Goal: Task Accomplishment & Management: Manage account settings

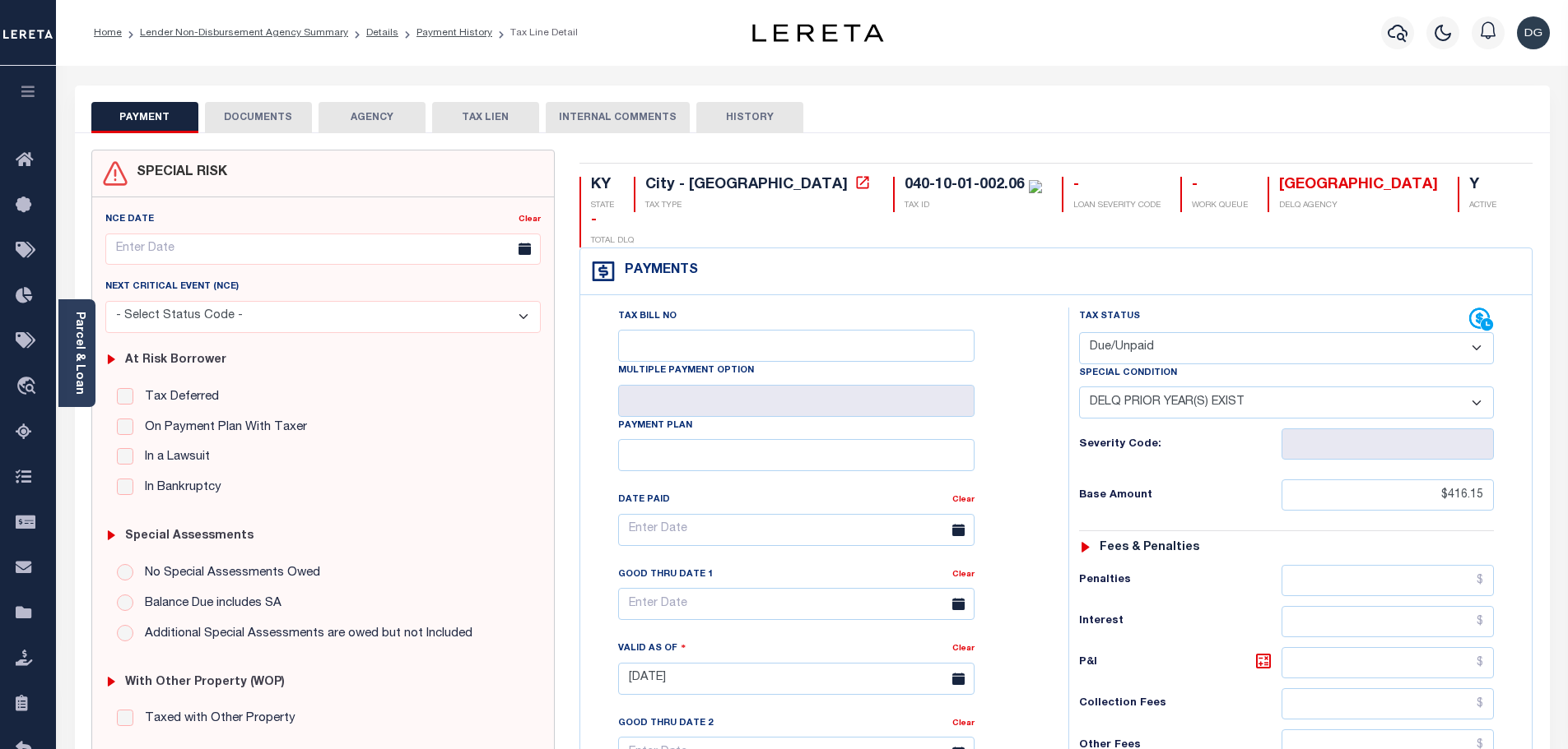
select select "DUE"
select select "18"
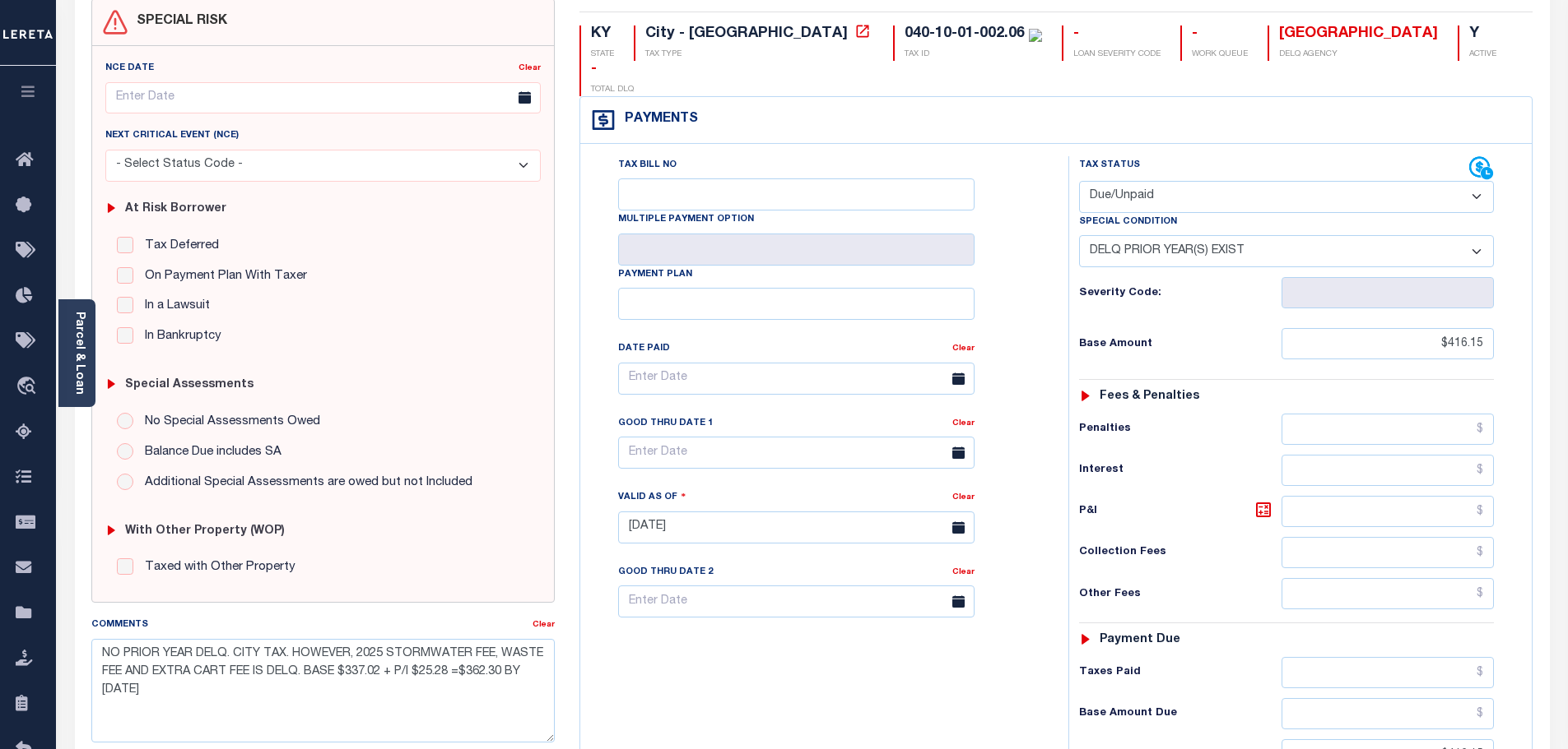
scroll to position [152, 0]
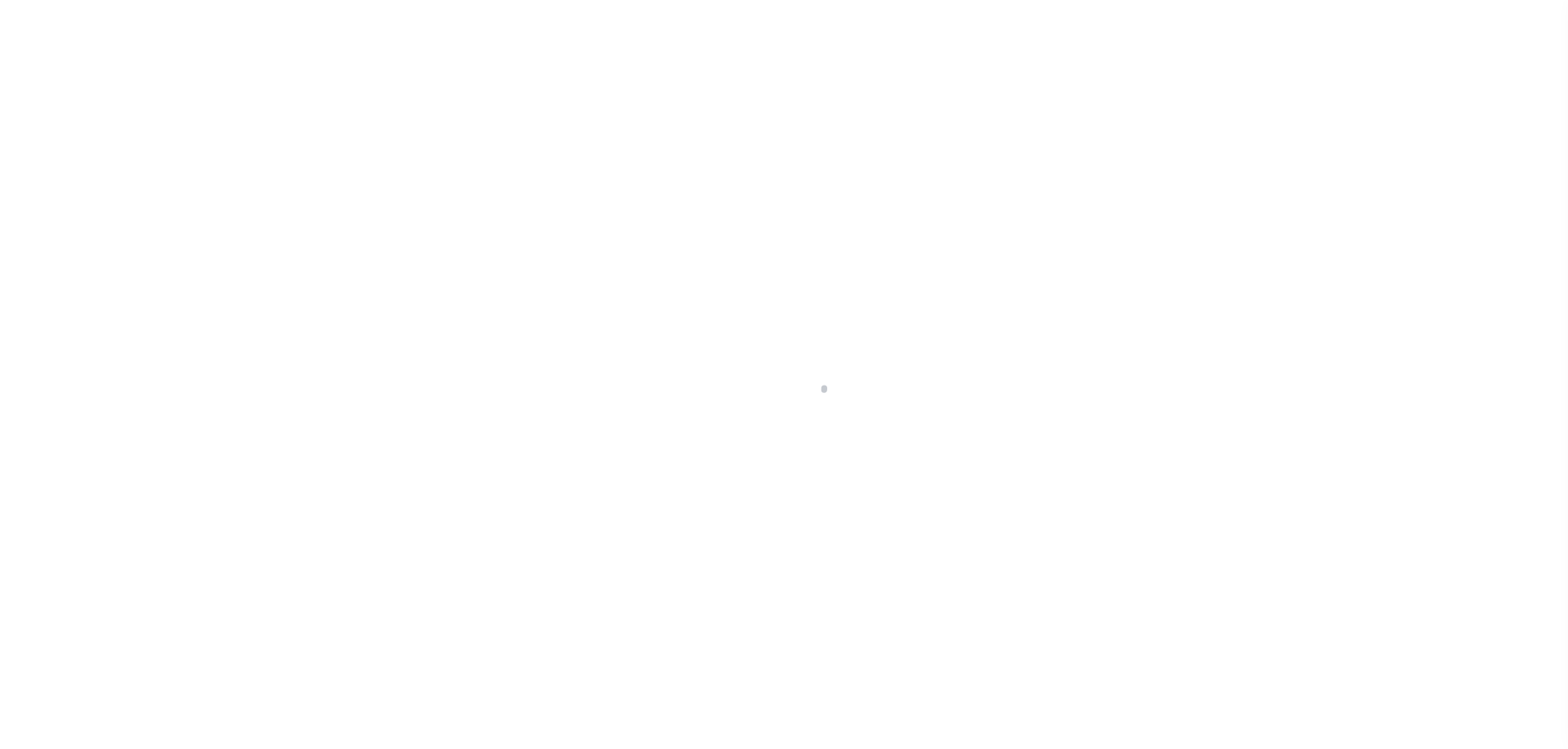
select select "DUE"
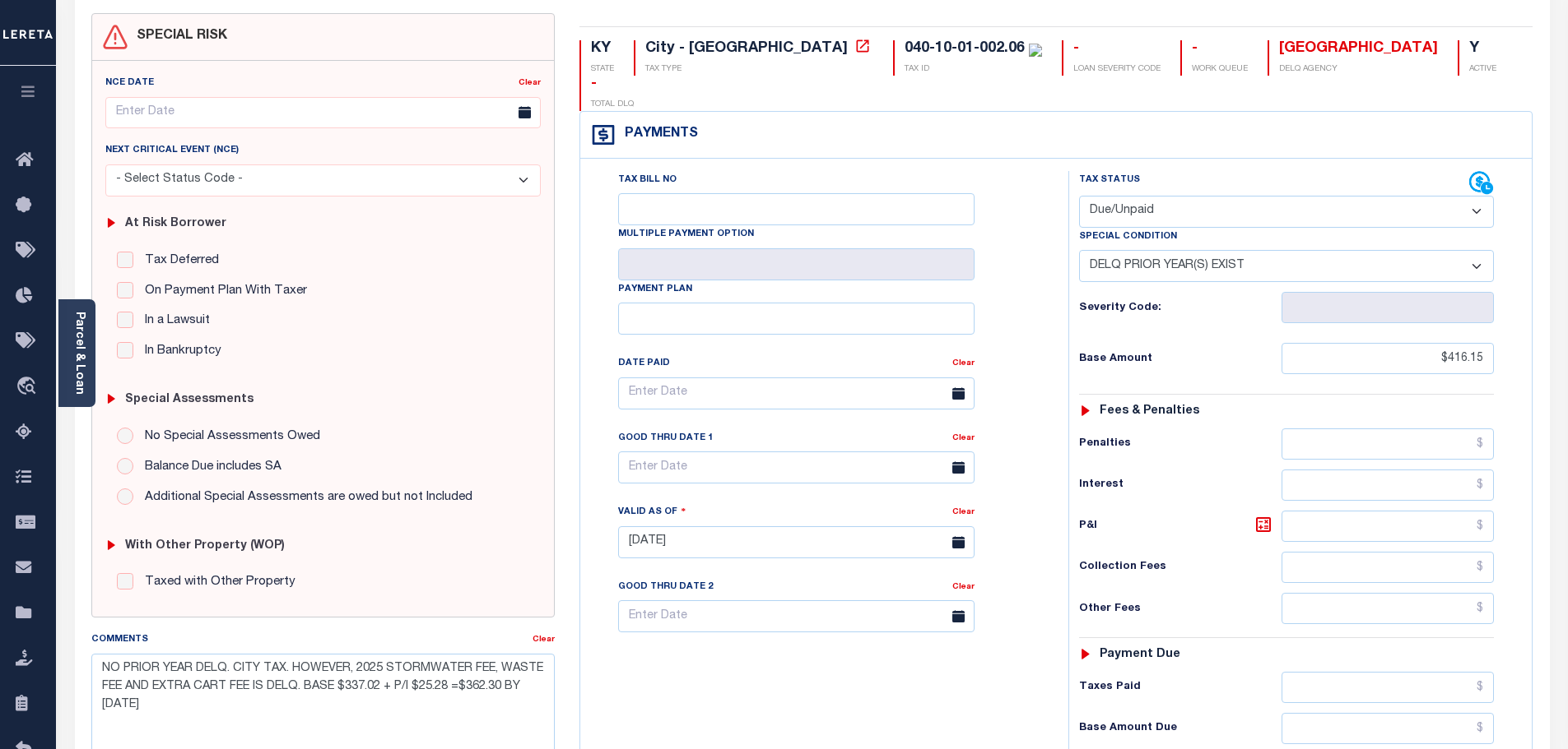
click at [1328, 250] on select "-- Select Special Condition -- 3RD PARTY TAX LIEN AGENCY TAX LIEN (A.K.A Inside…" at bounding box center [1286, 266] width 414 height 32
select select "0"
click at [1079, 250] on select "-- Select Special Condition -- 3RD PARTY TAX LIEN AGENCY TAX LIEN (A.K.A Inside…" at bounding box center [1286, 266] width 414 height 32
type input "10/07/2025"
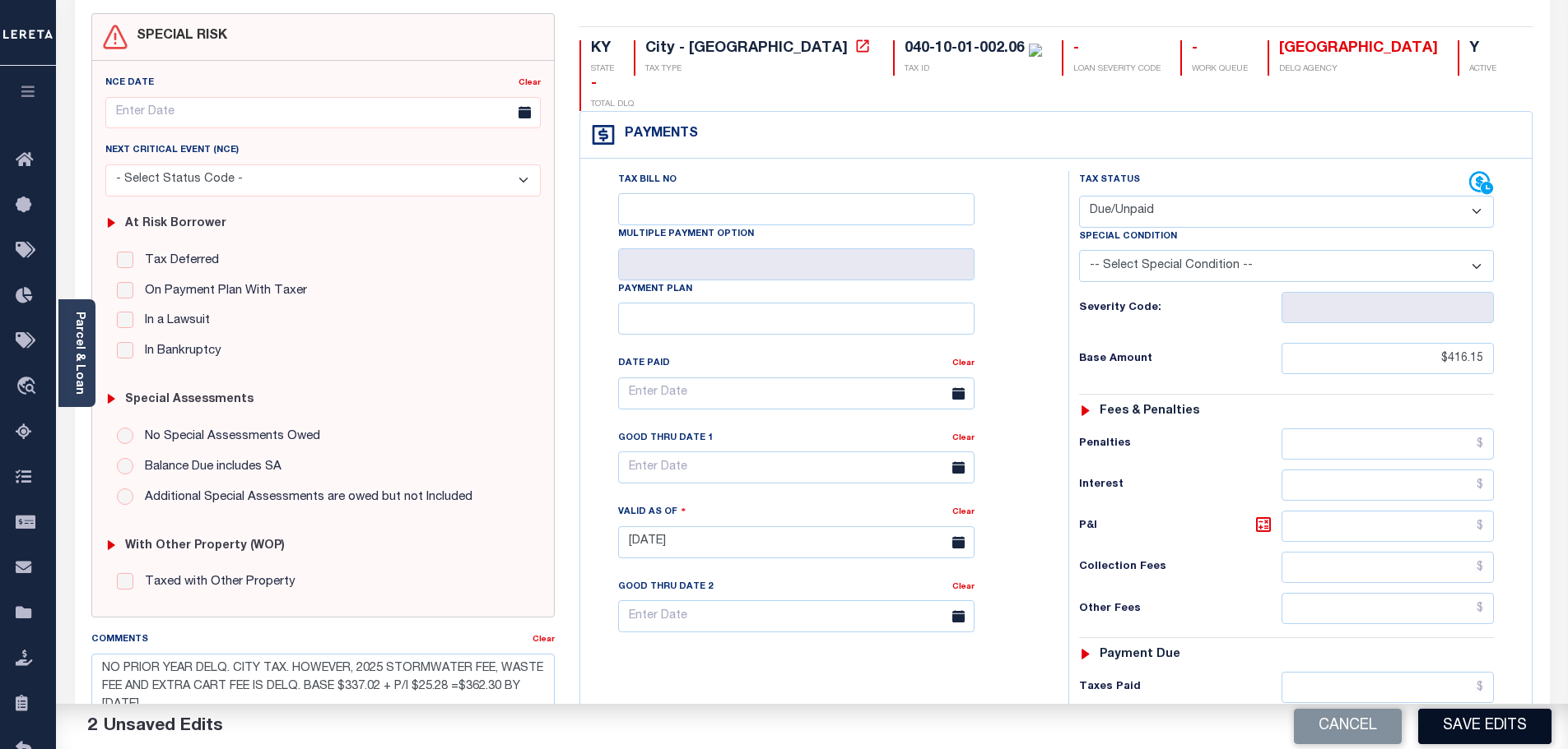
click at [1488, 728] on button "Save Edits" at bounding box center [1485, 727] width 133 height 35
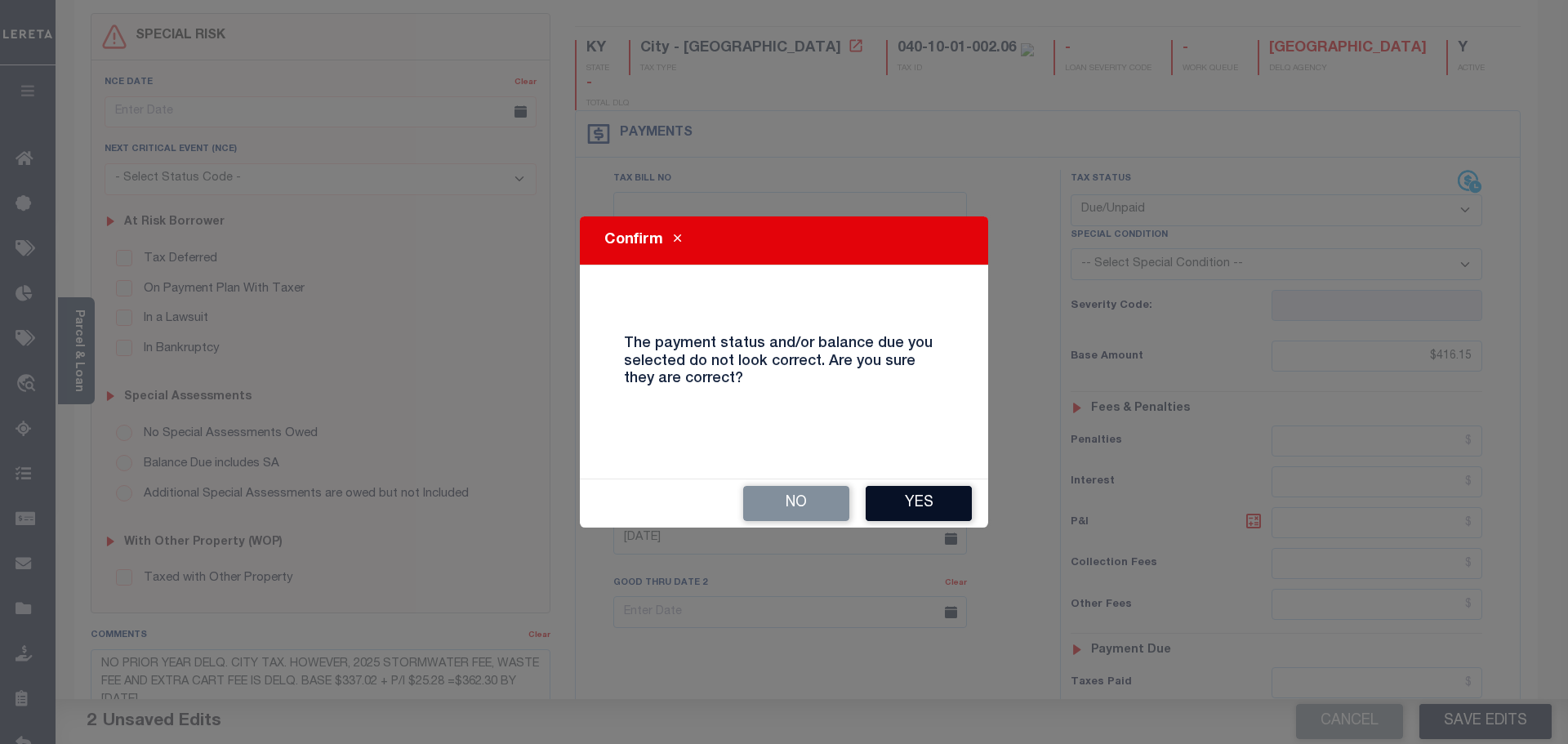
click at [921, 495] on button "Yes" at bounding box center [919, 503] width 106 height 35
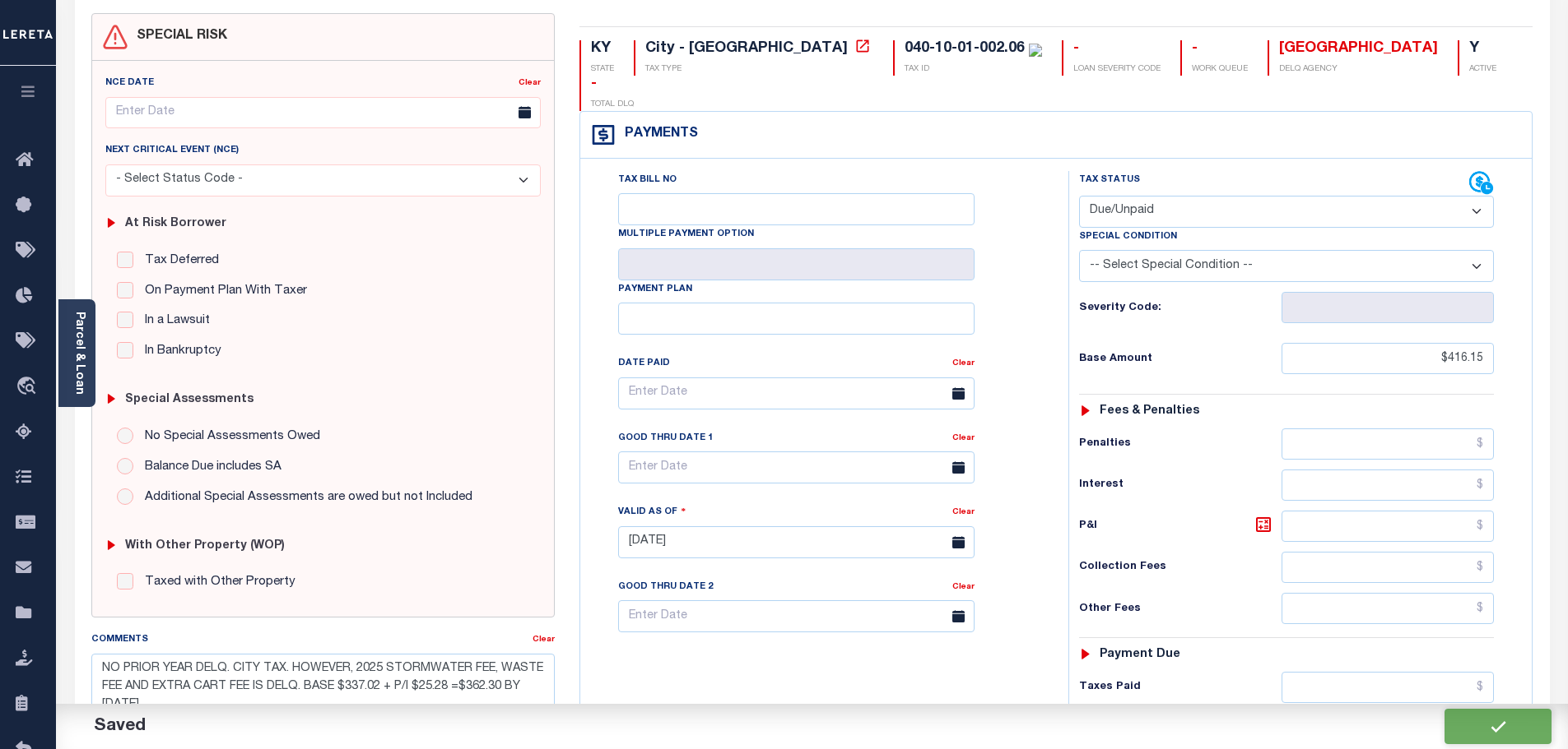
checkbox input "false"
type input "$416.15"
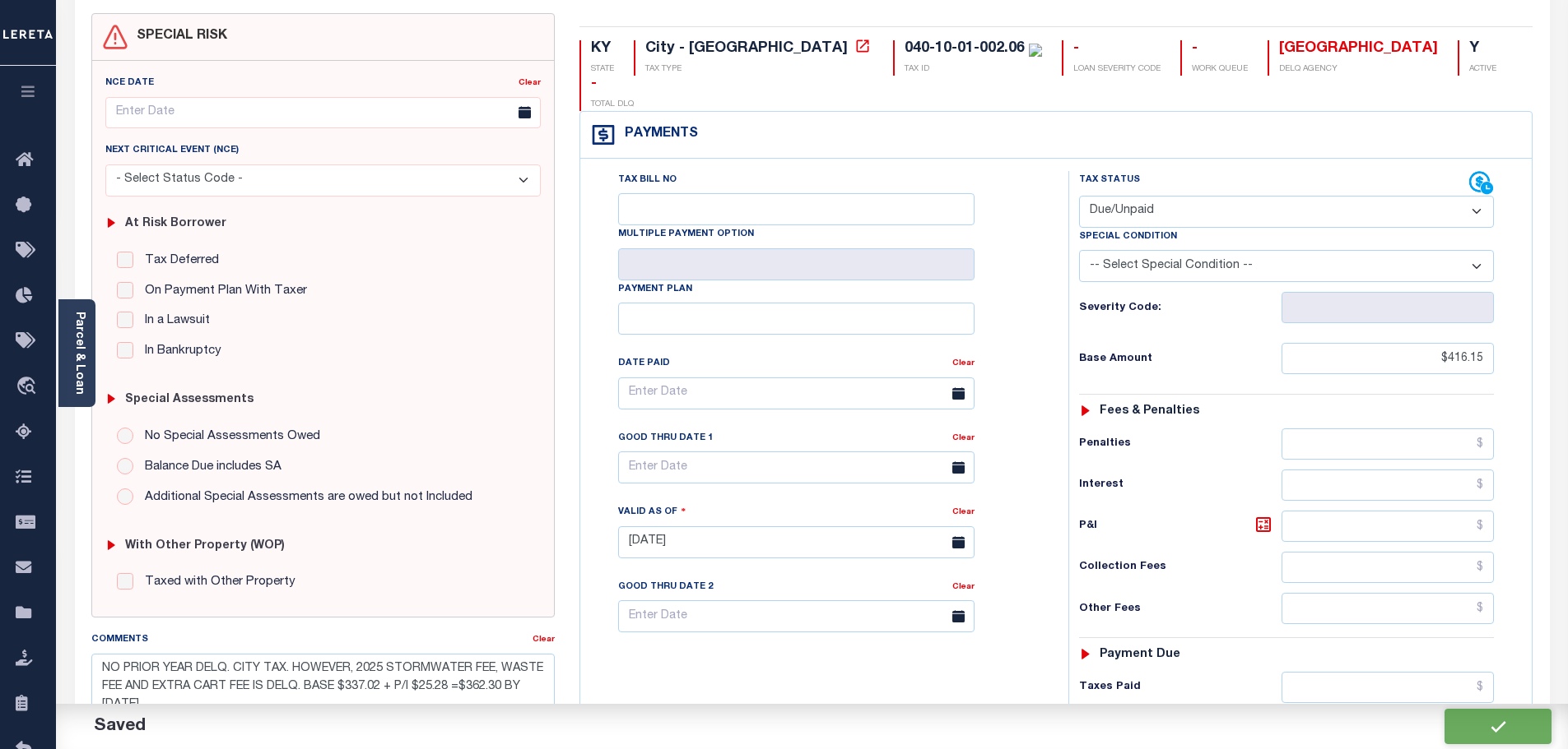
type input "$416.15"
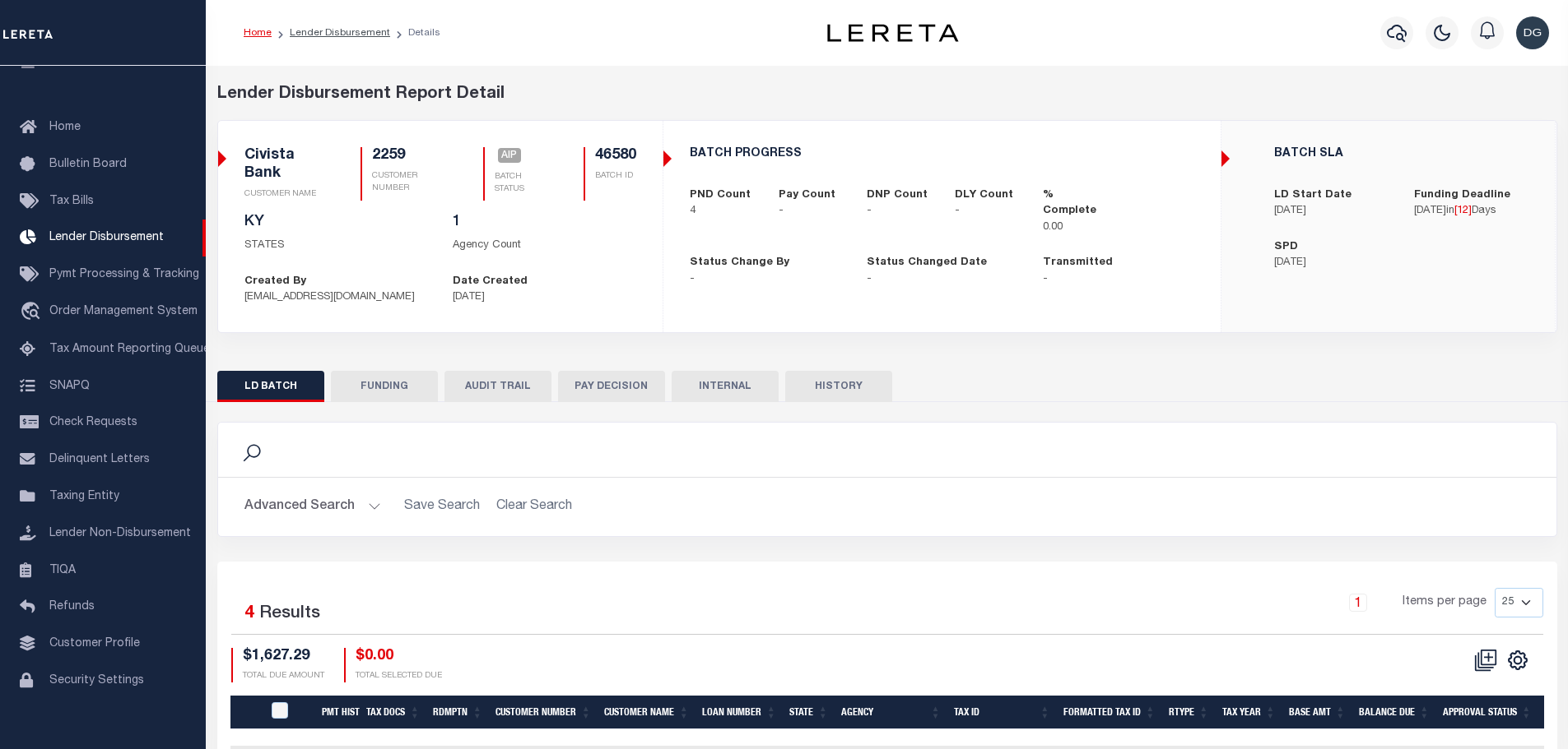
scroll to position [215, 0]
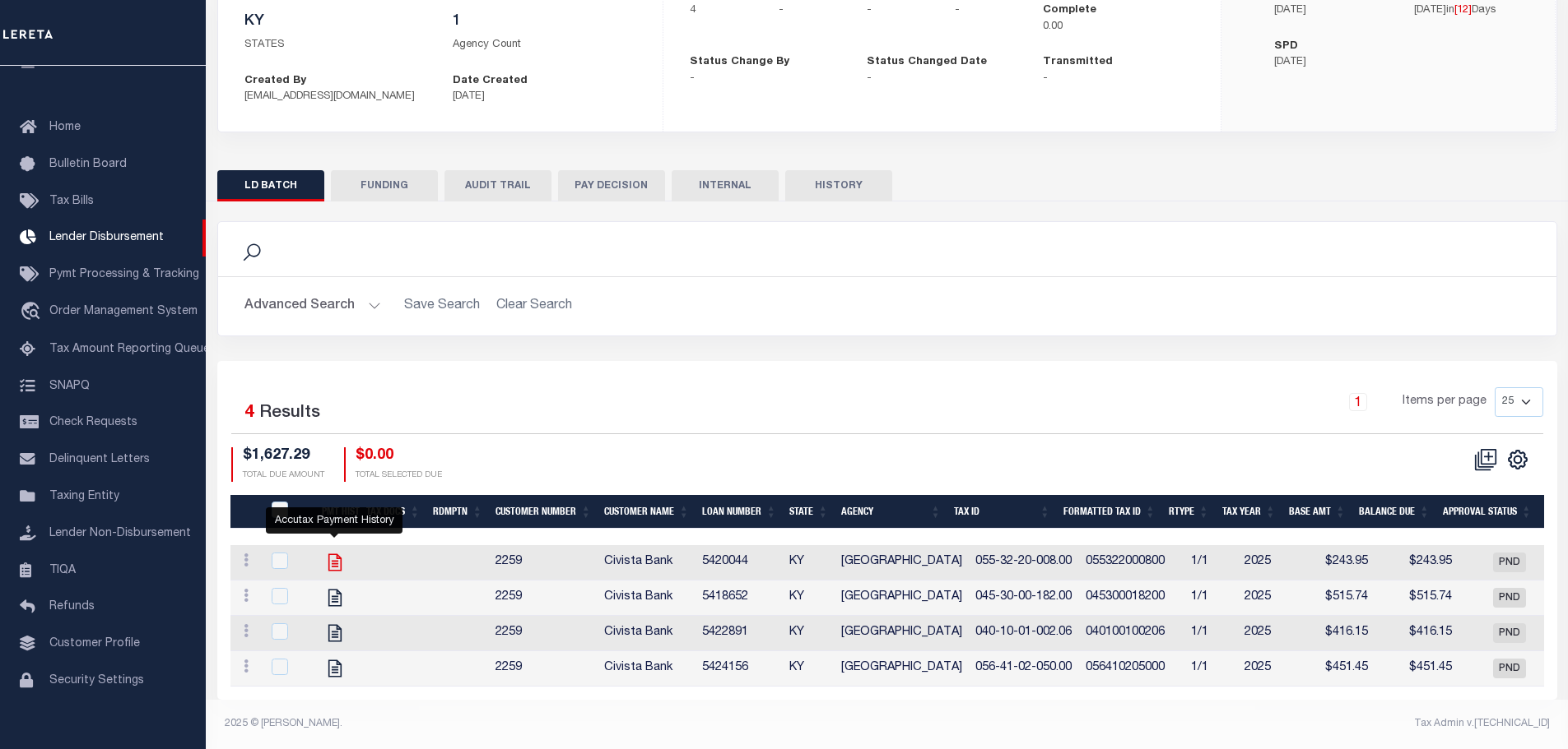
click at [334, 552] on icon "" at bounding box center [335, 562] width 22 height 22
checkbox input "true"
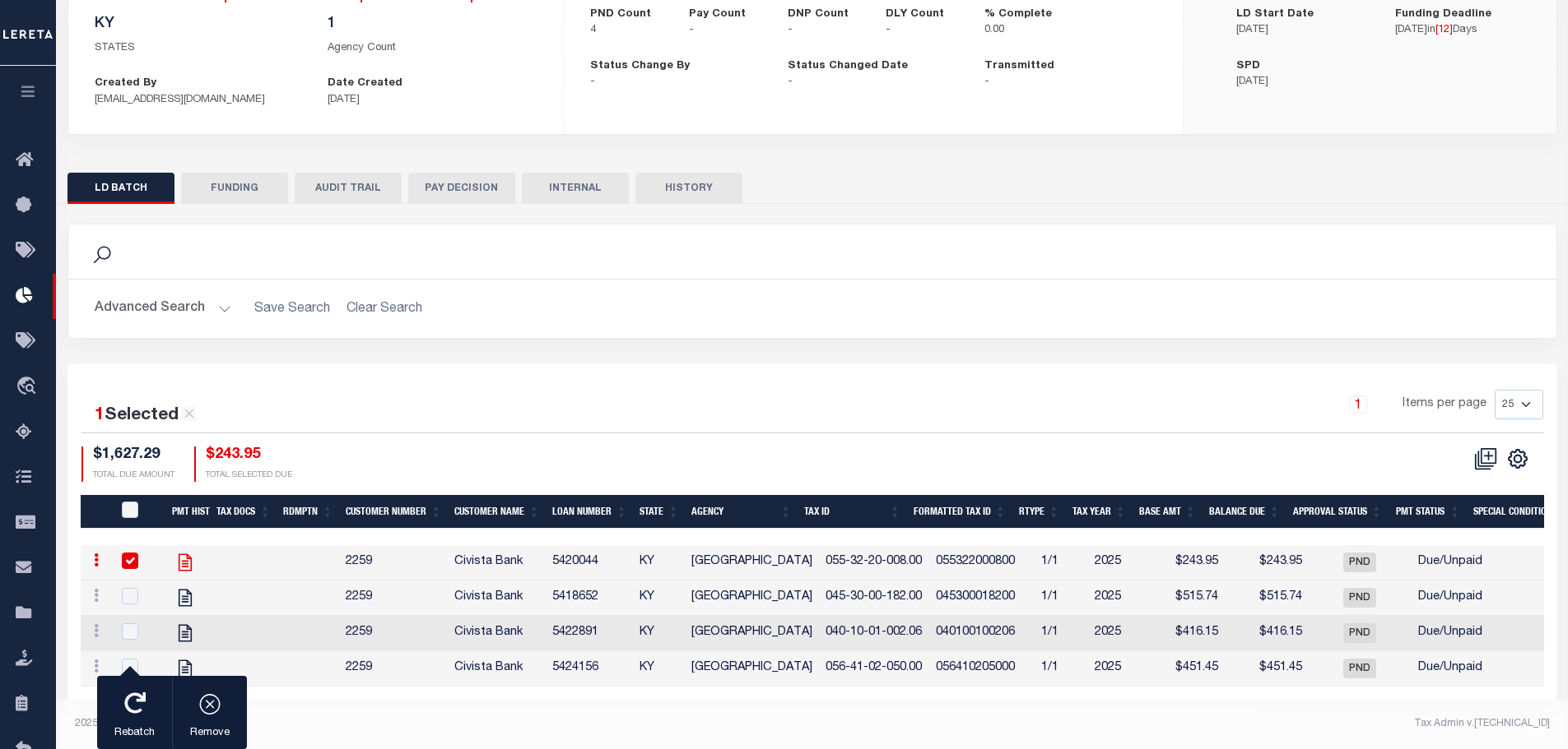
scroll to position [198, 0]
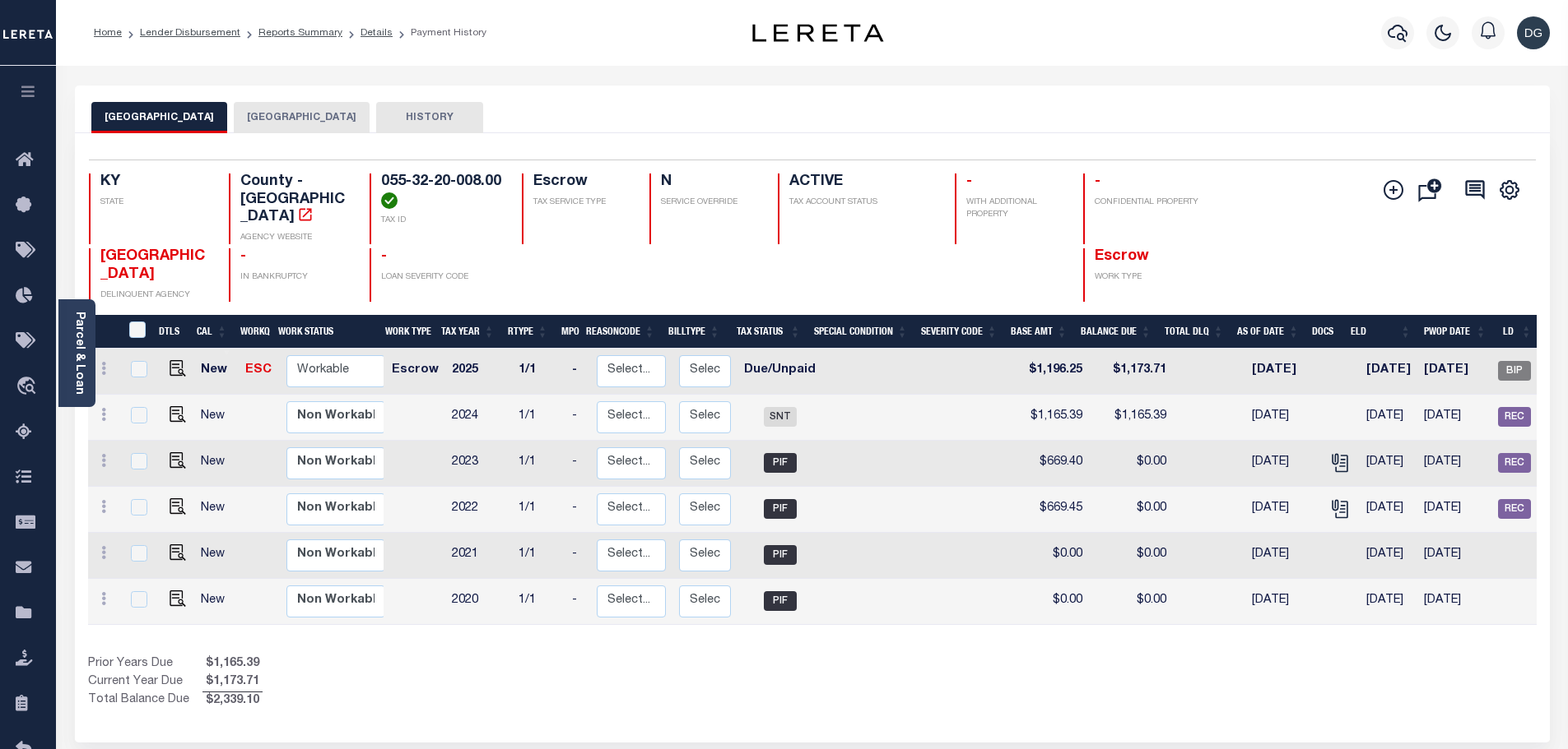
click at [294, 111] on button "[GEOGRAPHIC_DATA]" at bounding box center [301, 118] width 136 height 31
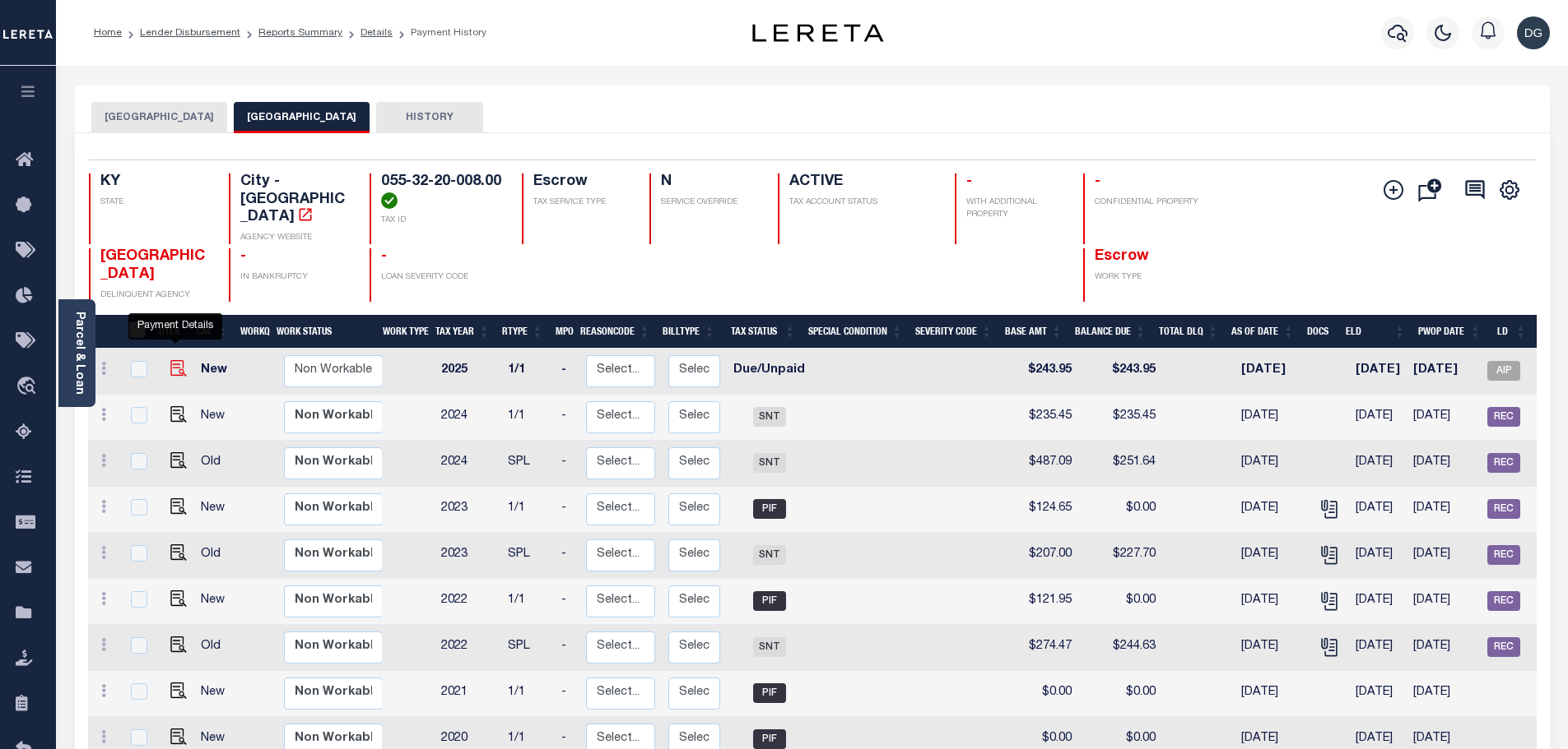
click at [180, 361] on img "" at bounding box center [178, 368] width 16 height 16
checkbox input "true"
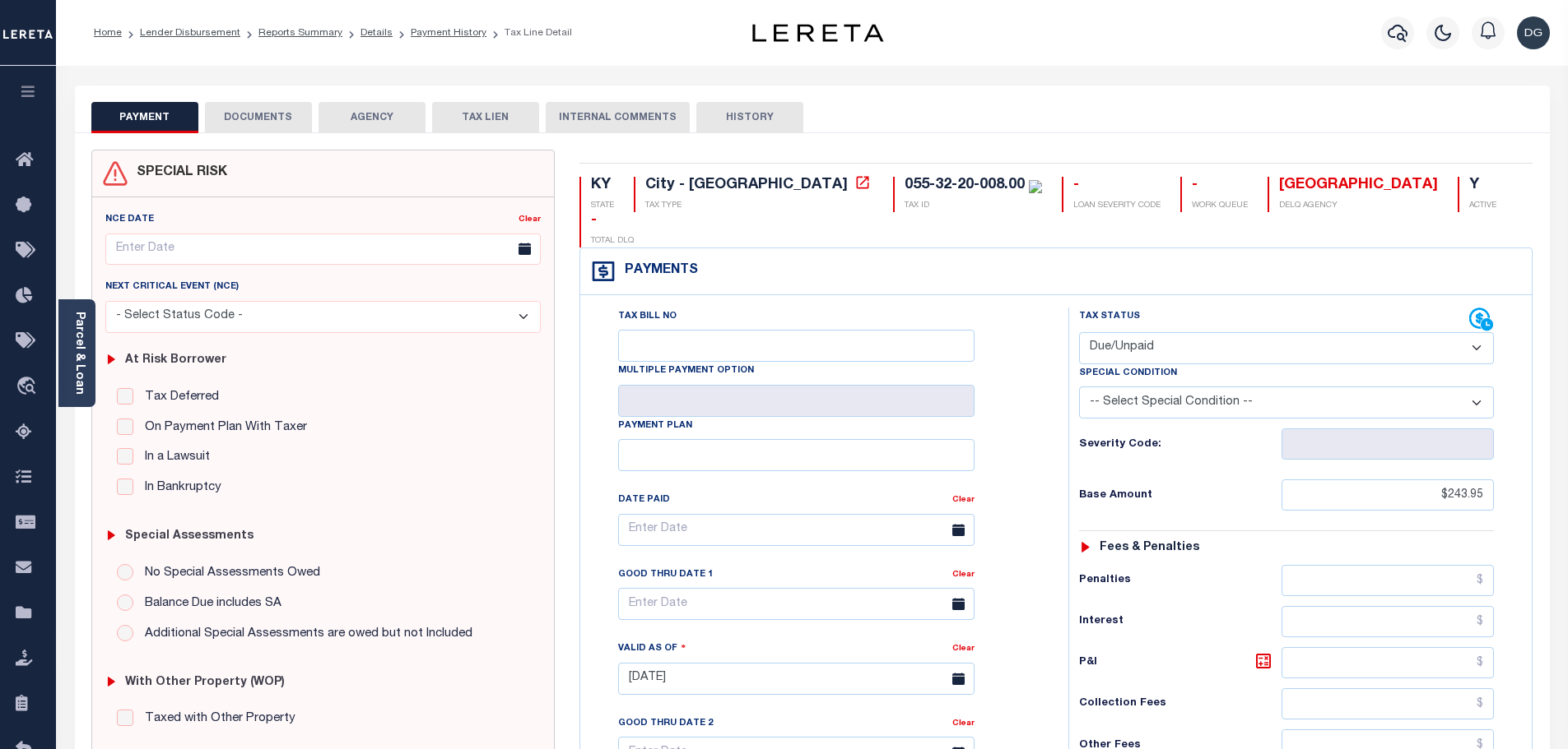
select select "DUE"
click at [443, 32] on link "Payment History" at bounding box center [448, 32] width 75 height 10
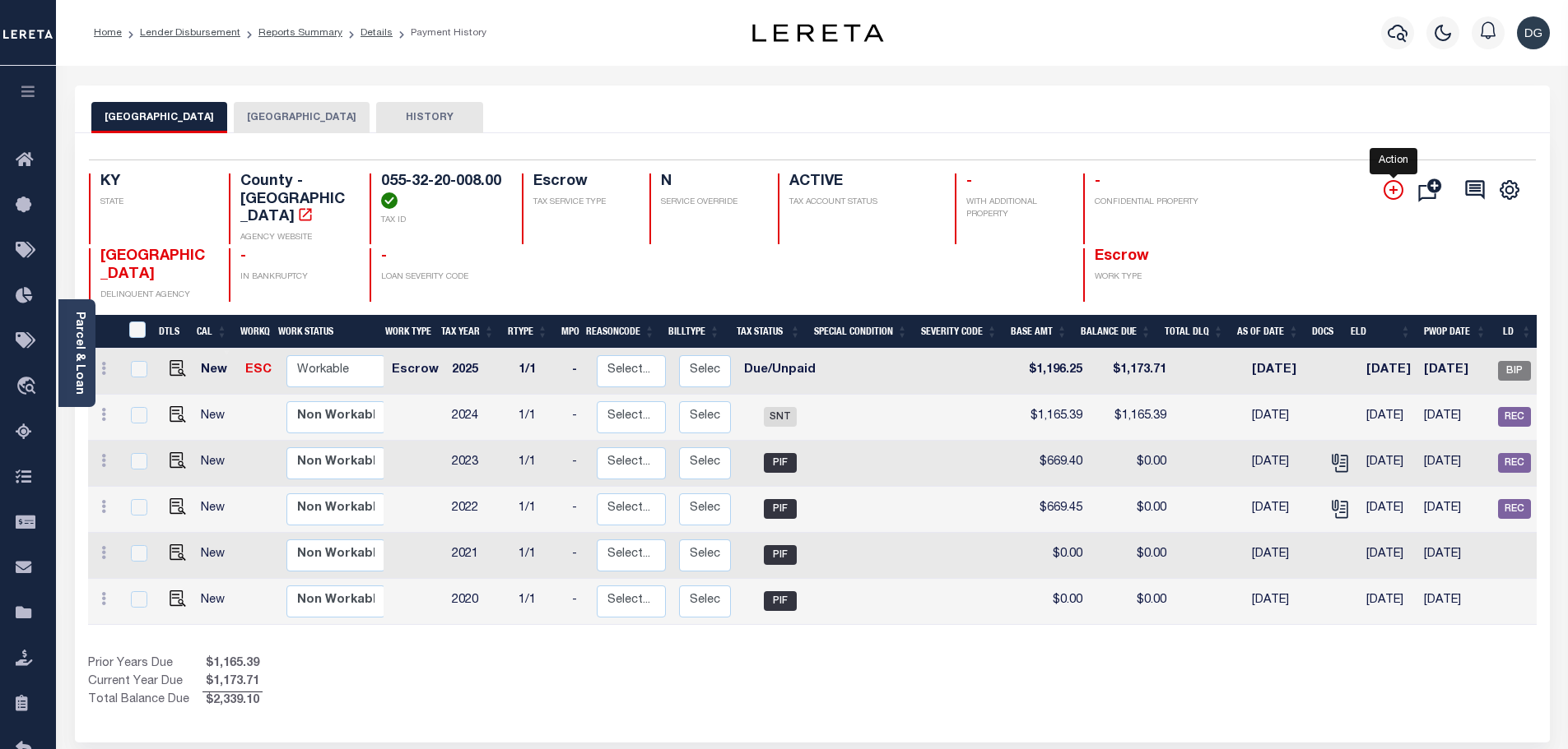
click at [1390, 193] on icon "" at bounding box center [1393, 190] width 9 height 9
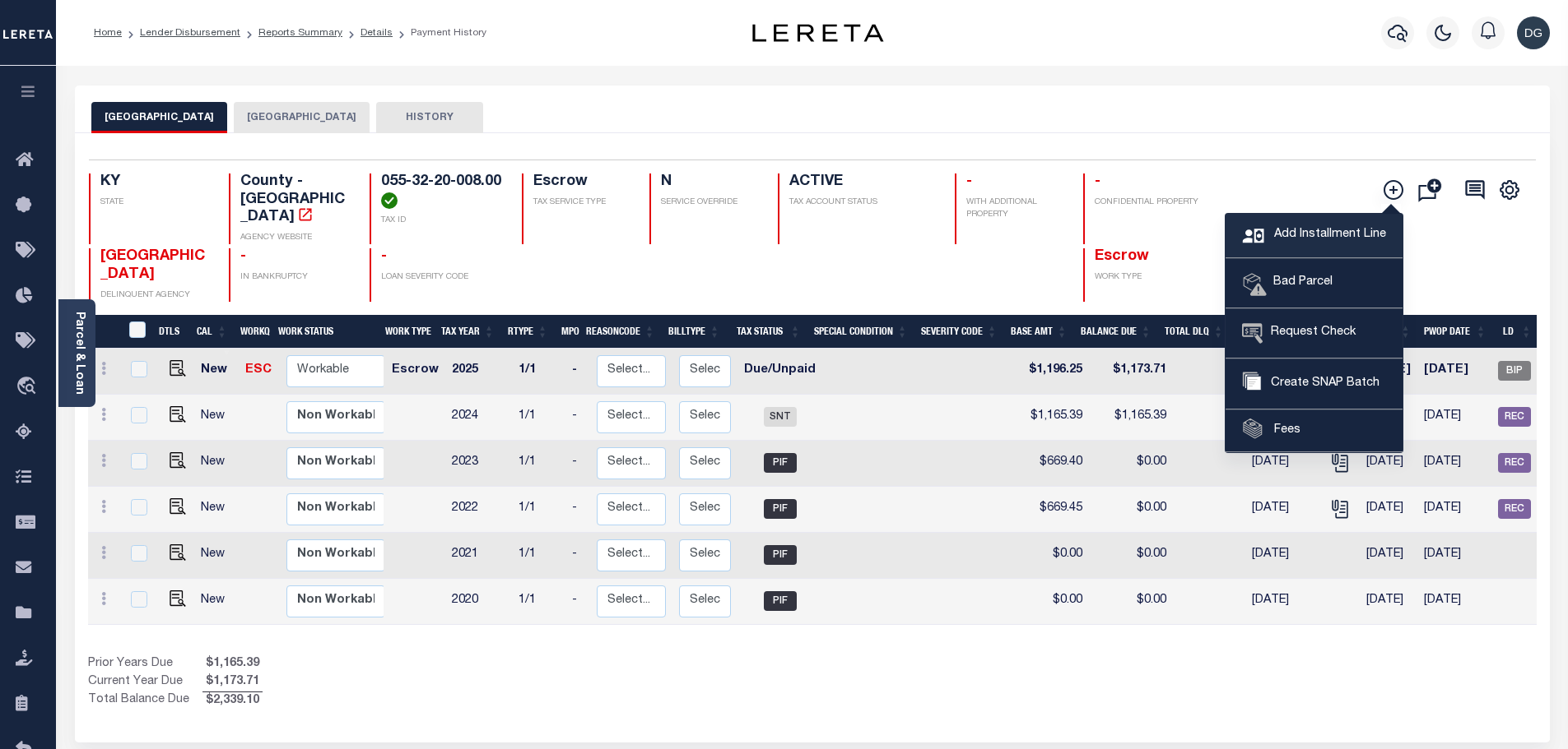
click at [1321, 231] on span "Add Installment Line" at bounding box center [1327, 235] width 116 height 18
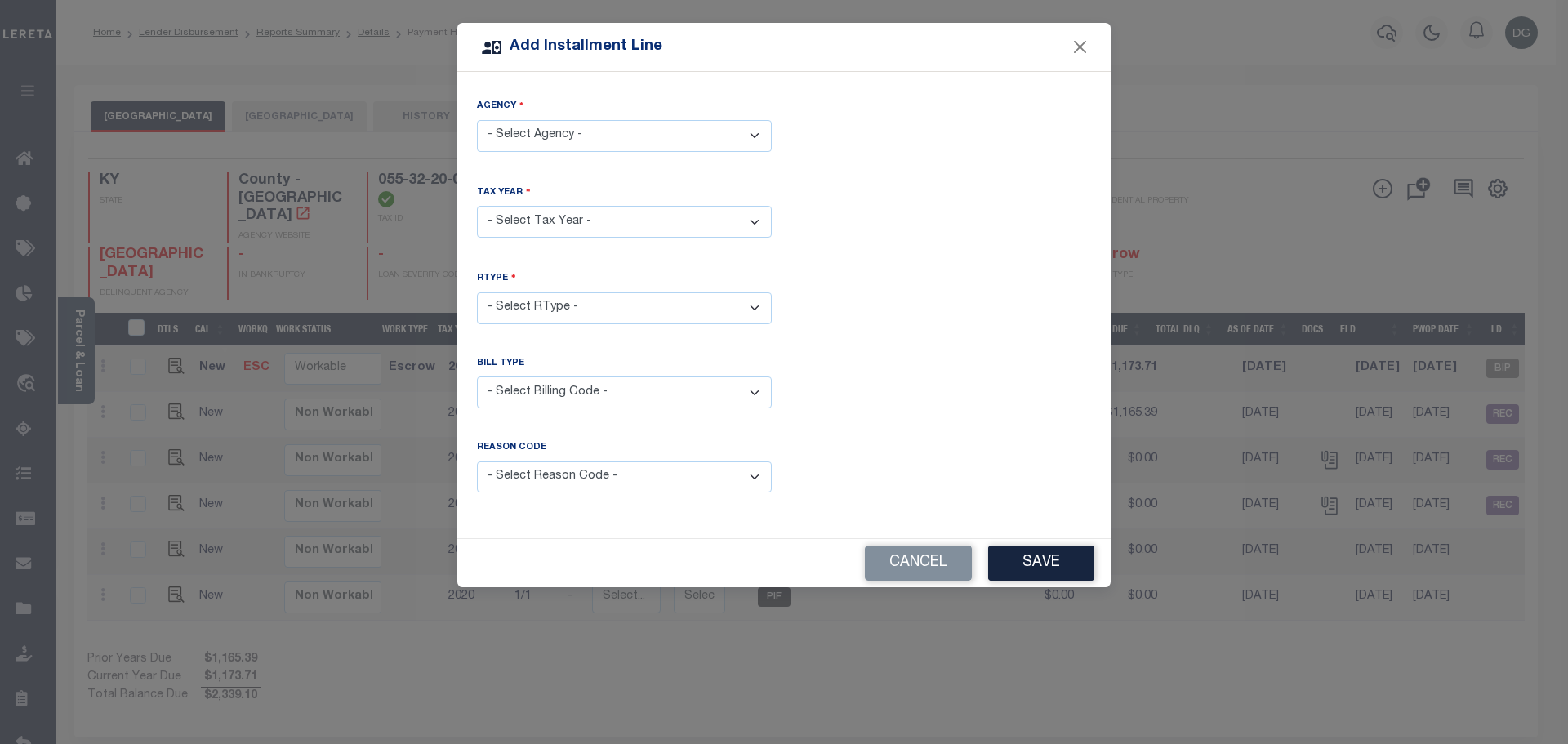
click at [690, 126] on select "- Select Agency - COVINGTON CITY - City KENTON COUNTY - County" at bounding box center [623, 136] width 295 height 32
click at [890, 179] on div "Agency - Select Agency - COVINGTON CITY - City KENTON COUNTY - County Tax Year …" at bounding box center [784, 305] width 653 height 467
click at [1082, 42] on button "Close" at bounding box center [1080, 47] width 21 height 21
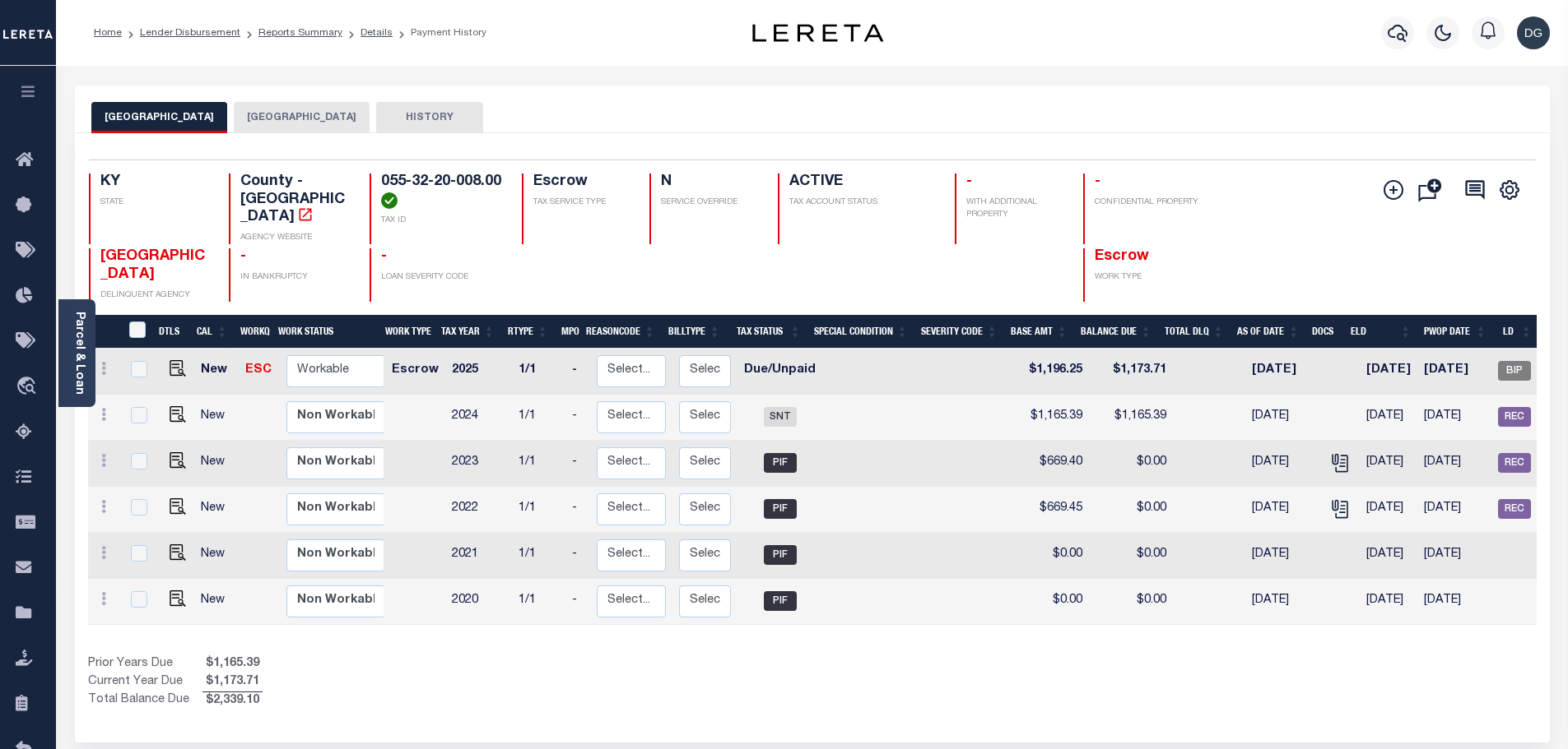
click at [260, 123] on button "[GEOGRAPHIC_DATA]" at bounding box center [301, 118] width 136 height 31
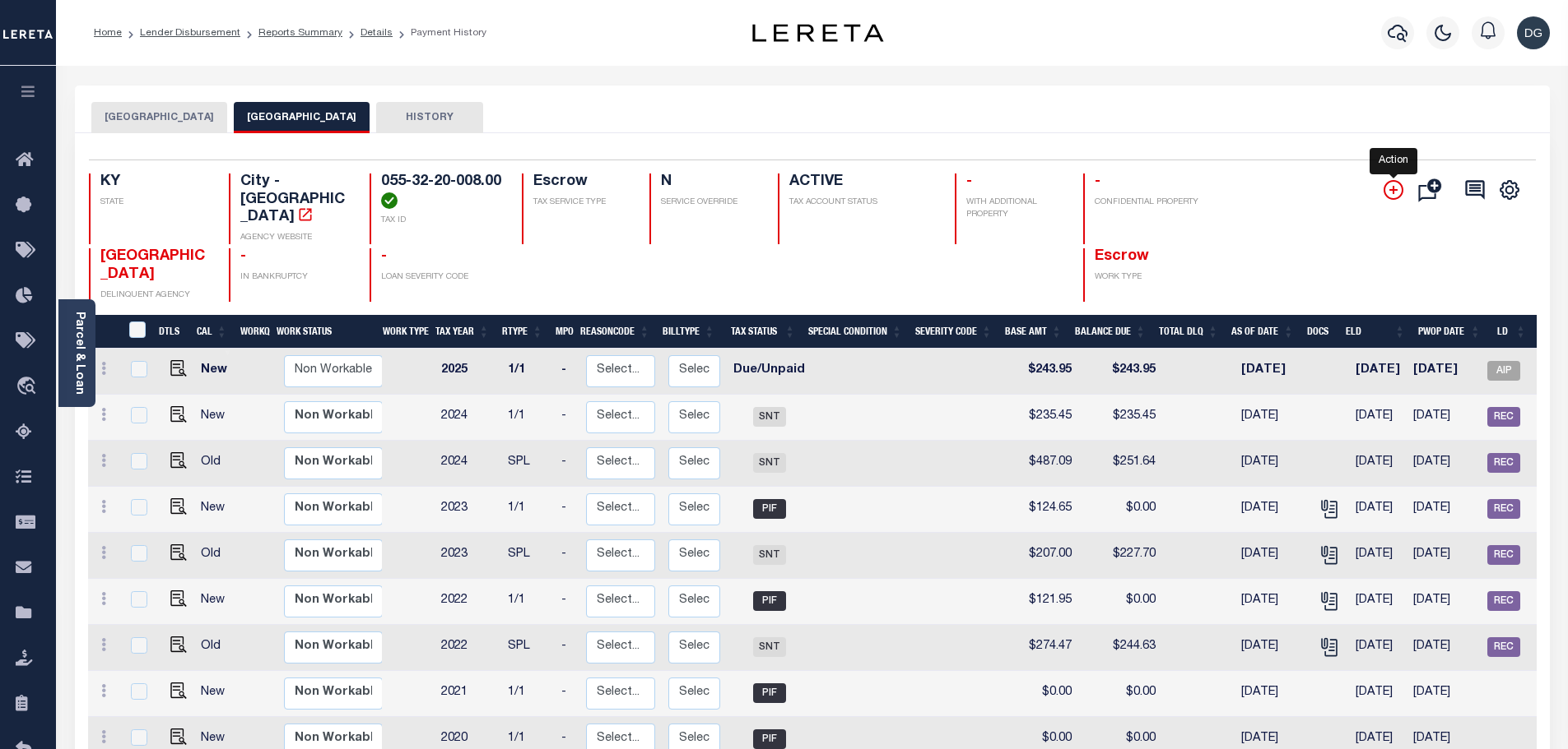
click at [1388, 192] on icon "" at bounding box center [1393, 189] width 20 height 20
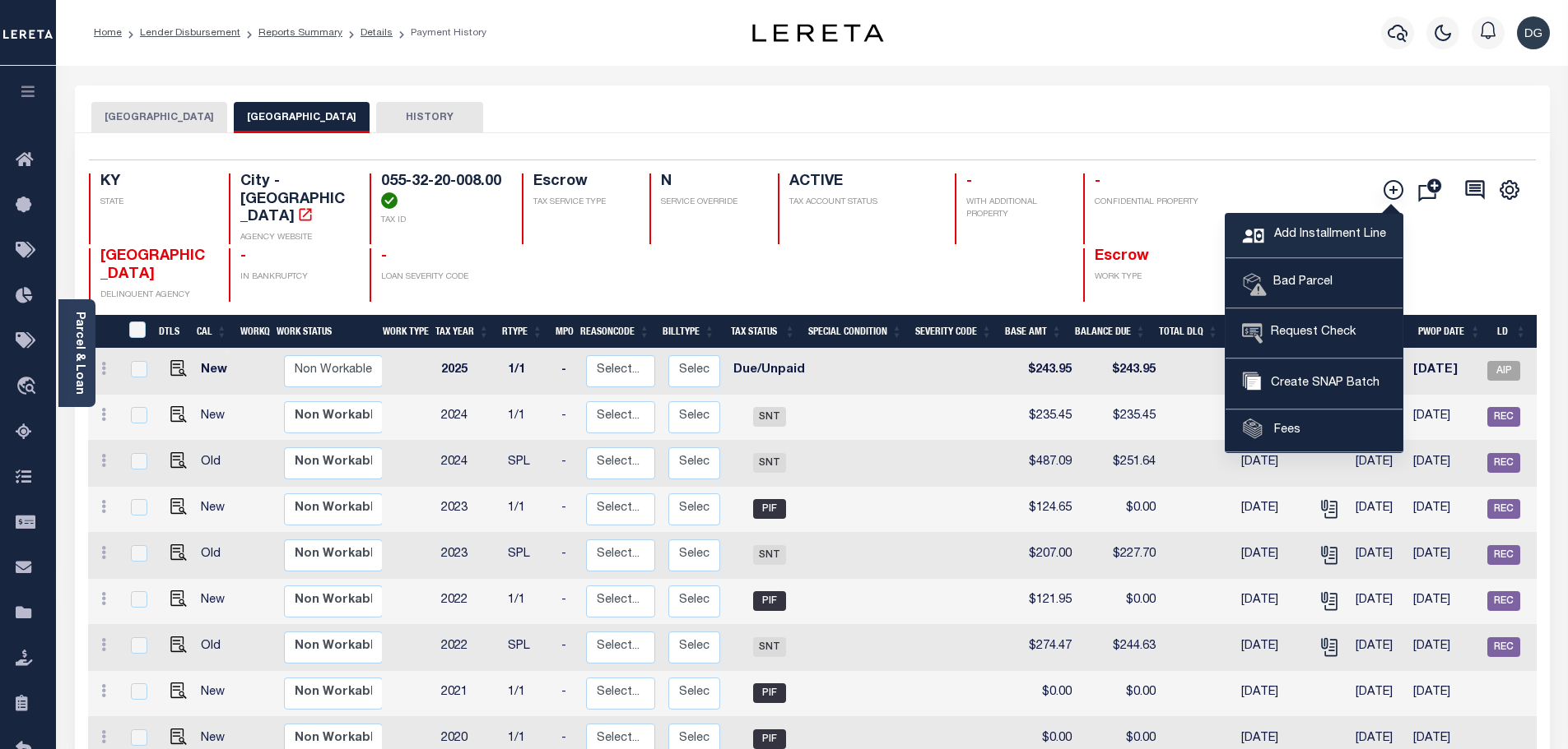
click at [1296, 221] on link "Add Installment Line" at bounding box center [1314, 235] width 177 height 44
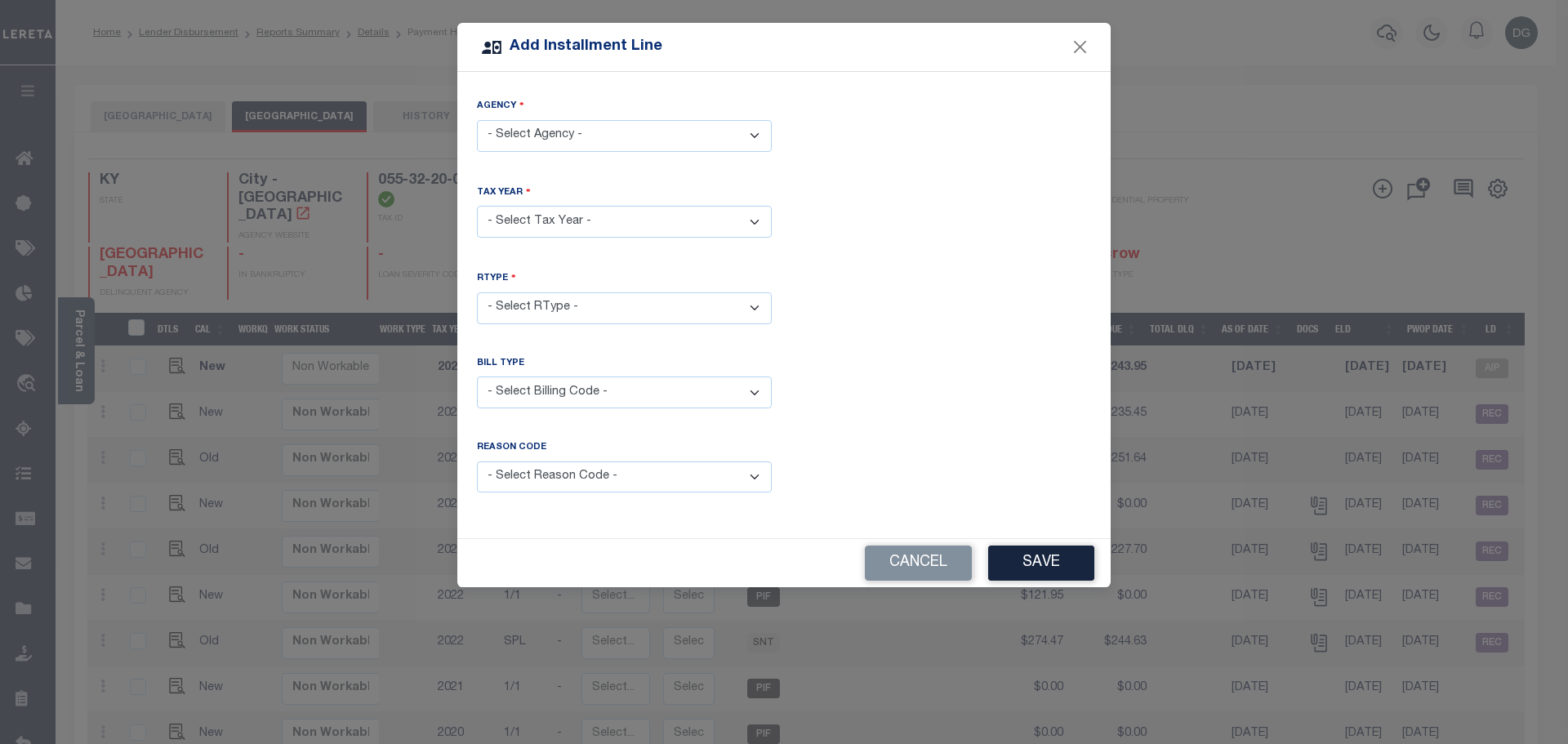
click at [708, 135] on select "- Select Agency - COVINGTON CITY - City KENTON COUNTY - County" at bounding box center [623, 136] width 295 height 32
select select "2111704002"
click at [477, 120] on select "- Select Agency - COVINGTON CITY - City KENTON COUNTY - County" at bounding box center [623, 136] width 295 height 32
click at [644, 223] on select "- Select Tax Year -" at bounding box center [623, 222] width 295 height 32
select select "2024"
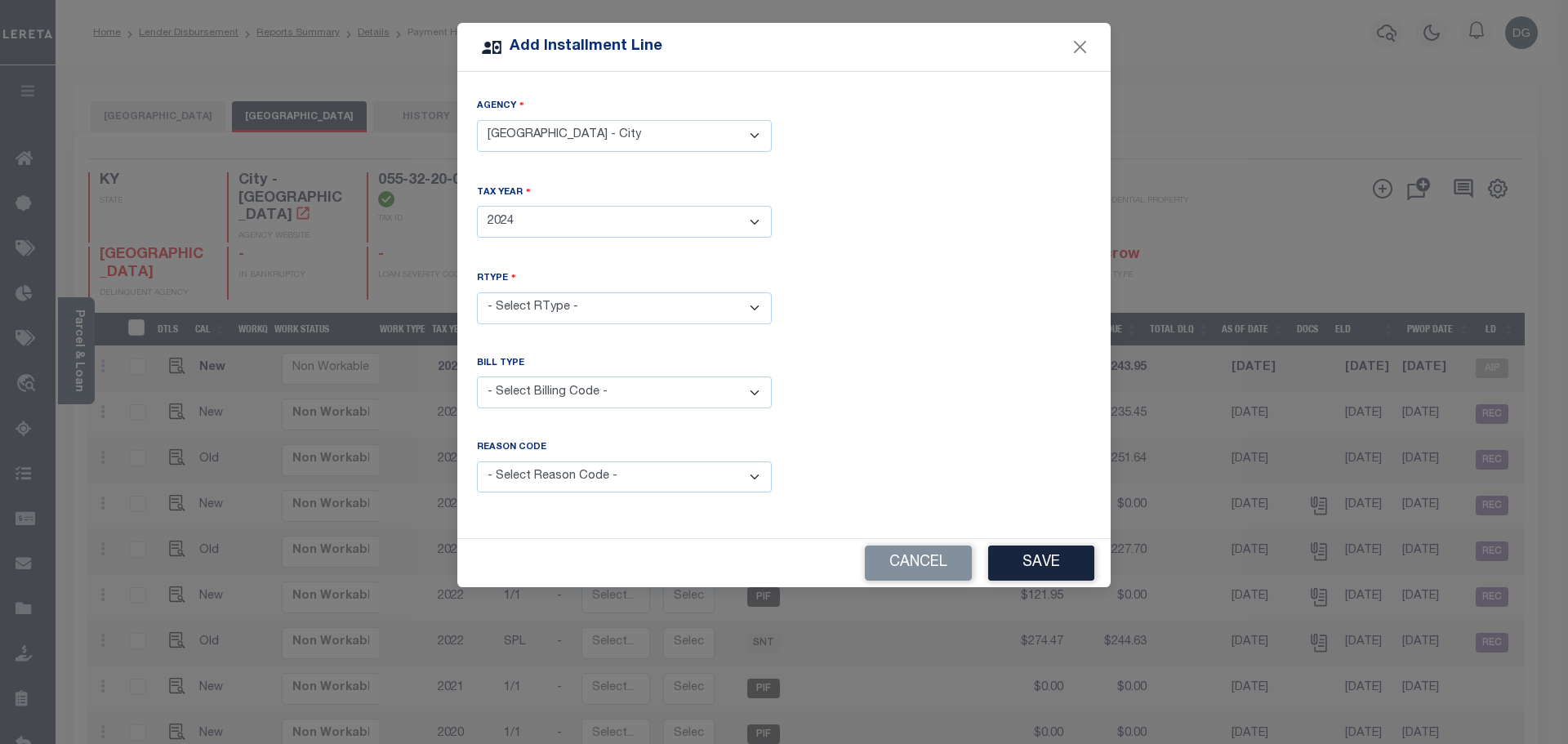
click at [477, 206] on select "- Select Year - 2005 2006 2007 2008 2009 2010 2011 2012 2013 2014 2015 2016 201…" at bounding box center [623, 222] width 295 height 32
click at [616, 314] on select "- Select RType - 1/1" at bounding box center [623, 308] width 295 height 32
select select "0"
click at [477, 292] on select "- Select RType - 1/1" at bounding box center [623, 308] width 295 height 32
click at [586, 393] on select "- Select Billing Code - Regular Delinquent Supplemental Corrected/Adjusted Bill…" at bounding box center [623, 392] width 295 height 32
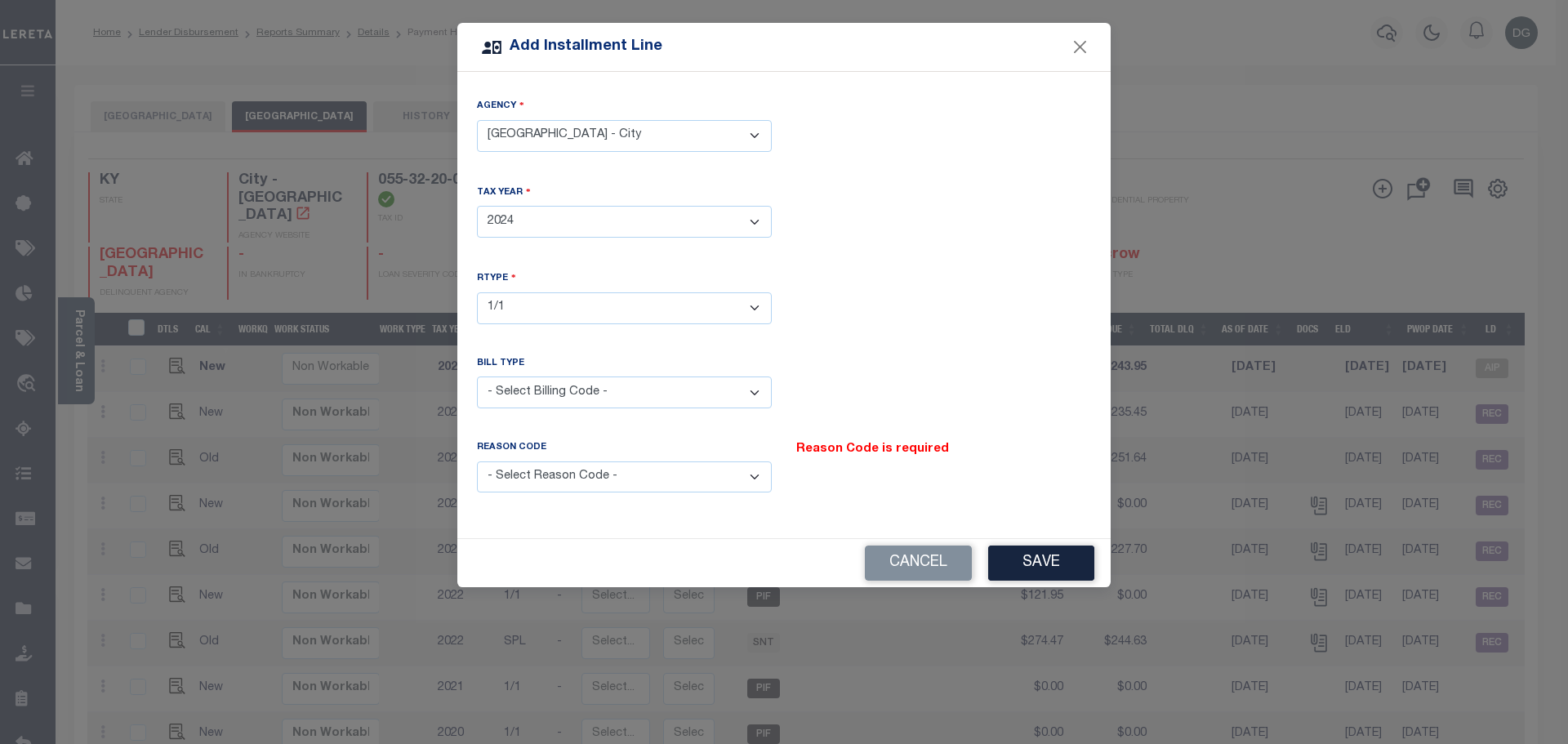
select select "2"
click at [477, 376] on select "- Select Billing Code - Regular Delinquent Supplemental Corrected/Adjusted Bill…" at bounding box center [623, 392] width 295 height 32
click at [555, 488] on select "- Select Reason Code - Payment Reversal Taxable Value Change Assessment Change …" at bounding box center [623, 477] width 295 height 32
select select "8"
click at [477, 461] on select "- Select Reason Code - Payment Reversal Taxable Value Change Assessment Change …" at bounding box center [623, 477] width 295 height 32
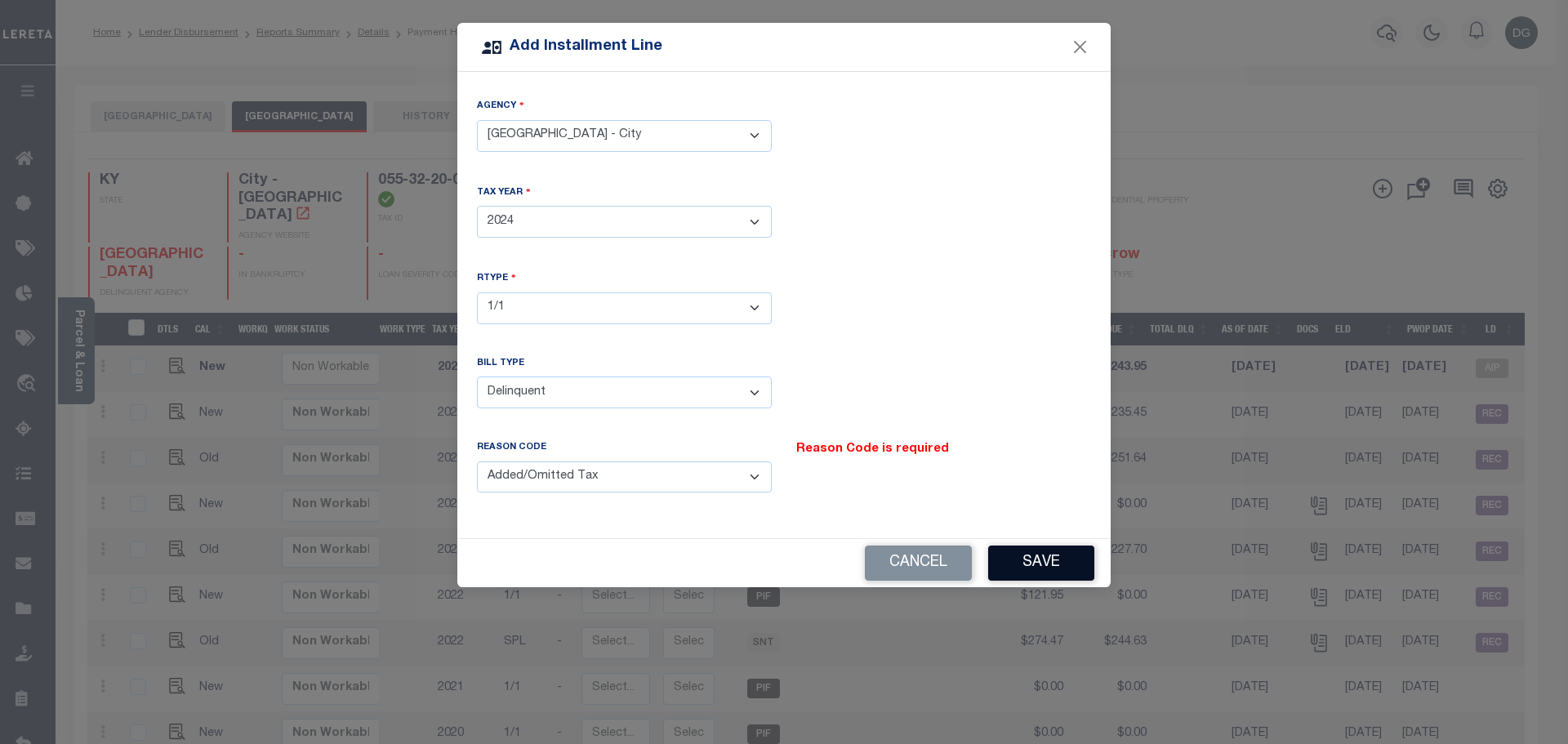
click at [1020, 558] on button "Save" at bounding box center [1042, 563] width 106 height 35
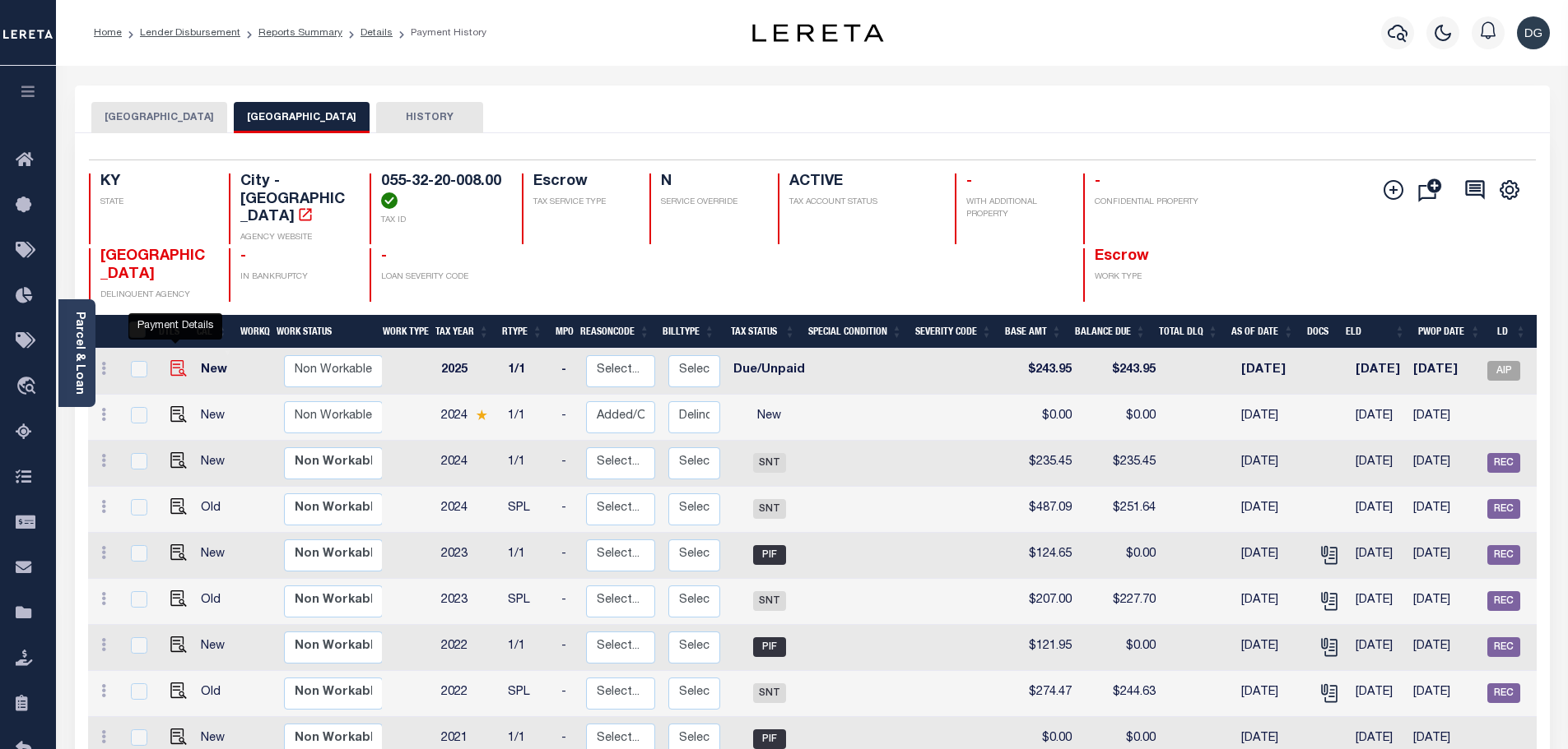
click at [178, 361] on img at bounding box center [178, 368] width 16 height 16
checkbox input "true"
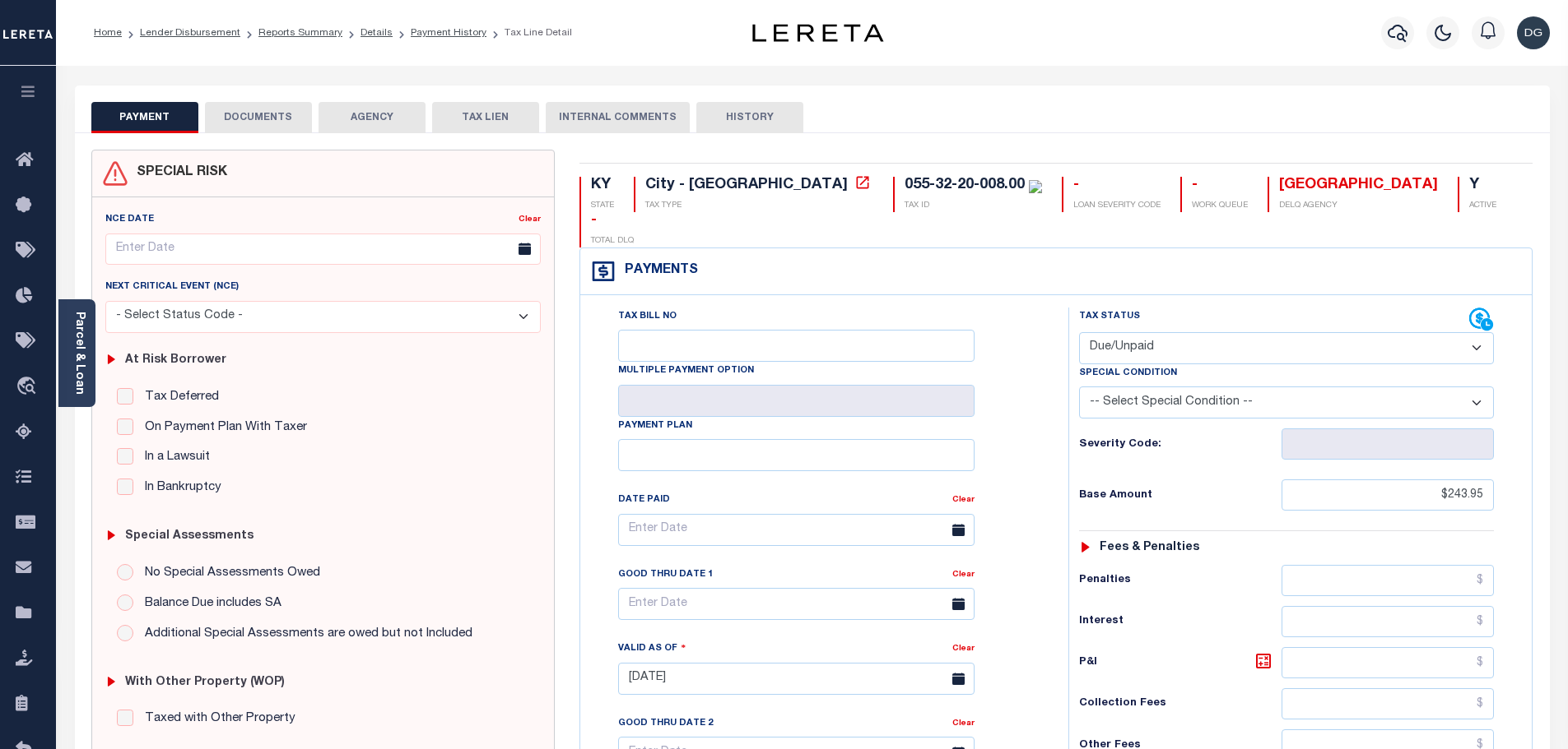
select select "DUE"
click at [1218, 387] on select "-- Select Special Condition -- 3RD PARTY TAX LIEN AGENCY TAX LIEN (A.K.A Inside…" at bounding box center [1286, 402] width 414 height 32
select select "27"
click at [1079, 387] on select "-- Select Special Condition -- 3RD PARTY TAX LIEN AGENCY TAX LIEN (A.K.A Inside…" at bounding box center [1286, 402] width 414 height 32
type input "[DATE]"
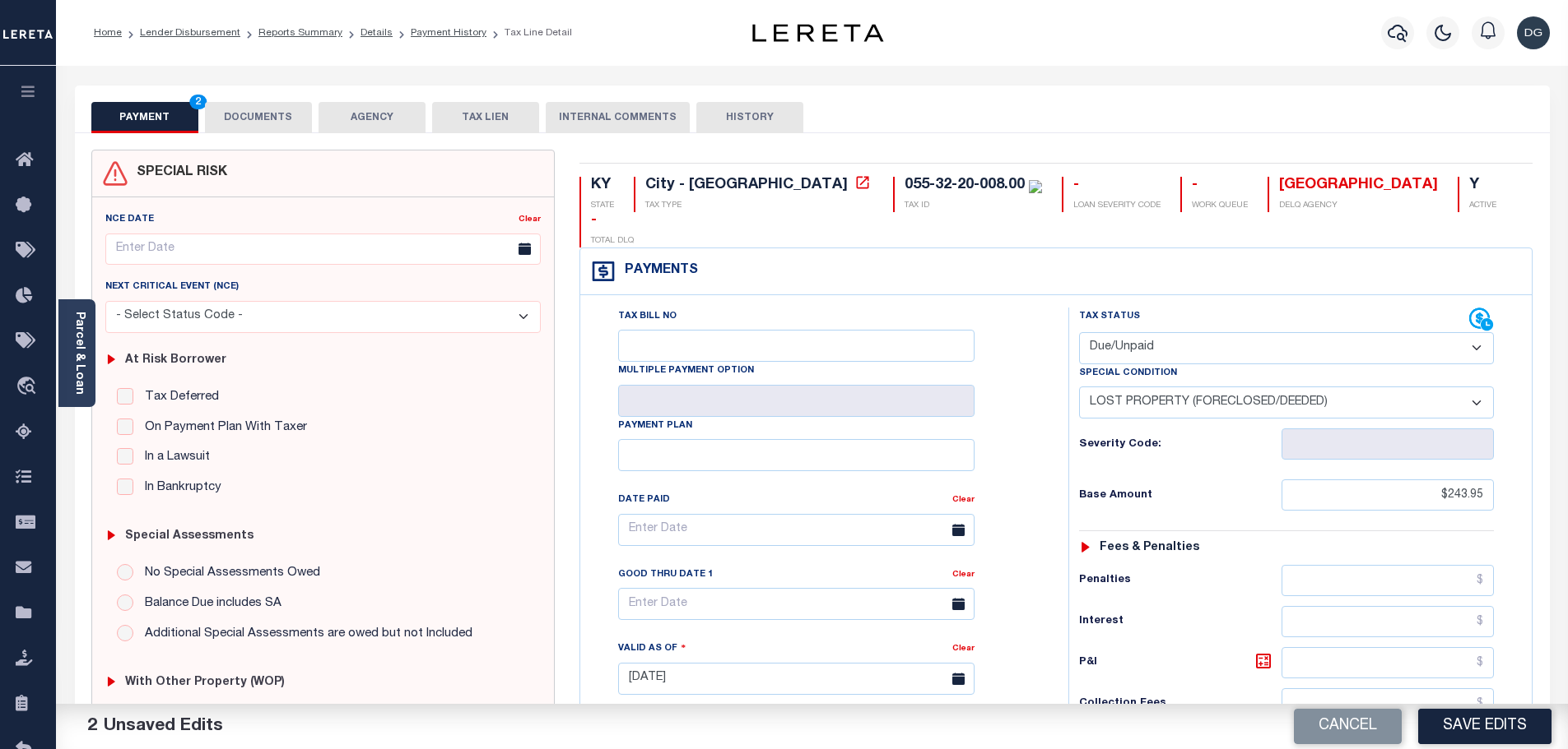
click at [1142, 387] on select "-- Select Special Condition -- 3RD PARTY TAX LIEN AGENCY TAX LIEN (A.K.A Inside…" at bounding box center [1286, 402] width 414 height 32
select select "18"
click at [1079, 387] on select "-- Select Special Condition -- 3RD PARTY TAX LIEN AGENCY TAX LIEN (A.K.A Inside…" at bounding box center [1286, 402] width 414 height 32
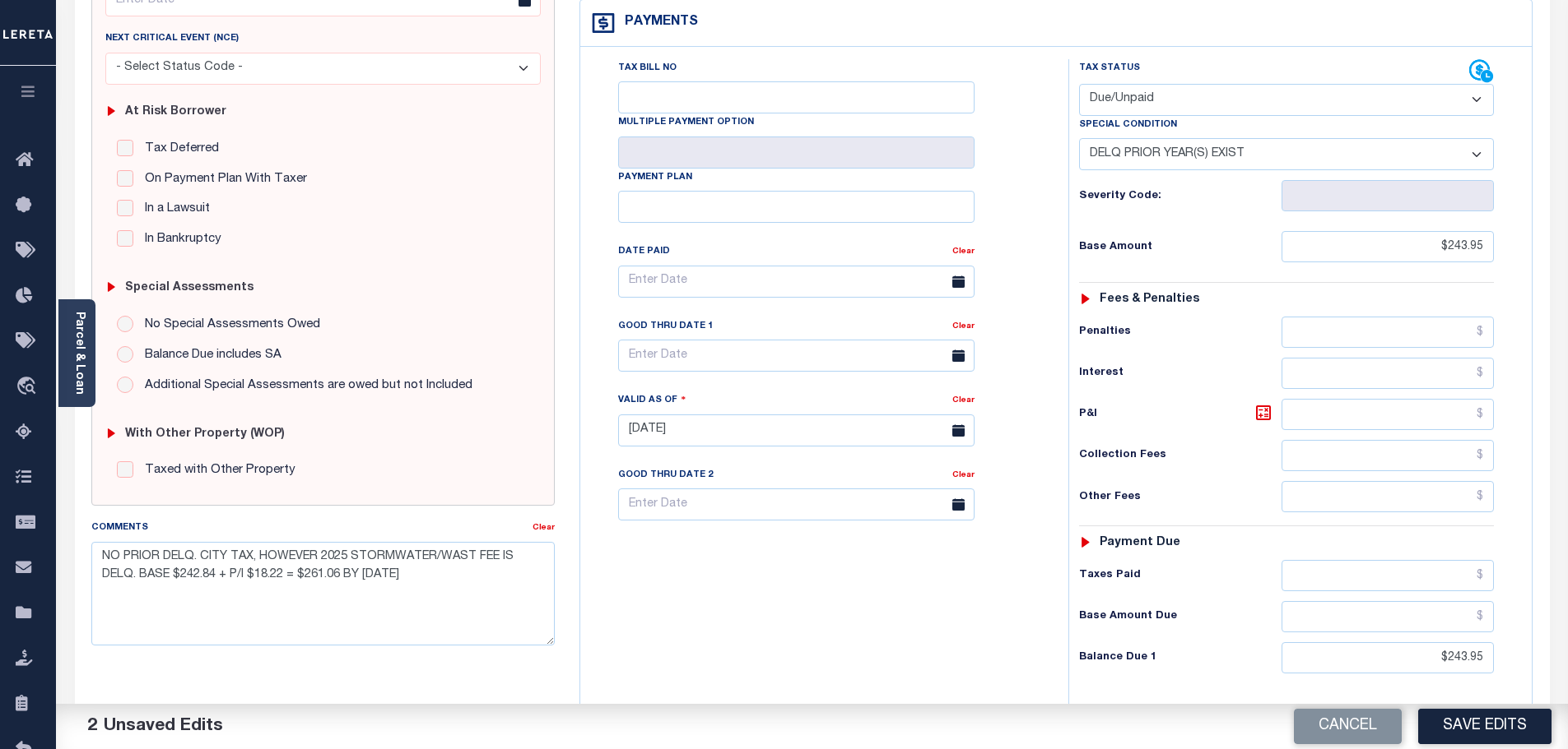
scroll to position [249, 0]
click at [570, 630] on div "KY STATE City - KY TAX TYPE 055-32-20-008.00 TAX ID - LOAN SEVERITY CODE - WORK…" at bounding box center [1056, 428] width 978 height 1056
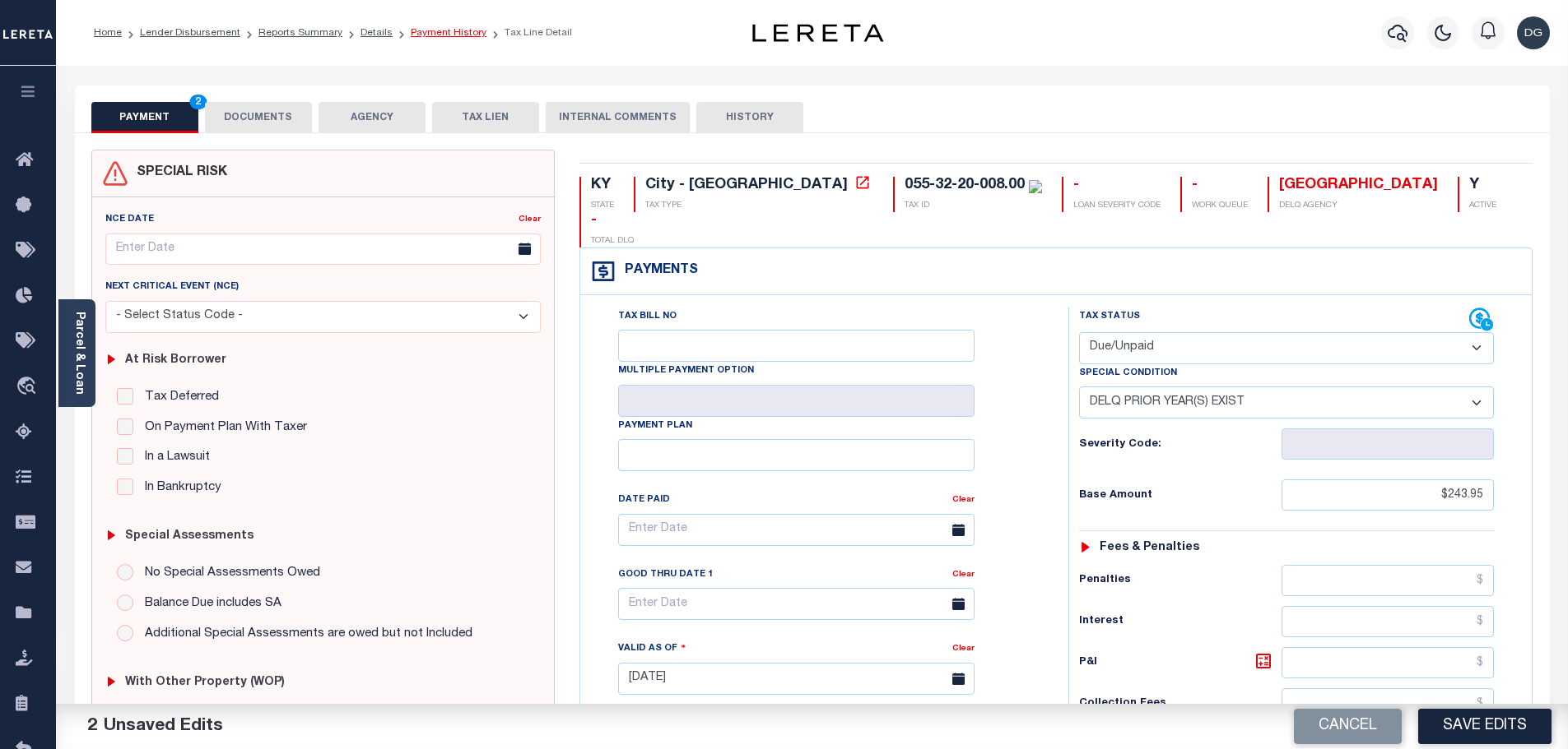
click at [444, 30] on link "Payment History" at bounding box center [448, 32] width 75 height 10
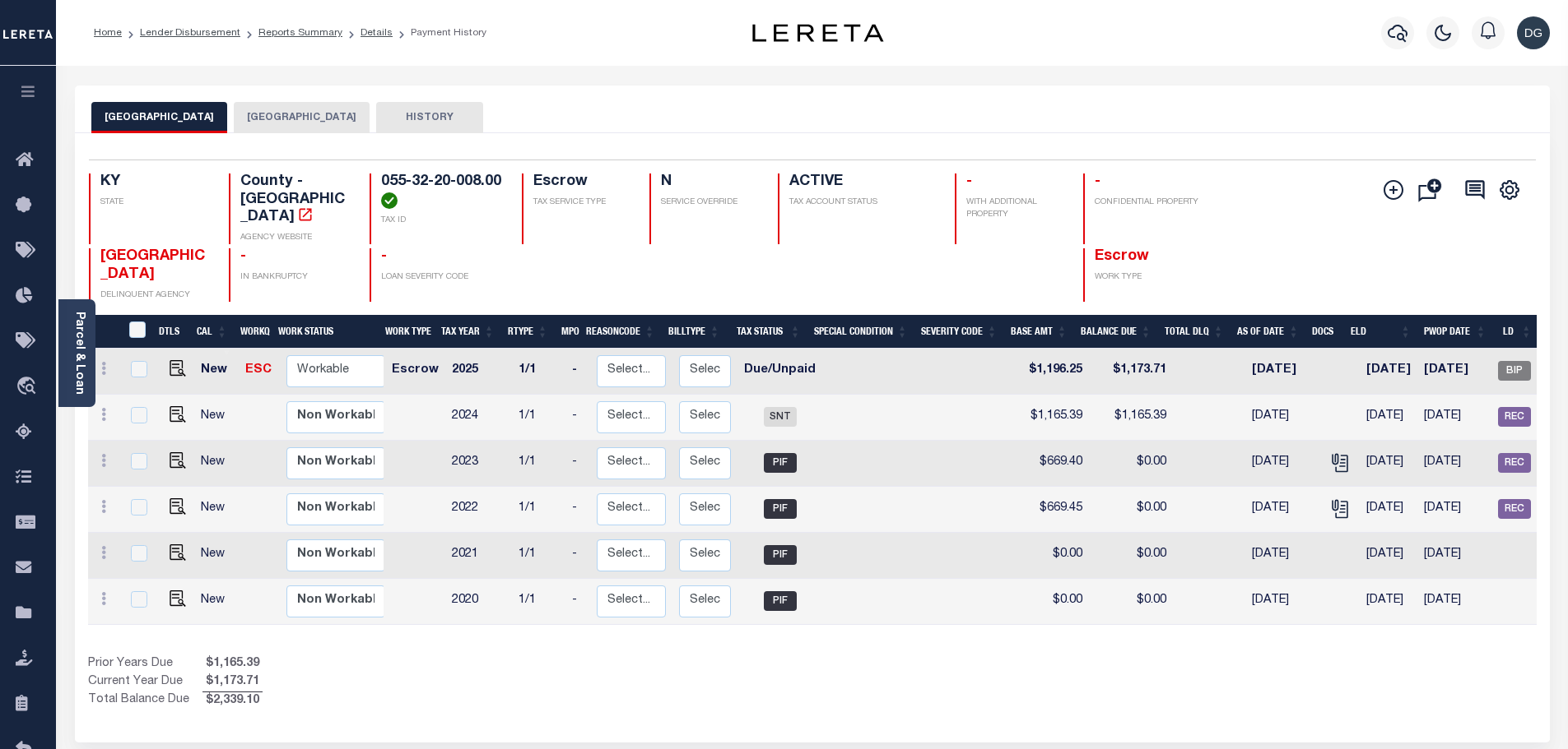
click at [444, 30] on li "Payment History" at bounding box center [440, 32] width 93 height 15
click at [295, 123] on button "[GEOGRAPHIC_DATA]" at bounding box center [301, 118] width 136 height 31
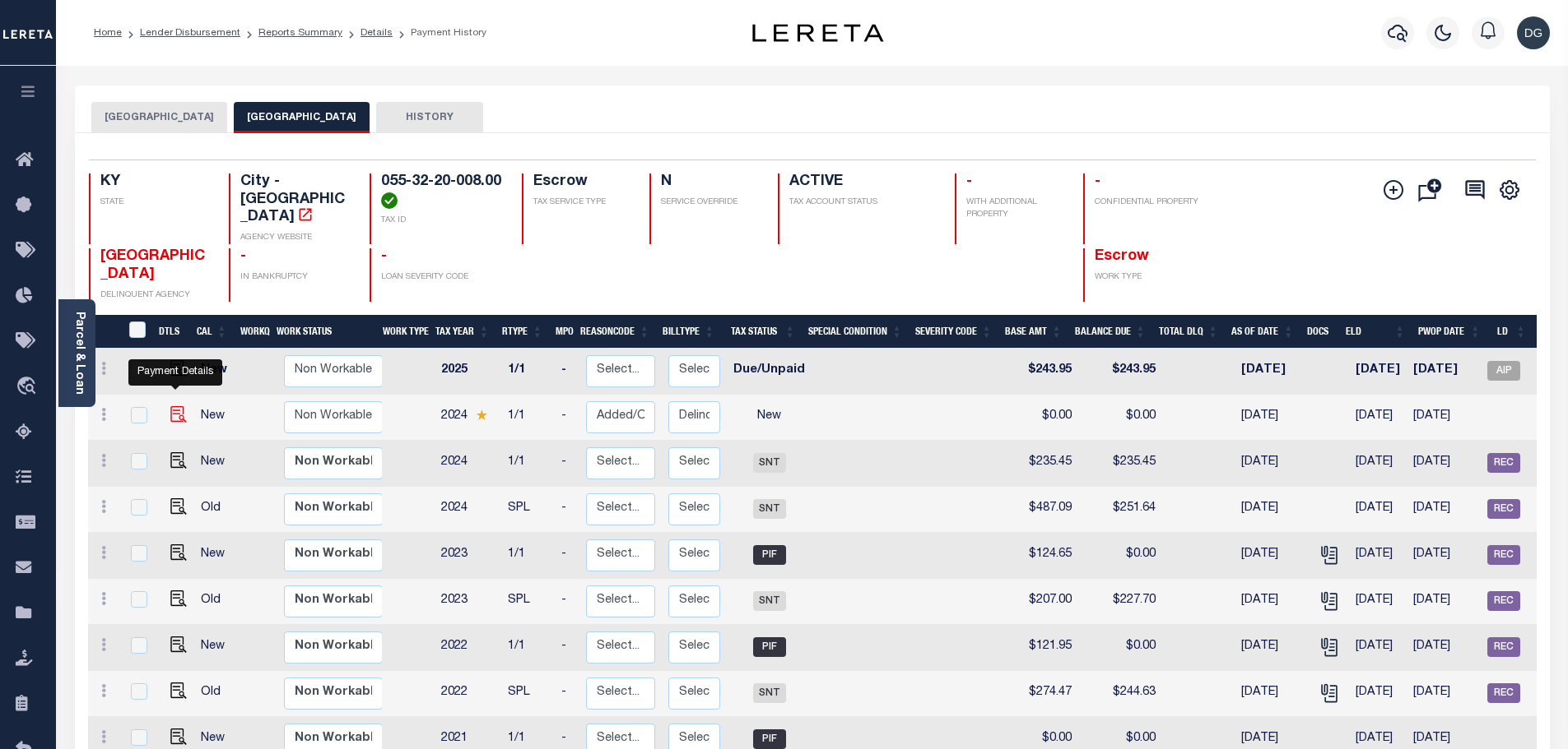
click at [173, 407] on img "" at bounding box center [178, 414] width 16 height 16
checkbox input "true"
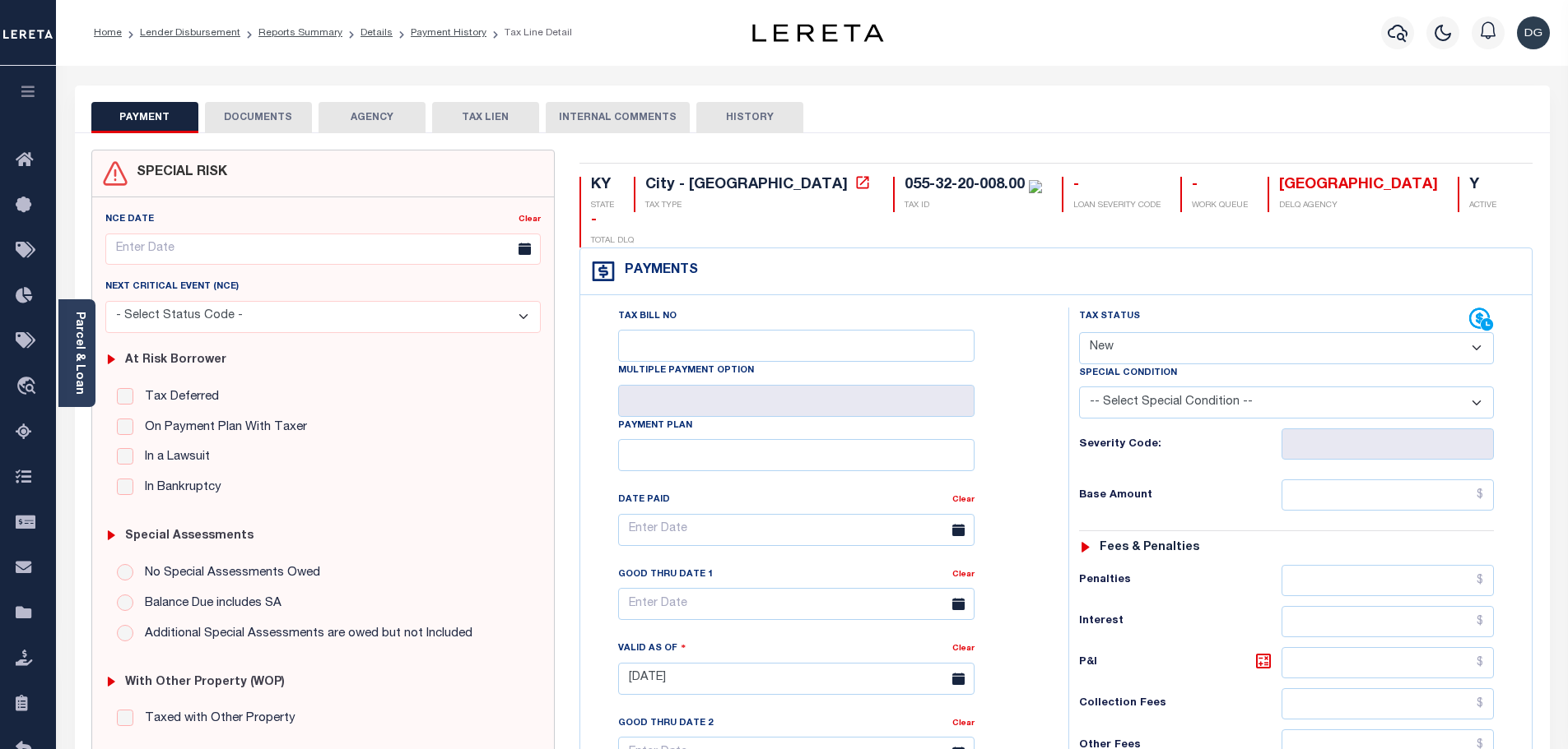
select select "NW2"
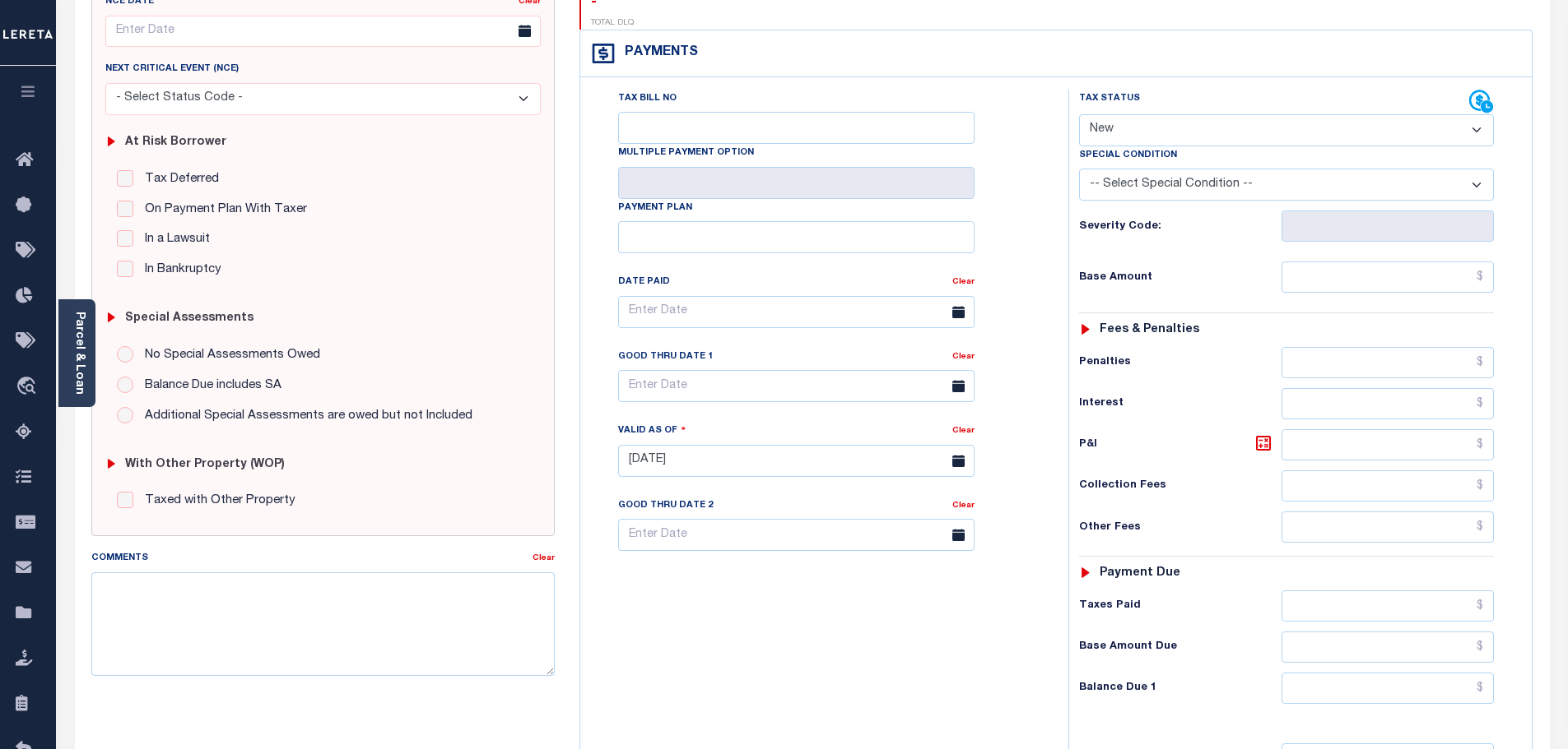
scroll to position [220, 0]
click at [299, 586] on textarea "Comments" at bounding box center [324, 623] width 464 height 104
type textarea "d"
type textarea "DELQ STORMWATER 2024"
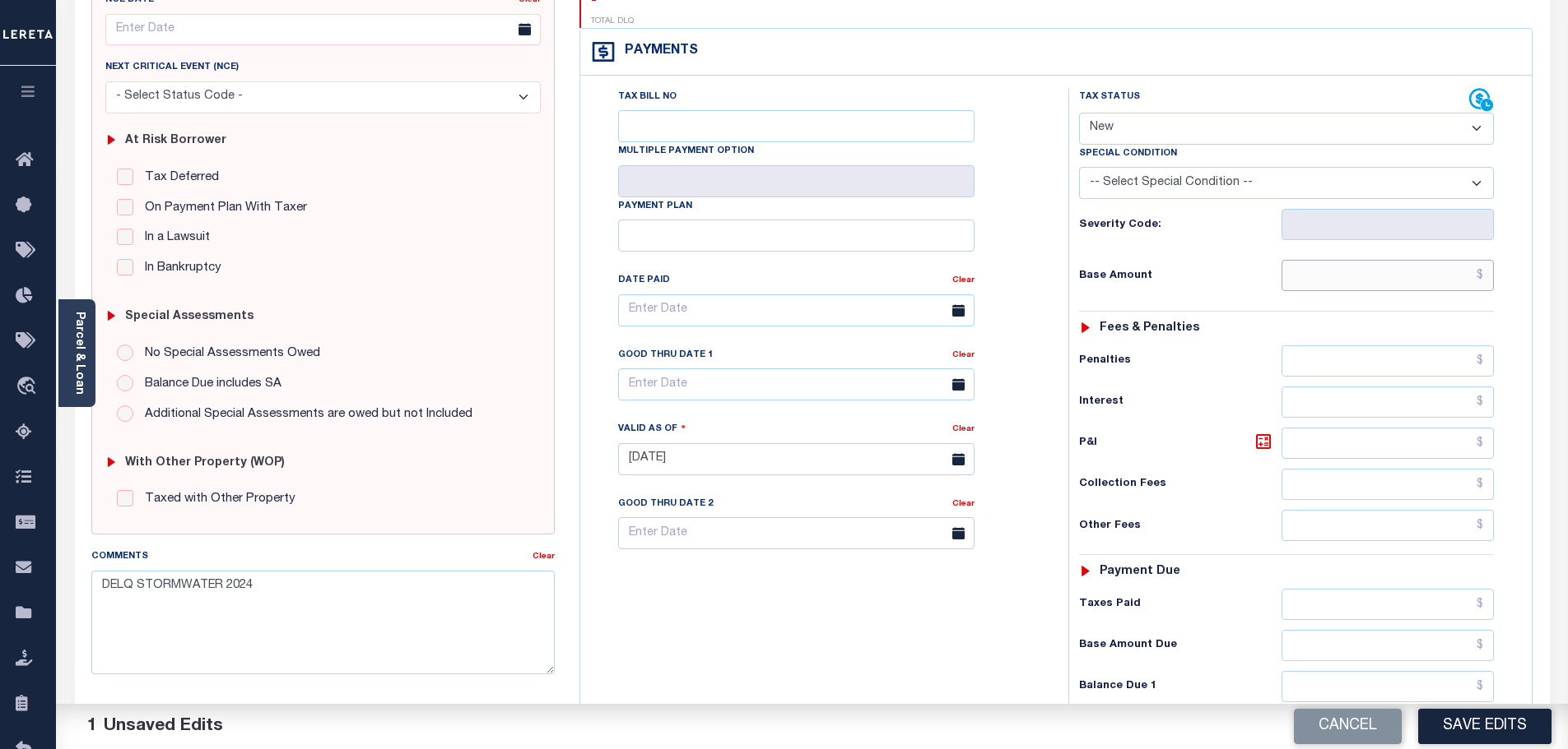
click at [1359, 260] on input "text" at bounding box center [1388, 276] width 213 height 31
type input "$242.84"
click at [783, 517] on input "text" at bounding box center [796, 533] width 357 height 32
click at [903, 368] on input "text" at bounding box center [796, 384] width 357 height 32
click at [811, 573] on span "31" at bounding box center [817, 573] width 32 height 32
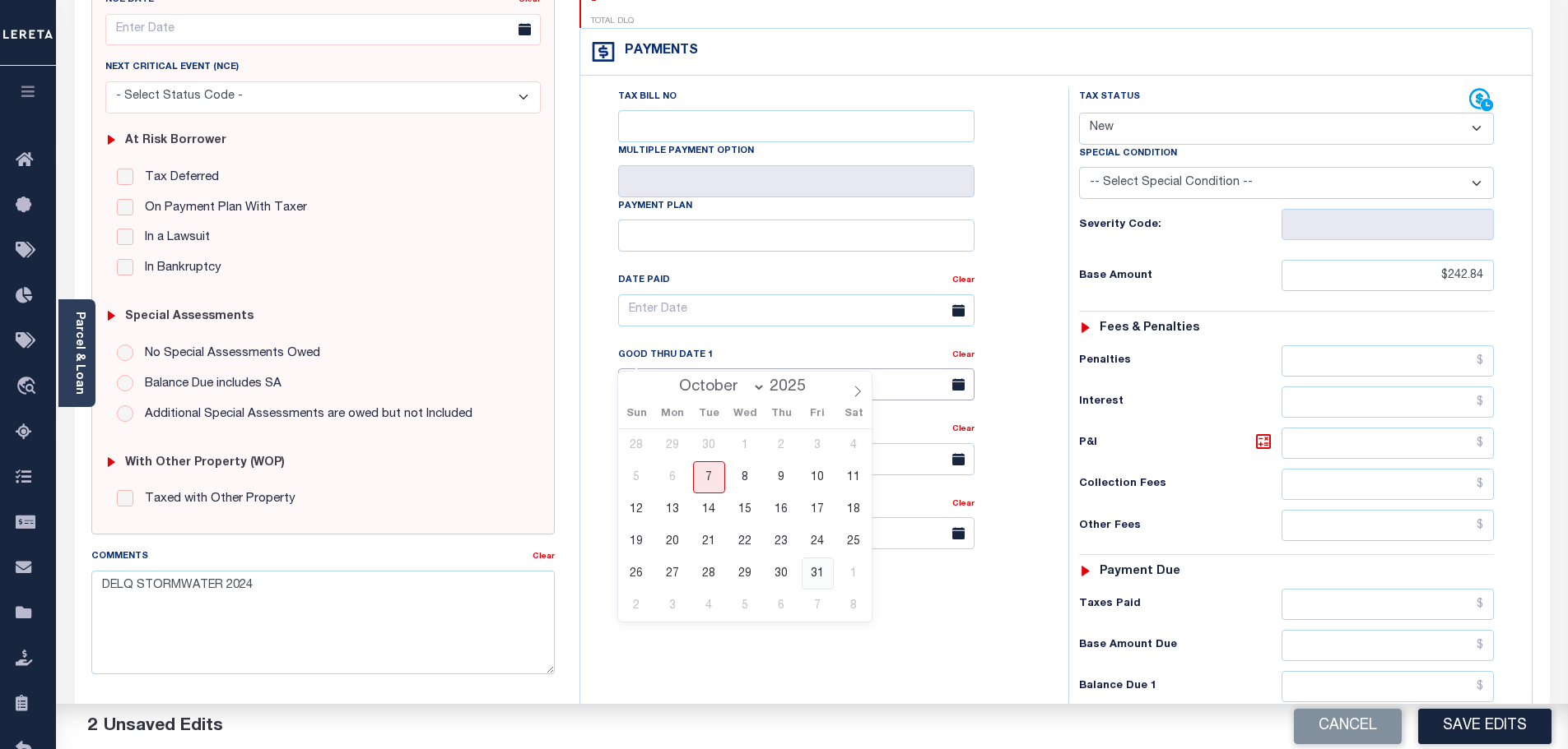
type input "[DATE]"
click at [1340, 428] on input "text" at bounding box center [1388, 444] width 213 height 31
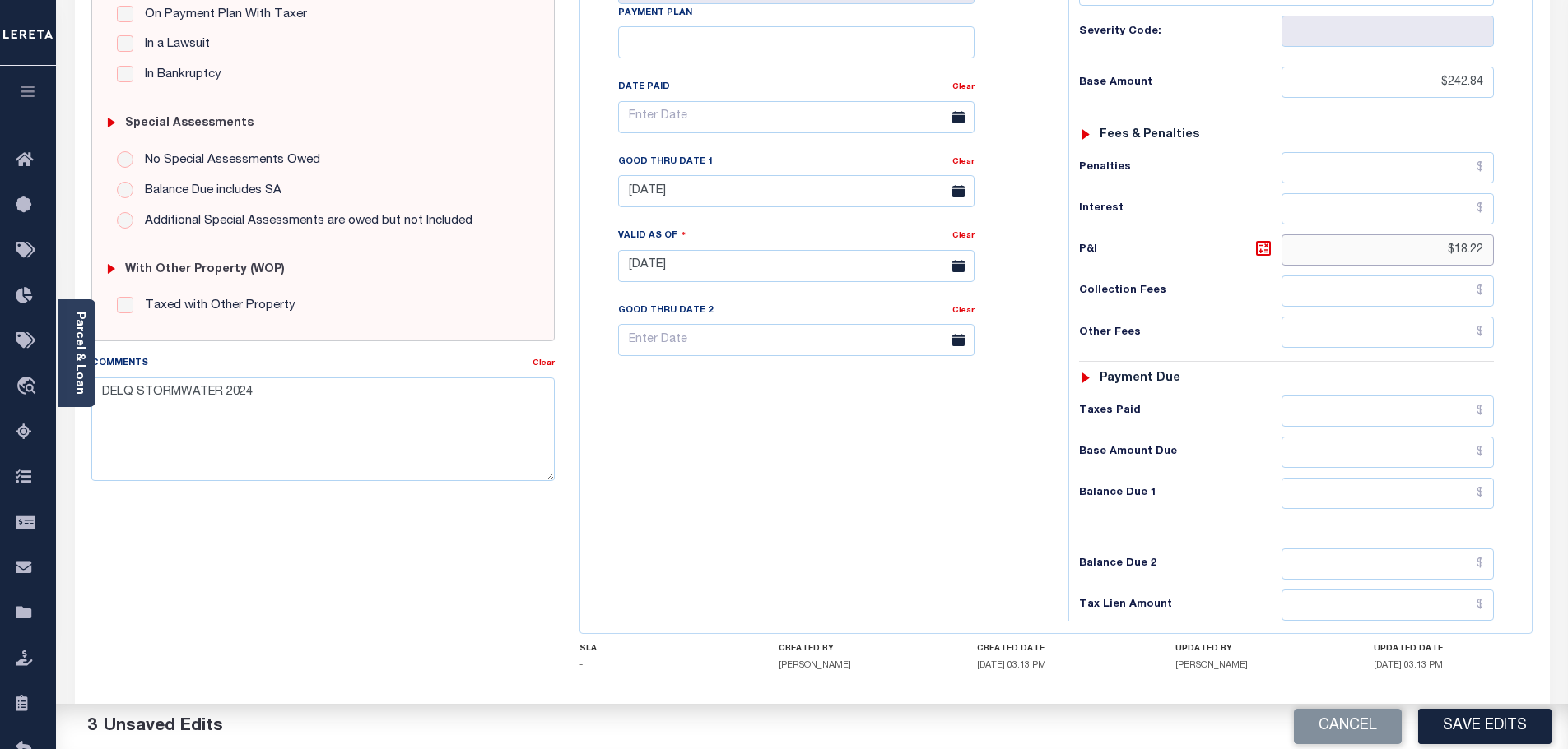
scroll to position [413, 0]
type input "$18.22"
click at [1386, 477] on input "text" at bounding box center [1388, 493] width 213 height 31
type input "$261.06"
click at [1267, 238] on icon at bounding box center [1263, 247] width 20 height 20
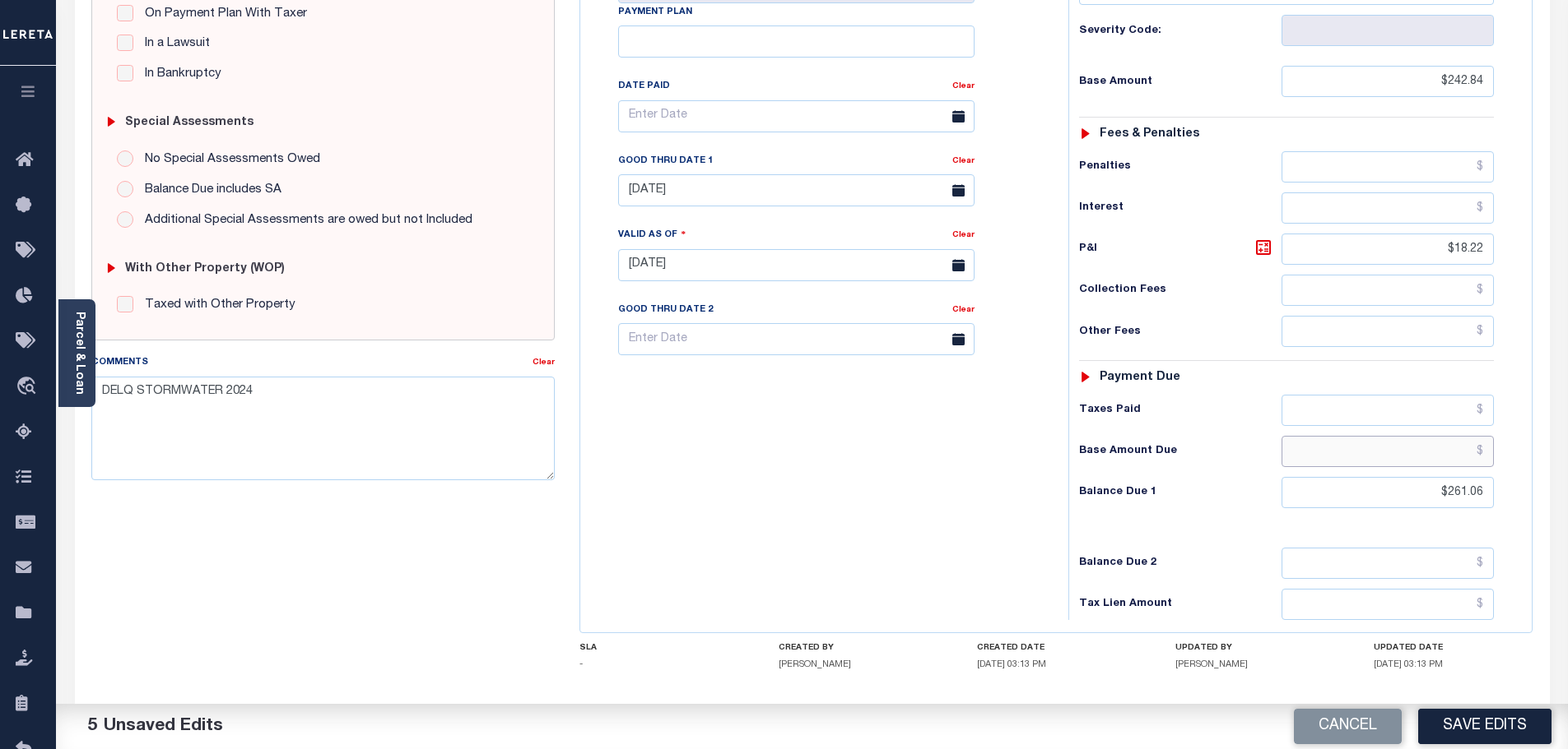
click at [1350, 436] on input "text" at bounding box center [1388, 451] width 213 height 31
click at [912, 432] on div "Tax Bill No Multiple Payment Option Payment Plan Clear" at bounding box center [819, 257] width 472 height 727
click at [1472, 729] on button "Save Edits" at bounding box center [1485, 727] width 133 height 35
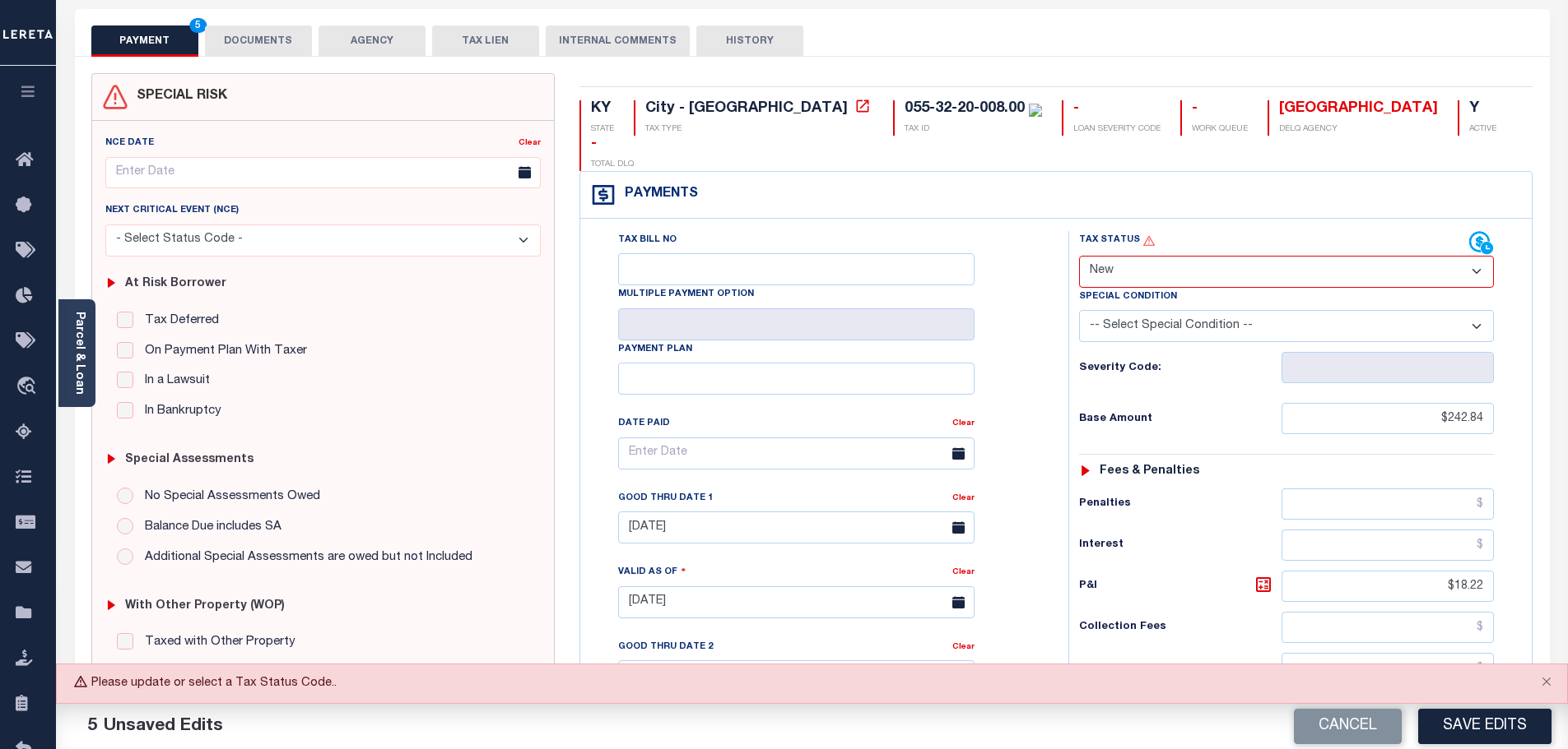
scroll to position [73, 0]
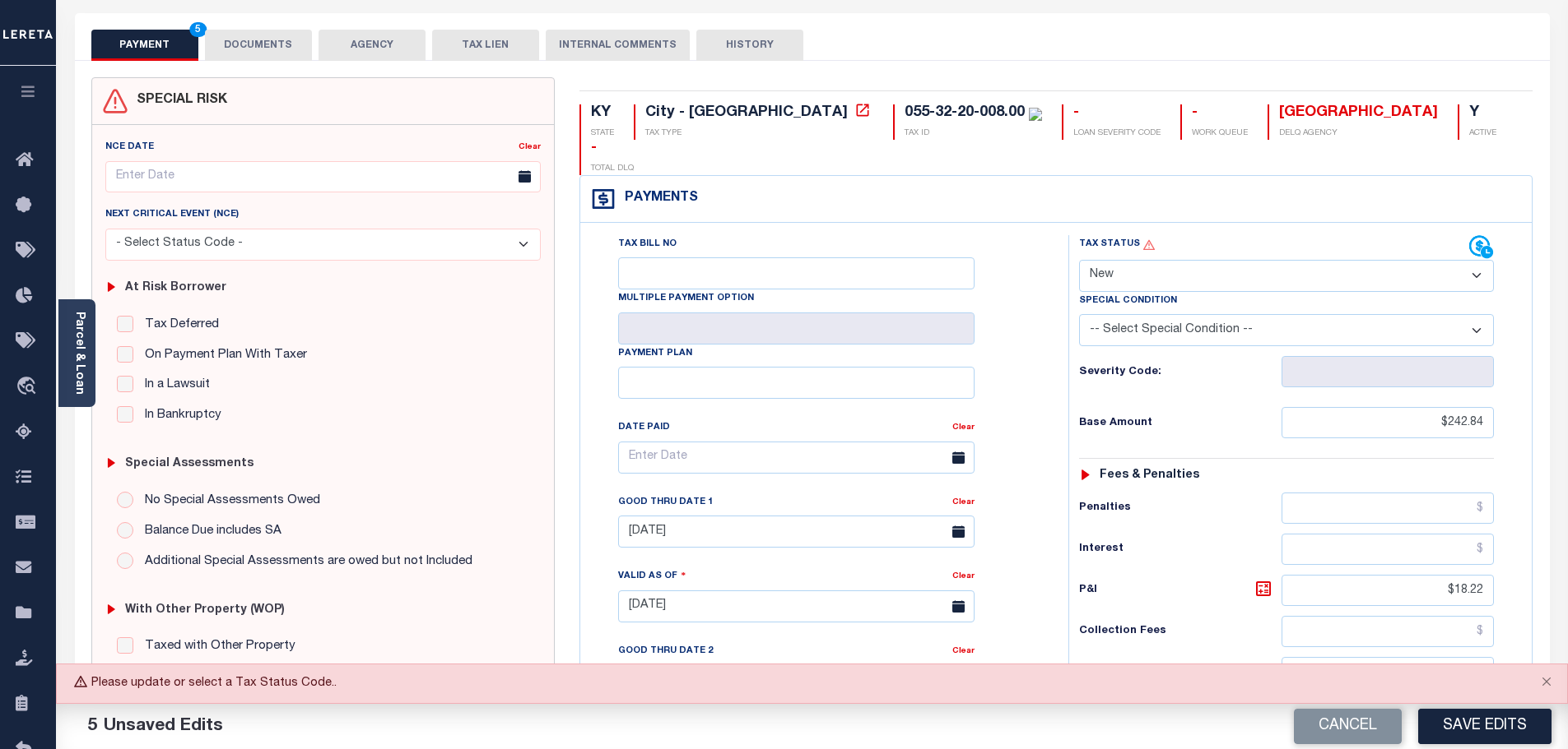
click at [1132, 260] on select "- Select Status Code - Open Due/Unpaid Paid Incomplete No Tax Due Internal Refu…" at bounding box center [1286, 276] width 414 height 32
select select "DUE"
click at [1079, 260] on select "- Select Status Code - Open Due/Unpaid Paid Incomplete No Tax Due Internal Refu…" at bounding box center [1286, 276] width 414 height 32
click at [1486, 744] on button "Save Edits" at bounding box center [1485, 727] width 133 height 35
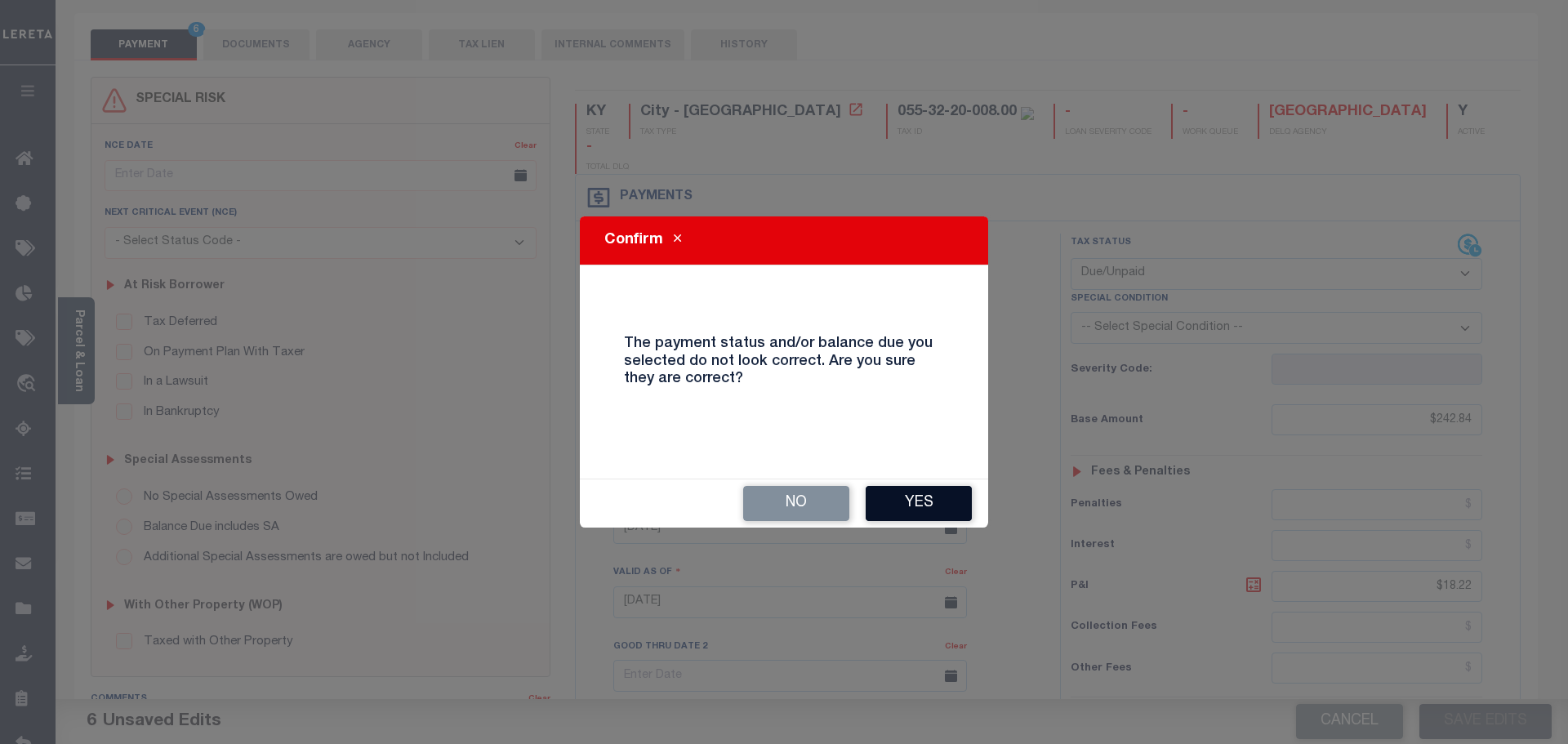
click at [933, 502] on button "Yes" at bounding box center [919, 503] width 106 height 35
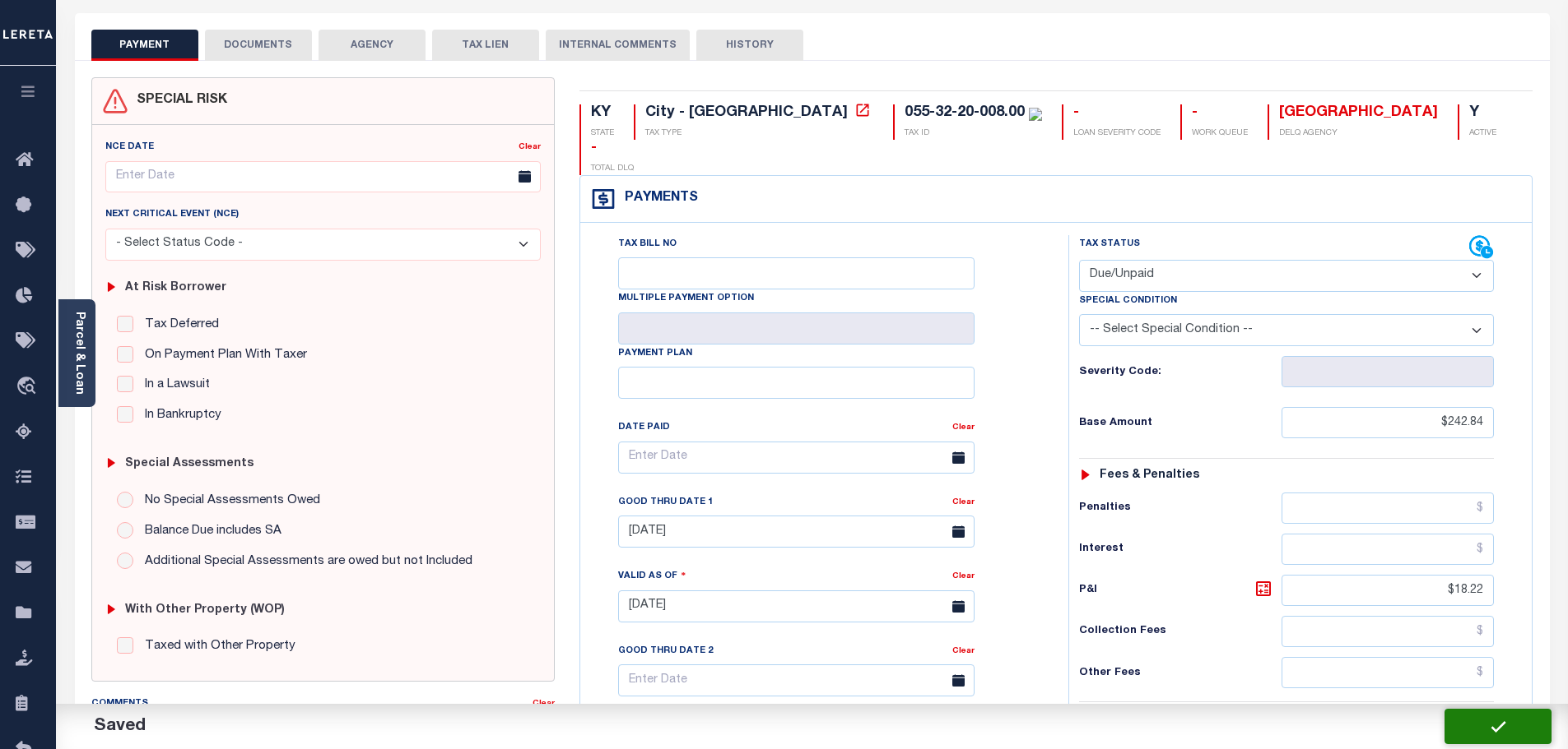
checkbox input "false"
type input "$242.84"
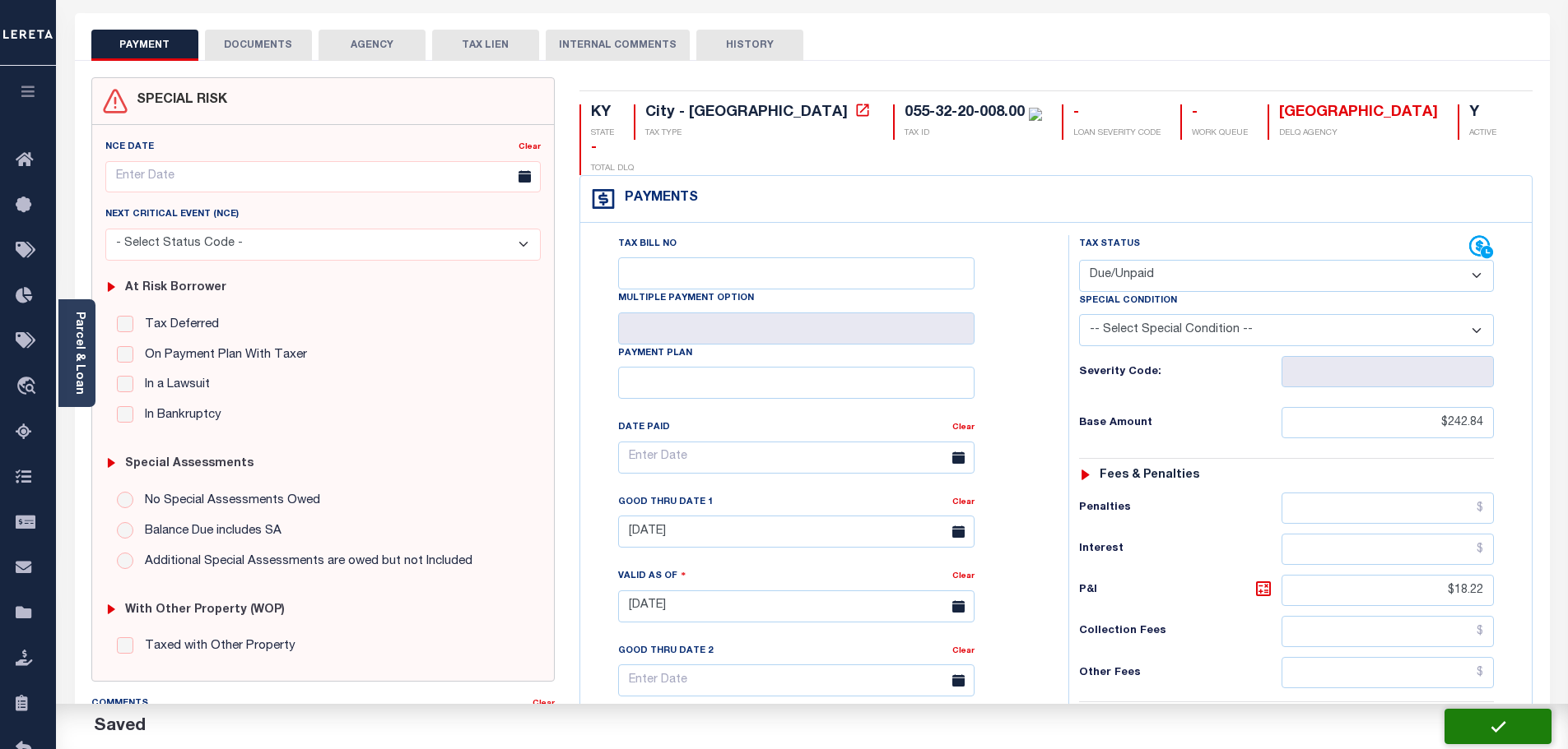
type input "$18.22"
type input "$261.06"
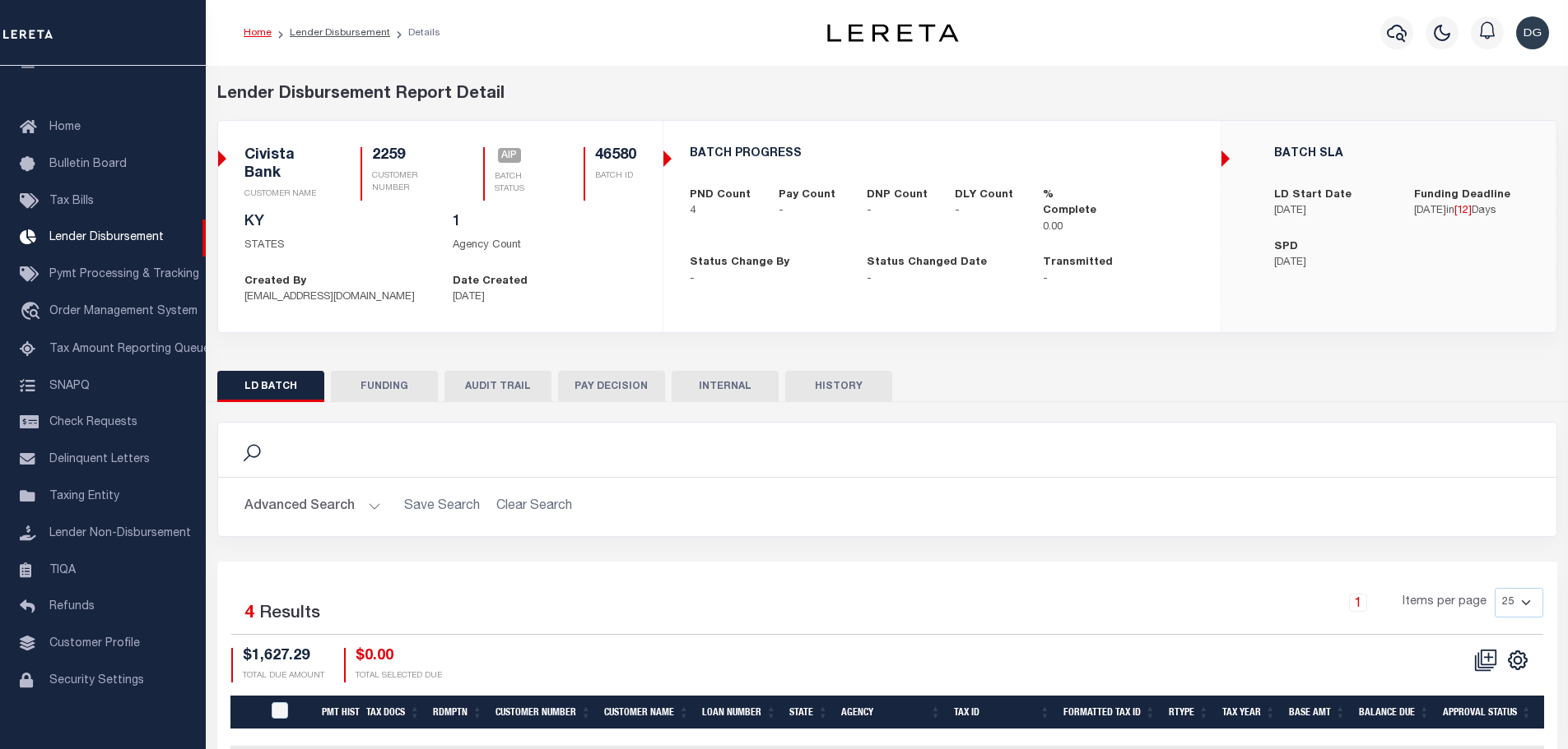
scroll to position [215, 0]
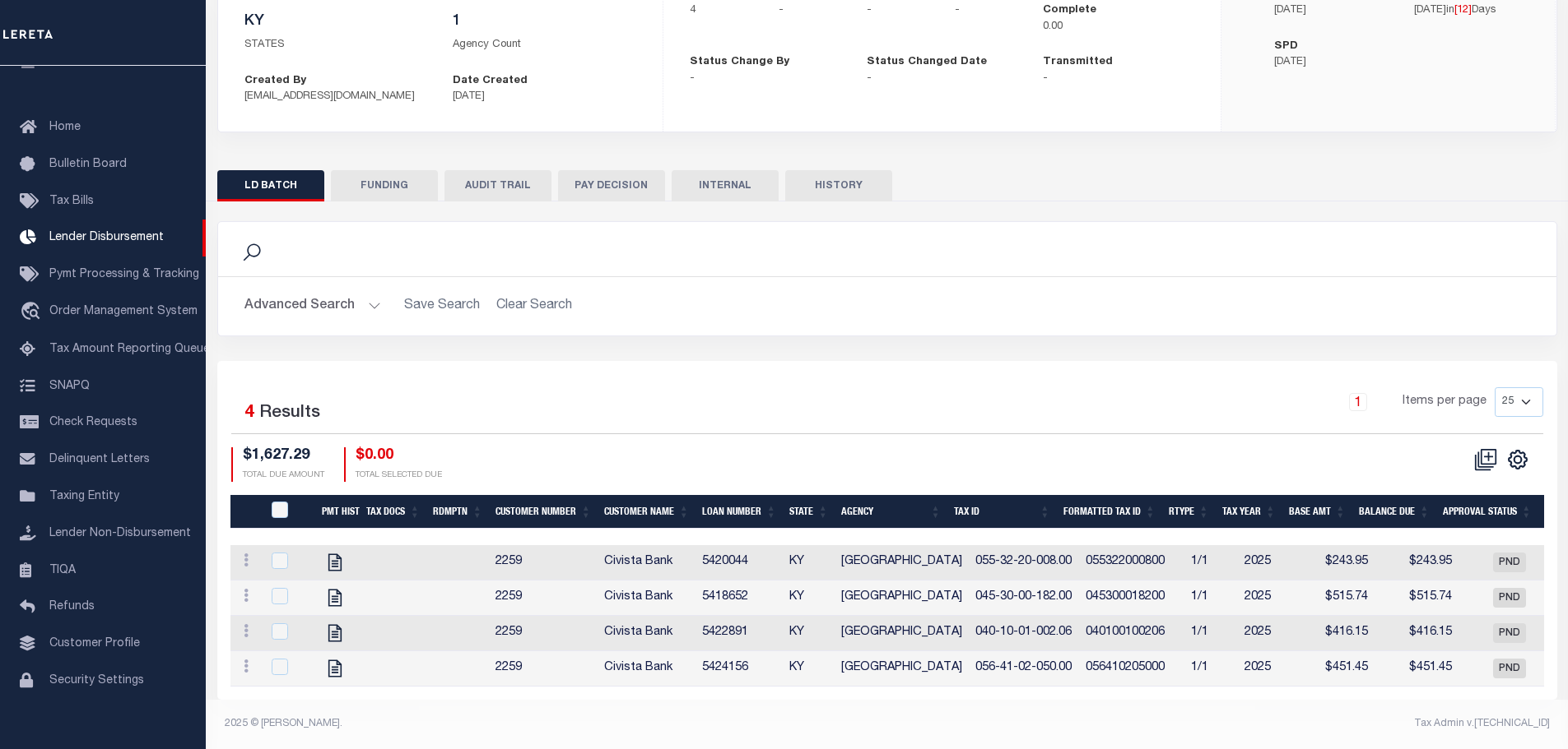
click at [308, 303] on button "Advanced Search" at bounding box center [312, 306] width 137 height 32
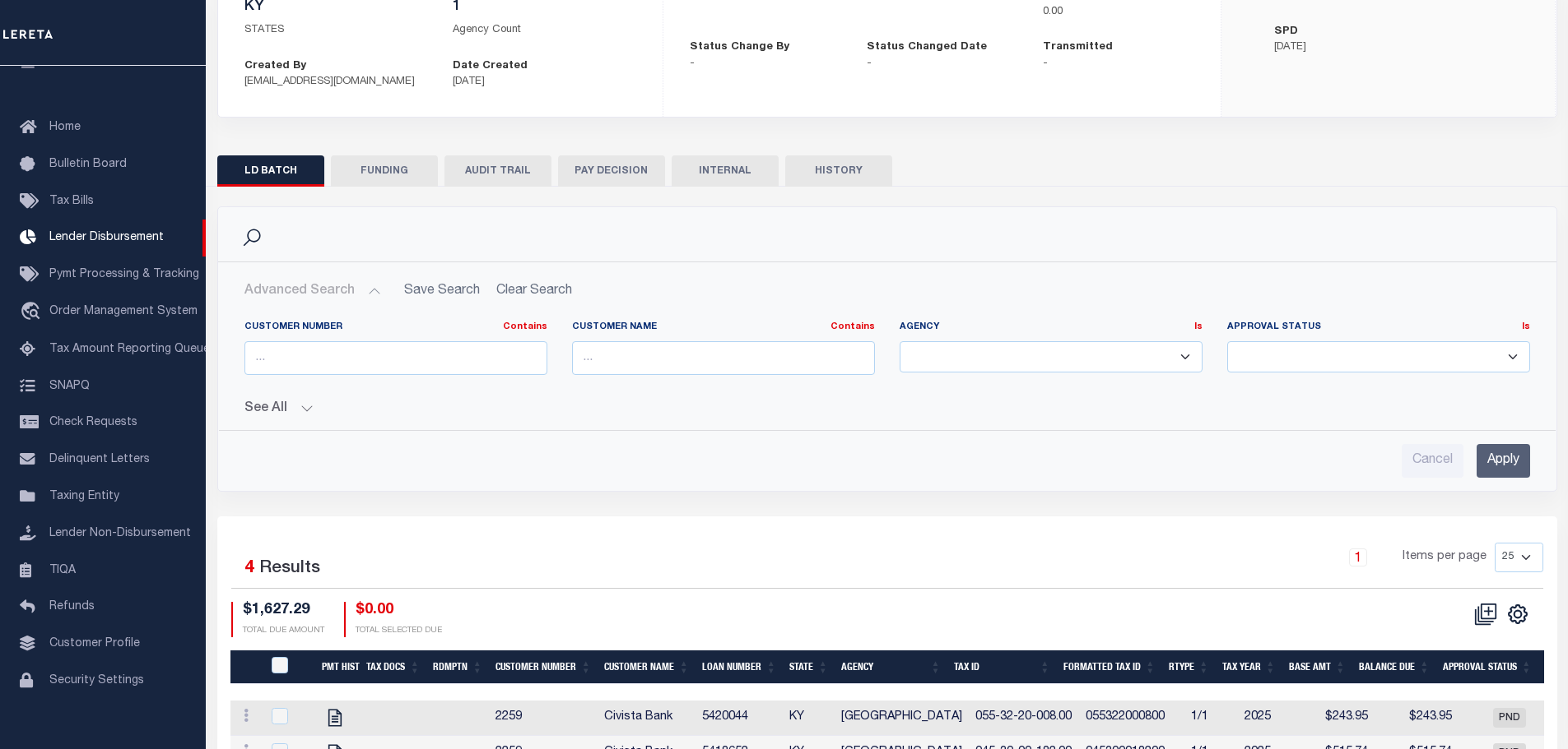
click at [263, 417] on div "Customer Number Contains Contains Is Customer Name Contains Contains" at bounding box center [887, 393] width 1312 height 170
click at [289, 408] on button "See All" at bounding box center [886, 409] width 1285 height 16
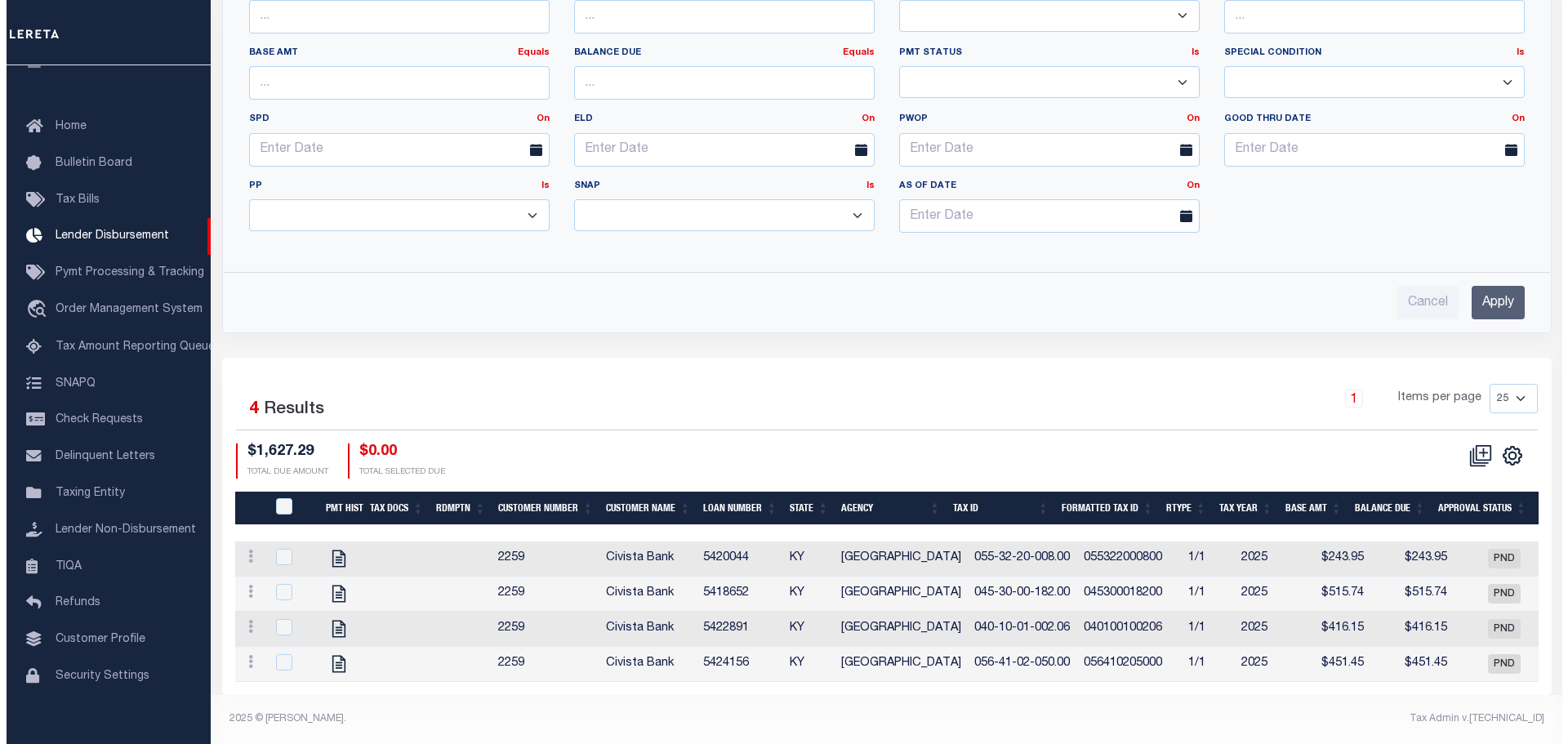
scroll to position [742, 0]
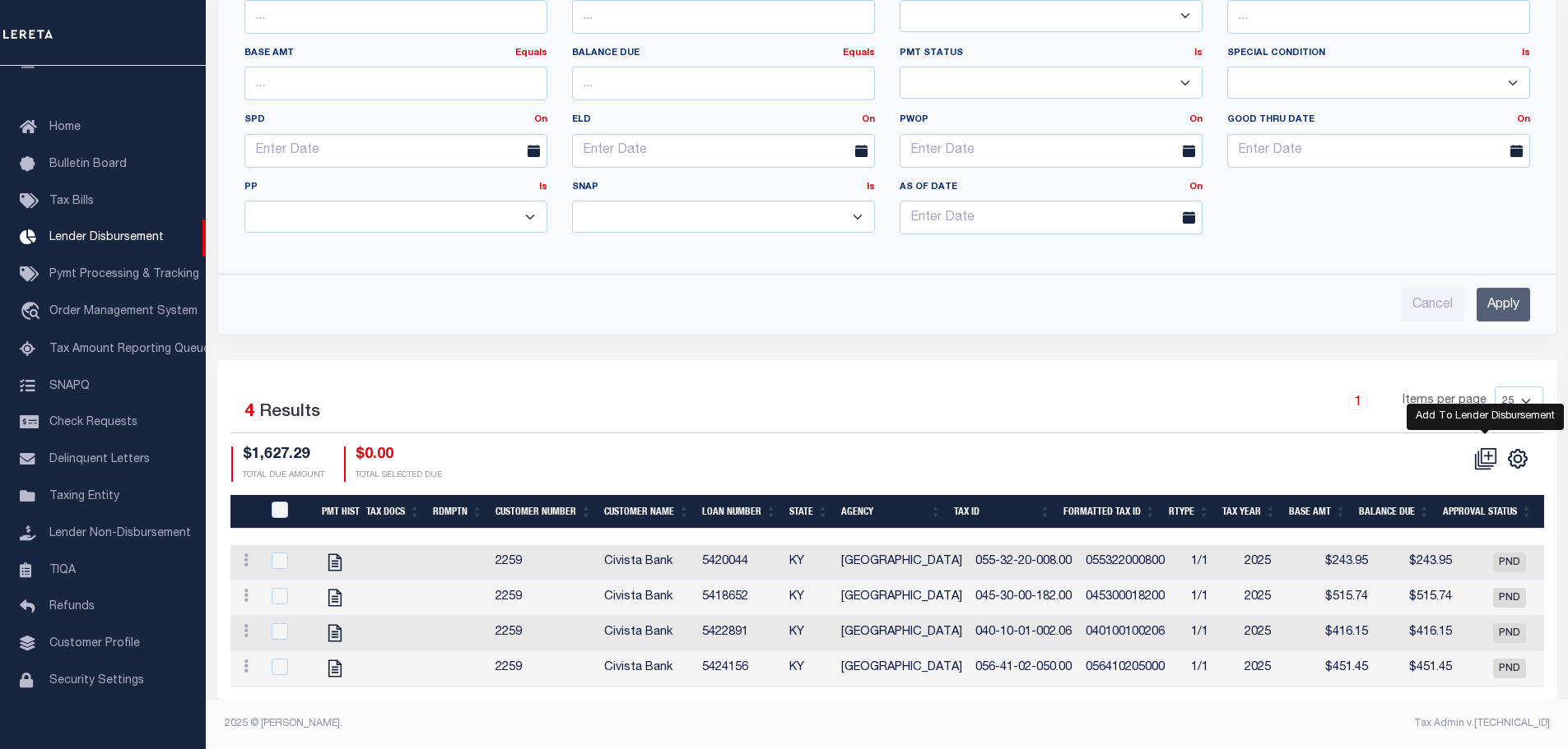
click at [1481, 448] on icon at bounding box center [1488, 456] width 16 height 16
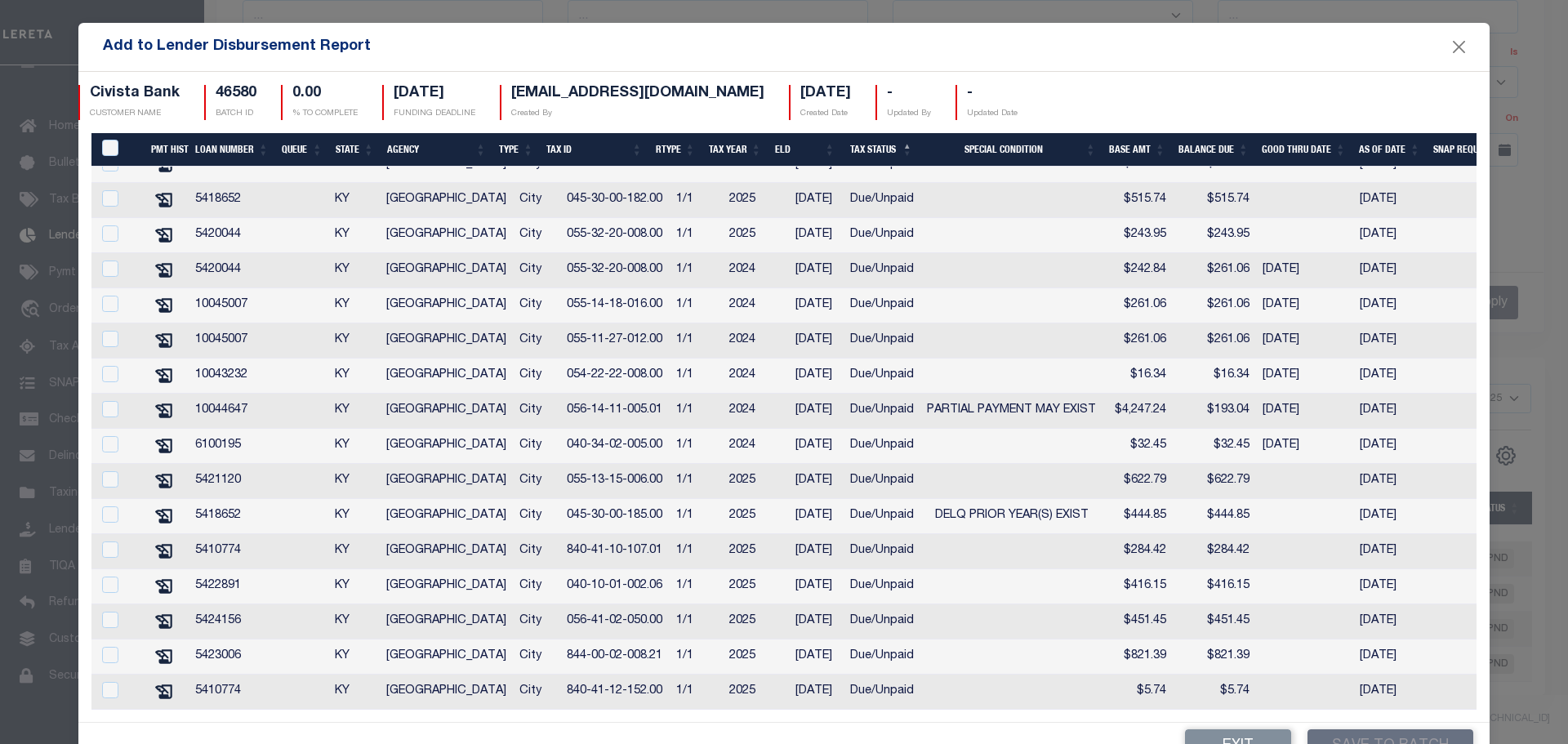
scroll to position [50, 0]
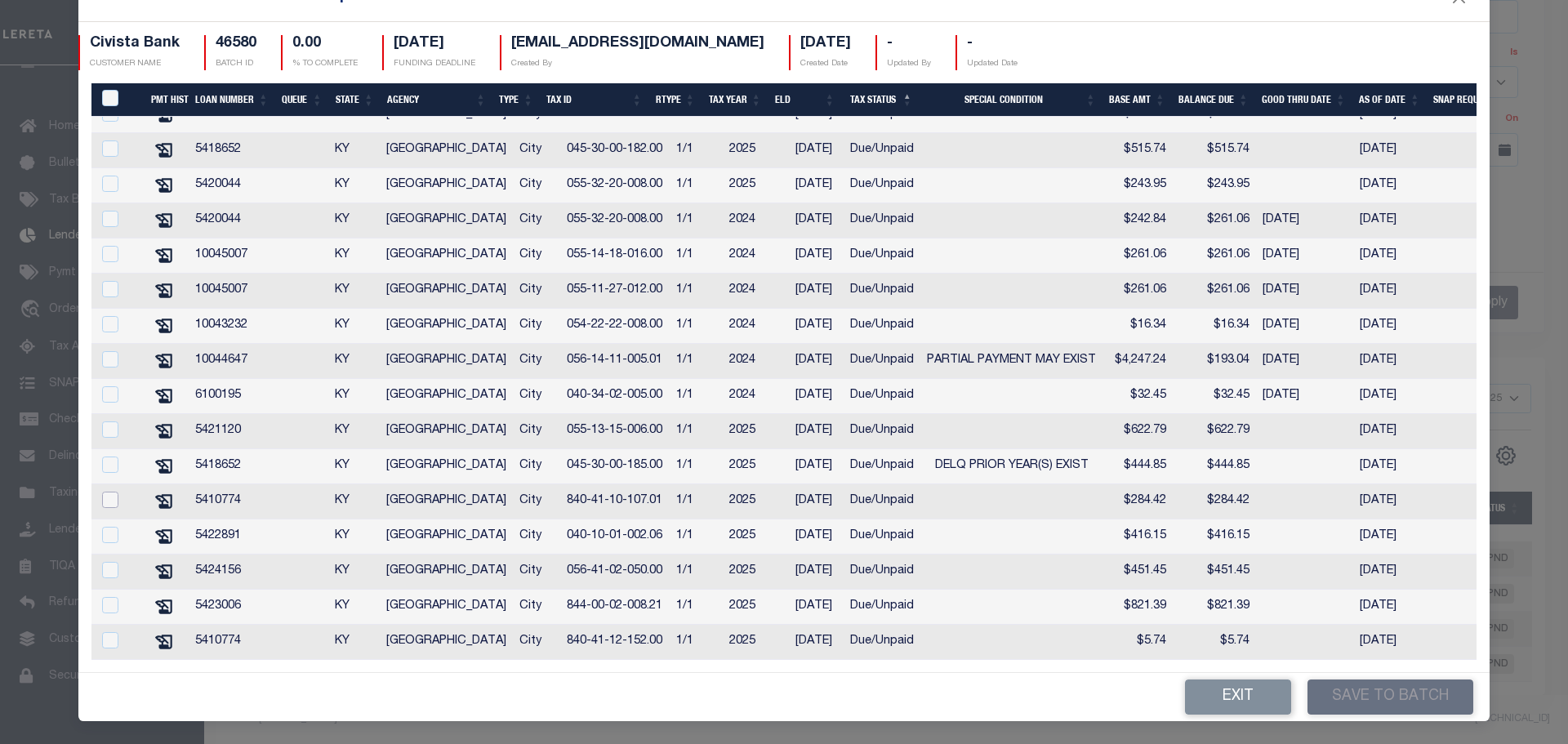
click at [111, 492] on input "checkbox" at bounding box center [110, 500] width 16 height 16
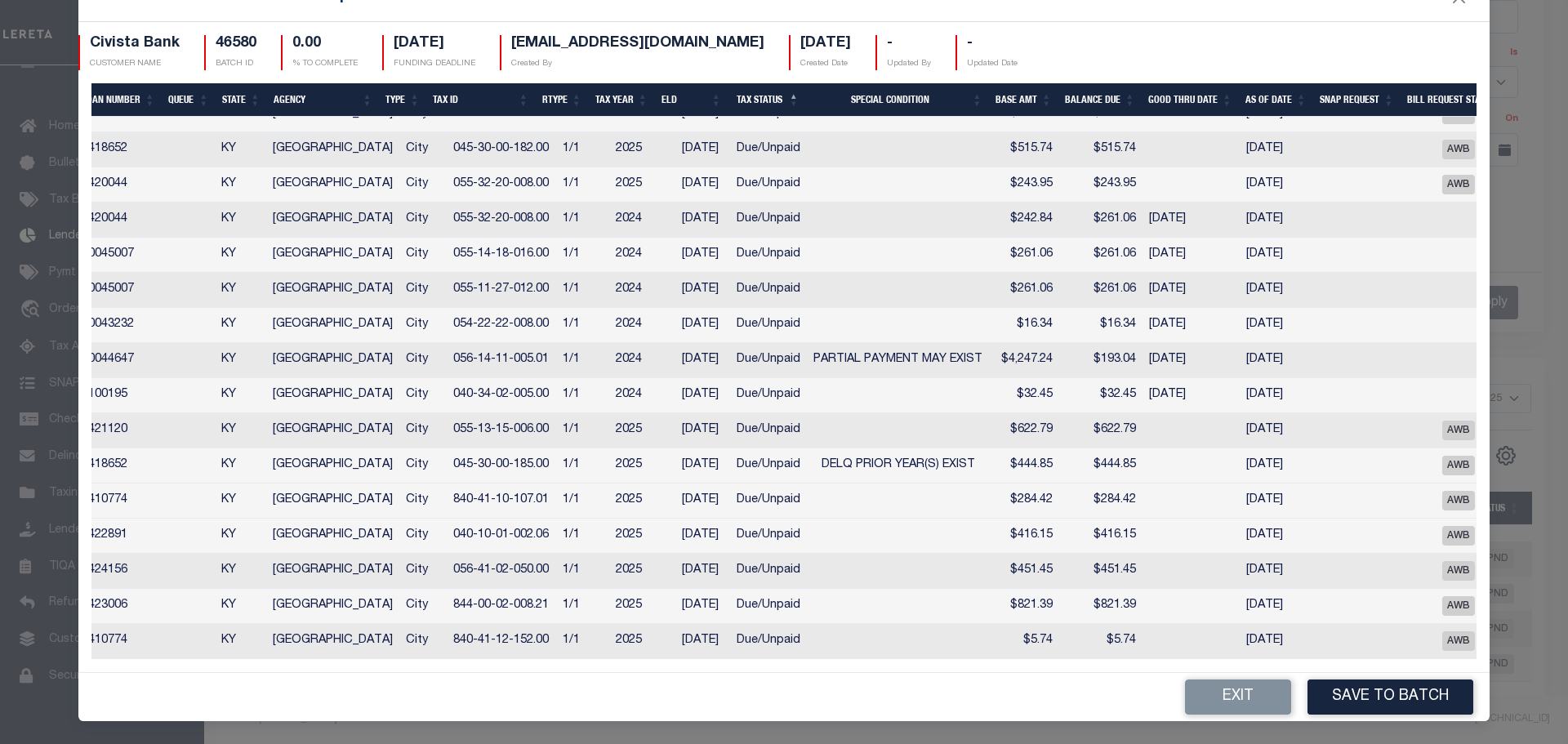
scroll to position [0, 0]
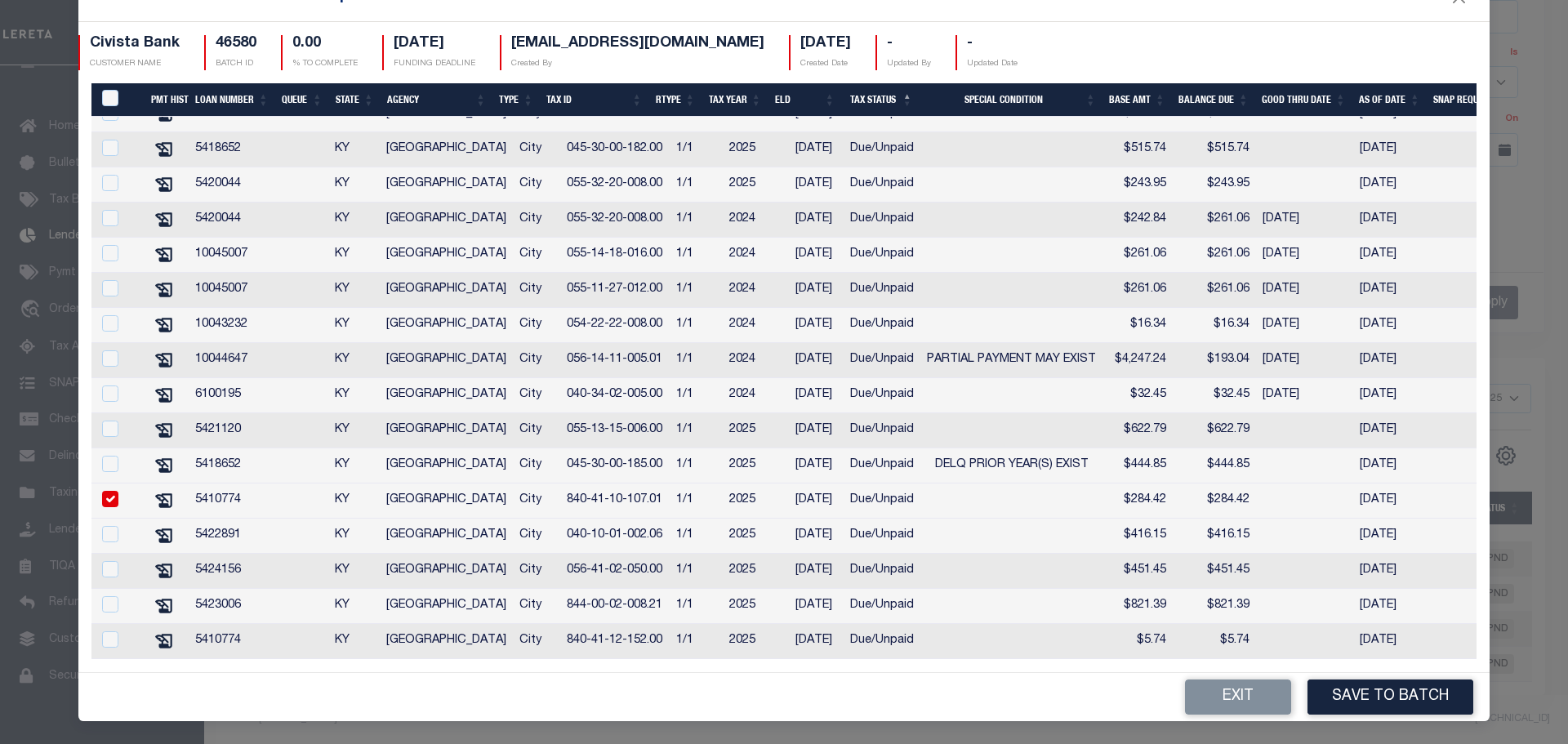
click at [104, 491] on input "checkbox" at bounding box center [110, 499] width 16 height 16
checkbox input "false"
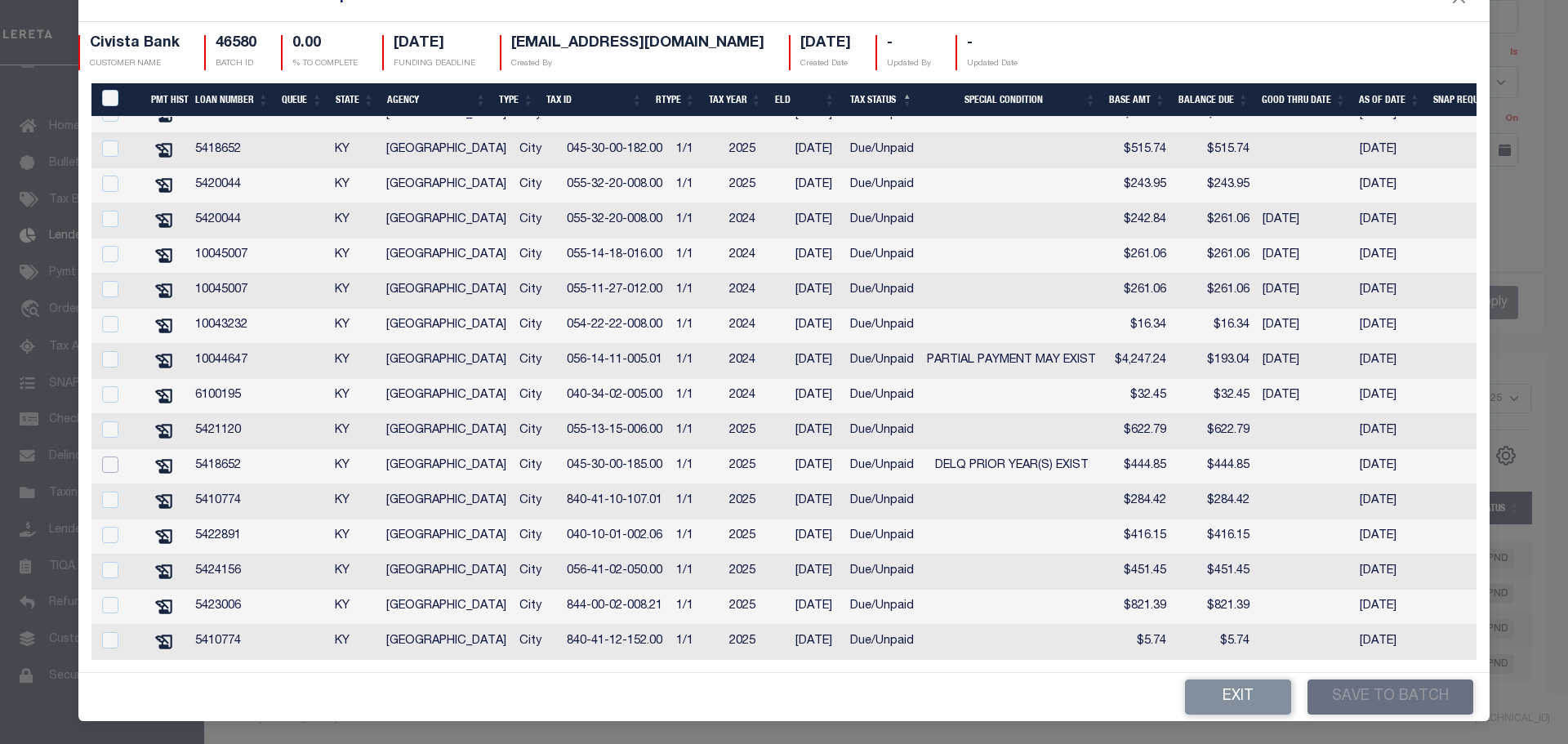
click at [105, 457] on input "checkbox" at bounding box center [110, 465] width 16 height 16
checkbox input "true"
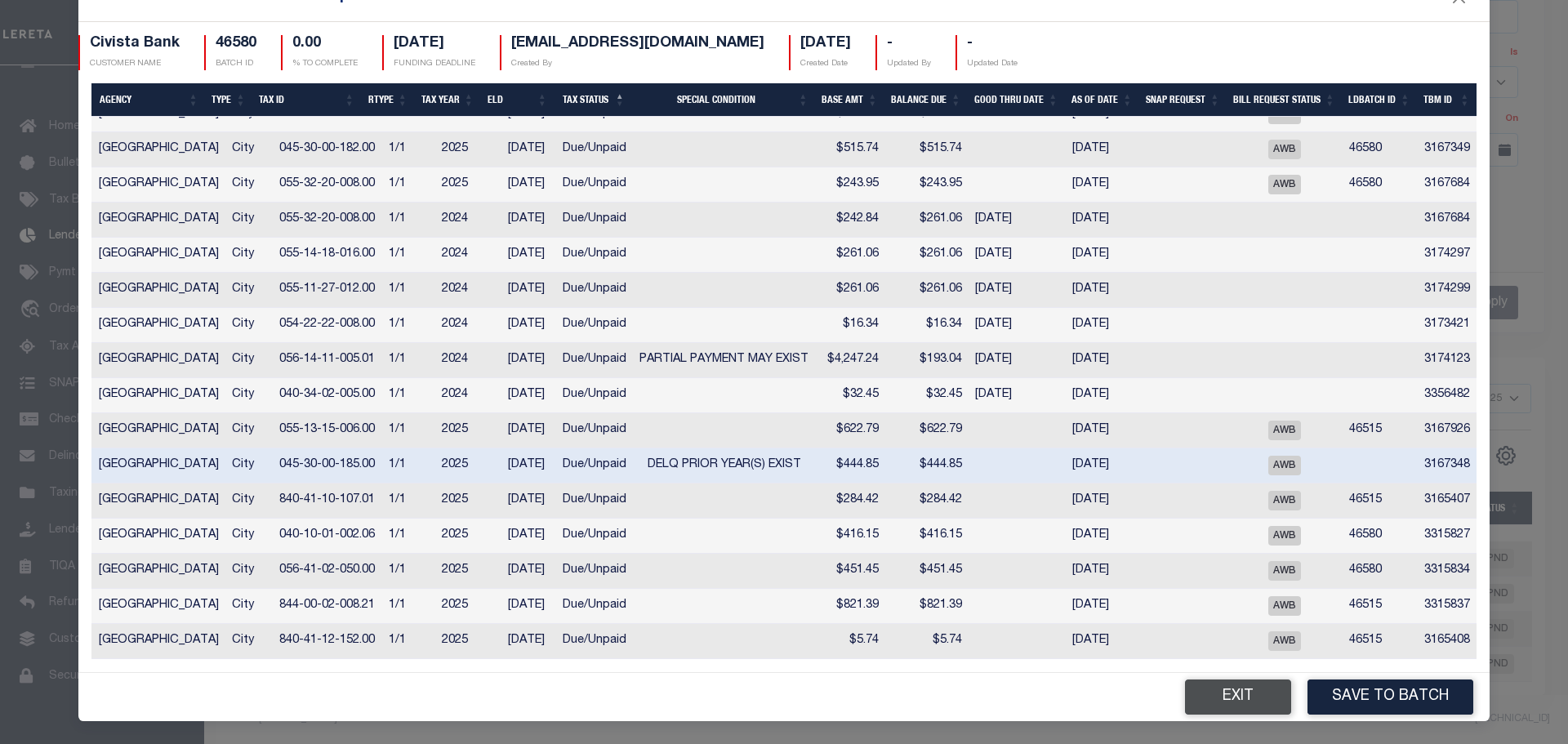
click at [1200, 694] on button "Exit" at bounding box center [1238, 697] width 106 height 35
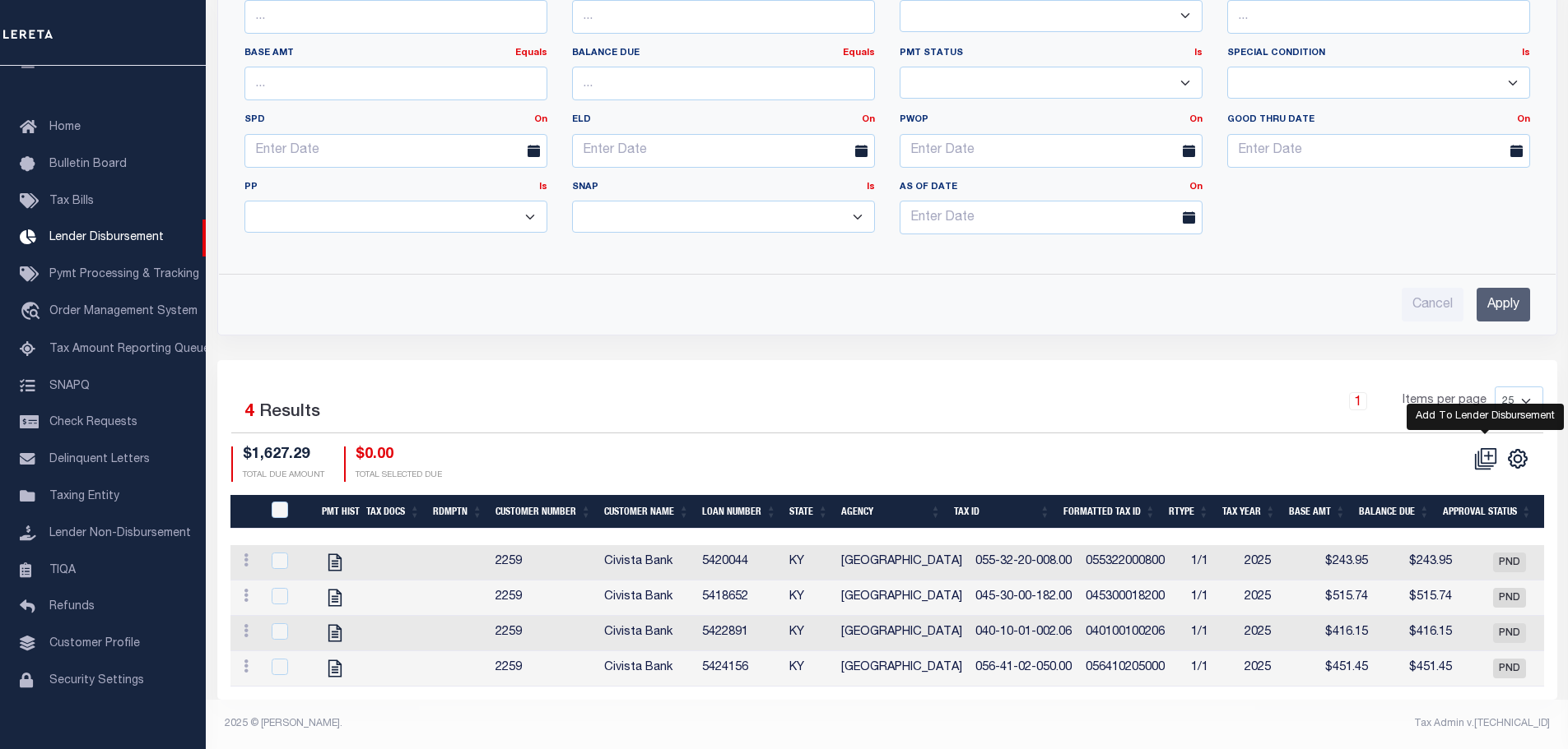
click at [1482, 447] on icon at bounding box center [1485, 458] width 23 height 23
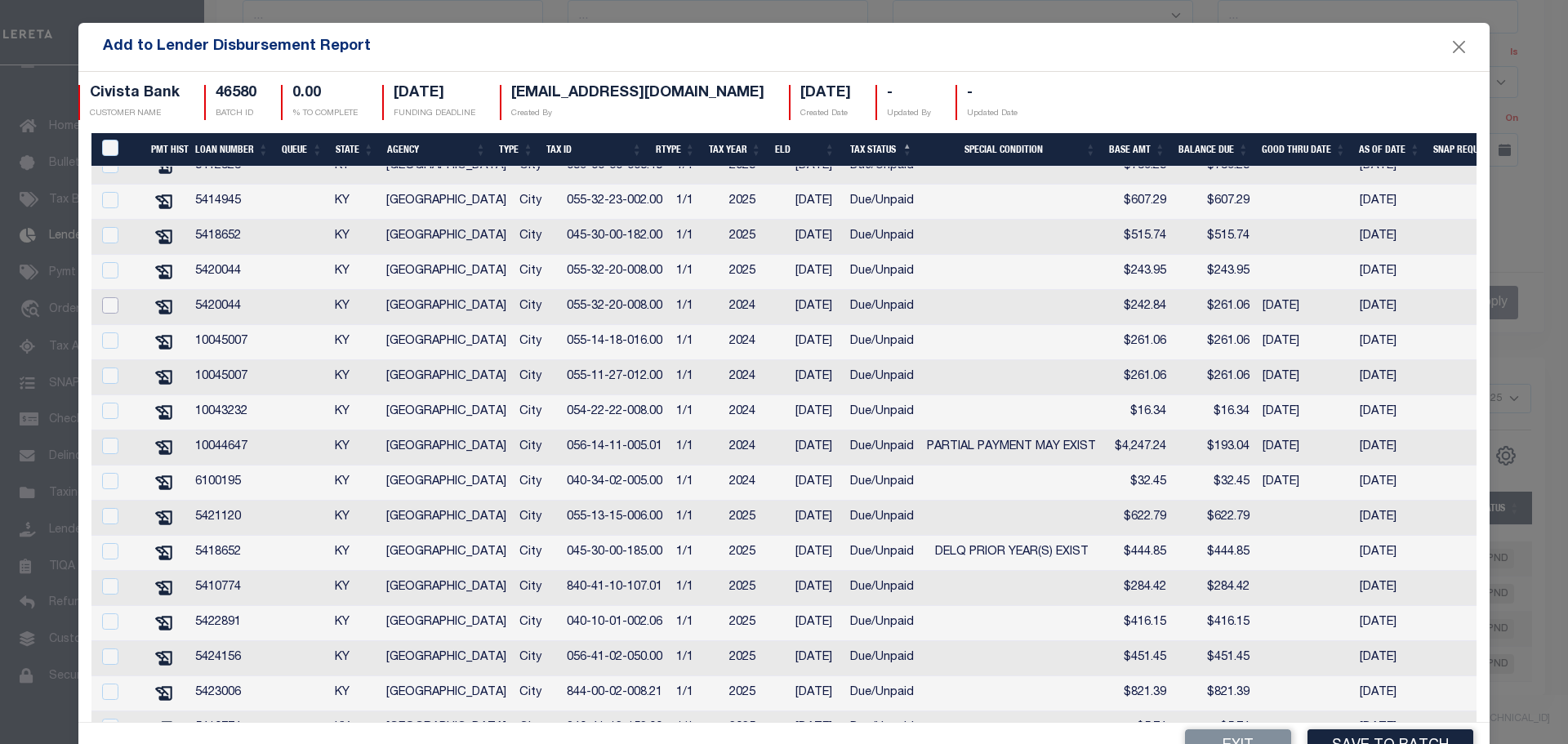
click at [107, 314] on input "checkbox" at bounding box center [110, 305] width 16 height 16
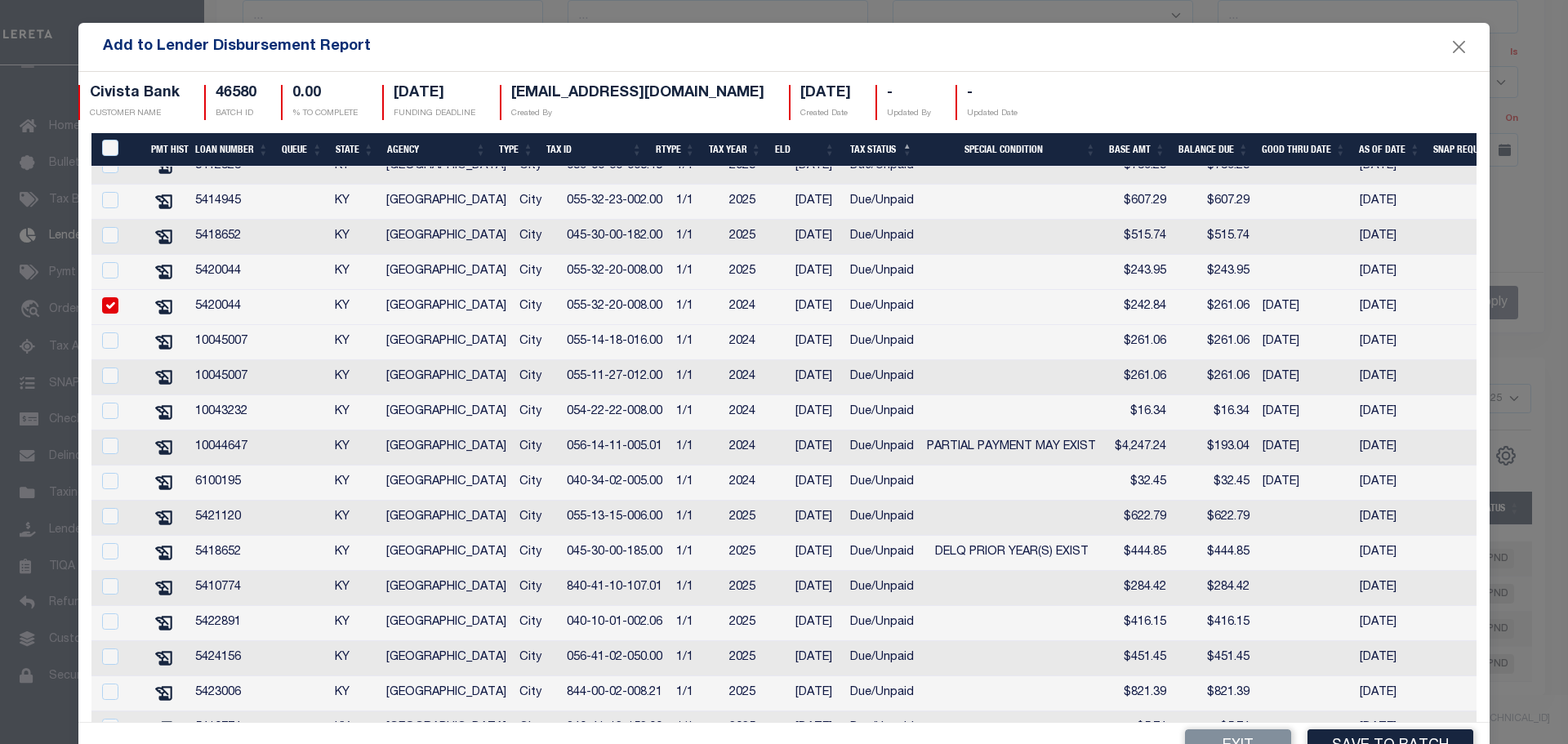
click at [107, 314] on input "checkbox" at bounding box center [110, 305] width 16 height 16
checkbox input "false"
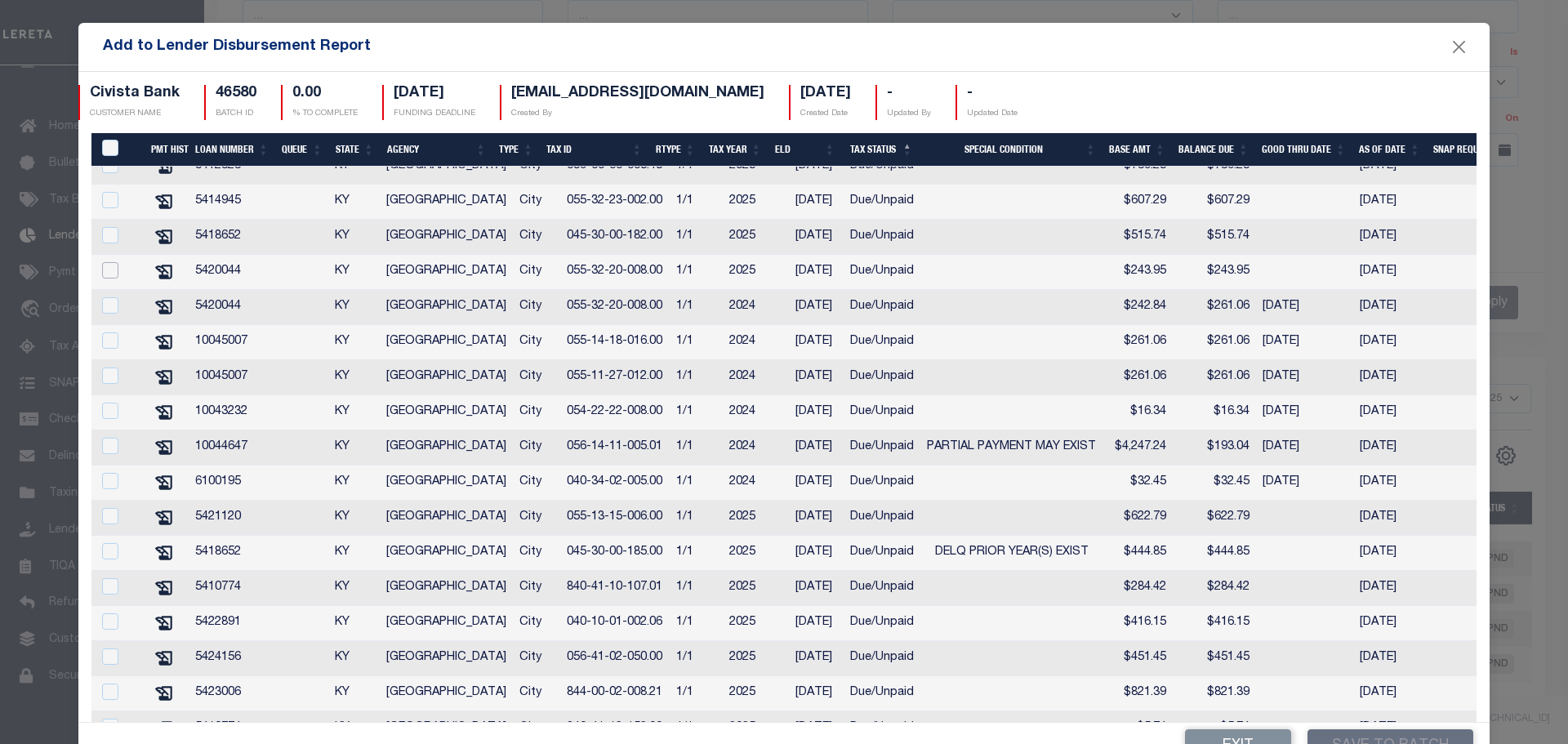
click at [118, 276] on input "checkbox" at bounding box center [110, 270] width 16 height 16
checkbox input "true"
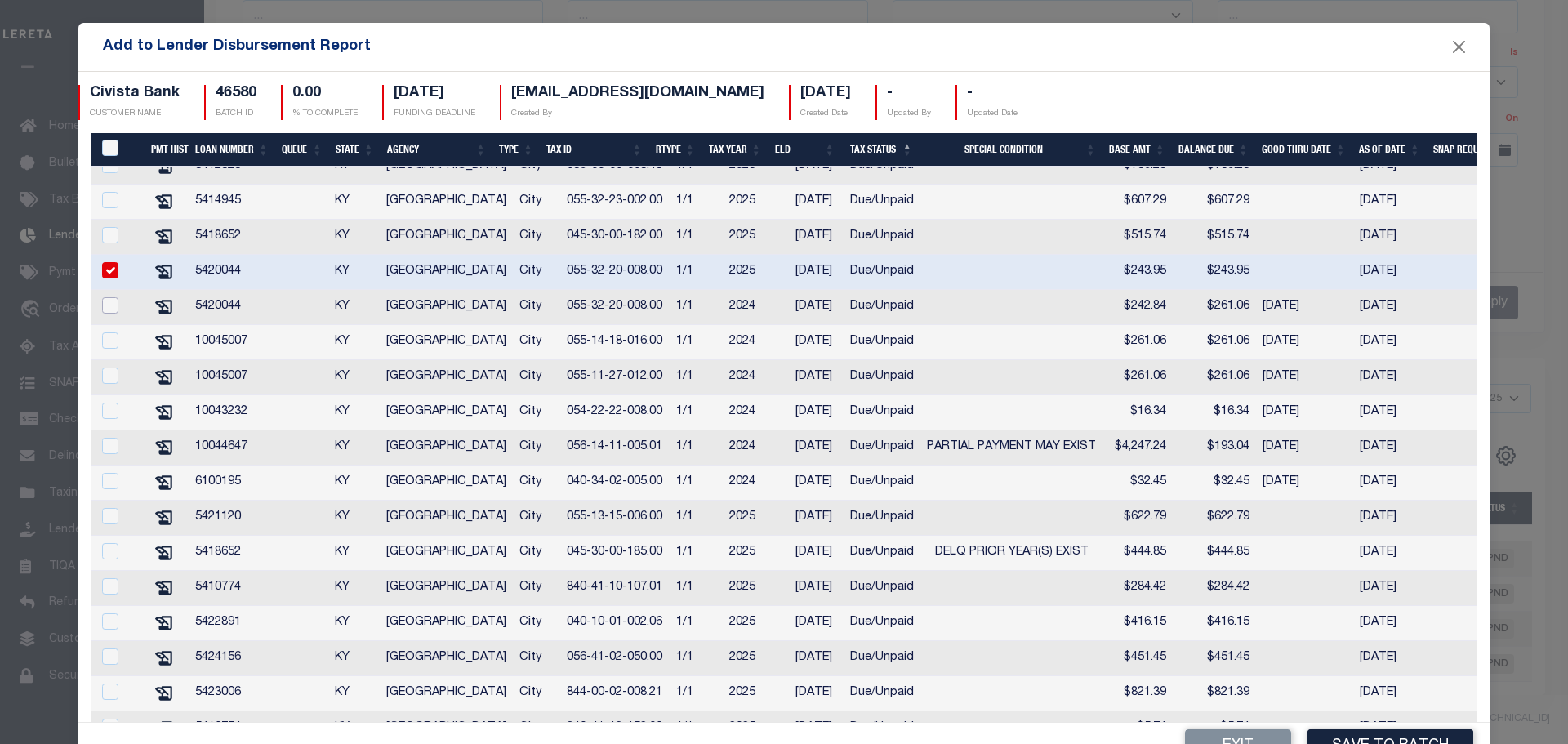
click at [108, 313] on input "checkbox" at bounding box center [110, 305] width 16 height 16
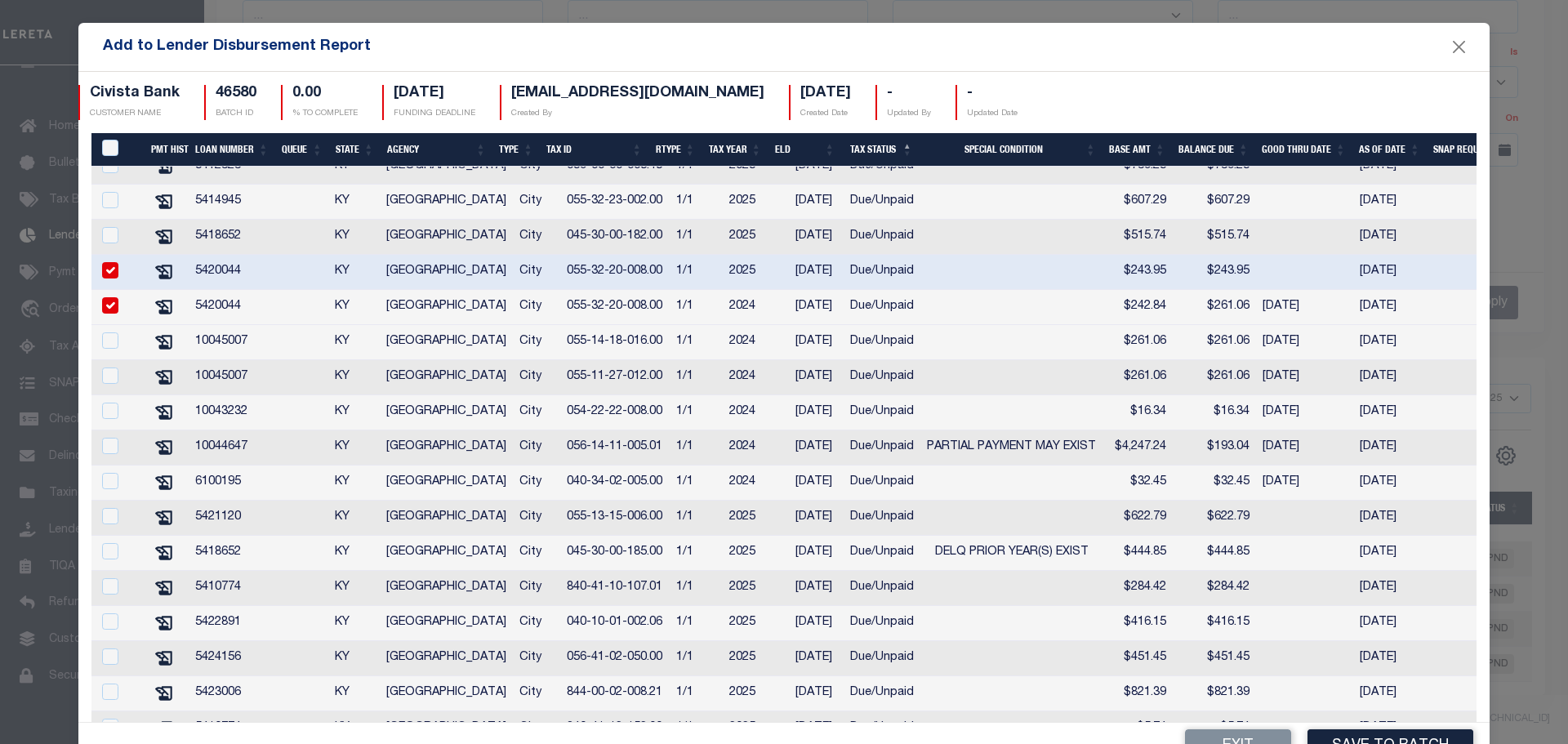
click at [108, 313] on input "checkbox" at bounding box center [110, 305] width 16 height 16
checkbox input "false"
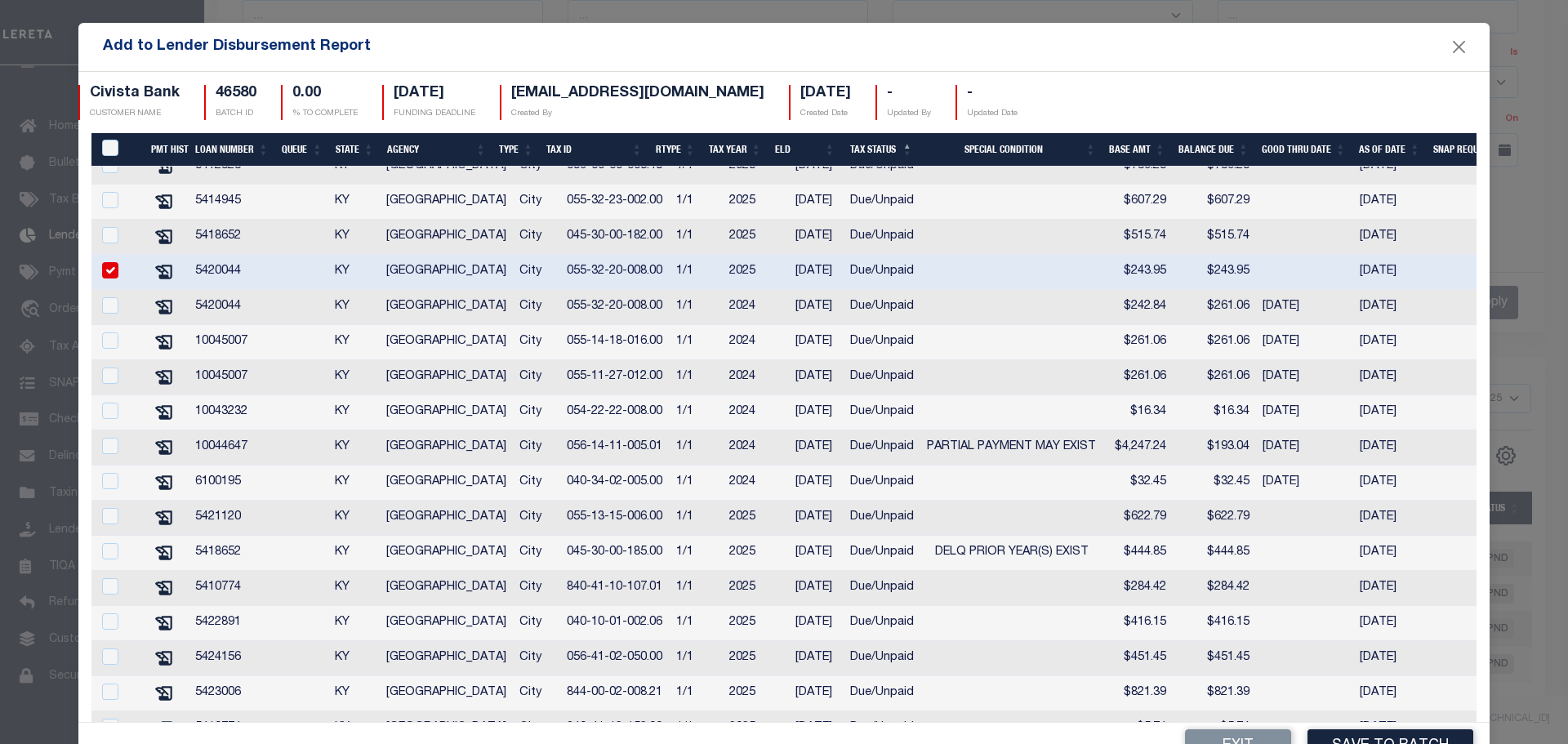
click at [110, 277] on input "checkbox" at bounding box center [110, 270] width 16 height 16
checkbox input "false"
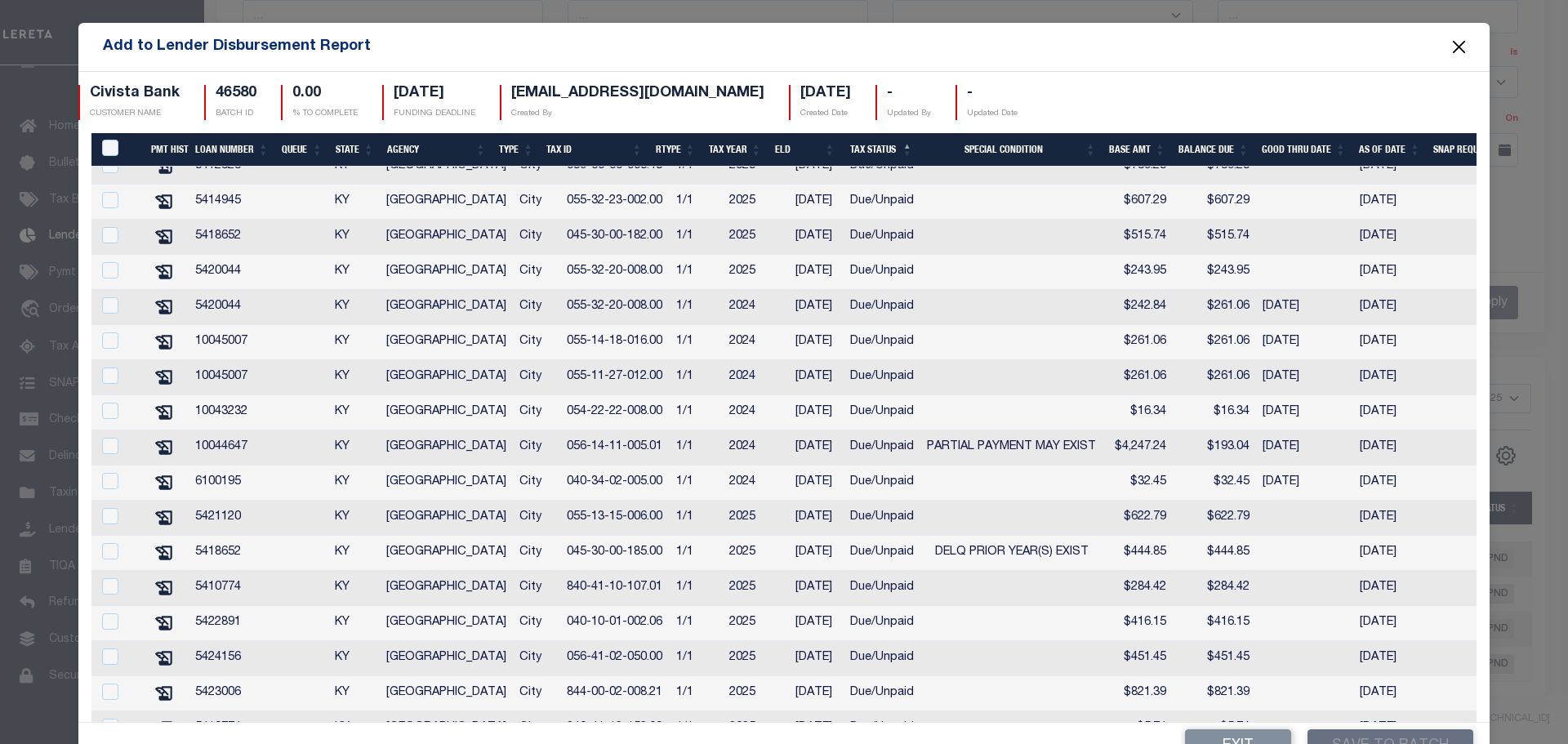
click at [1449, 51] on button "Close" at bounding box center [1459, 47] width 21 height 21
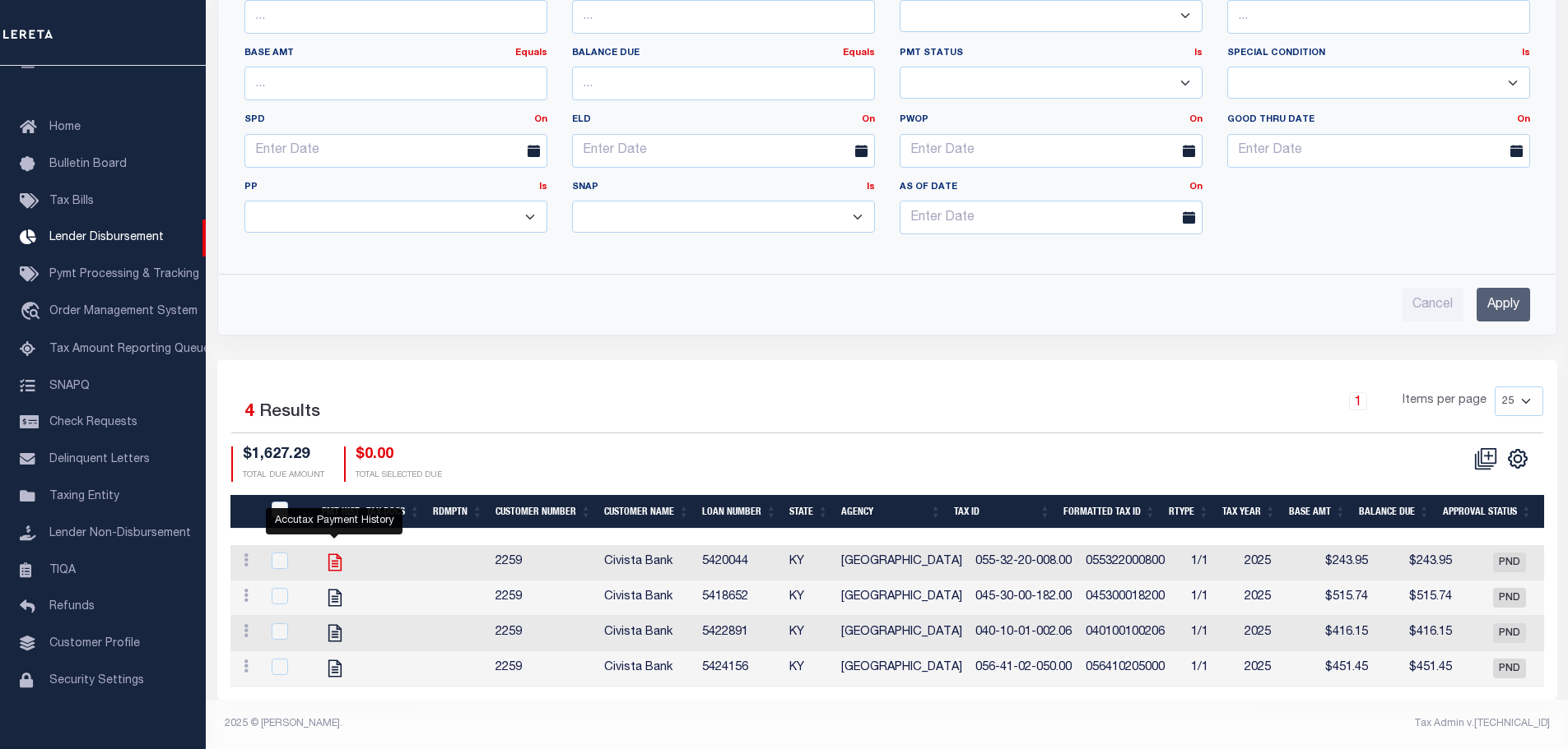
click at [331, 554] on icon "" at bounding box center [333, 562] width 13 height 17
checkbox input "true"
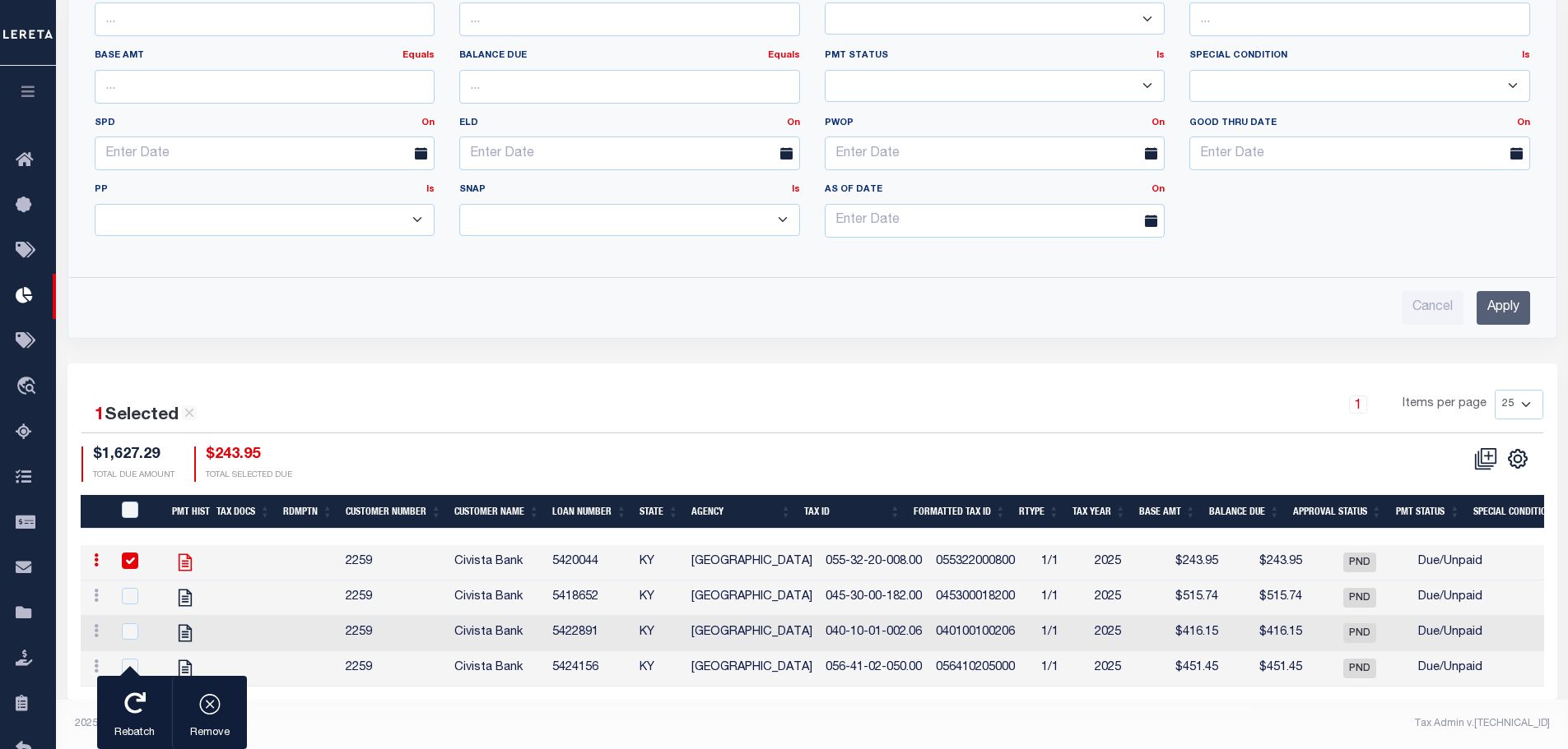
scroll to position [745, 0]
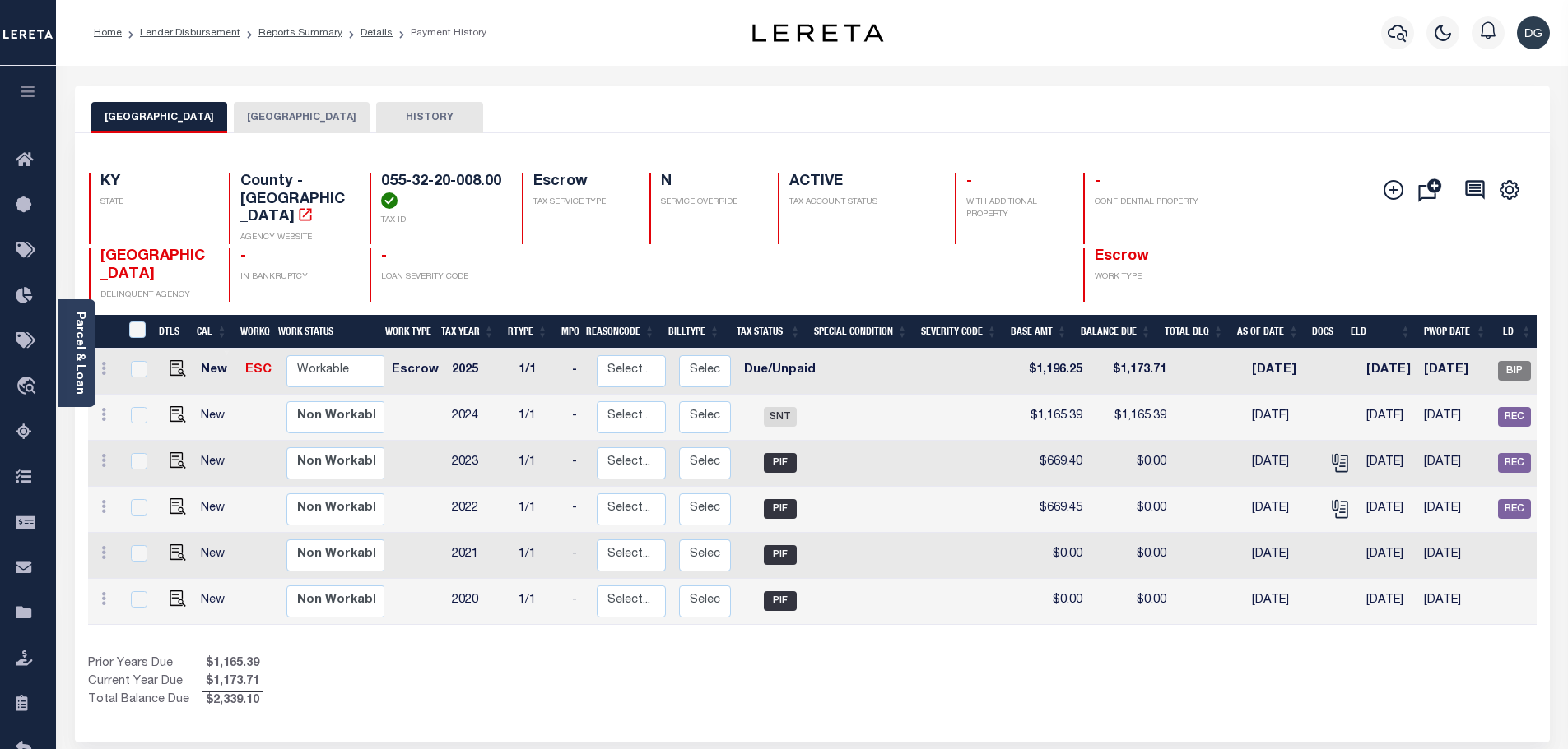
click at [273, 109] on button "[GEOGRAPHIC_DATA]" at bounding box center [301, 118] width 136 height 31
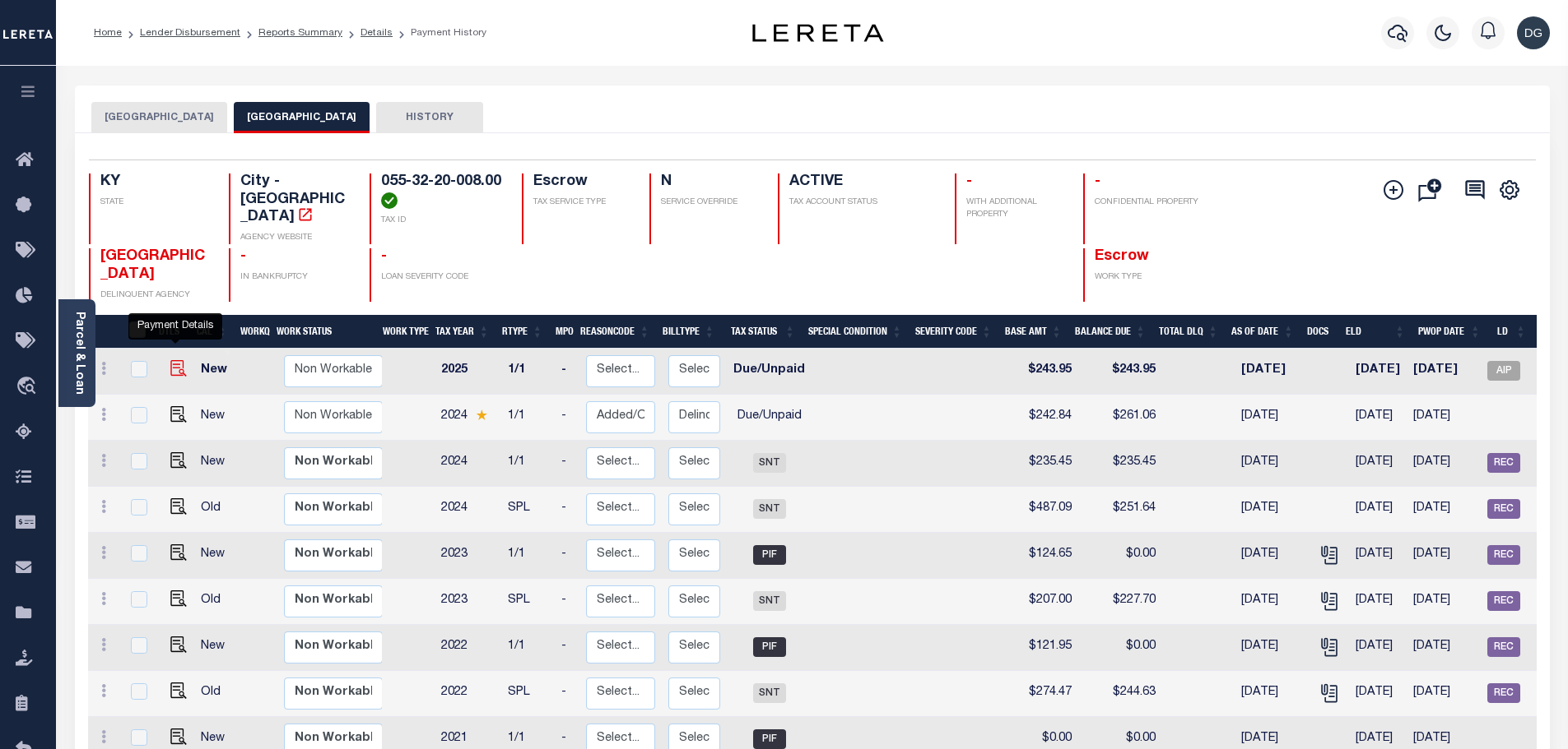
click at [174, 361] on img "" at bounding box center [178, 368] width 16 height 16
checkbox input "true"
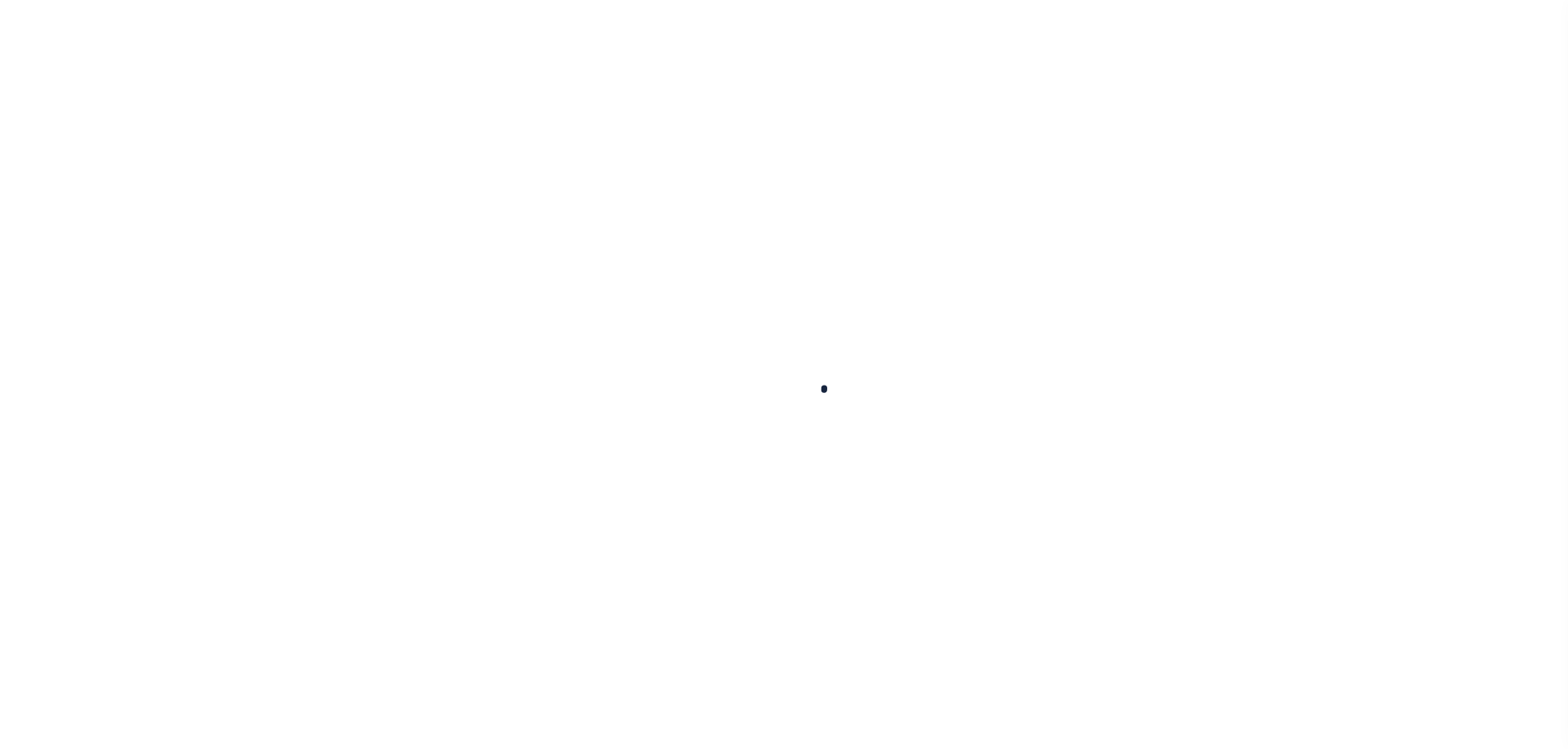
checkbox input "false"
type textarea "NO PRIOR DELQ. CITY TAX, HOWEVER 2025 STORMWATER/WAST FEE IS DELQ. BASE $242.84…"
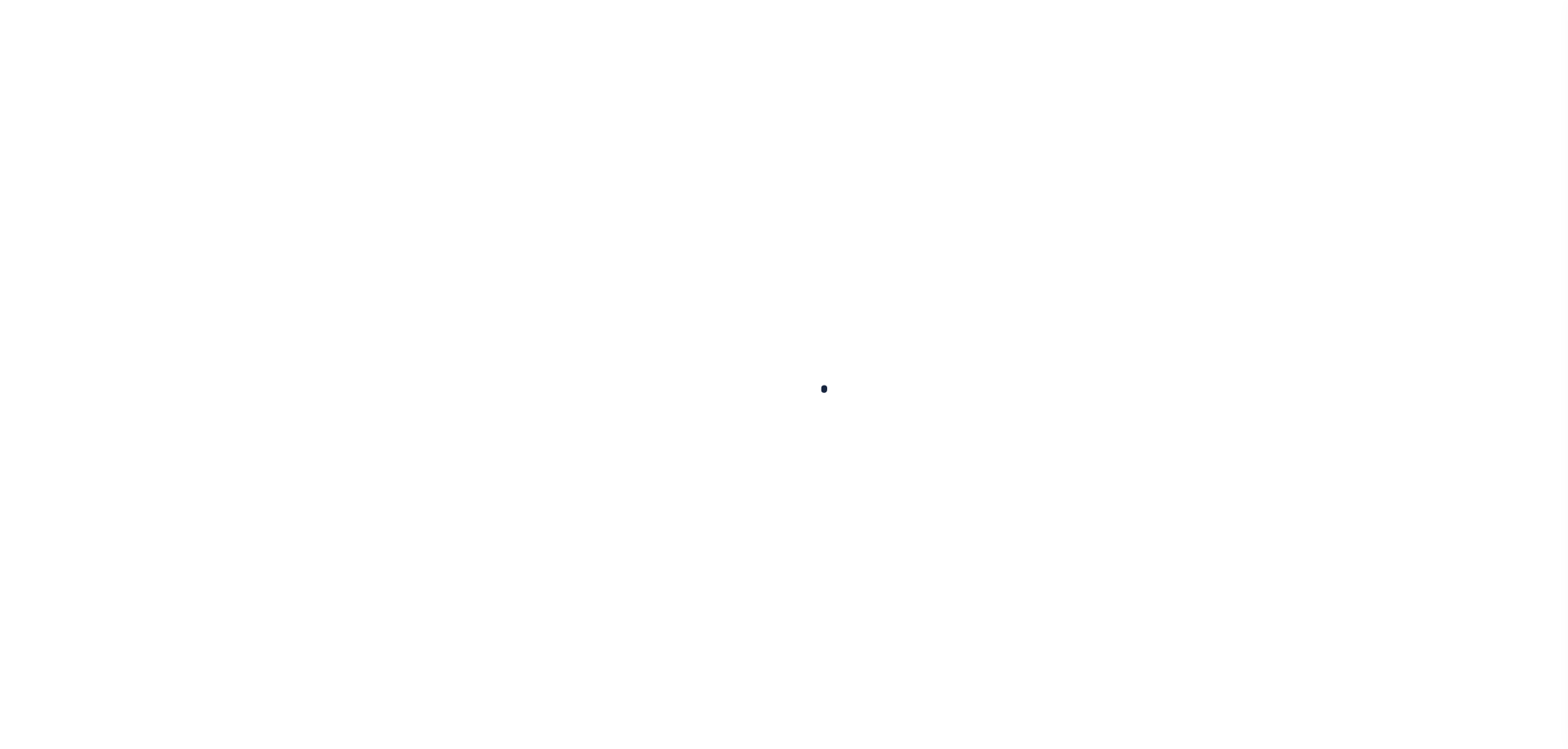
type input "[DATE]"
select select "DUE"
type input "$243.95"
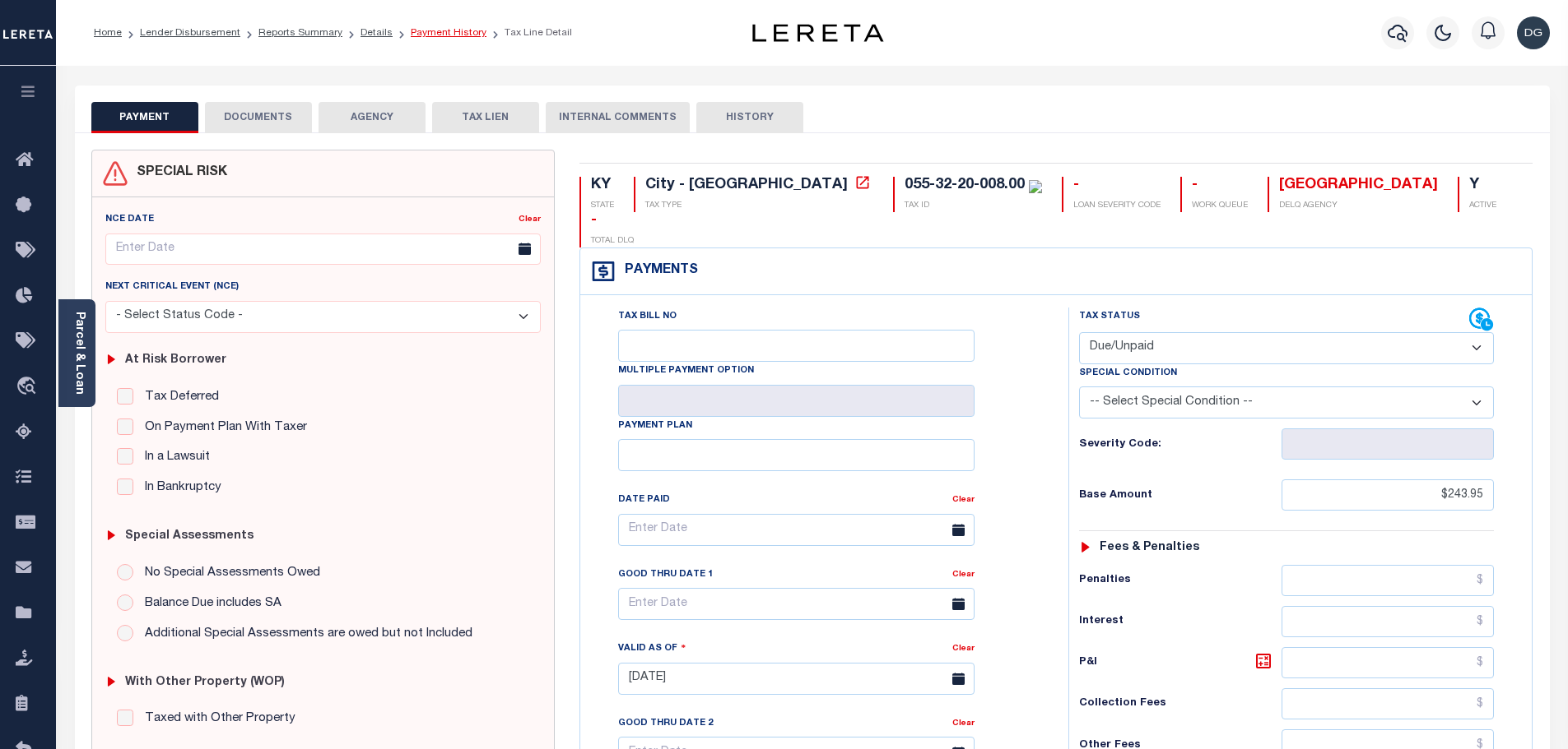
click at [430, 38] on link "Payment History" at bounding box center [448, 32] width 75 height 10
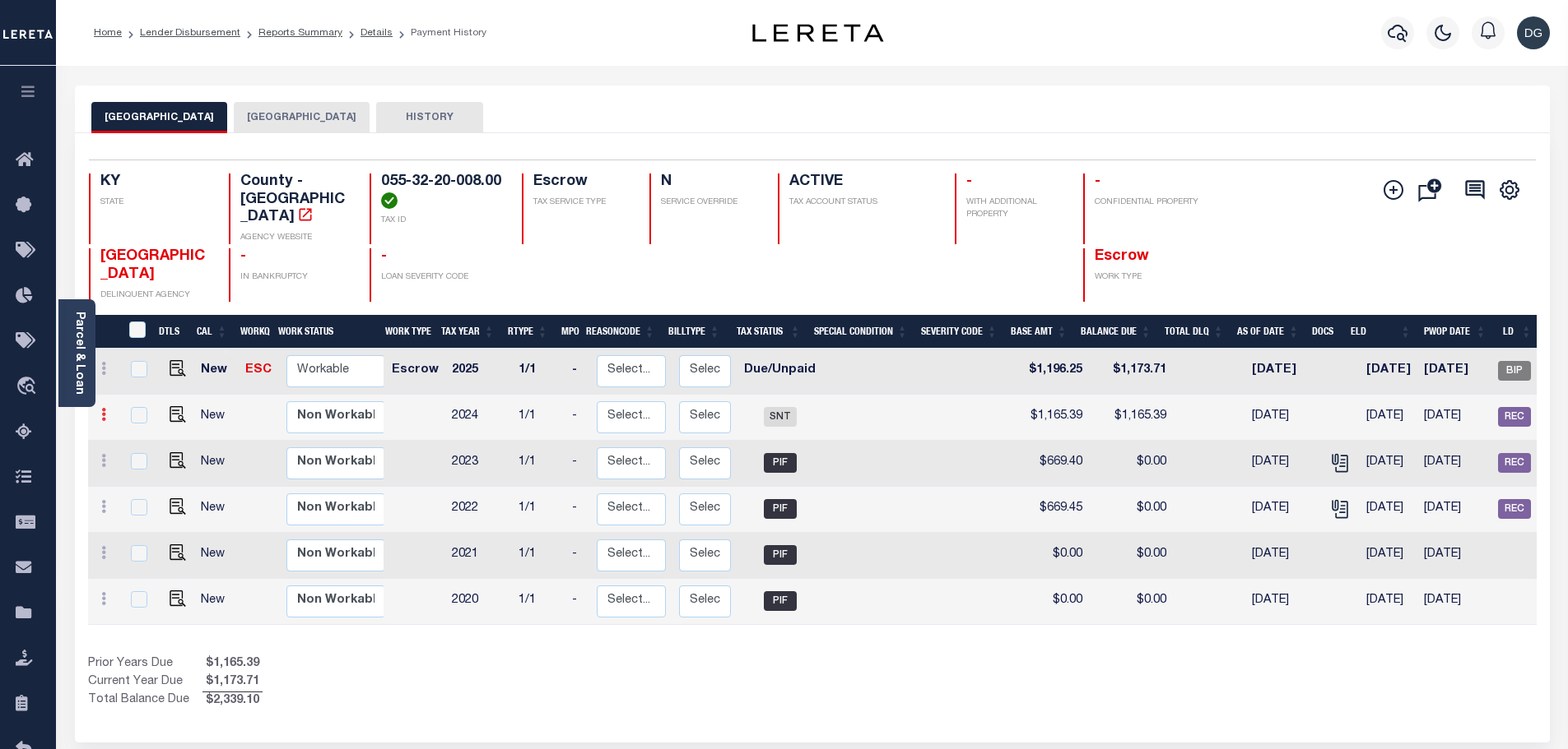
click at [105, 408] on icon at bounding box center [104, 414] width 5 height 13
click at [126, 458] on link at bounding box center [143, 471] width 56 height 27
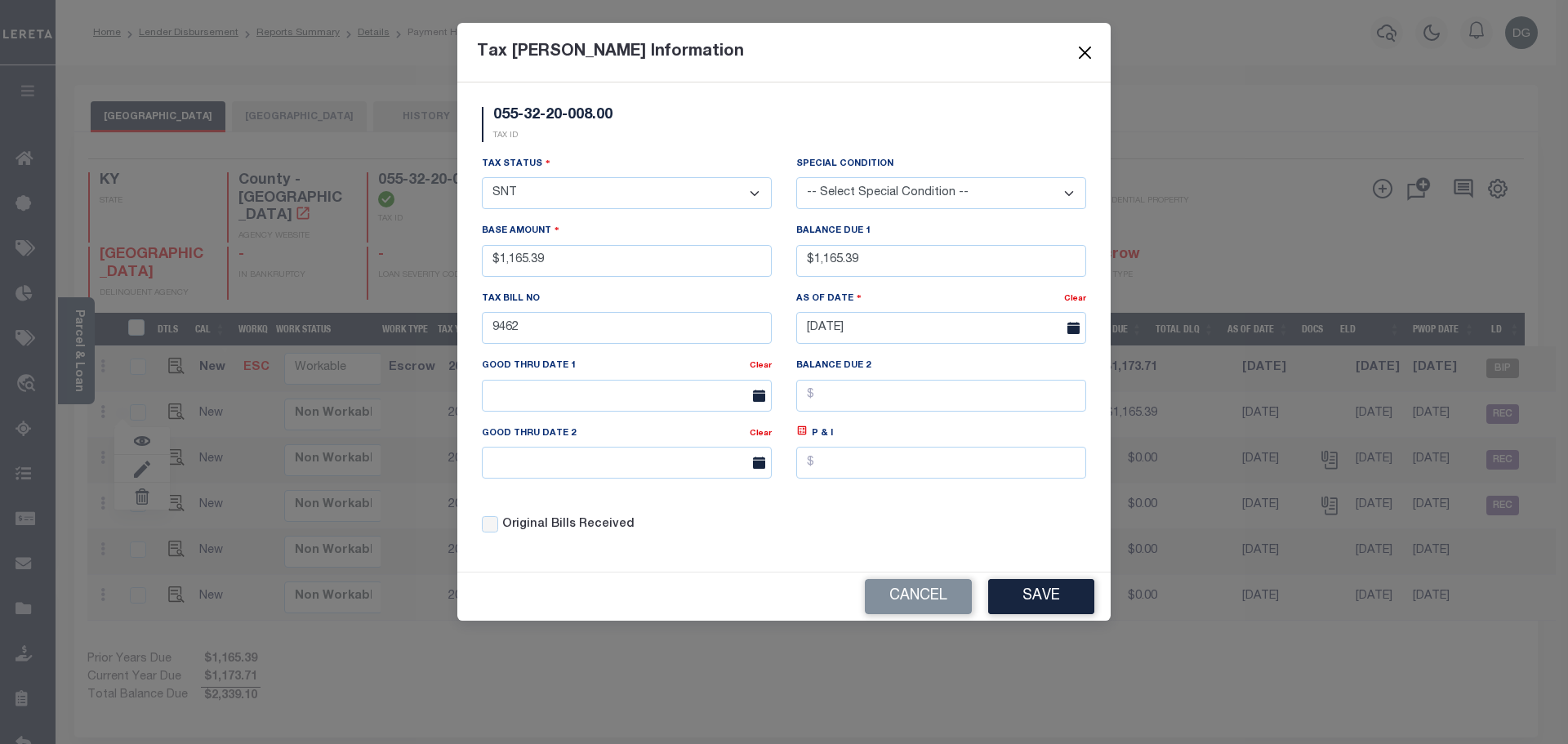
click at [1083, 55] on button "Close" at bounding box center [1085, 52] width 21 height 21
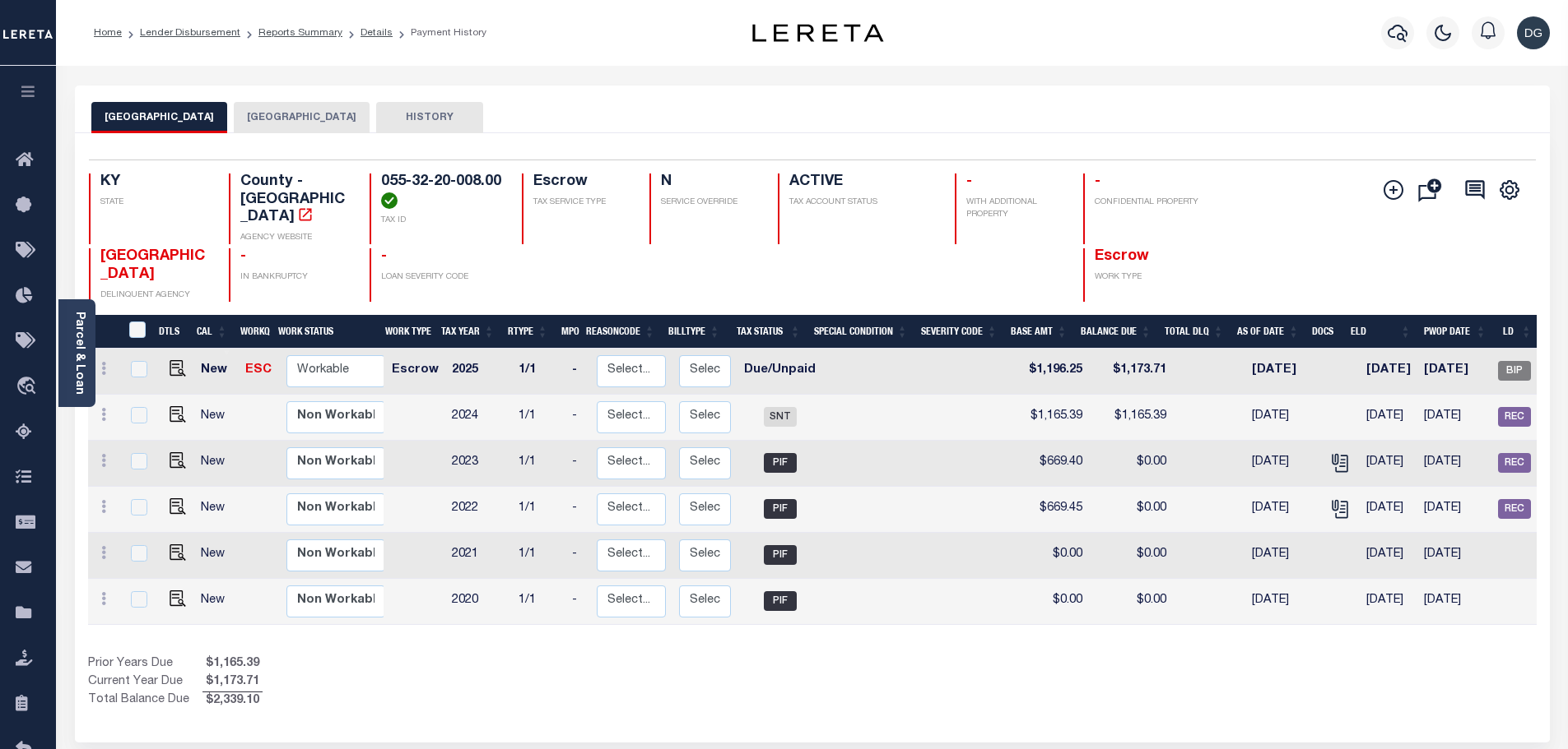
click at [260, 126] on button "[GEOGRAPHIC_DATA]" at bounding box center [301, 118] width 136 height 31
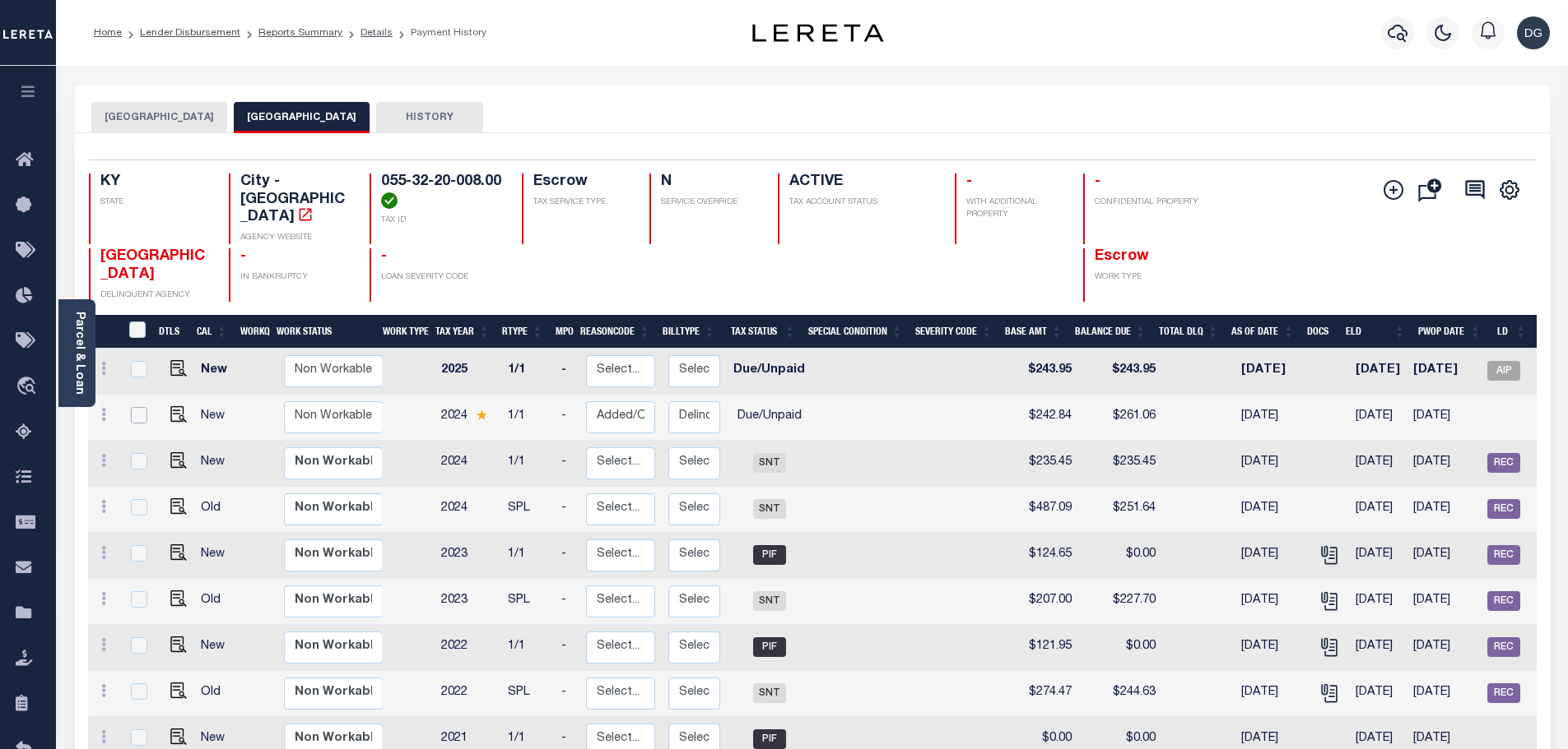
click at [132, 407] on input "checkbox" at bounding box center [138, 415] width 16 height 16
checkbox input "true"
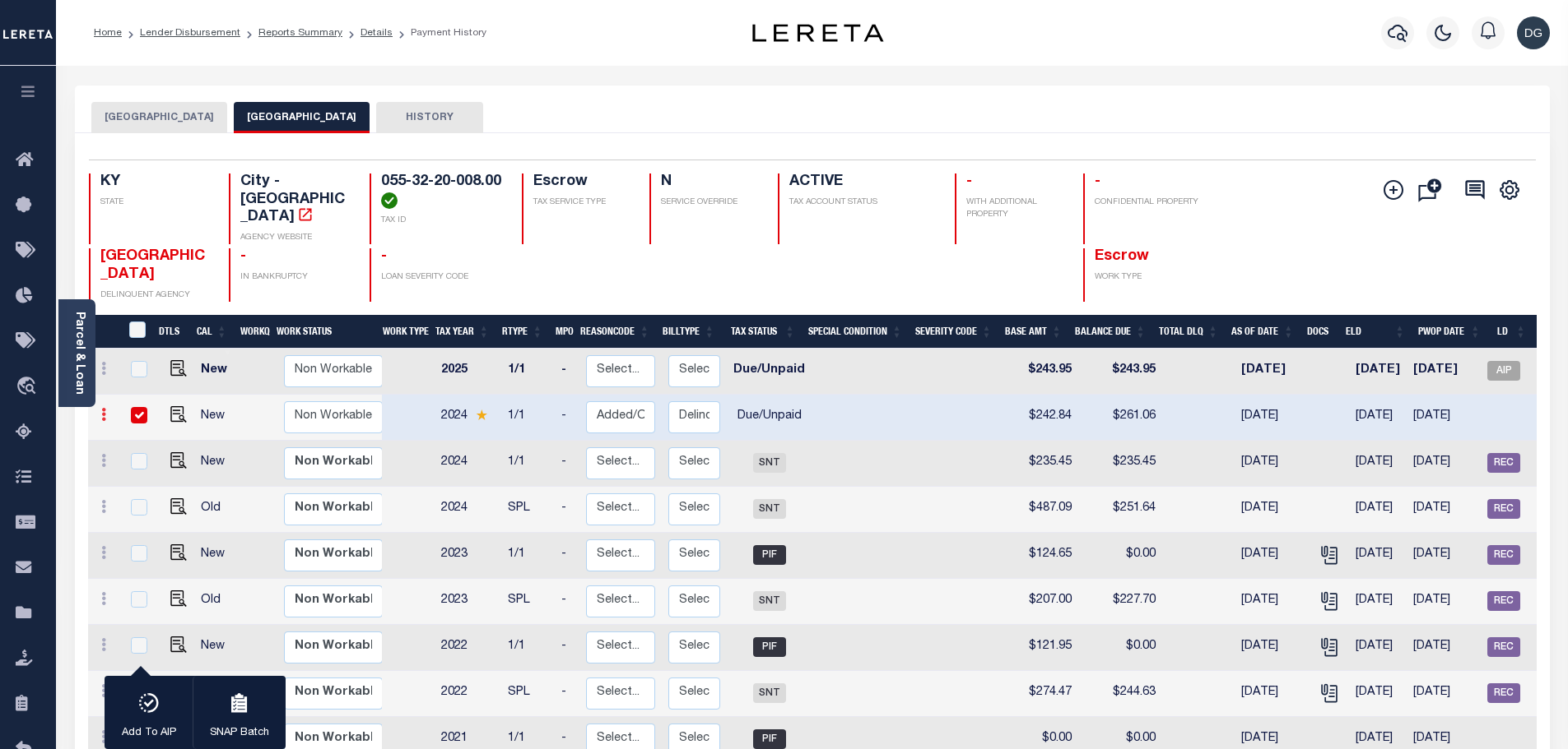
click at [102, 408] on icon at bounding box center [104, 414] width 5 height 13
click at [137, 492] on img at bounding box center [143, 500] width 16 height 16
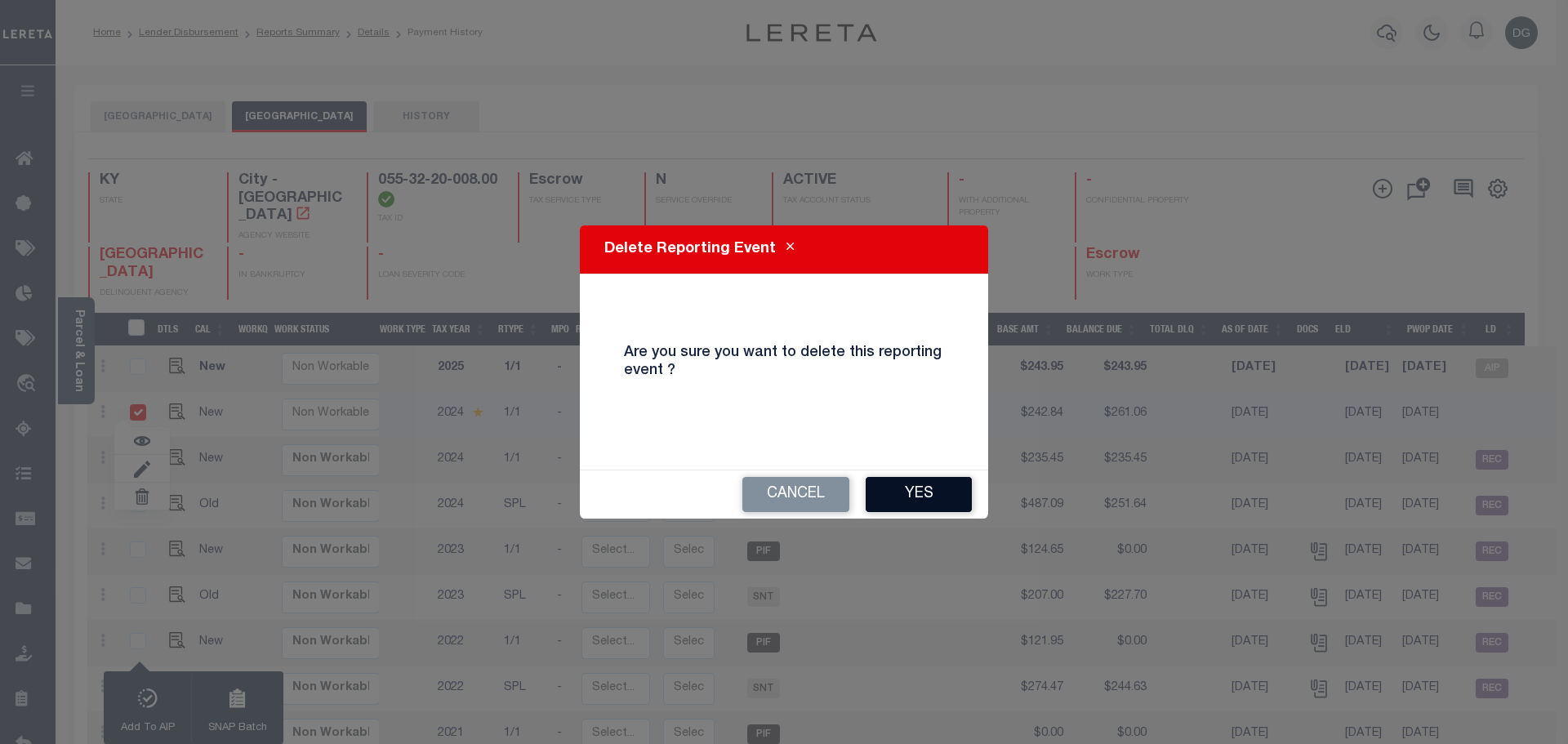
click at [934, 481] on button "Yes" at bounding box center [919, 494] width 106 height 35
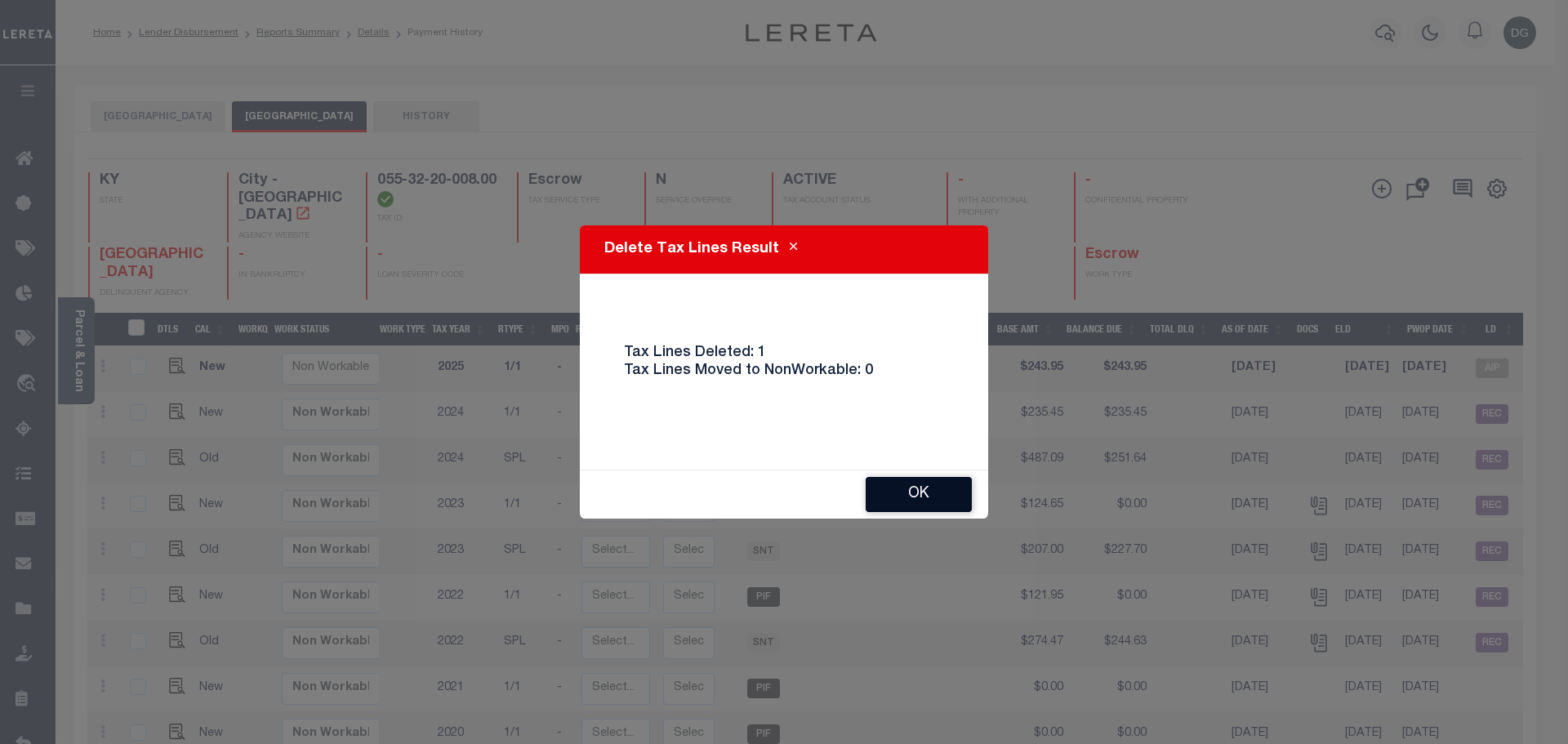
click at [910, 501] on button "Ok" at bounding box center [919, 494] width 106 height 35
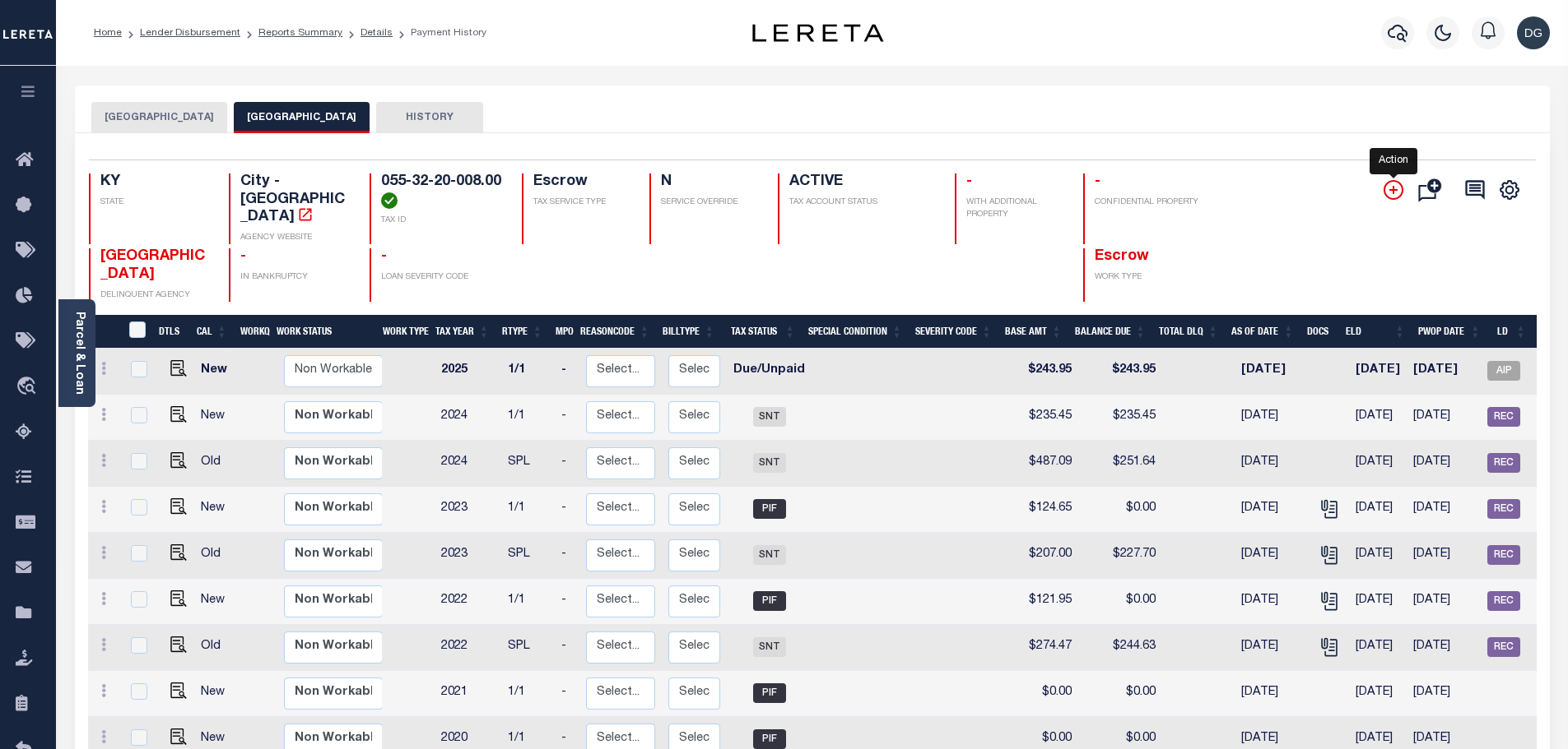
click at [1387, 184] on icon "" at bounding box center [1393, 189] width 20 height 20
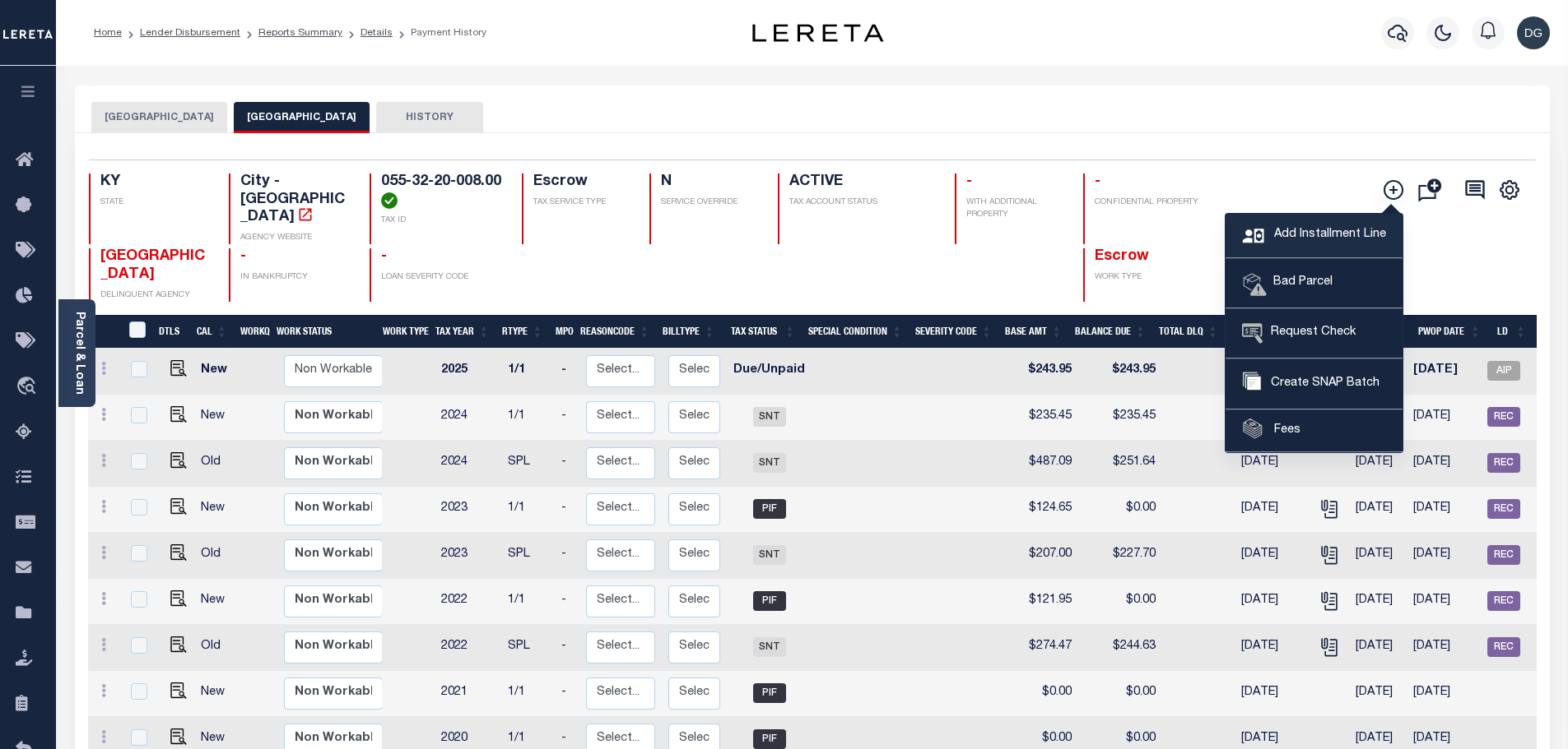
click at [1314, 237] on span "Add Installment Line" at bounding box center [1327, 235] width 116 height 18
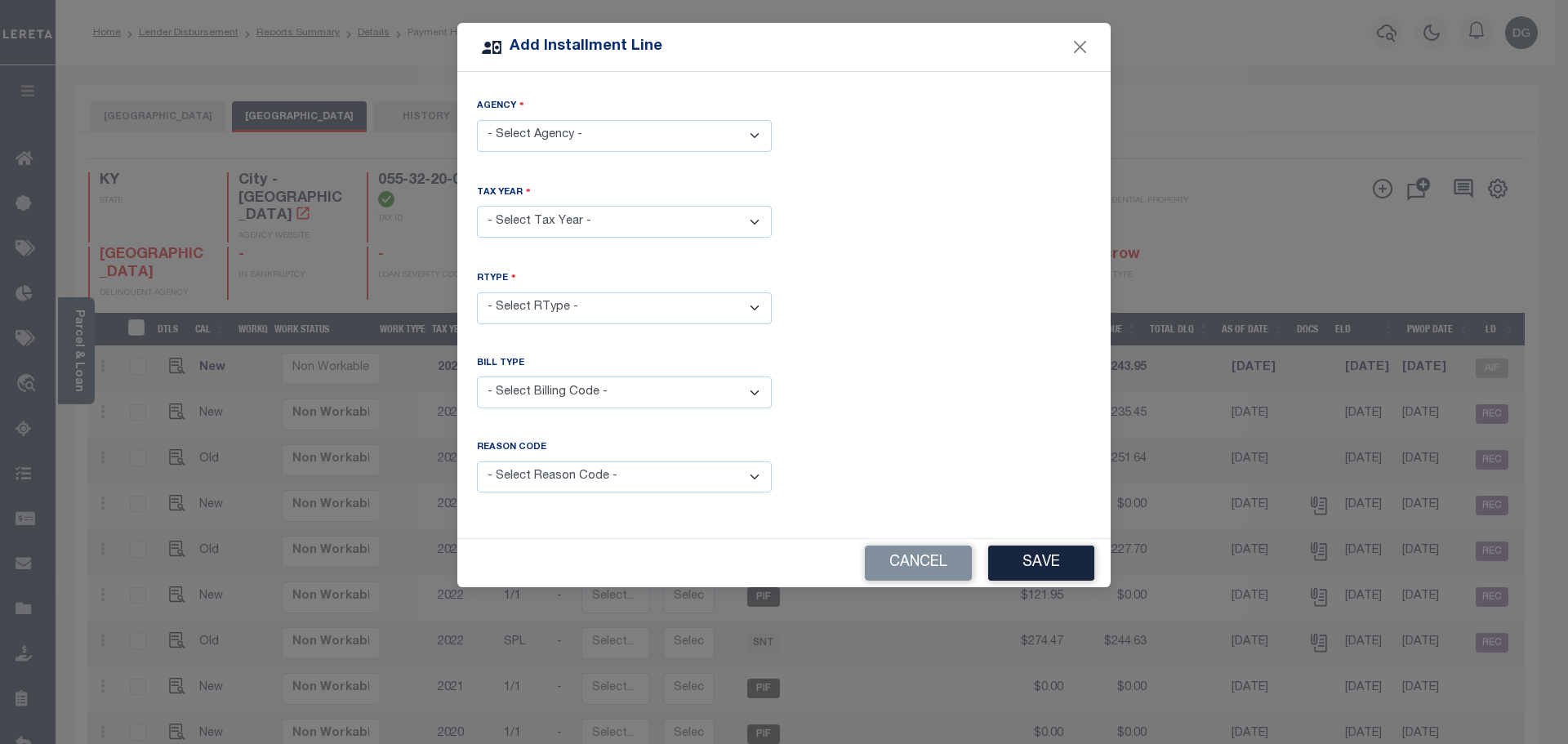
click at [653, 136] on select "- Select Agency - COVINGTON CITY - City KENTON COUNTY - County" at bounding box center [623, 136] width 295 height 32
select select "2111704002"
click at [477, 120] on select "- Select Agency - COVINGTON CITY - City KENTON COUNTY - County" at bounding box center [623, 136] width 295 height 32
click at [603, 223] on select "- Select Year - 2005 2006 2007 2008 2009 2010 2011 2012 2013 2014 2015 2016 201…" at bounding box center [623, 222] width 295 height 32
select select "2025"
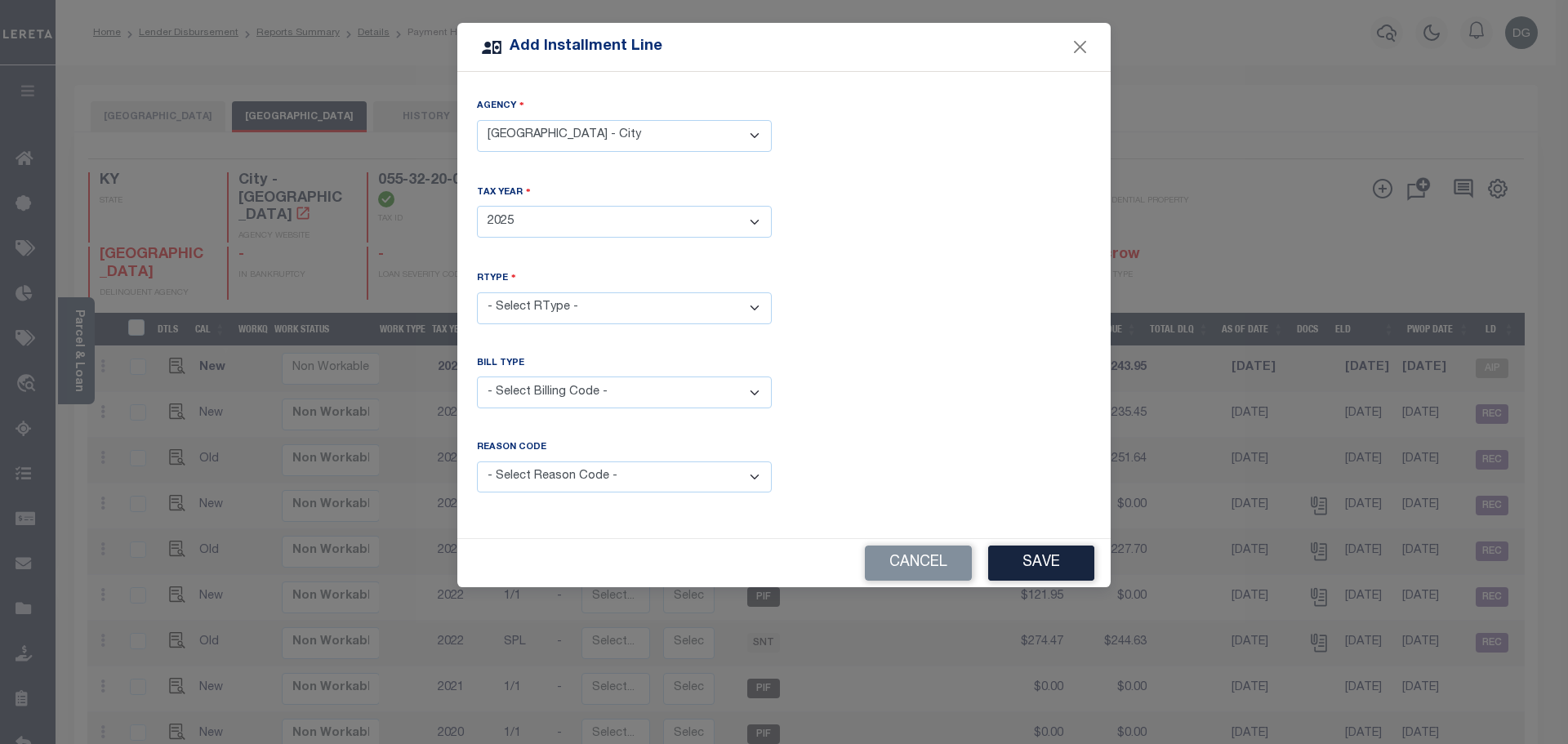
click at [477, 206] on select "- Select Year - 2005 2006 2007 2008 2009 2010 2011 2012 2013 2014 2015 2016 201…" at bounding box center [623, 222] width 295 height 32
click at [556, 296] on select "- Select RType - 1/1" at bounding box center [623, 308] width 295 height 32
select select "0"
click at [477, 292] on select "- Select RType - 1/1" at bounding box center [623, 308] width 295 height 32
click at [538, 389] on select "- Select Billing Code - Regular Delinquent Supplemental Corrected/Adjusted Bill…" at bounding box center [623, 392] width 295 height 32
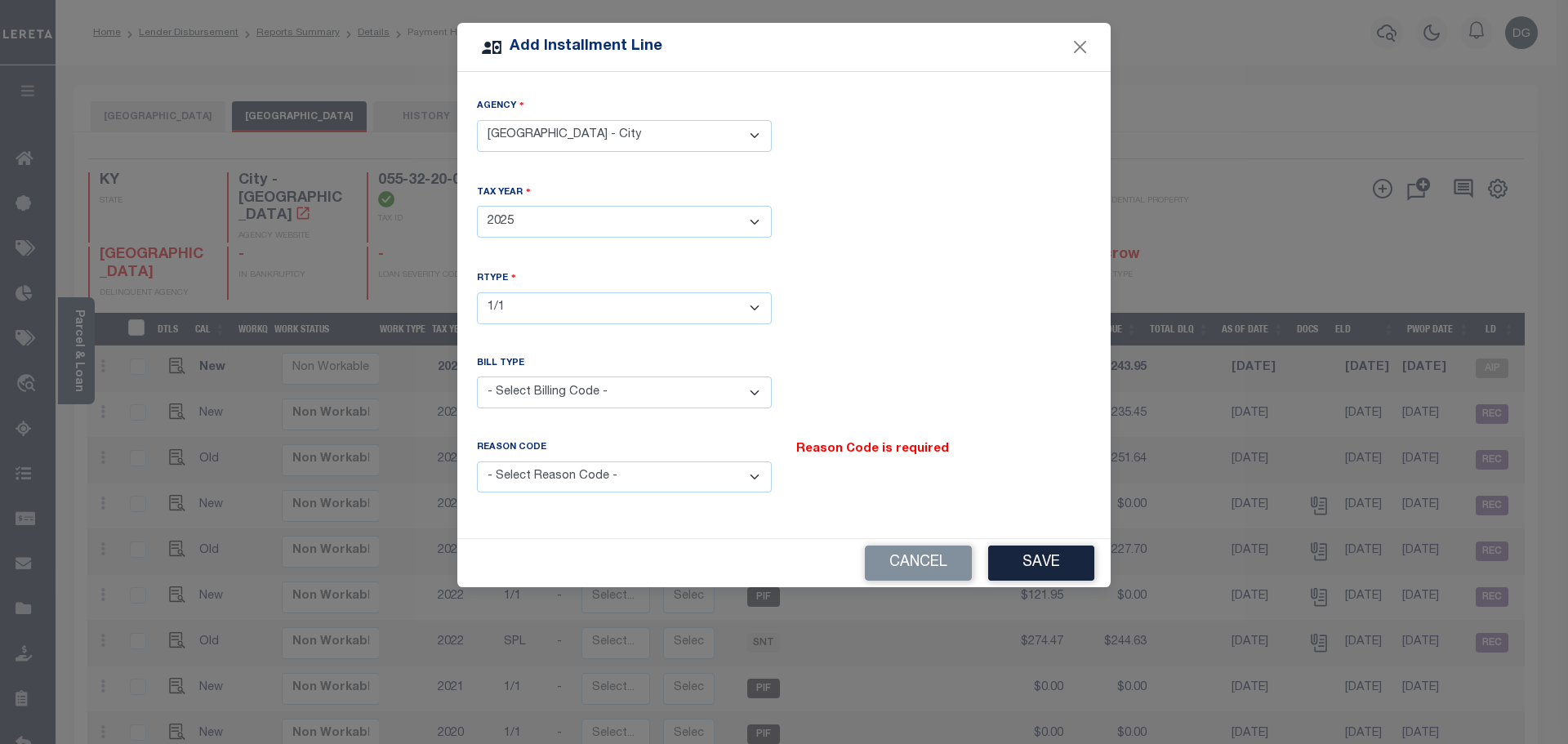
select select "2"
click at [477, 376] on select "- Select Billing Code - Regular Delinquent Supplemental Corrected/Adjusted Bill…" at bounding box center [623, 392] width 295 height 32
click at [528, 466] on select "- Select Reason Code - Payment Reversal Taxable Value Change Assessment Change …" at bounding box center [623, 477] width 295 height 32
select select "8"
click at [477, 461] on select "- Select Reason Code - Payment Reversal Taxable Value Change Assessment Change …" at bounding box center [623, 477] width 295 height 32
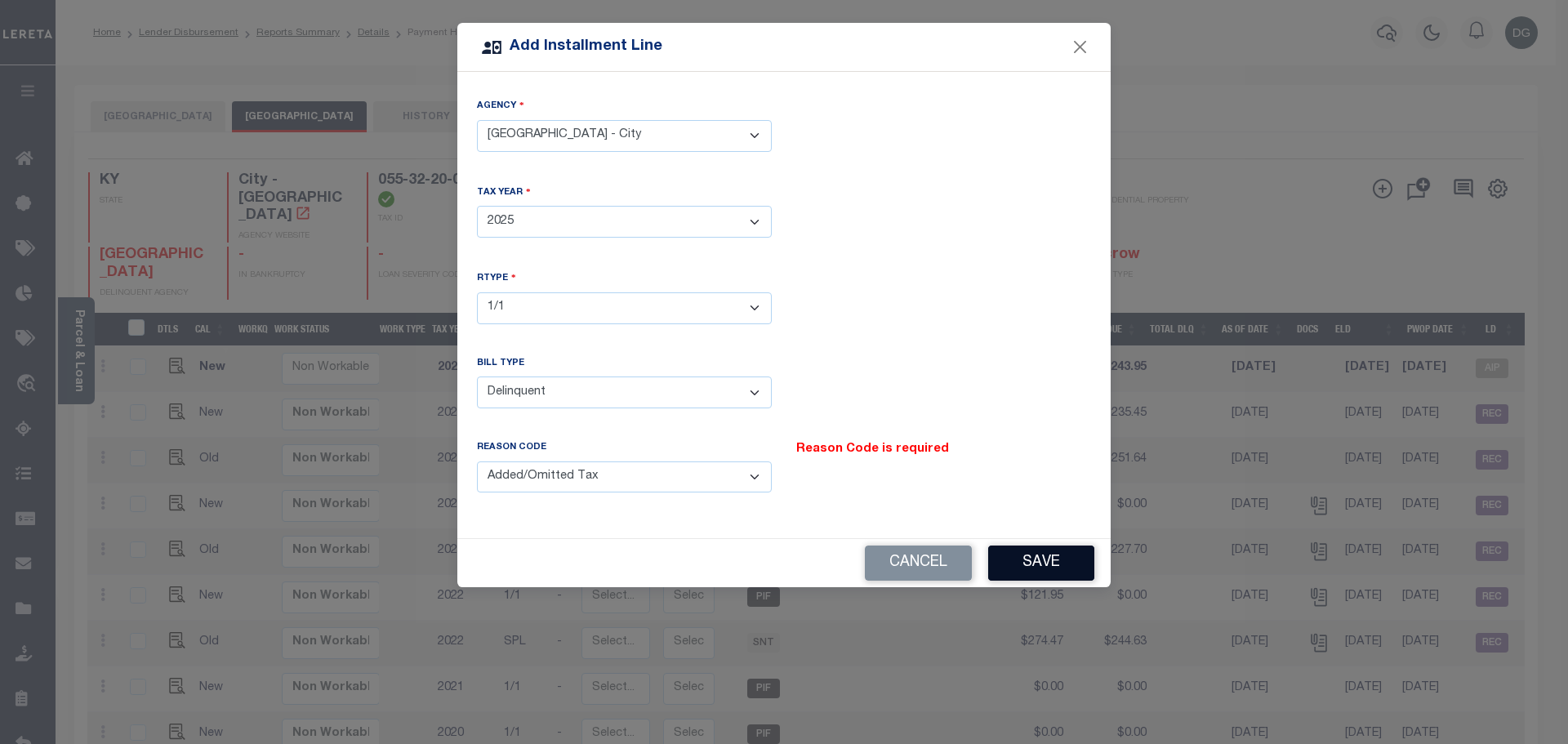
click at [1042, 555] on button "Save" at bounding box center [1042, 563] width 106 height 35
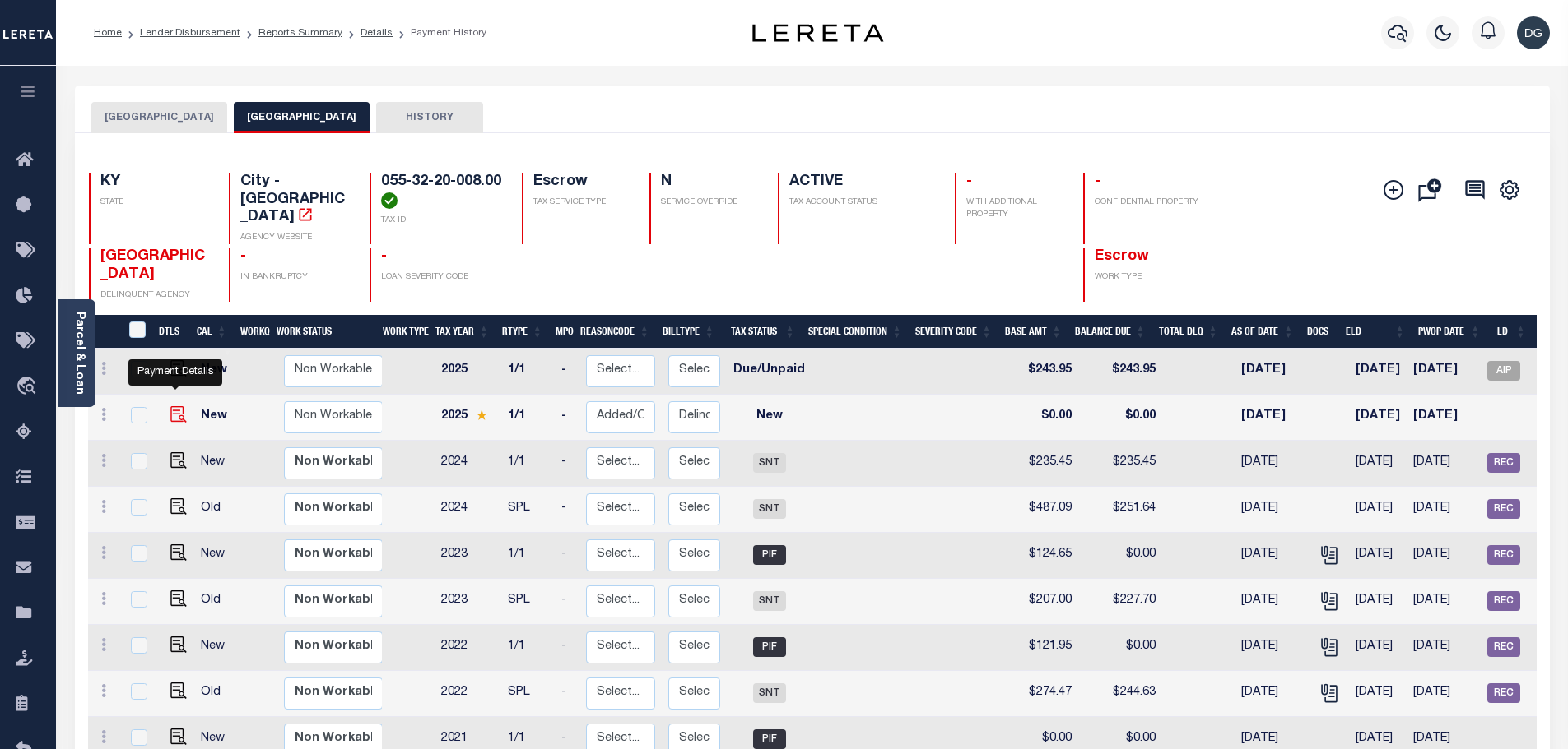
click at [172, 407] on img at bounding box center [178, 414] width 16 height 16
checkbox input "true"
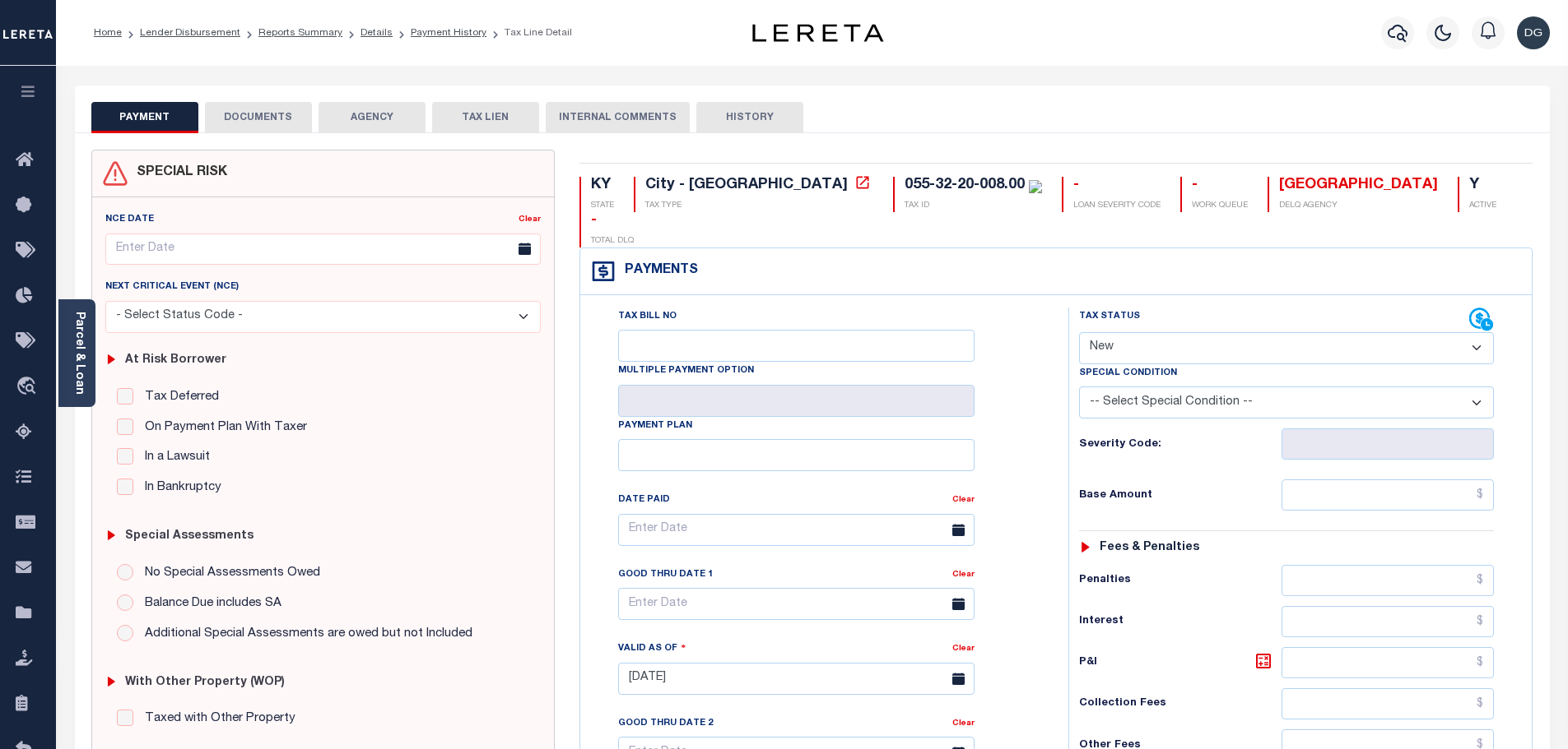
select select "NW2"
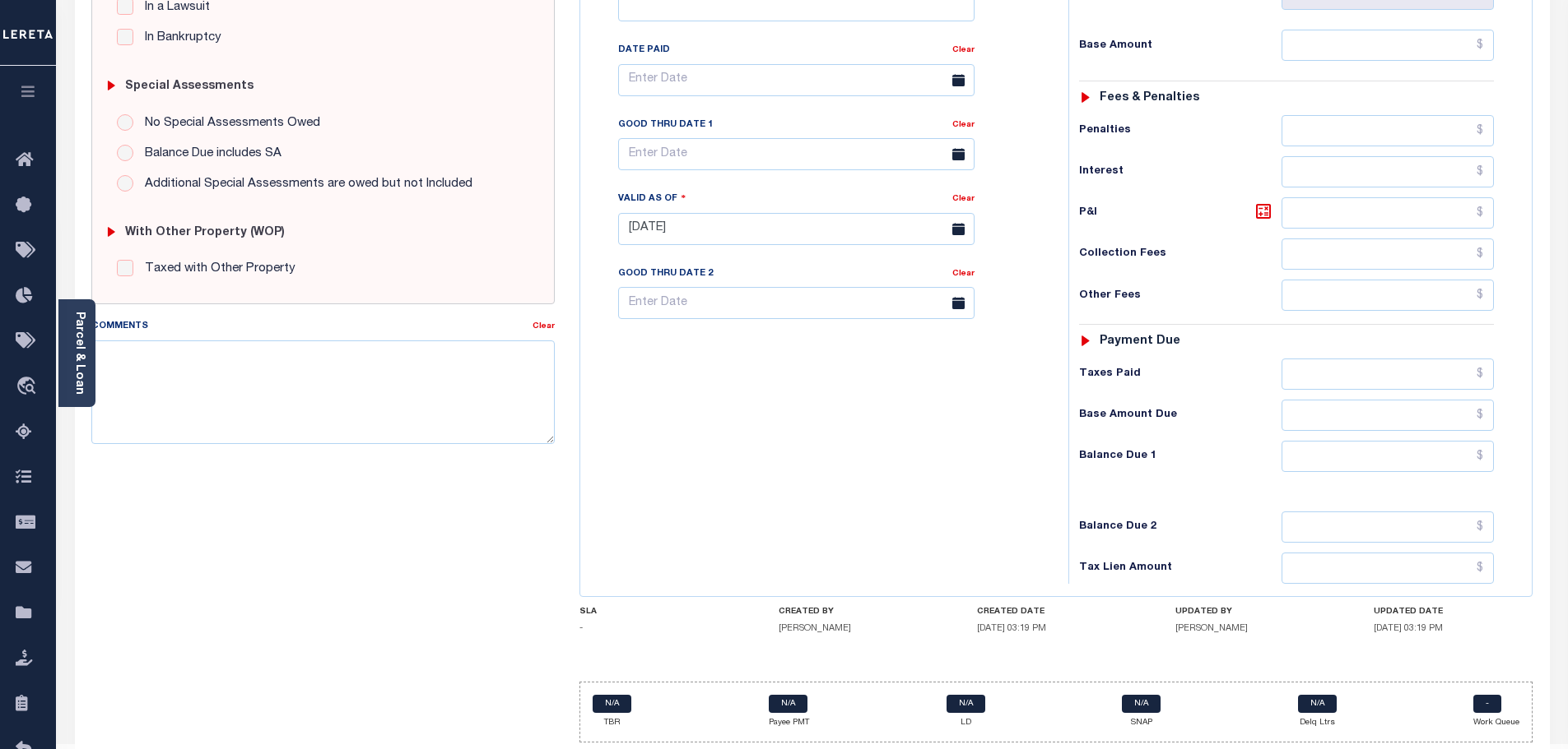
scroll to position [453, 0]
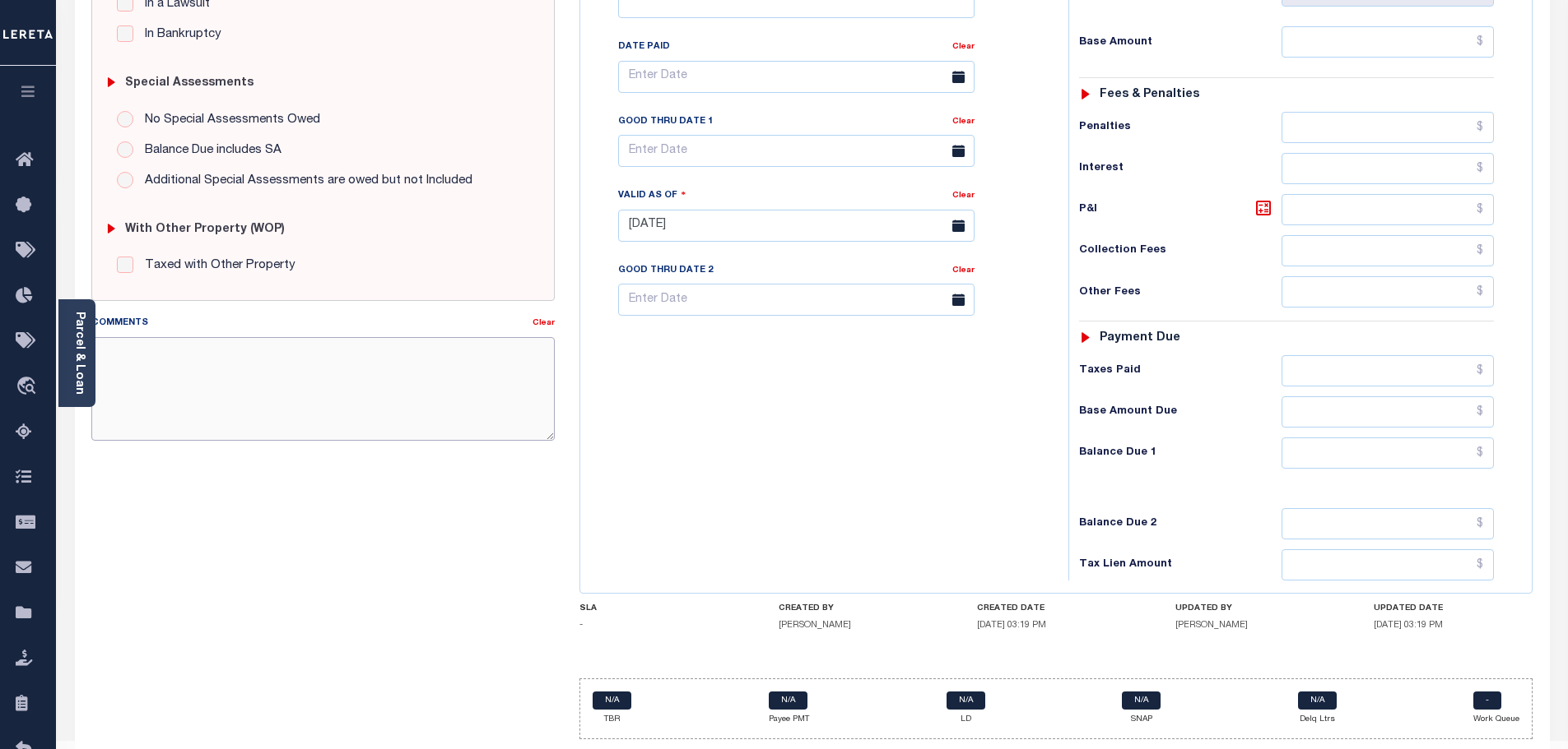
click at [274, 344] on textarea "Comments" at bounding box center [324, 389] width 464 height 104
type textarea "DELQ STORMWATER"
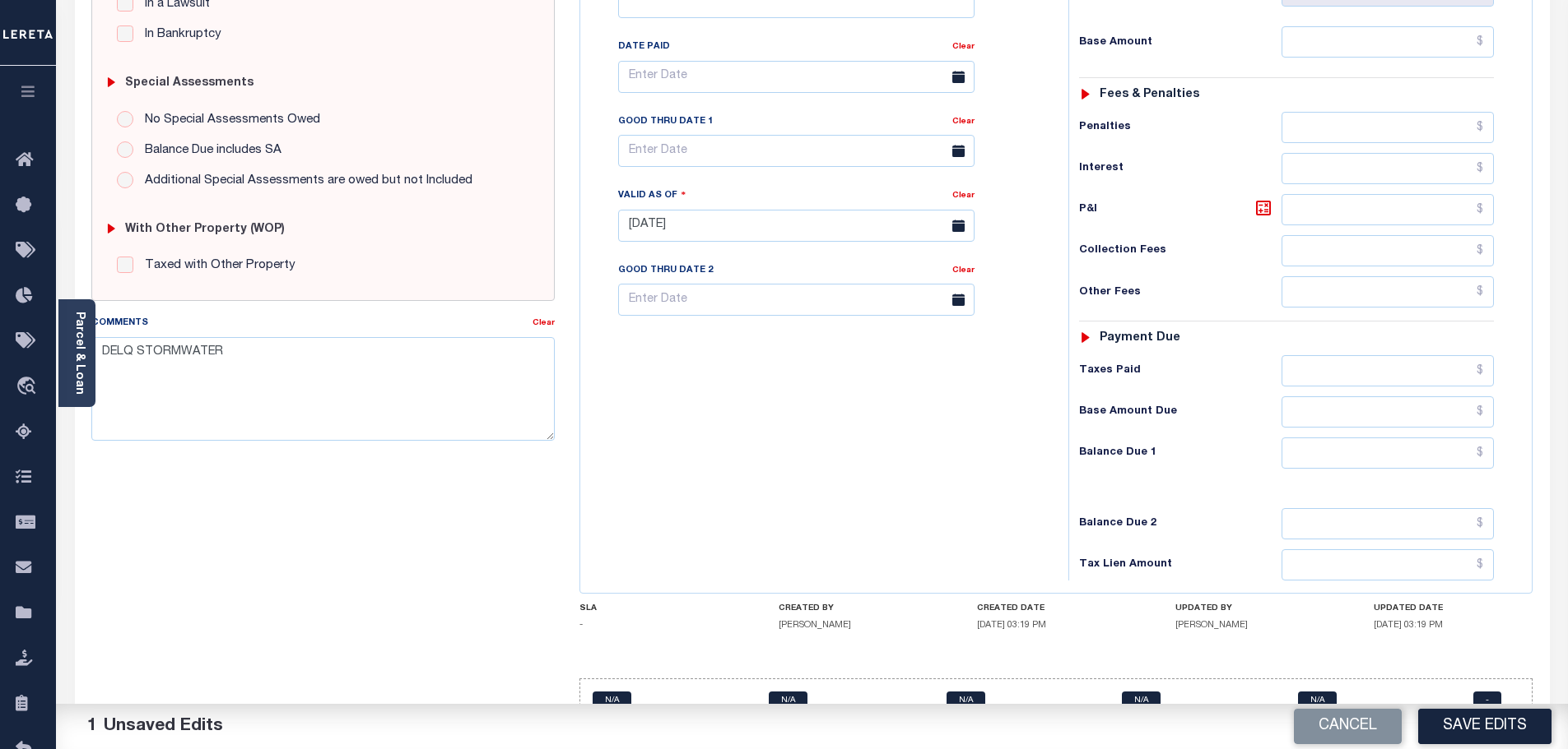
click at [391, 669] on div "SPECIAL RISK NCE Date Clear - Select Status Code -" at bounding box center [323, 224] width 489 height 1056
click at [488, 645] on div "SPECIAL RISK NCE Date Clear - Select Status Code -" at bounding box center [323, 224] width 489 height 1056
click at [1398, 438] on input "text" at bounding box center [1388, 453] width 213 height 31
type input "$261.06"
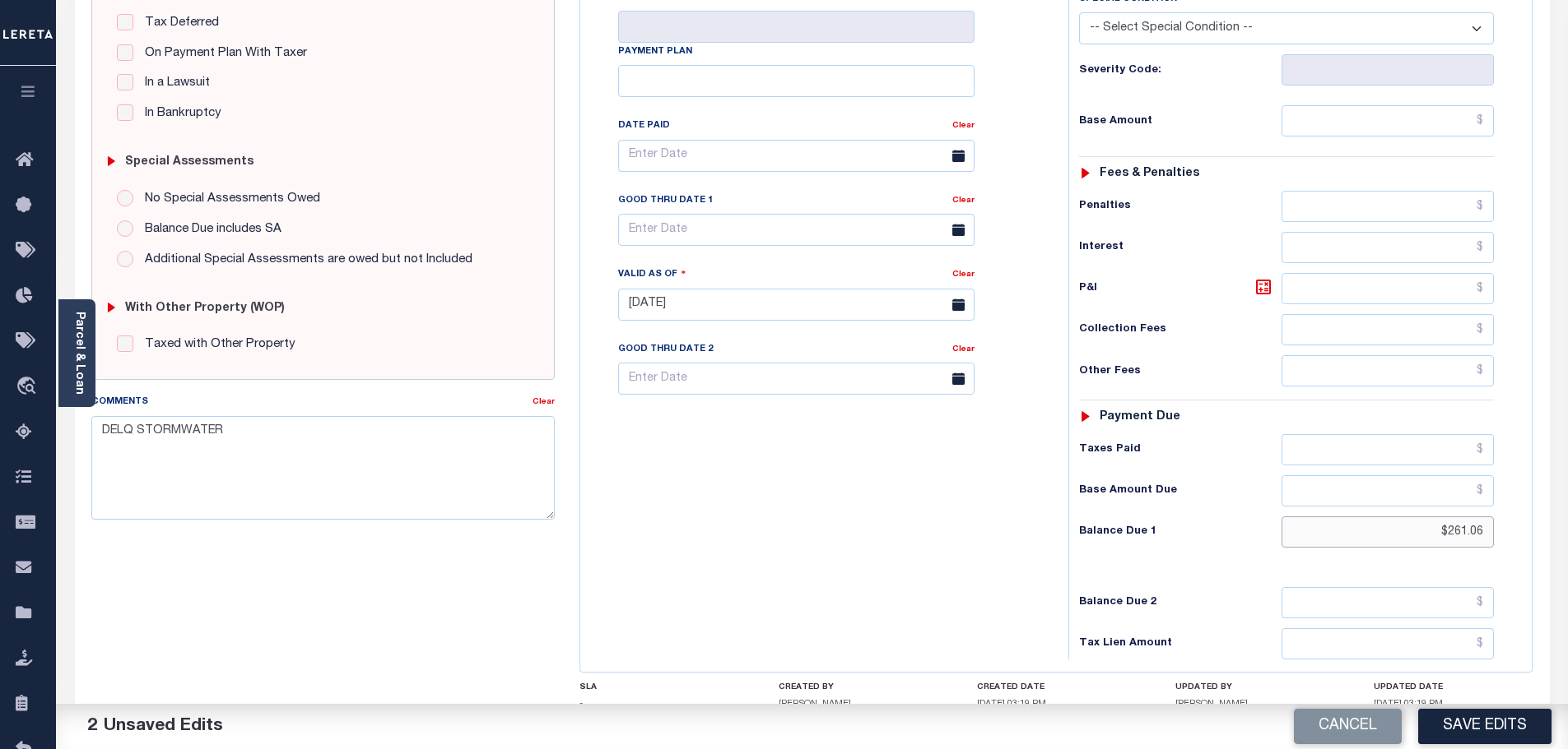
scroll to position [371, 0]
click at [1369, 109] on input "text" at bounding box center [1388, 125] width 213 height 31
type input "$242.84"
click at [1261, 285] on icon at bounding box center [1263, 290] width 10 height 10
type input "$18.22"
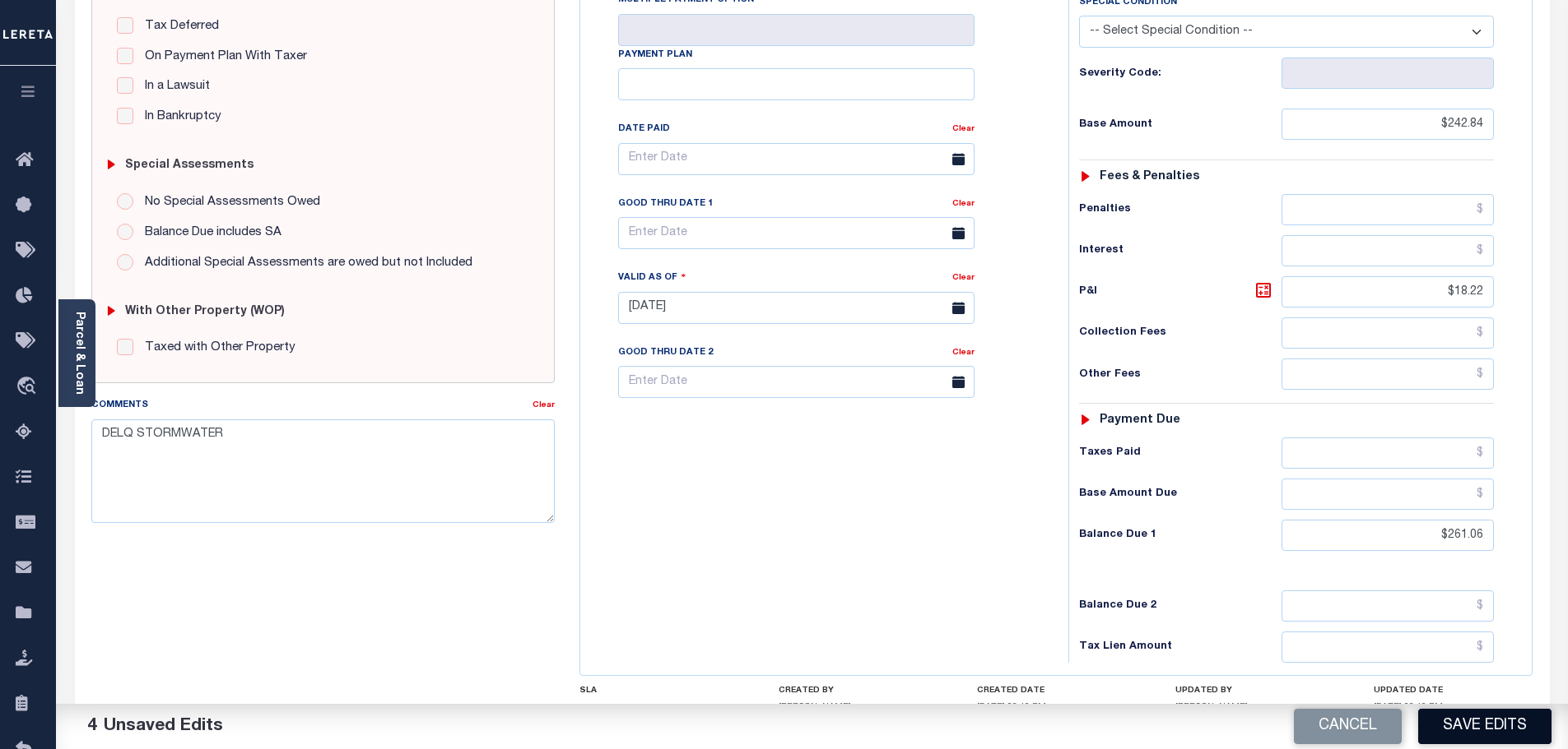
click at [1478, 720] on button "Save Edits" at bounding box center [1485, 727] width 133 height 35
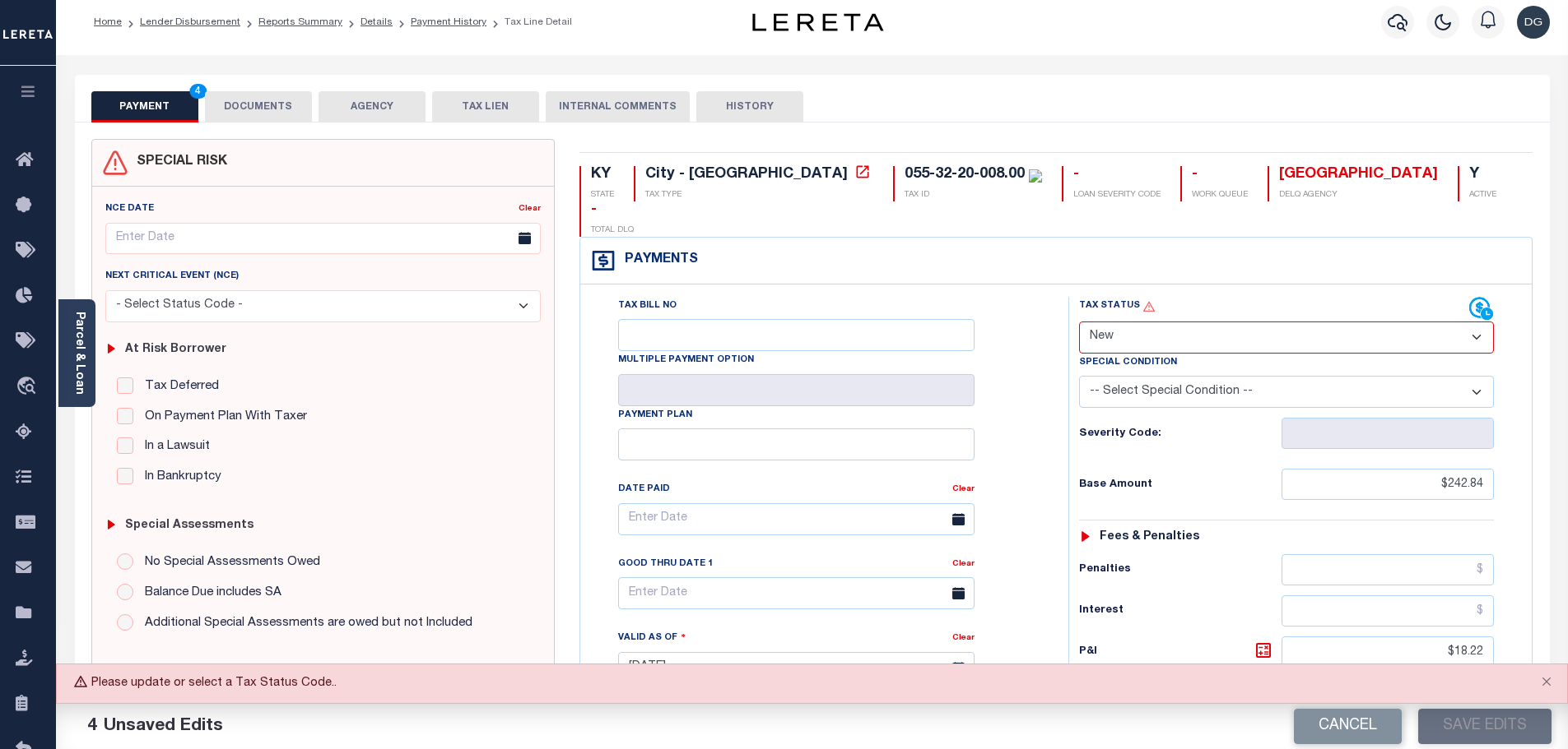
scroll to position [0, 0]
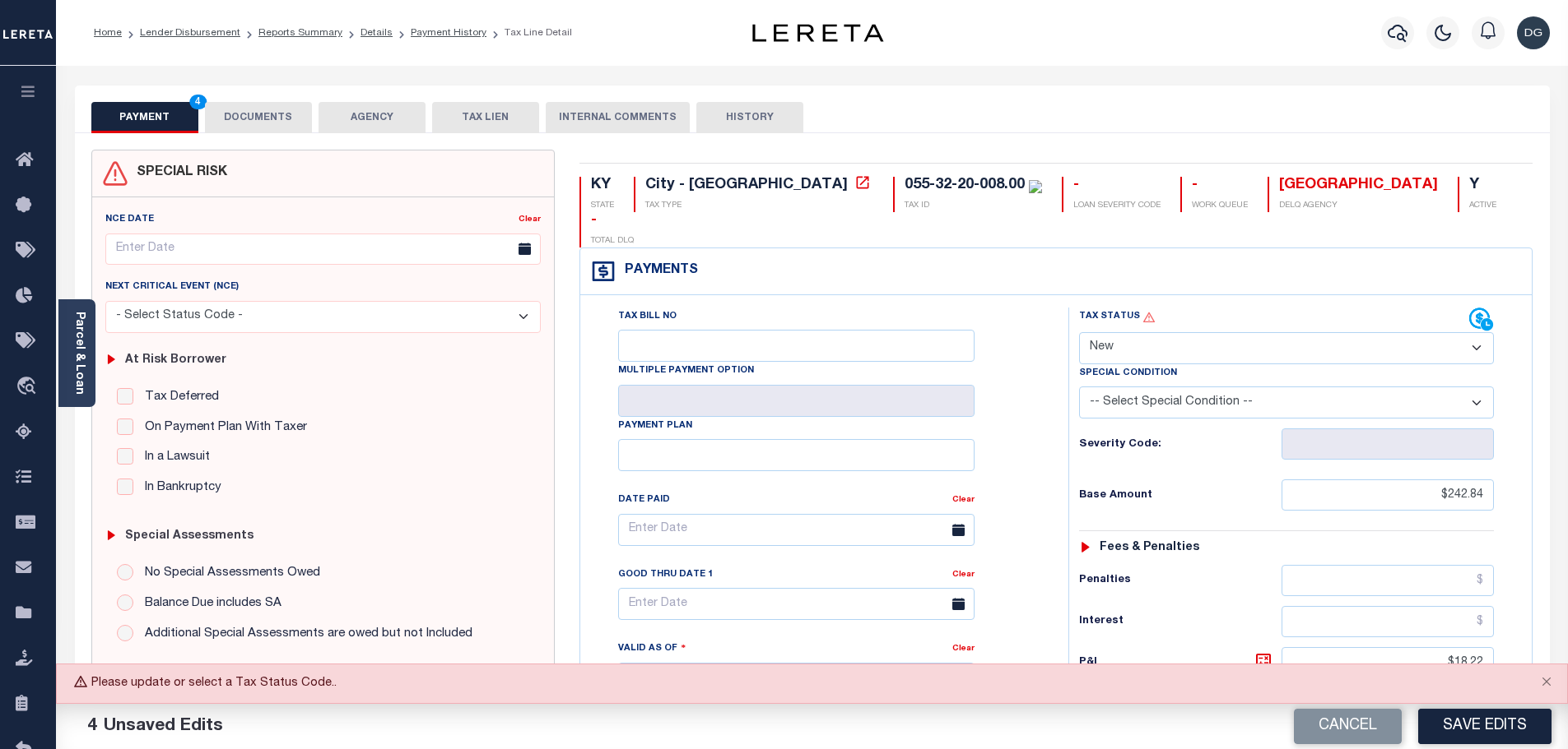
click at [1232, 332] on select "- Select Status Code - Open Due/Unpaid Paid Incomplete No Tax Due Internal Refu…" at bounding box center [1286, 348] width 414 height 32
select select "DUE"
click at [1079, 332] on select "- Select Status Code - Open Due/Unpaid Paid Incomplete No Tax Due Internal Refu…" at bounding box center [1286, 348] width 414 height 32
click at [1477, 728] on button "Save Edits" at bounding box center [1485, 727] width 133 height 35
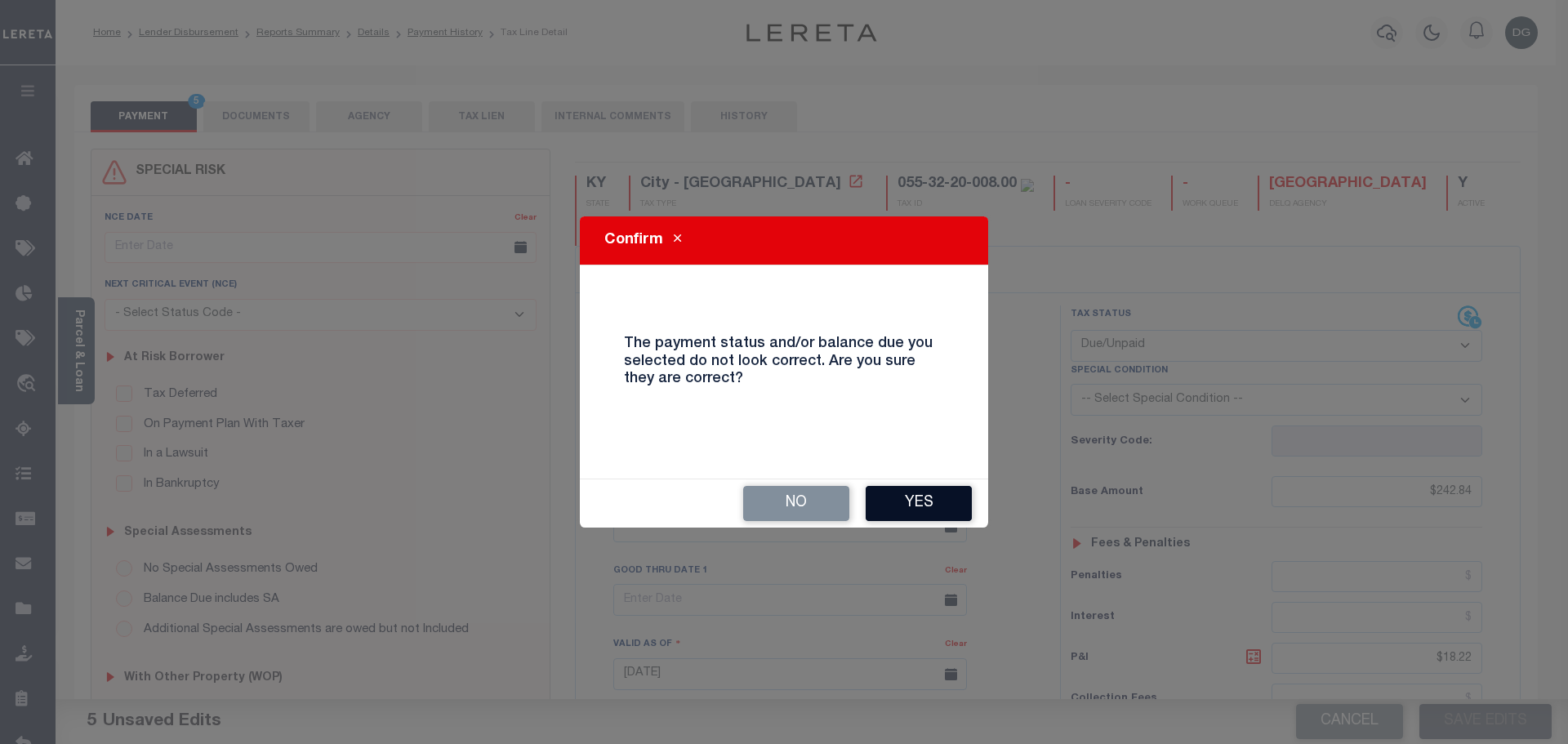
click at [942, 509] on button "Yes" at bounding box center [919, 503] width 106 height 35
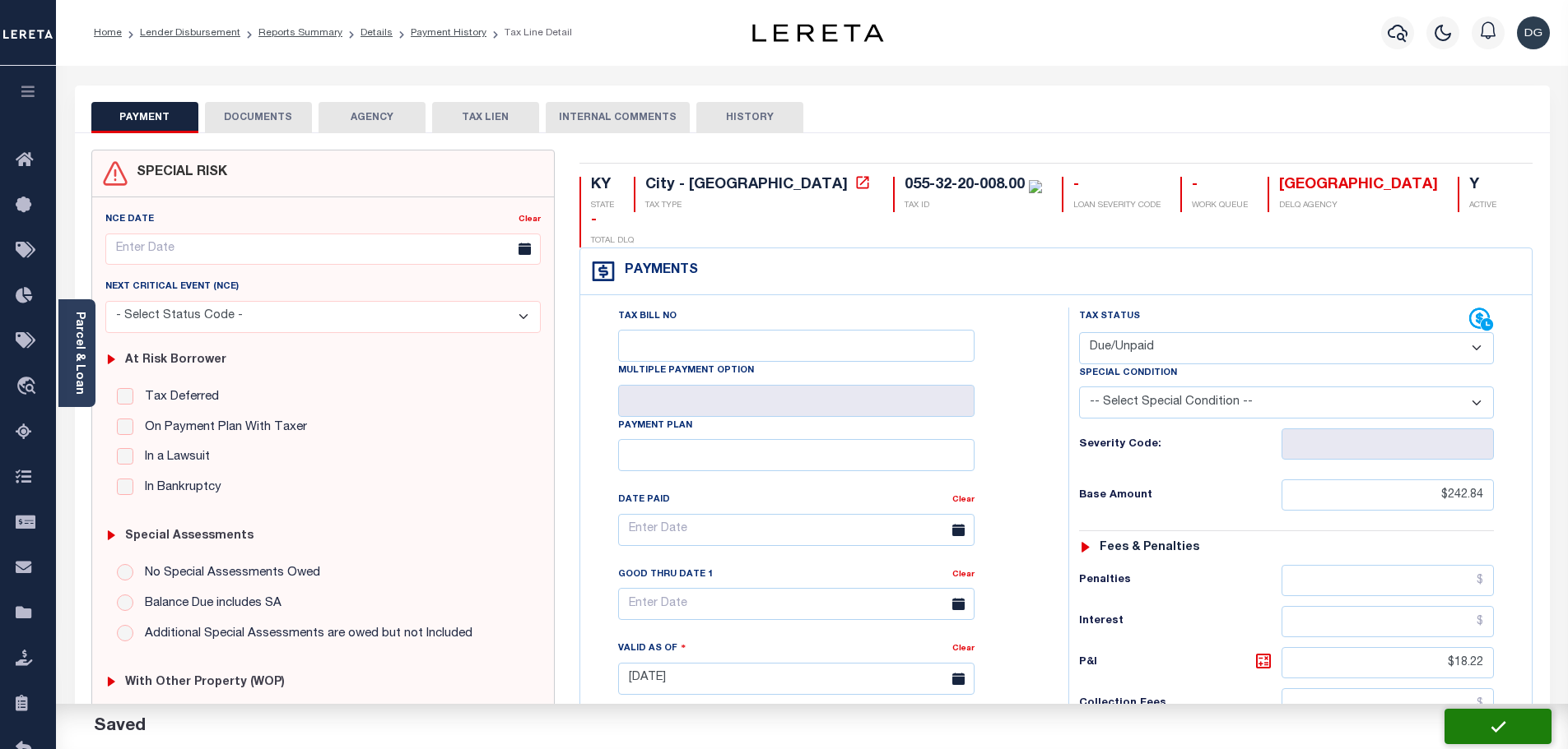
checkbox input "false"
type input "$242.84"
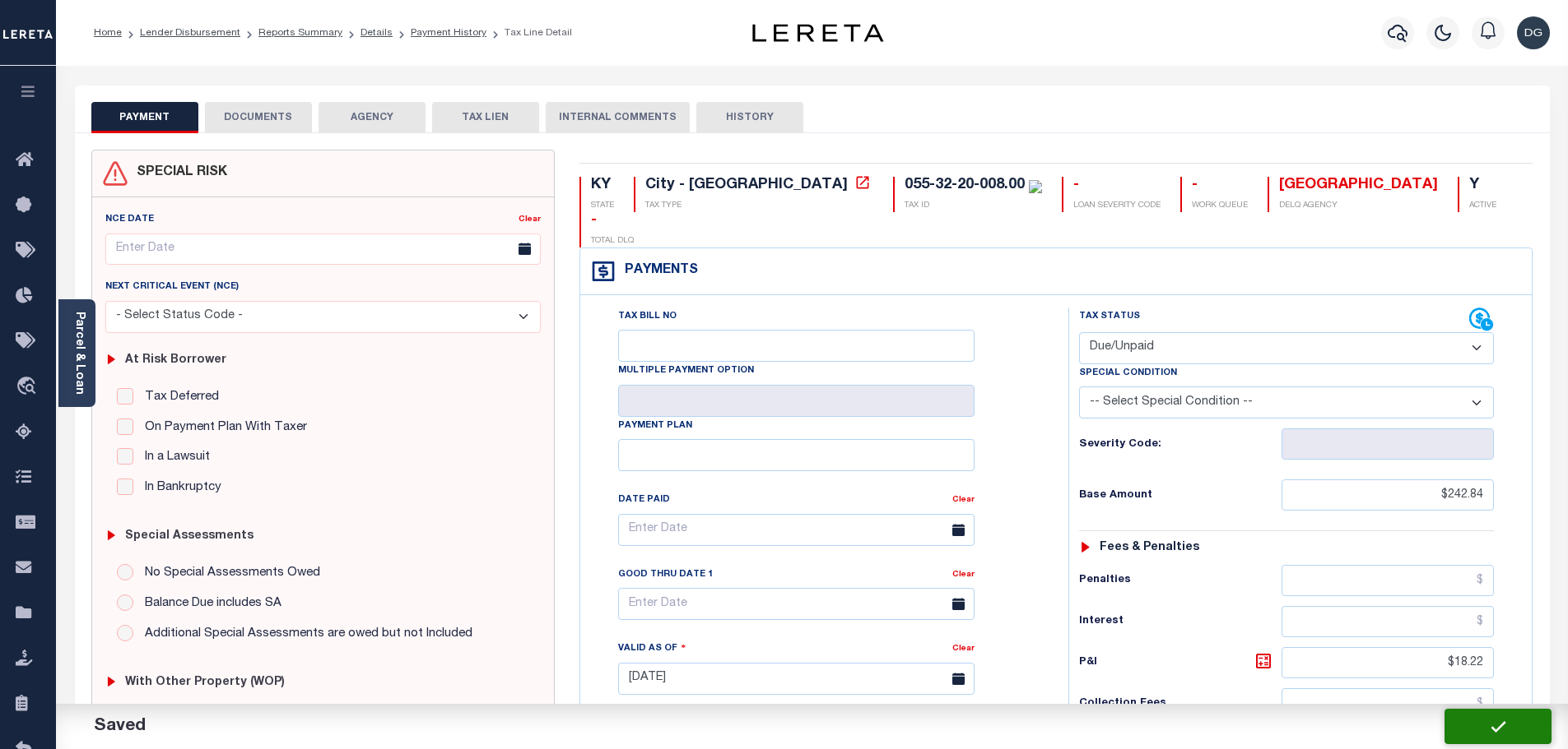
type input "$18.22"
type input "$261.06"
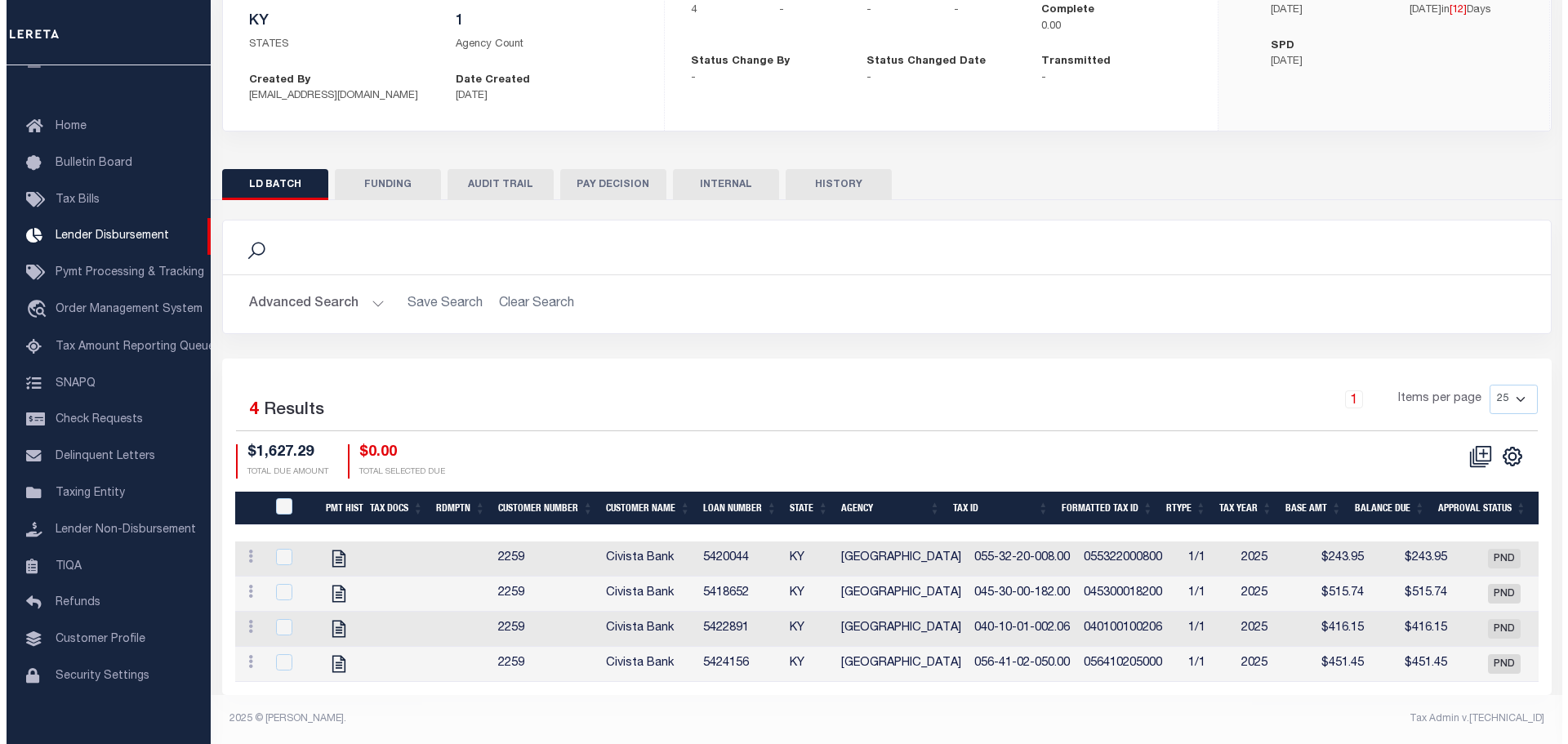
scroll to position [214, 0]
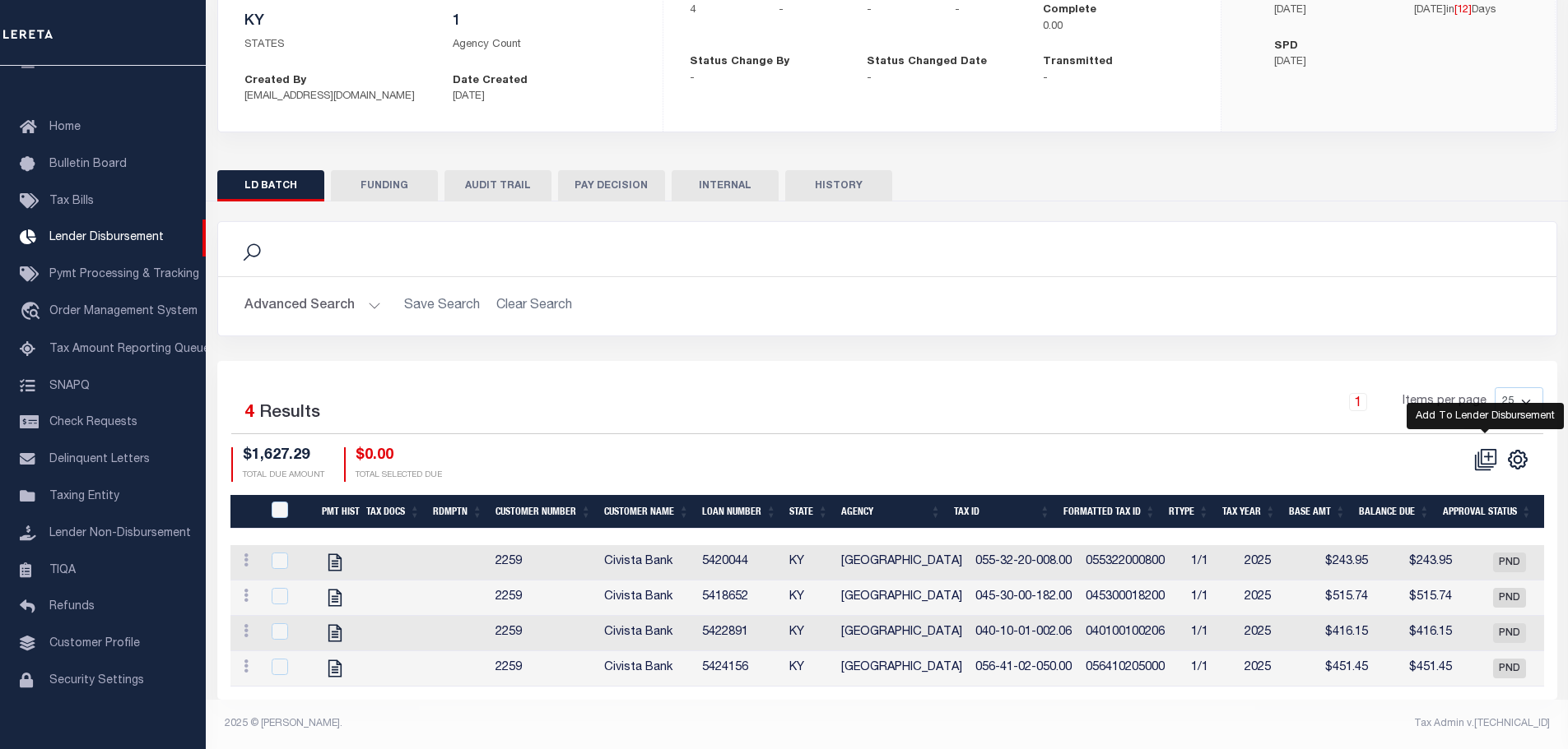
click at [1488, 451] on icon at bounding box center [1488, 456] width 9 height 9
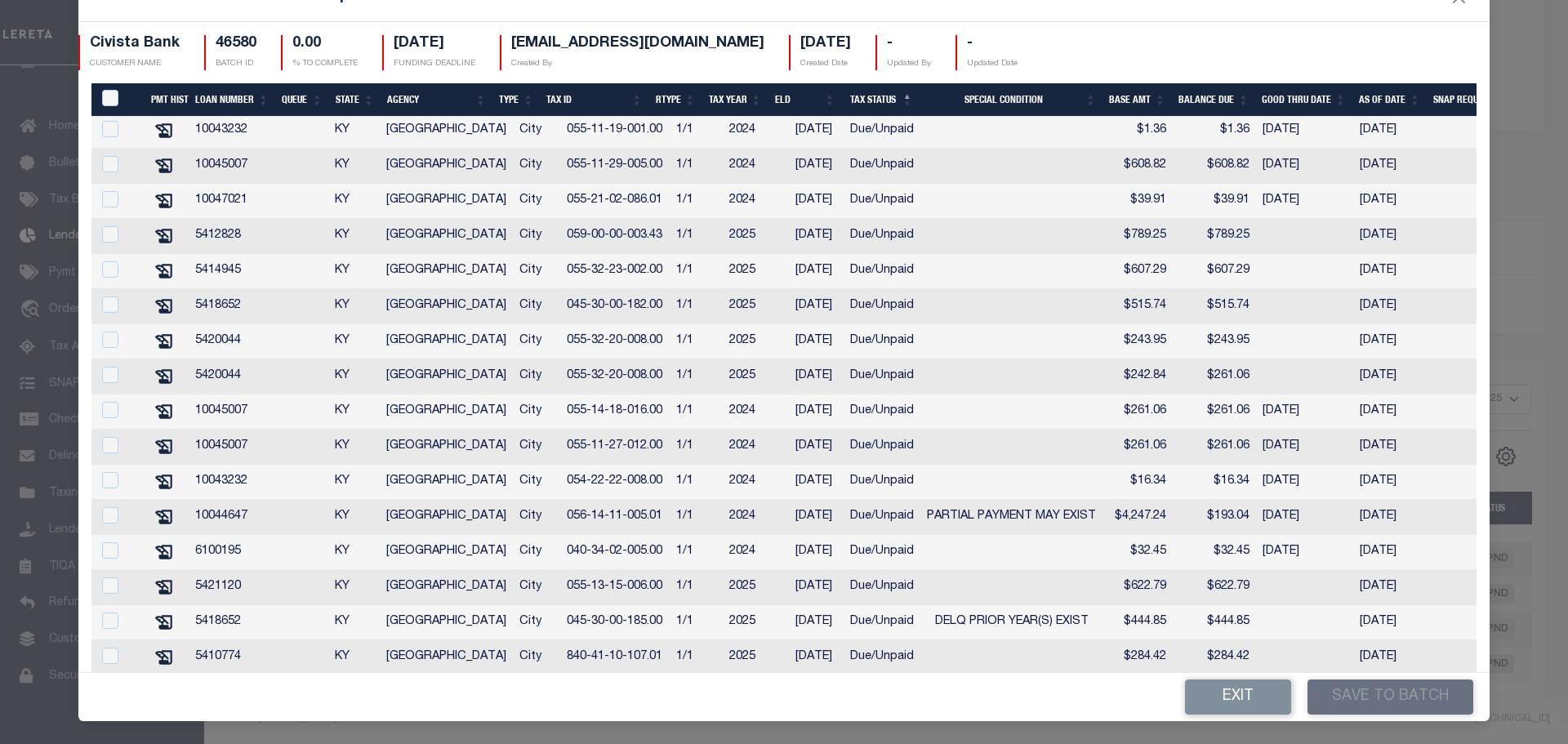
scroll to position [320, 0]
click at [109, 384] on input "checkbox" at bounding box center [110, 375] width 16 height 16
checkbox input "true"
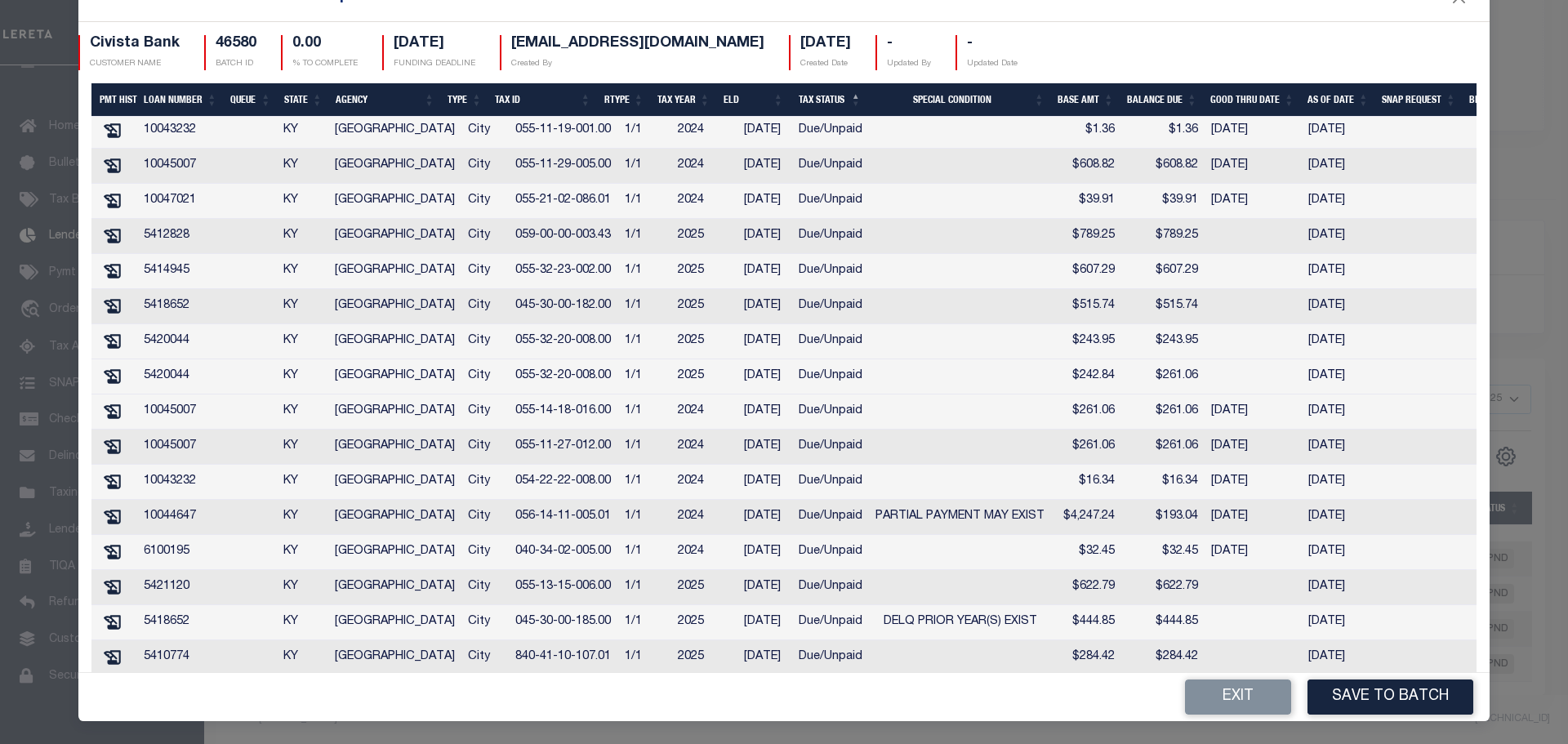
scroll to position [0, 27]
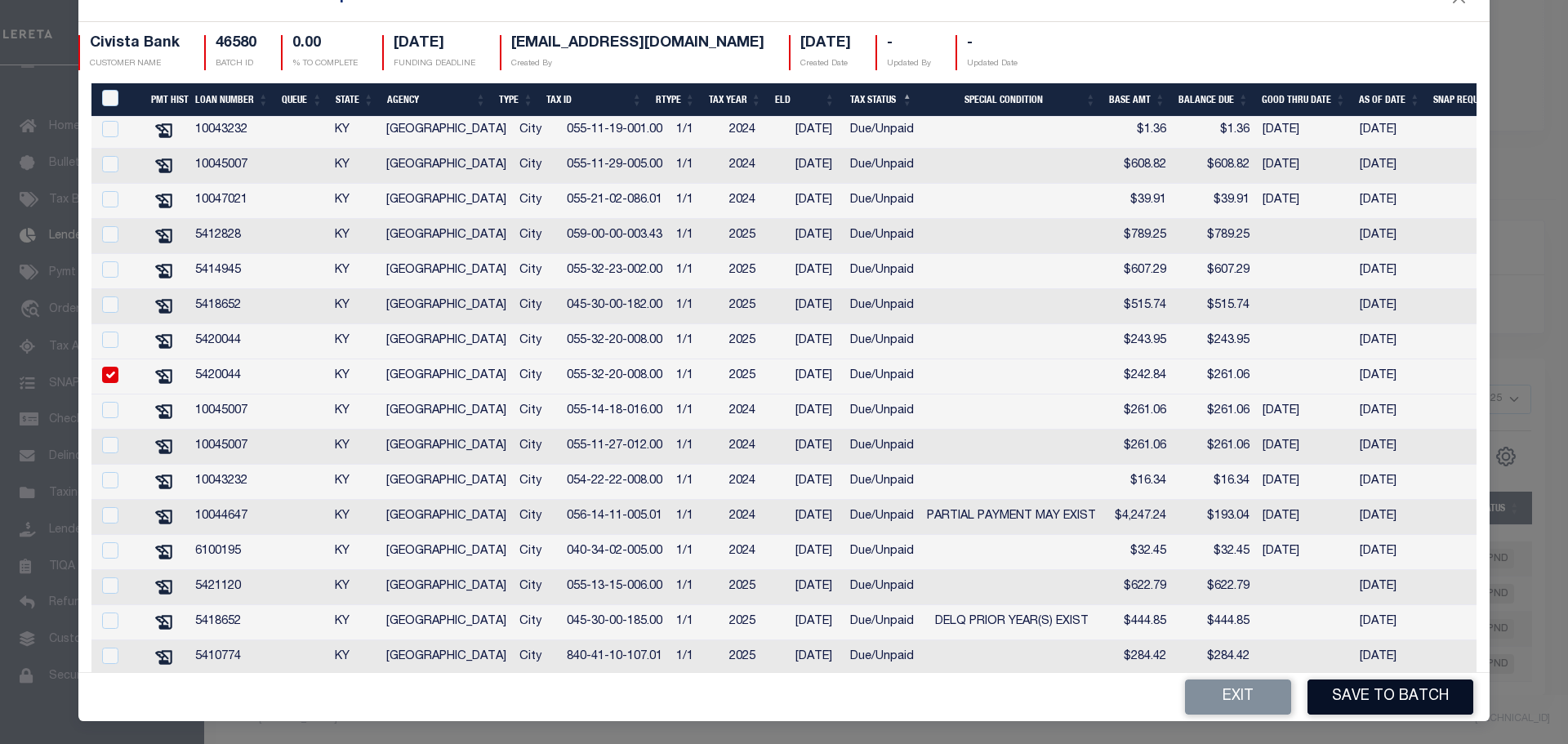
click at [1339, 698] on button "Save to Batch" at bounding box center [1390, 697] width 166 height 35
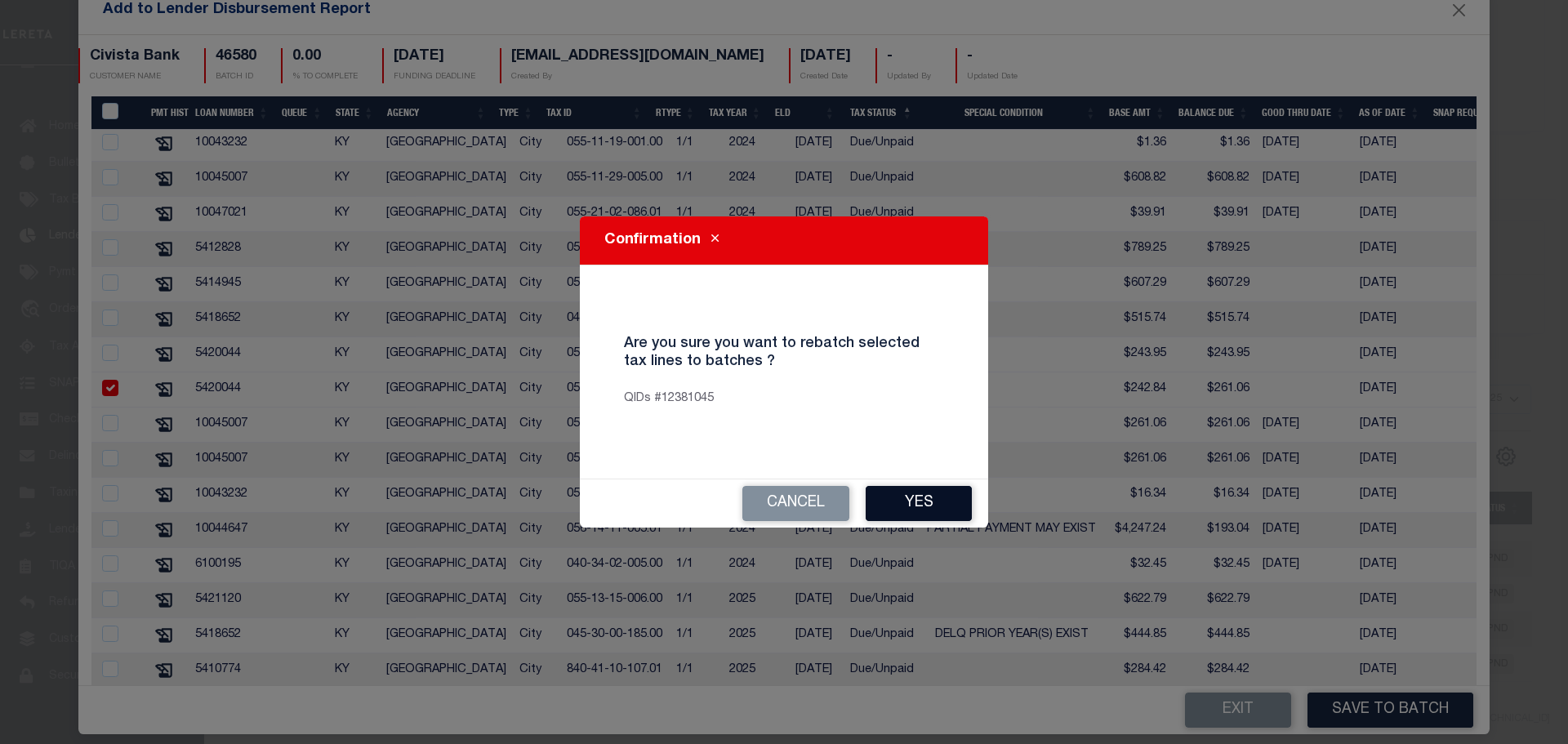
click at [933, 508] on button "Yes" at bounding box center [919, 503] width 106 height 35
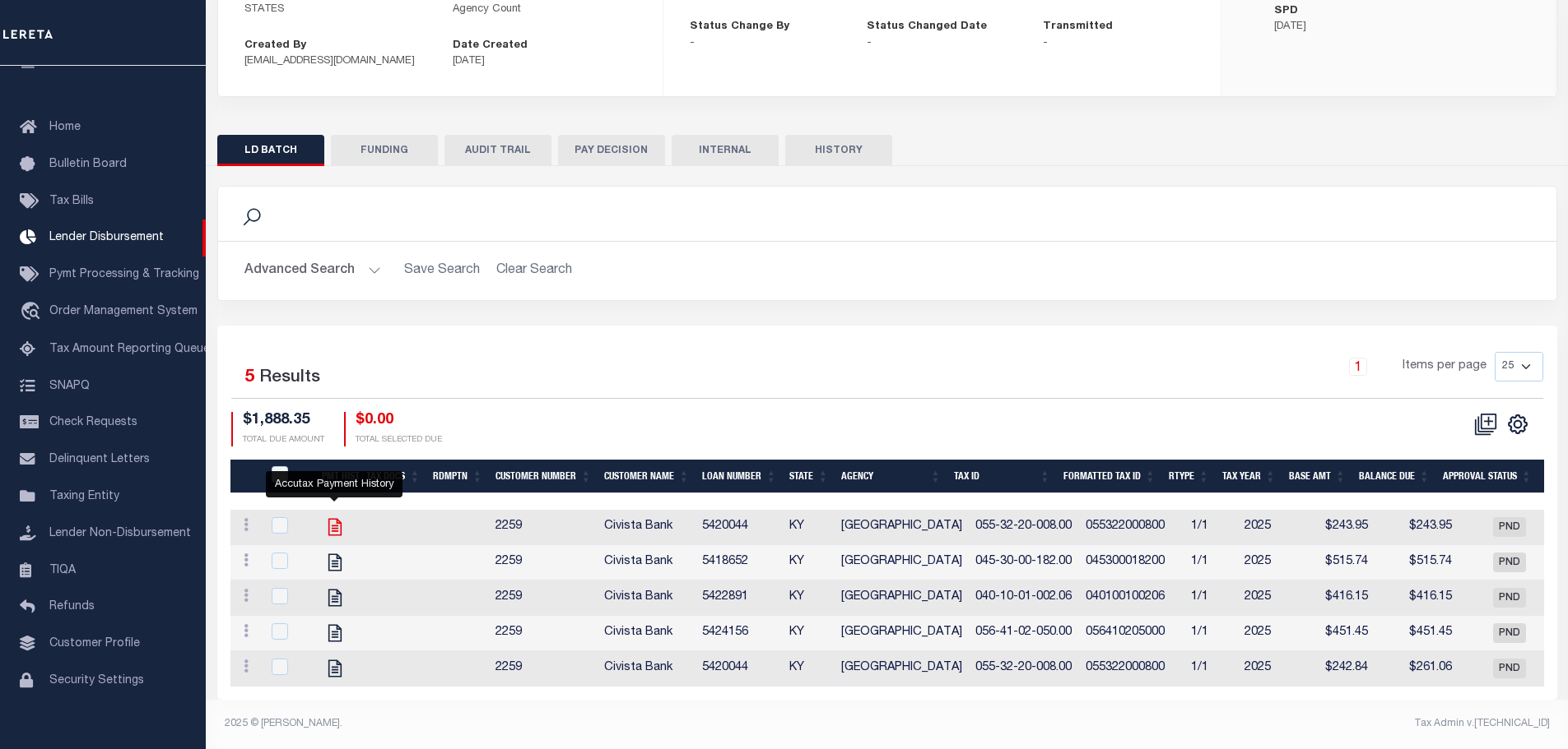
click at [334, 519] on icon at bounding box center [333, 528] width 13 height 17
checkbox input "true"
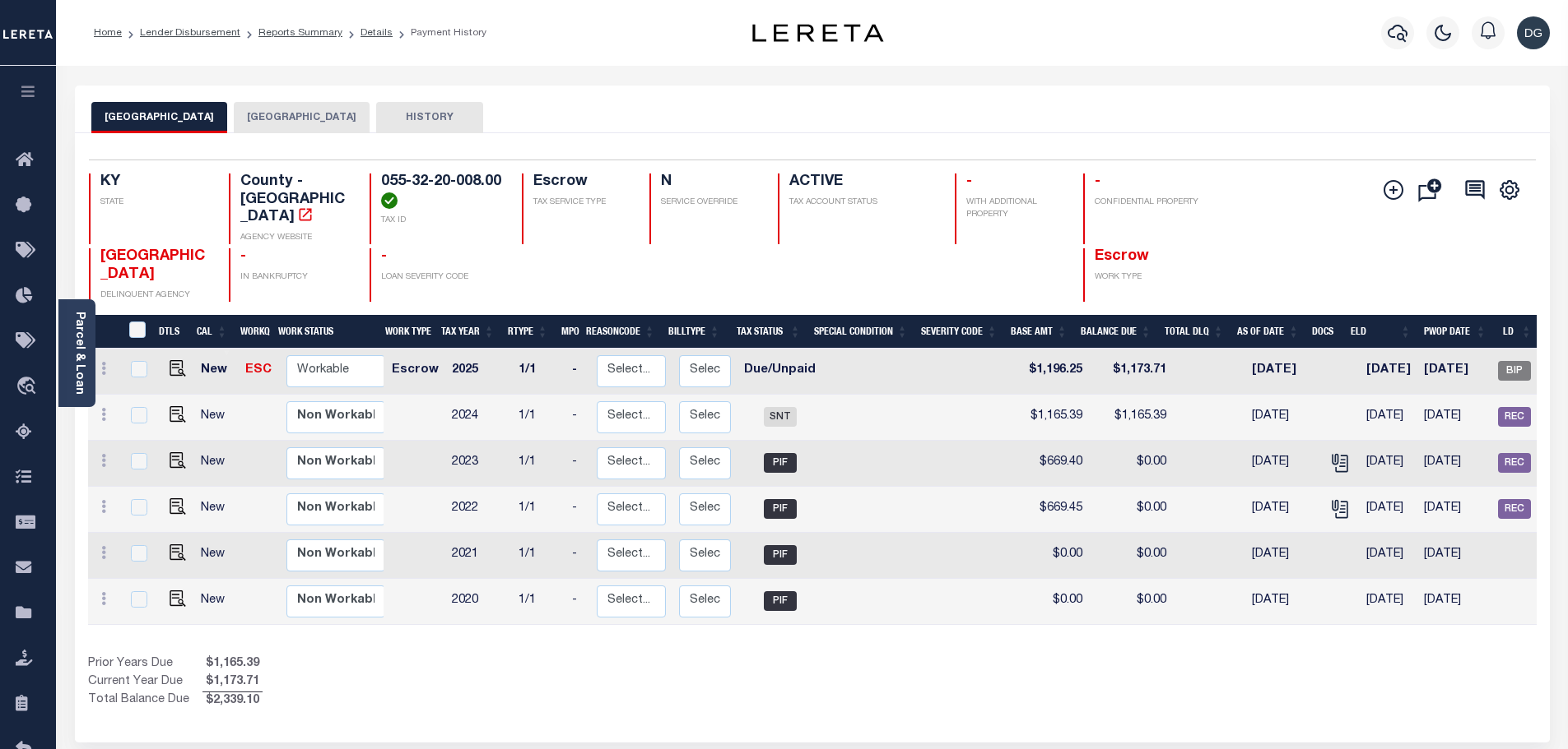
click at [267, 116] on button "[GEOGRAPHIC_DATA]" at bounding box center [301, 118] width 136 height 31
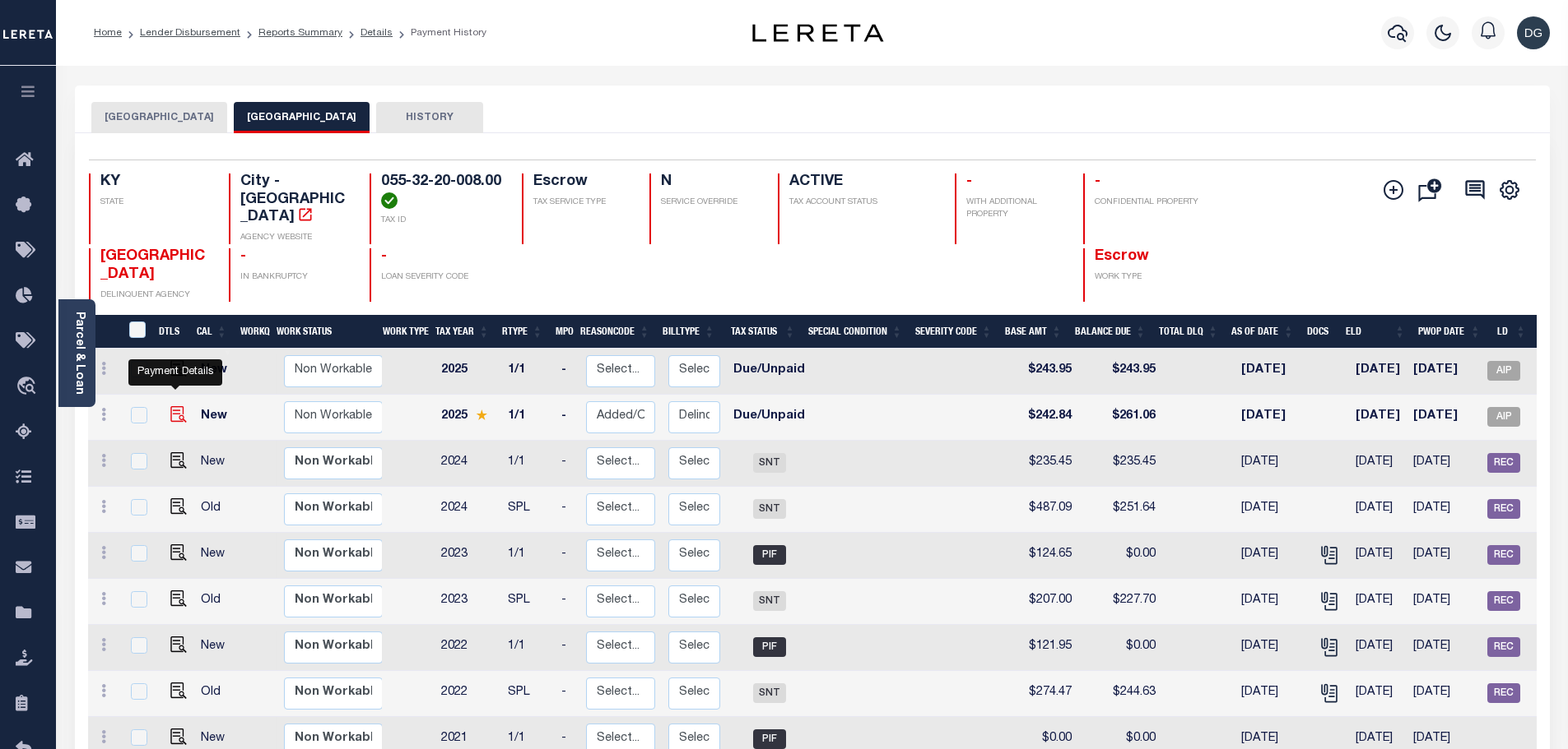
click at [177, 407] on img "" at bounding box center [178, 414] width 16 height 16
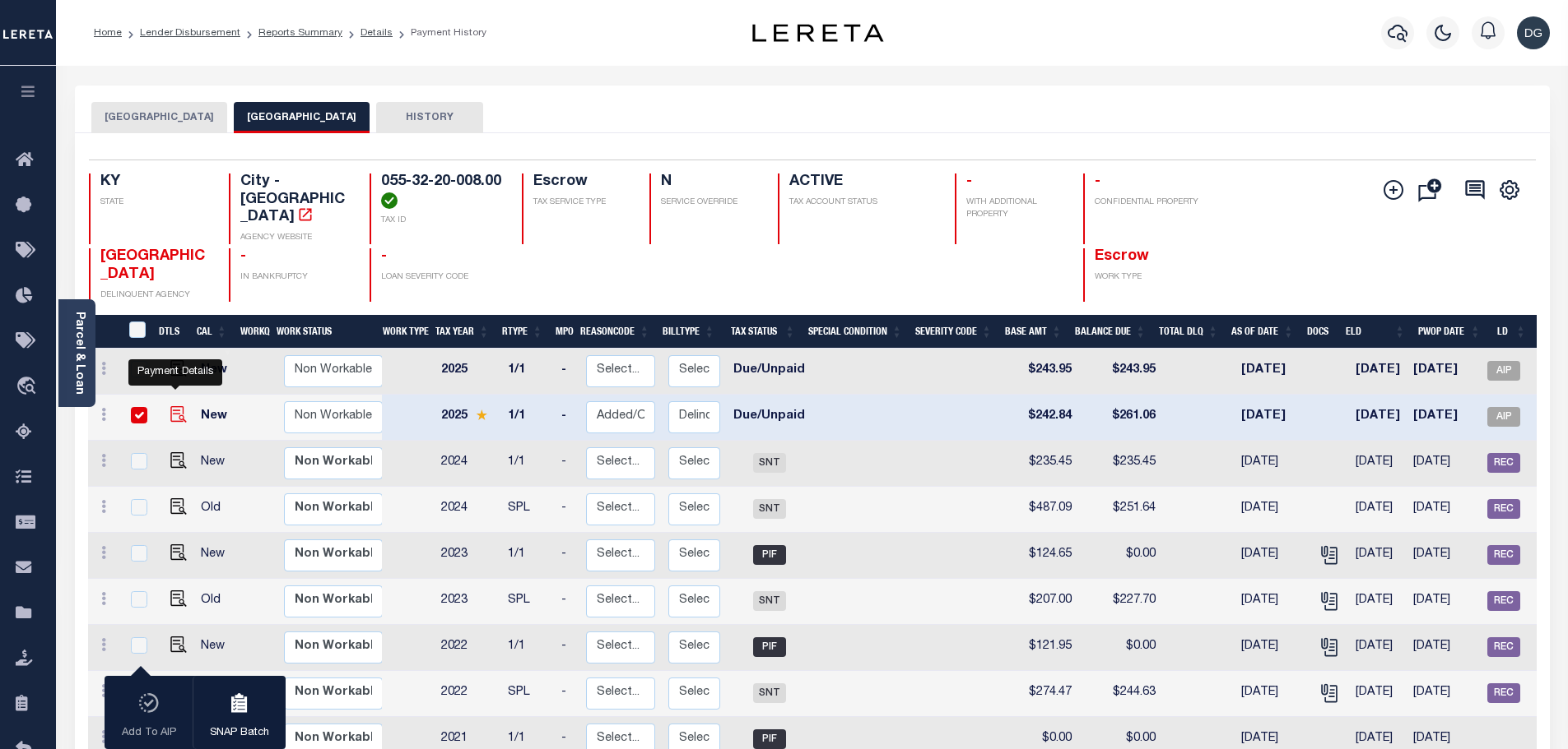
checkbox input "true"
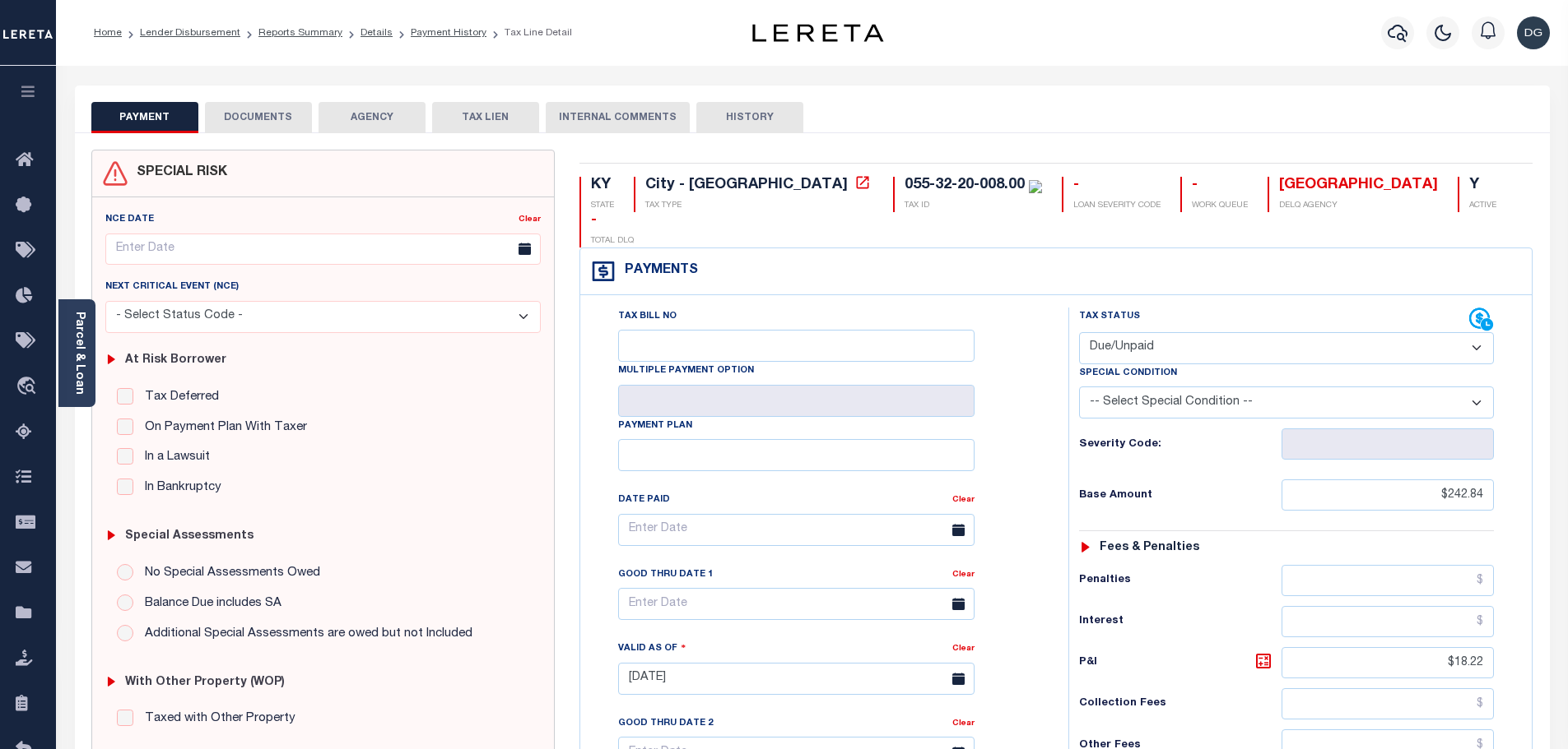
select select "DUE"
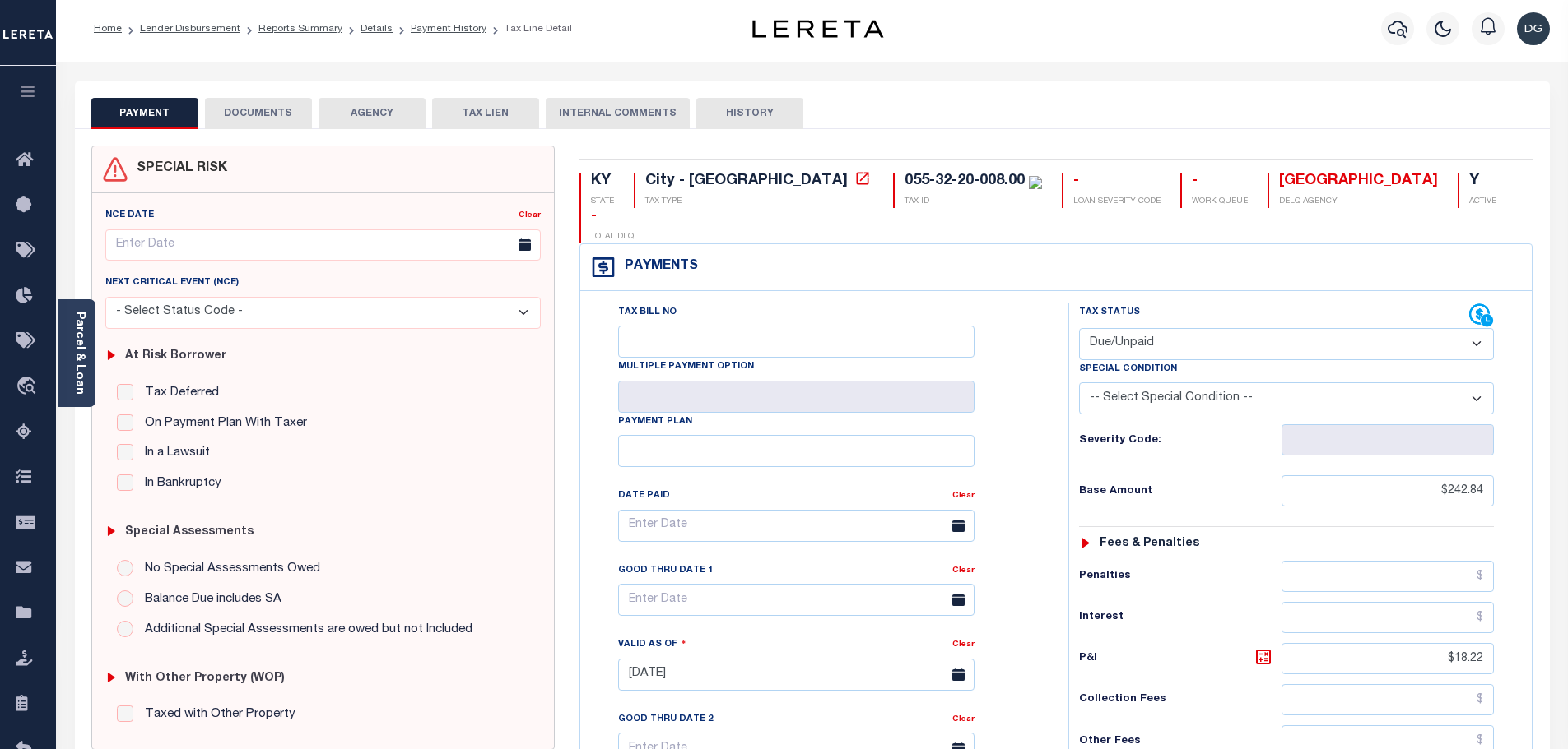
scroll to position [6, 0]
click at [759, 582] on input "text" at bounding box center [796, 598] width 357 height 32
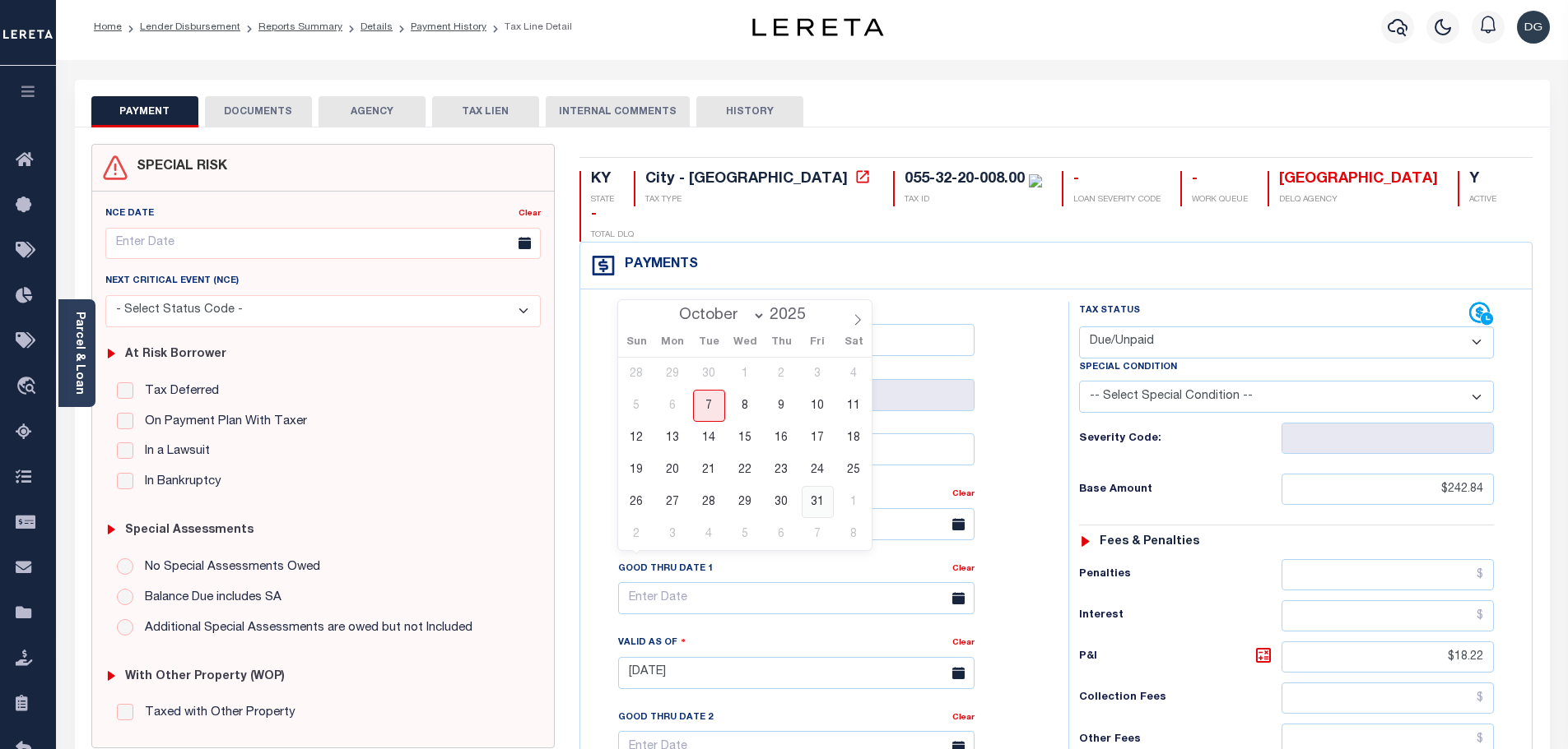
click at [818, 500] on span "31" at bounding box center [817, 502] width 32 height 32
type input "[DATE]"
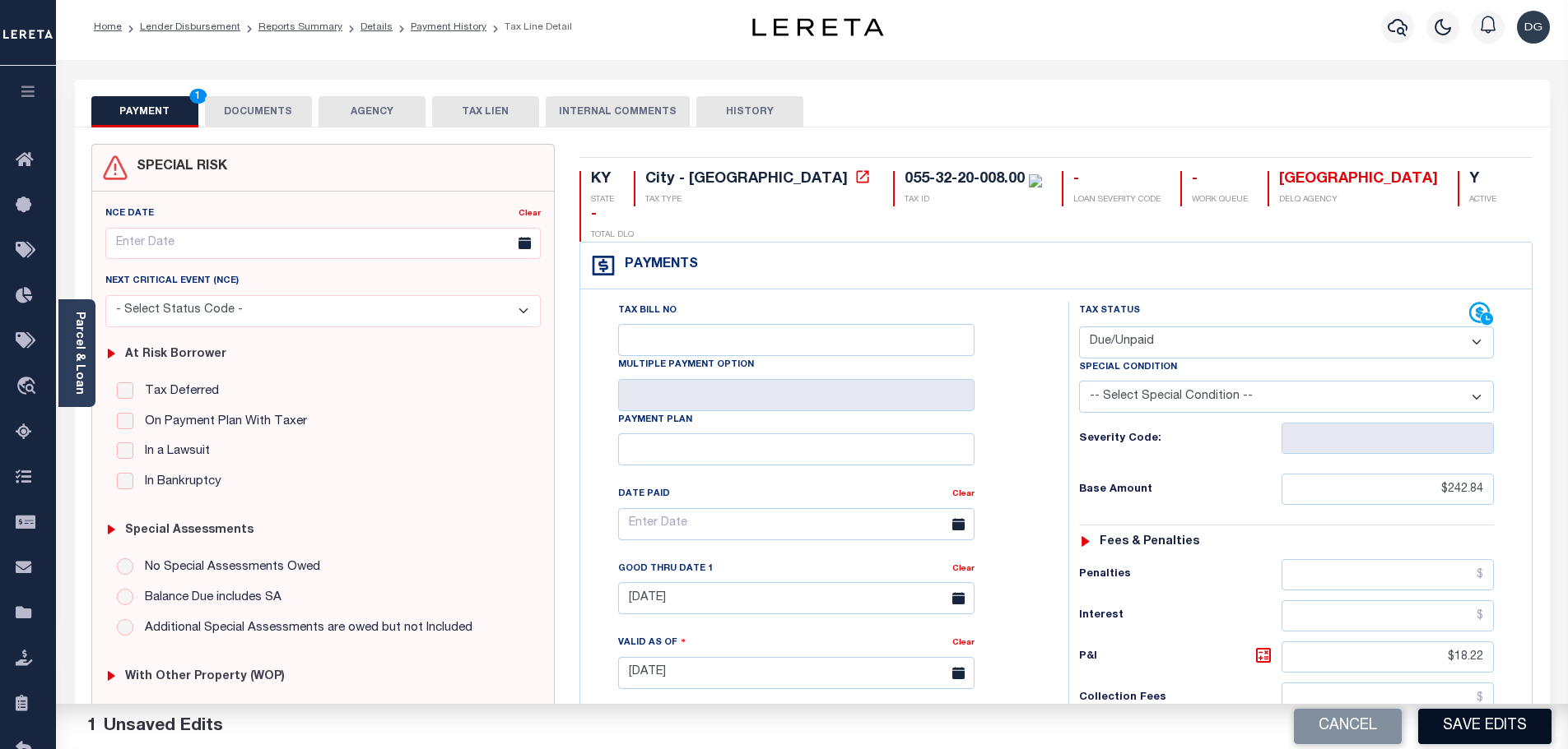
click at [1481, 733] on button "Save Edits" at bounding box center [1485, 727] width 133 height 35
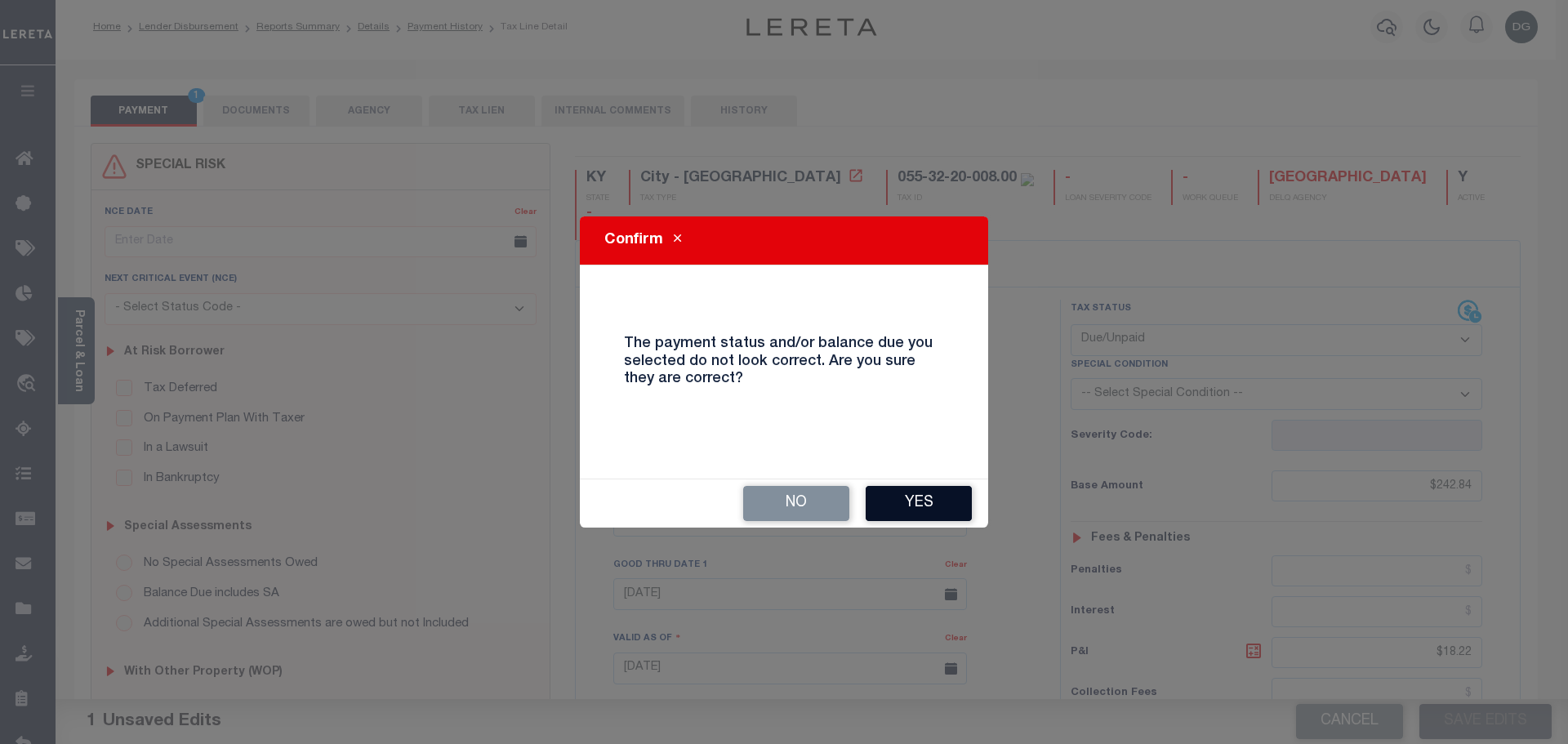
click at [915, 501] on button "Yes" at bounding box center [919, 503] width 106 height 35
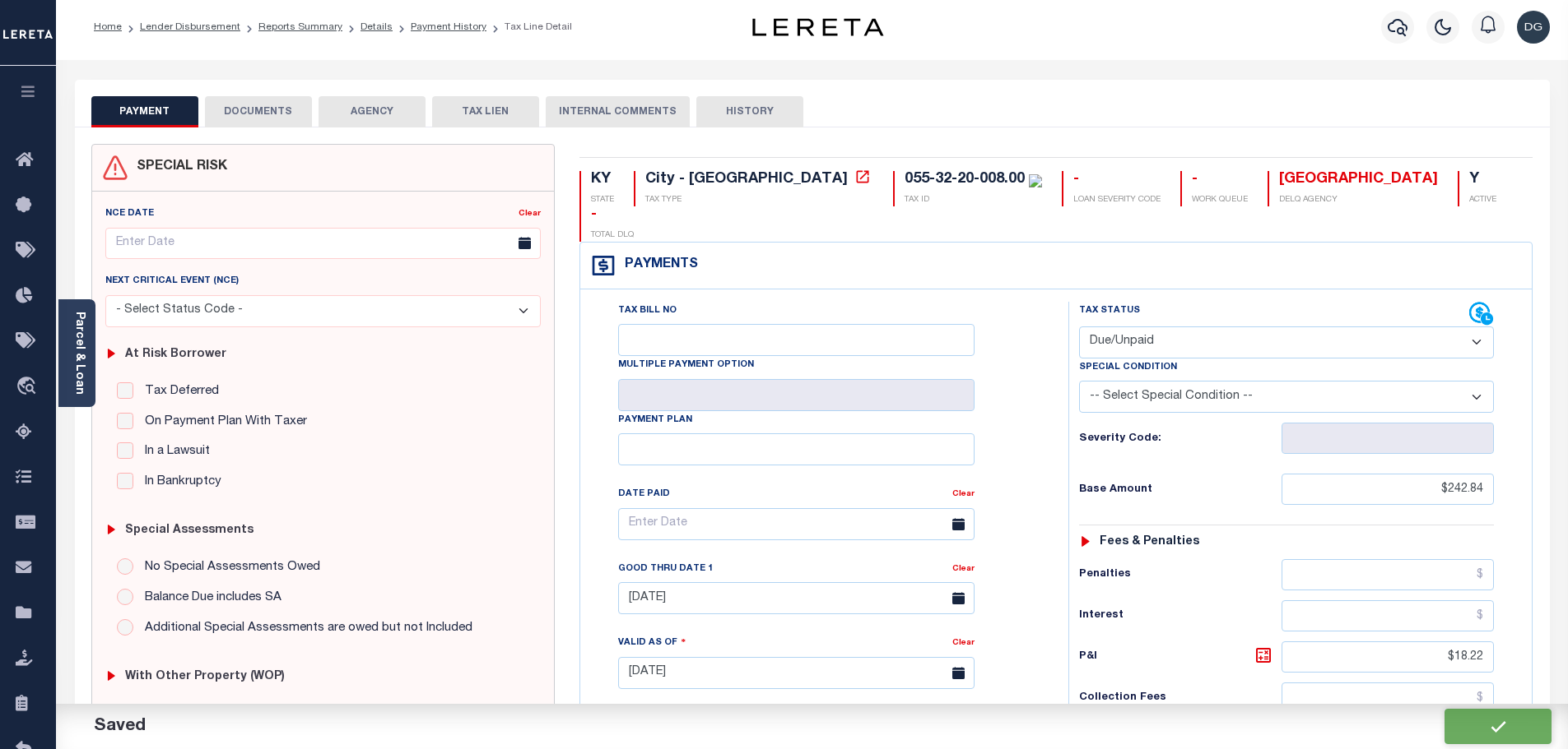
checkbox input "false"
type input "$242.84"
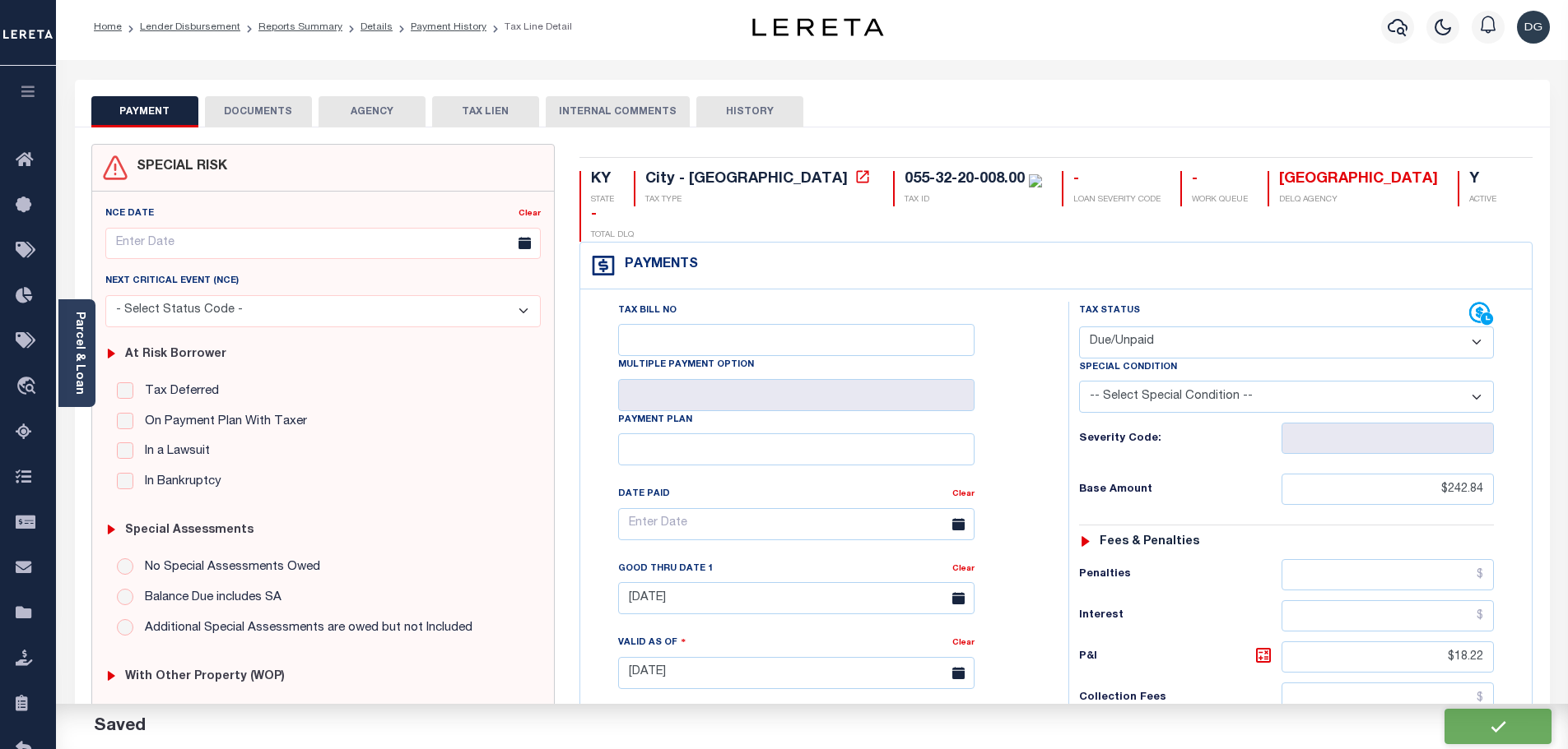
type input "$18.22"
type input "$261.06"
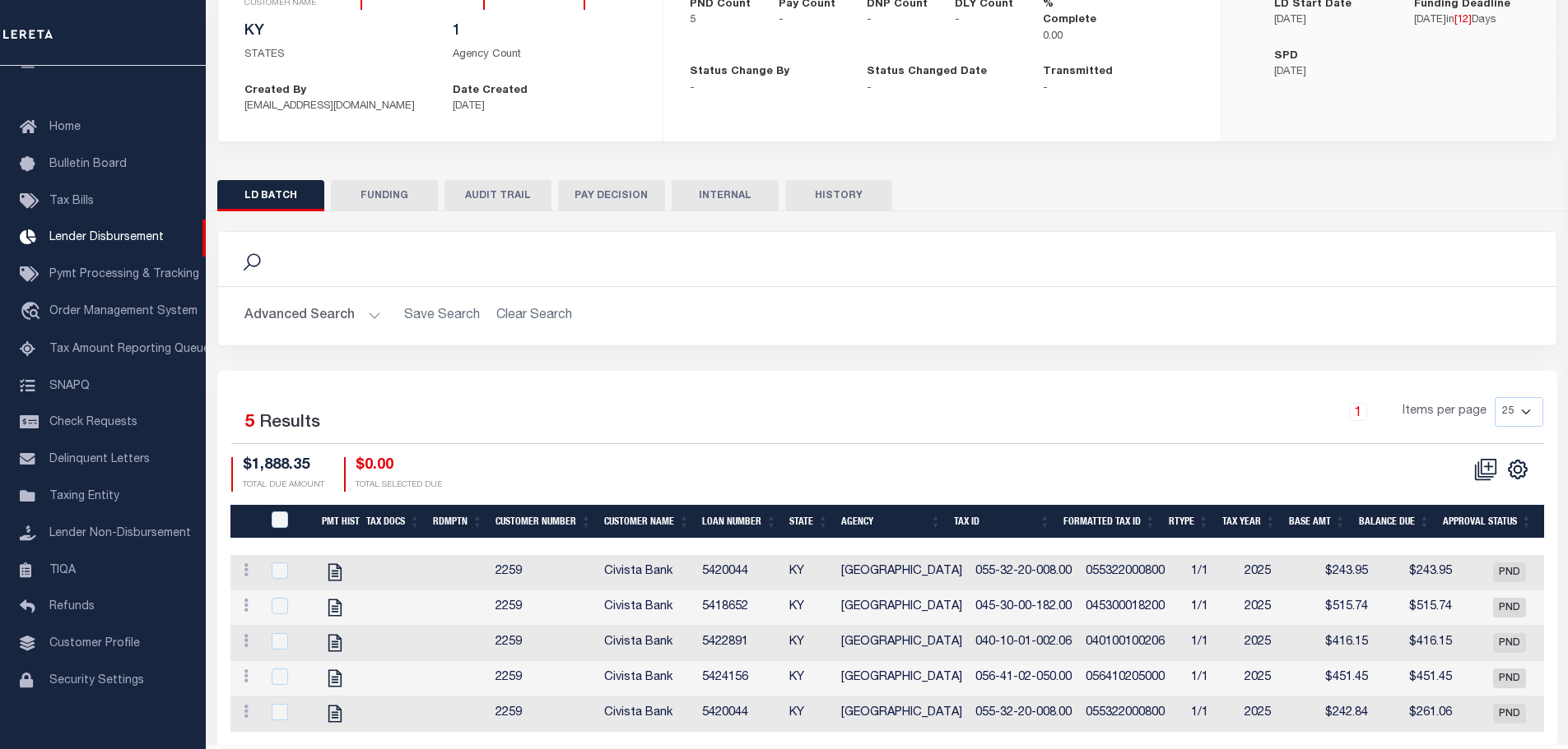
scroll to position [252, 0]
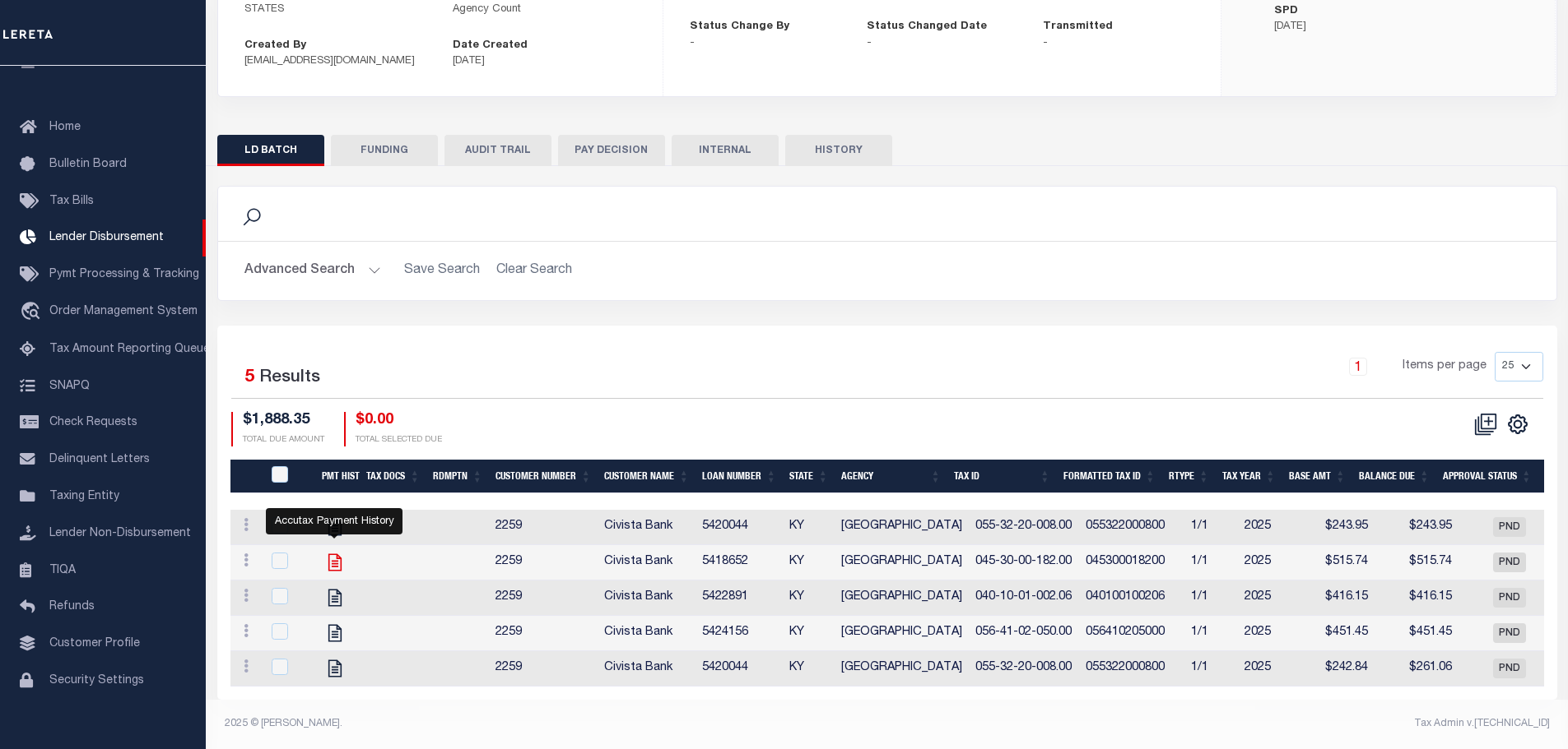
click at [334, 552] on icon "" at bounding box center [335, 562] width 22 height 22
checkbox input "true"
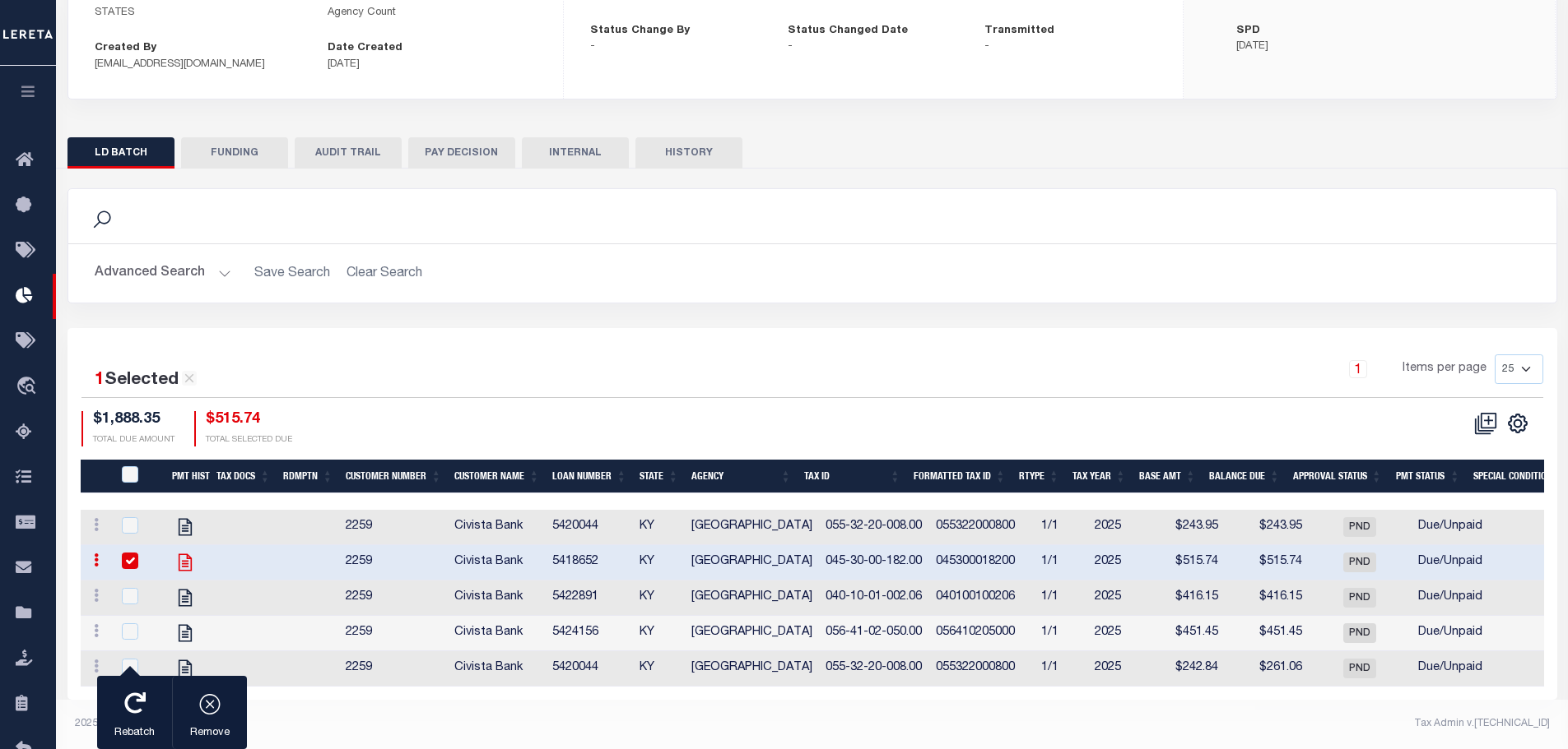
scroll to position [249, 0]
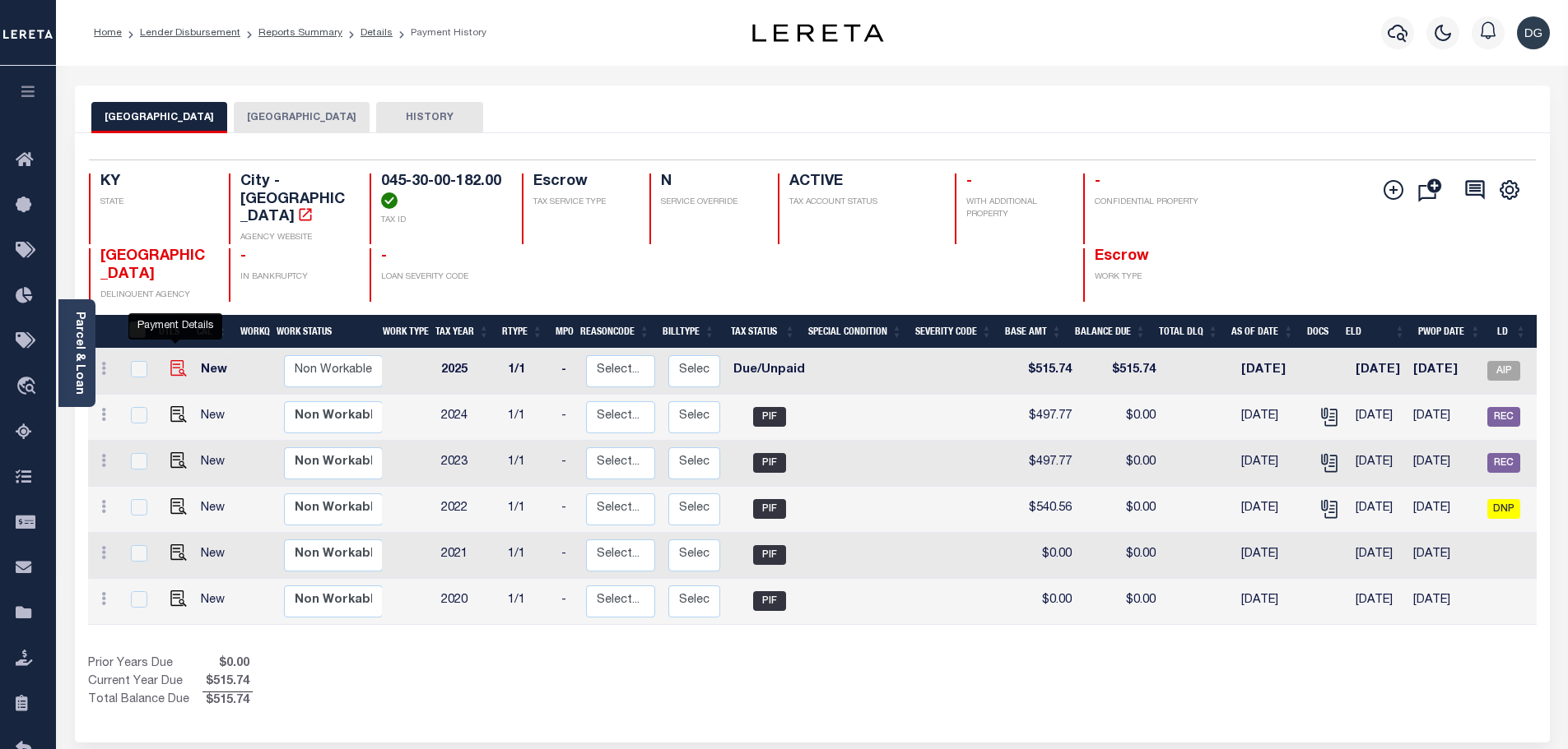
click at [171, 361] on img "" at bounding box center [178, 368] width 16 height 16
checkbox input "true"
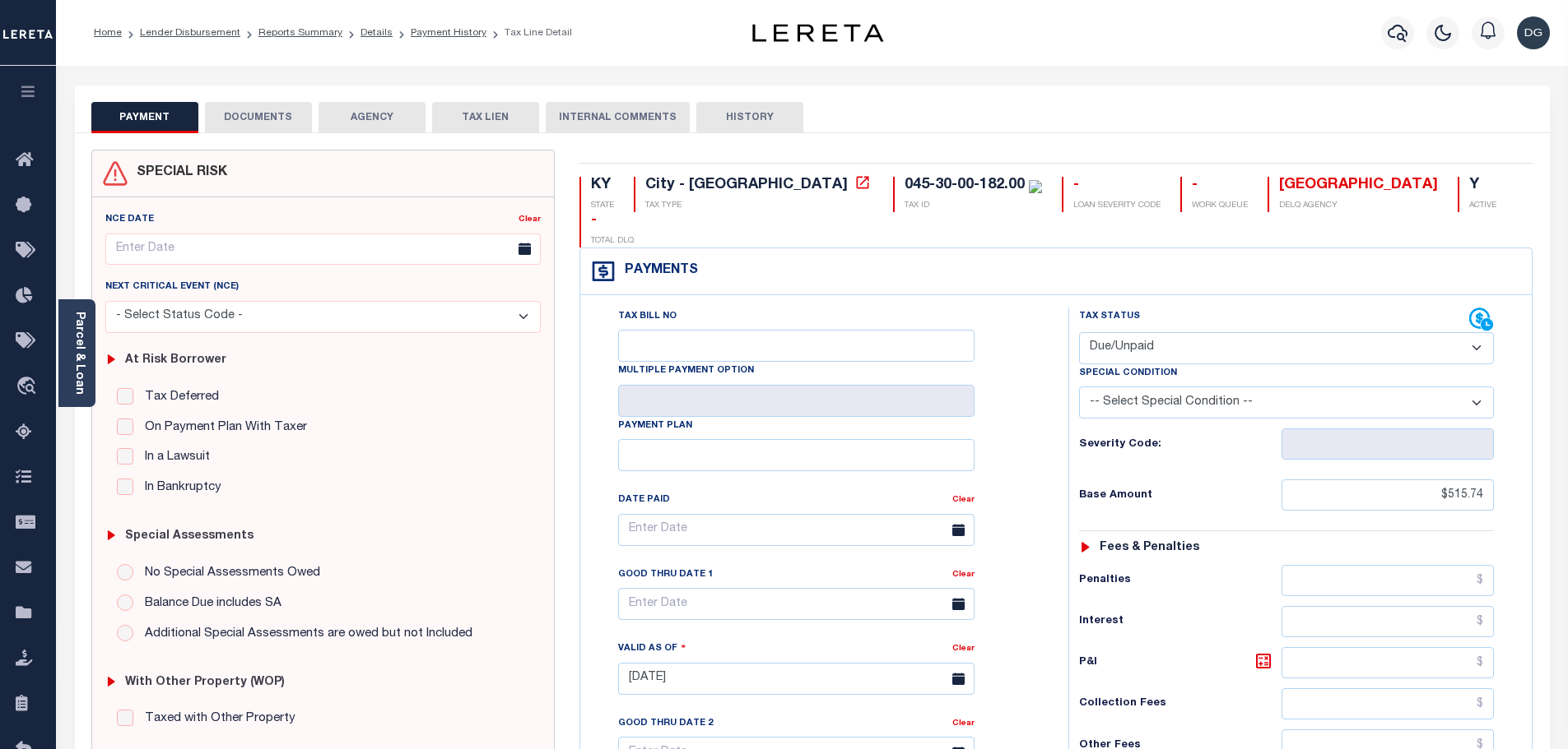
select select "DUE"
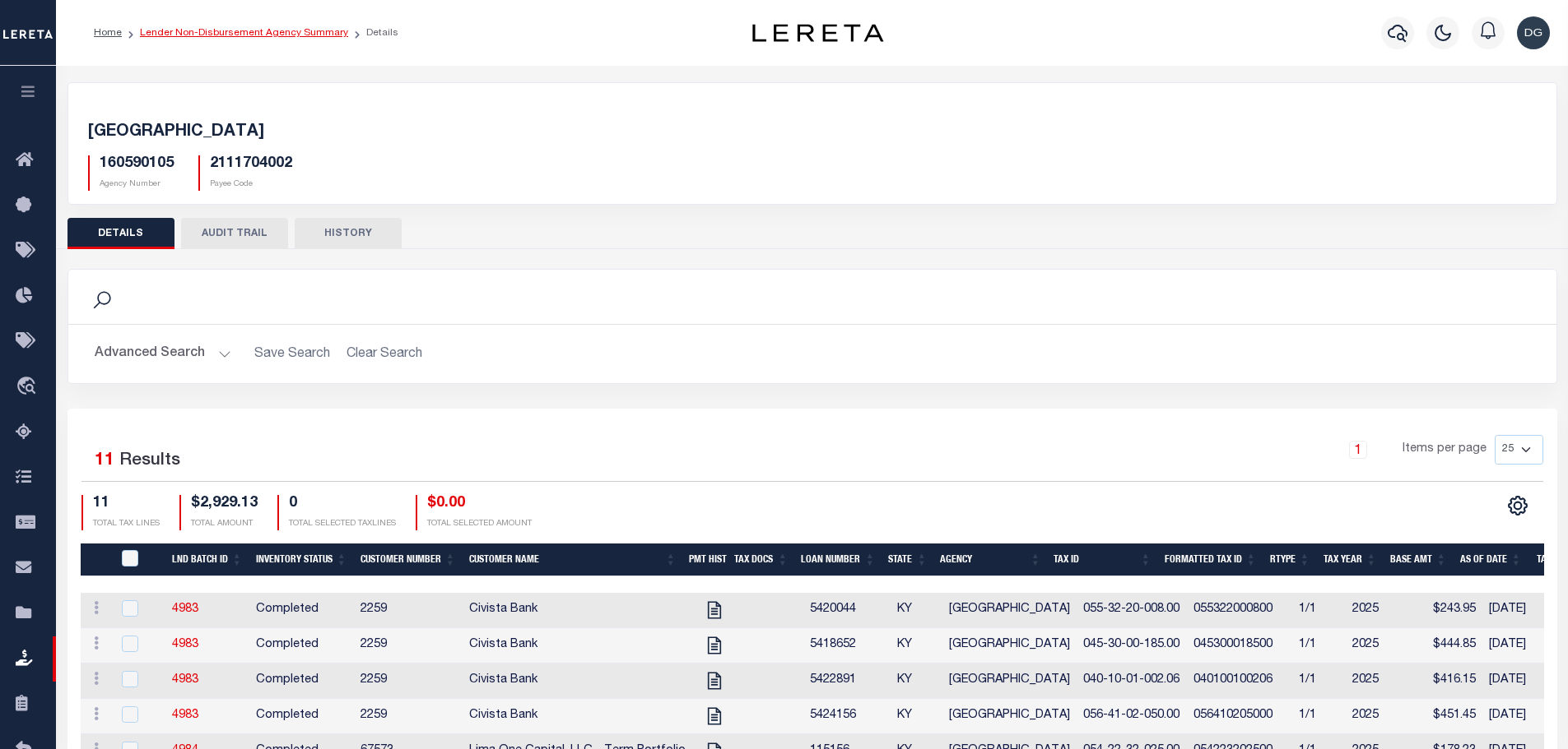
click at [242, 28] on link "Lender Non-Disbursement Agency Summary" at bounding box center [244, 32] width 209 height 10
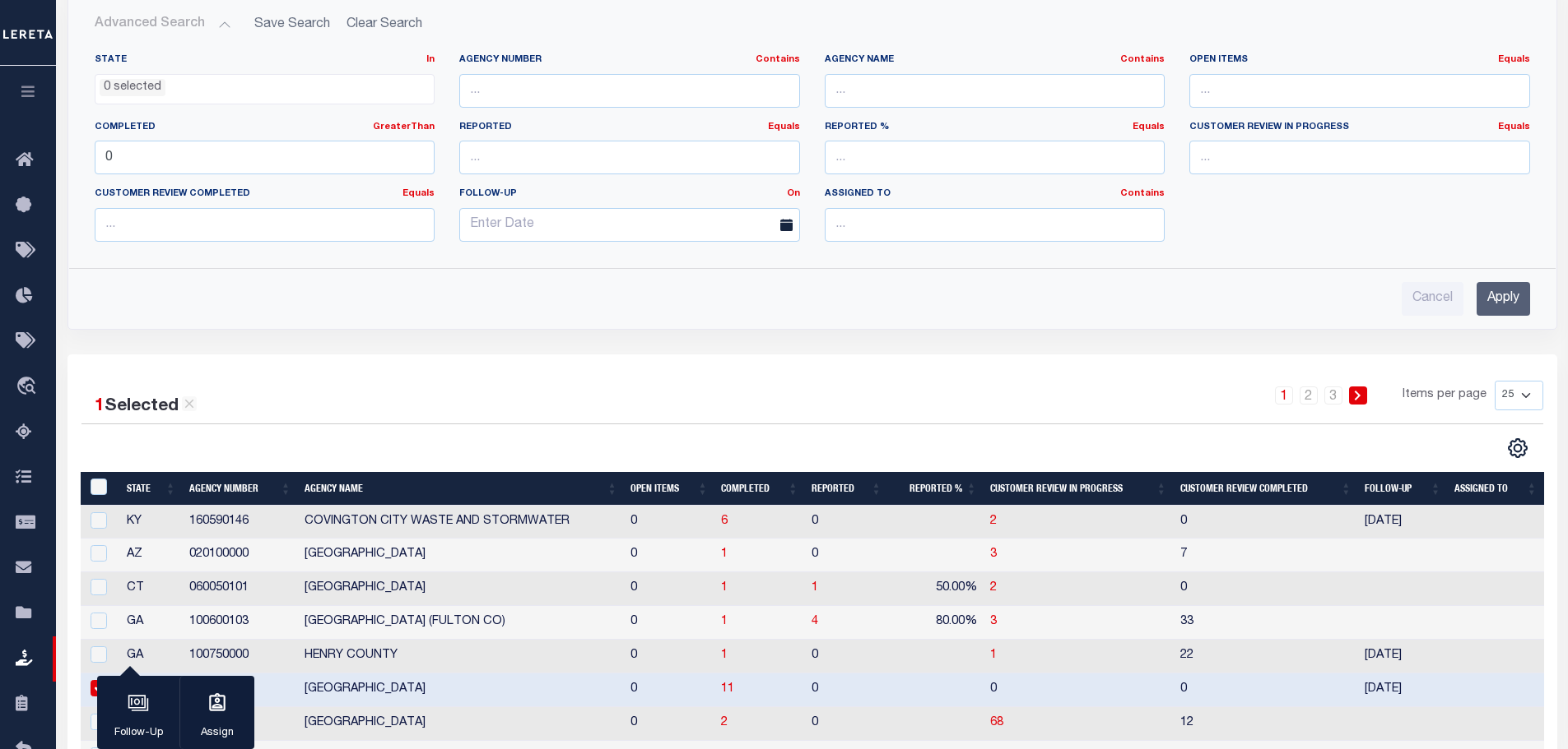
scroll to position [159, 0]
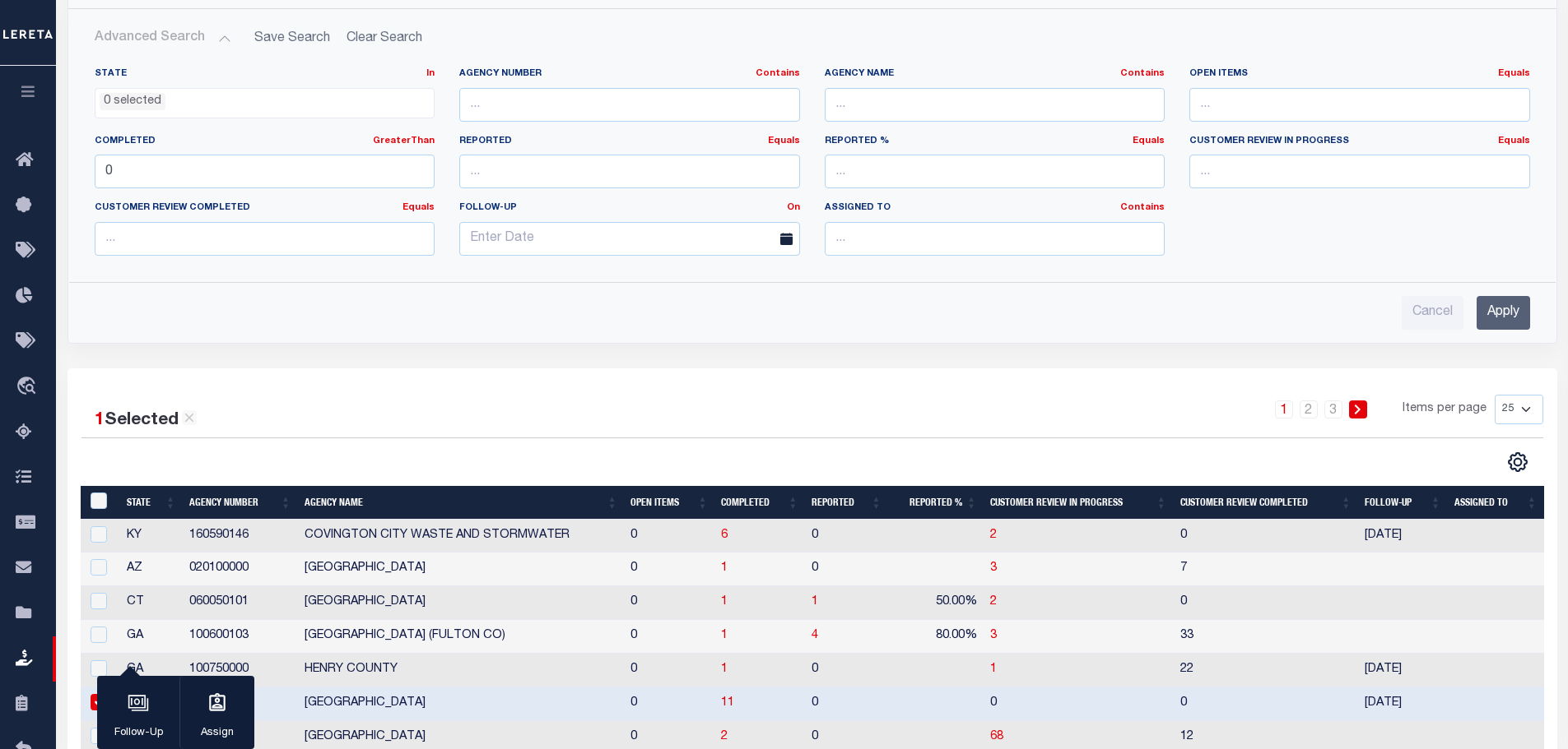
click at [1518, 407] on select "25 50 100 200" at bounding box center [1519, 409] width 48 height 29
select select "200"
click at [1494, 394] on select "25 50 100 200" at bounding box center [1519, 409] width 48 height 29
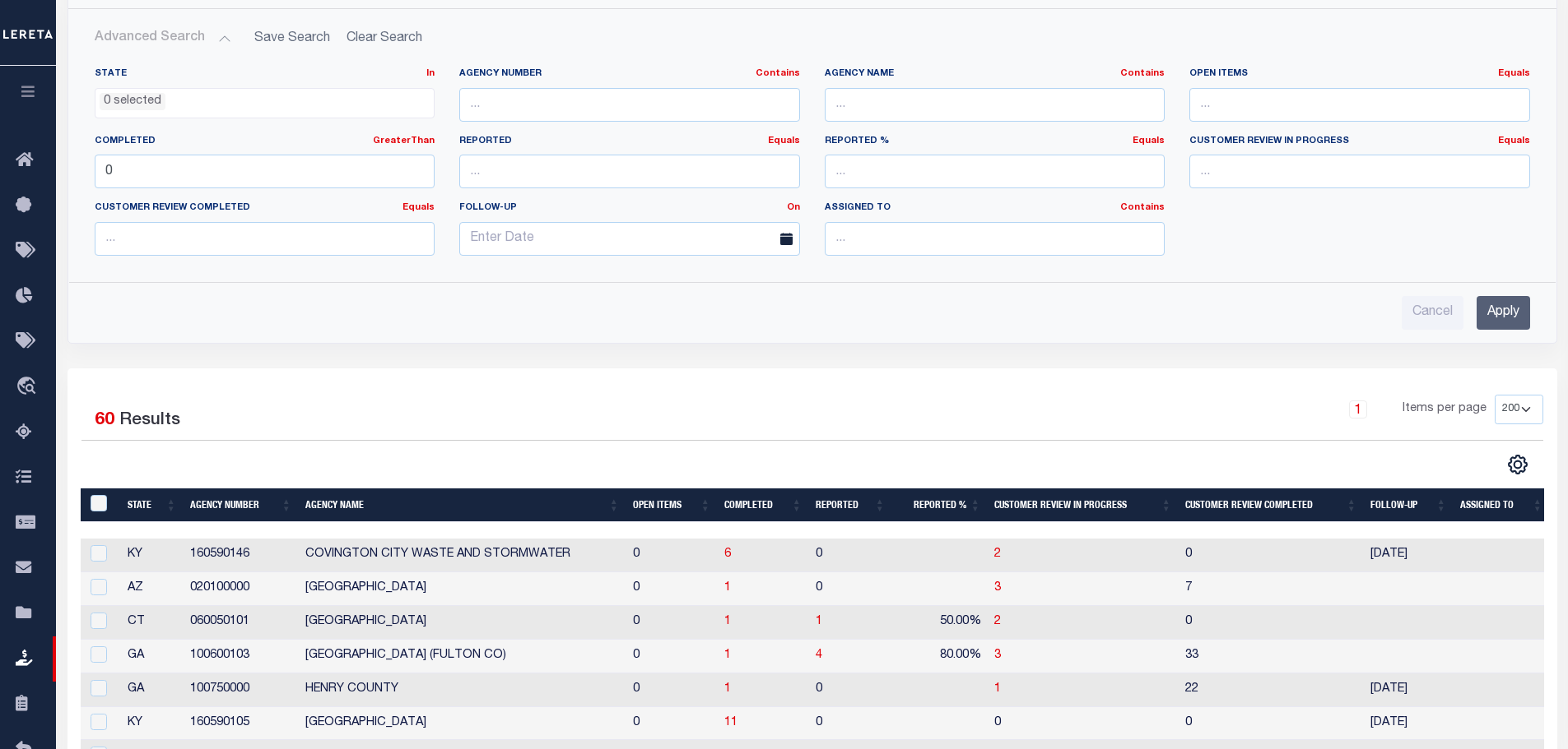
click at [143, 507] on th "State" at bounding box center [152, 505] width 62 height 34
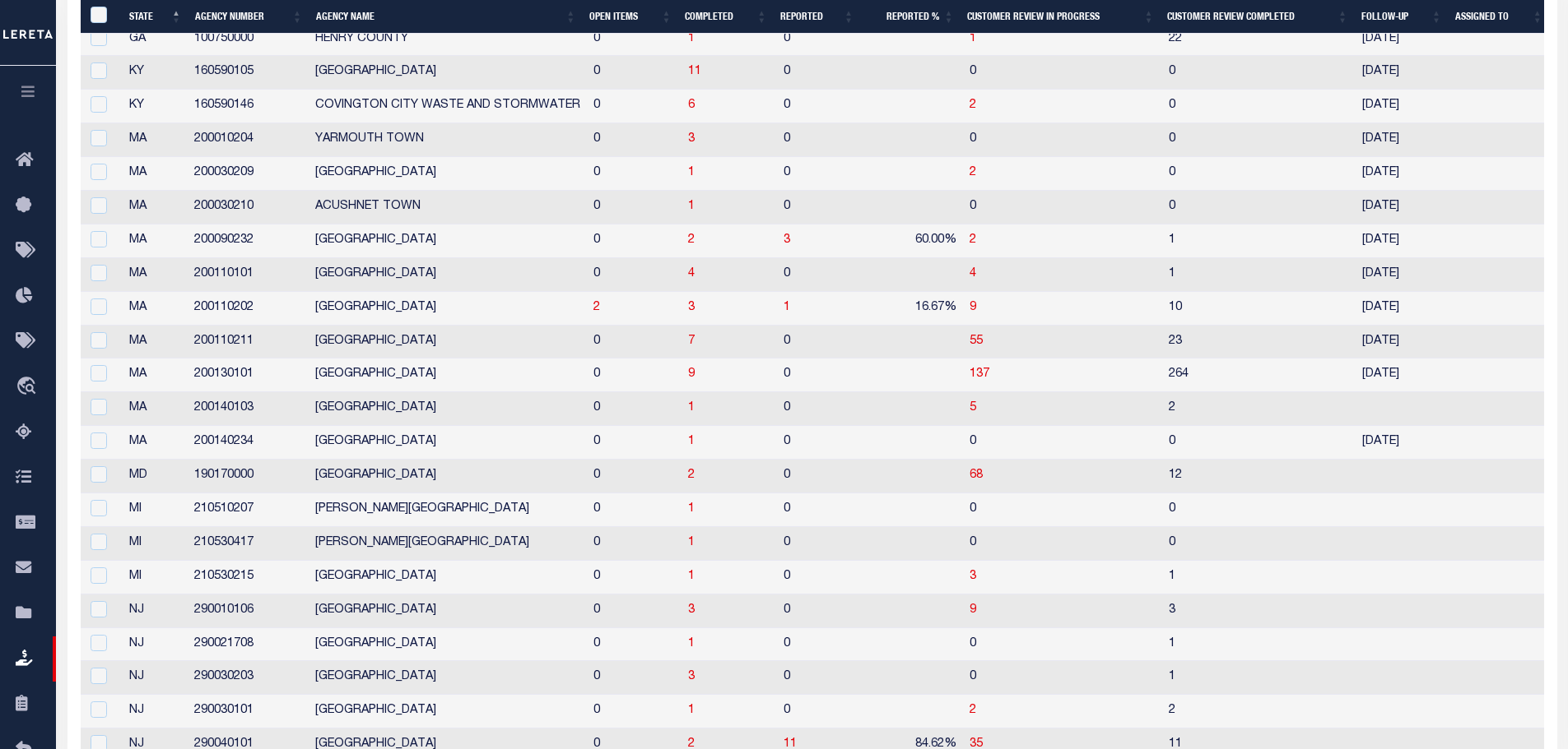
scroll to position [829, 0]
click at [335, 472] on td "PRINCE GEORGES COUNTY" at bounding box center [447, 476] width 278 height 34
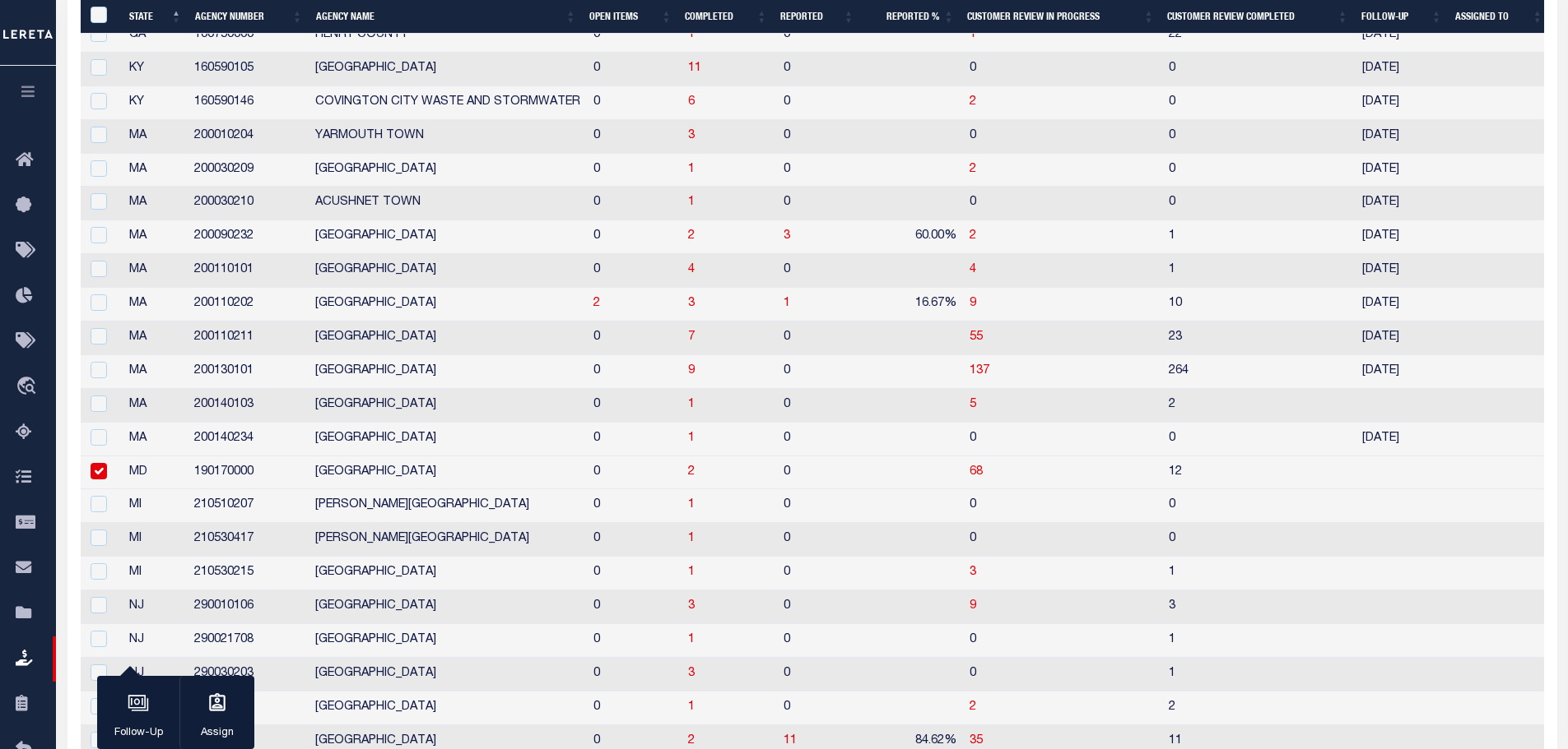
click at [102, 470] on input "checkbox" at bounding box center [99, 471] width 16 height 16
checkbox input "false"
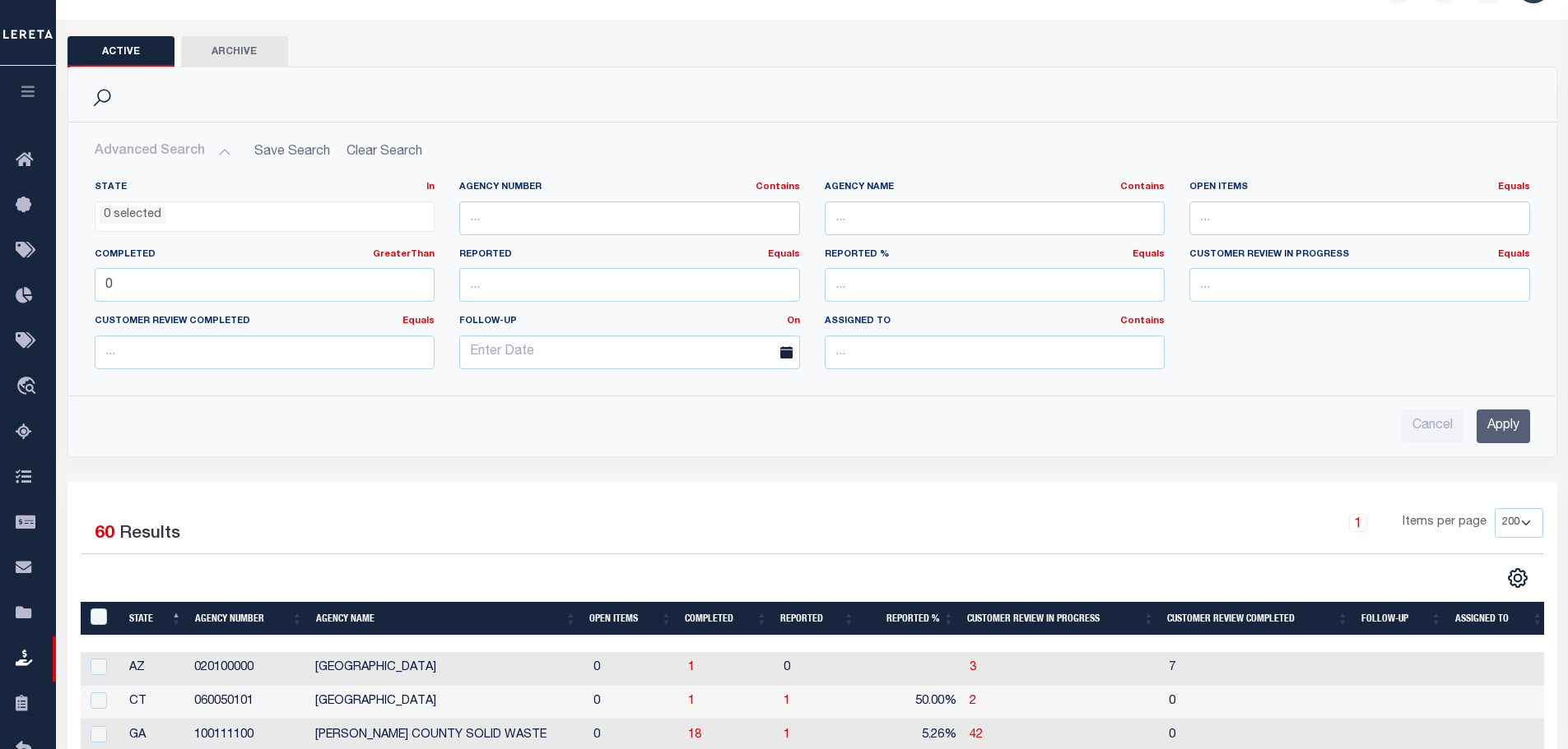
scroll to position [42, 0]
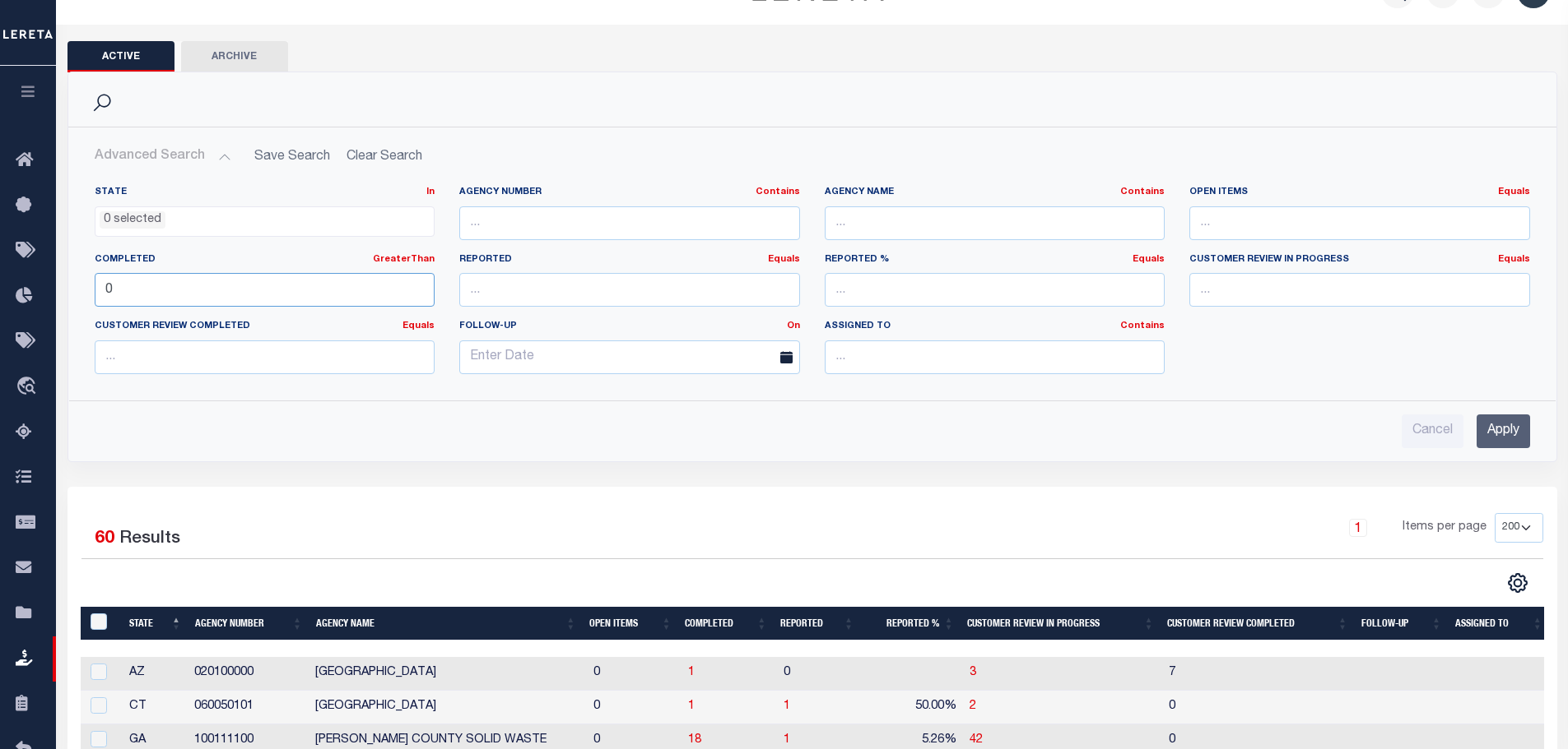
click at [291, 279] on input "0" at bounding box center [265, 290] width 341 height 34
click at [238, 216] on ul "0 selected" at bounding box center [265, 219] width 339 height 22
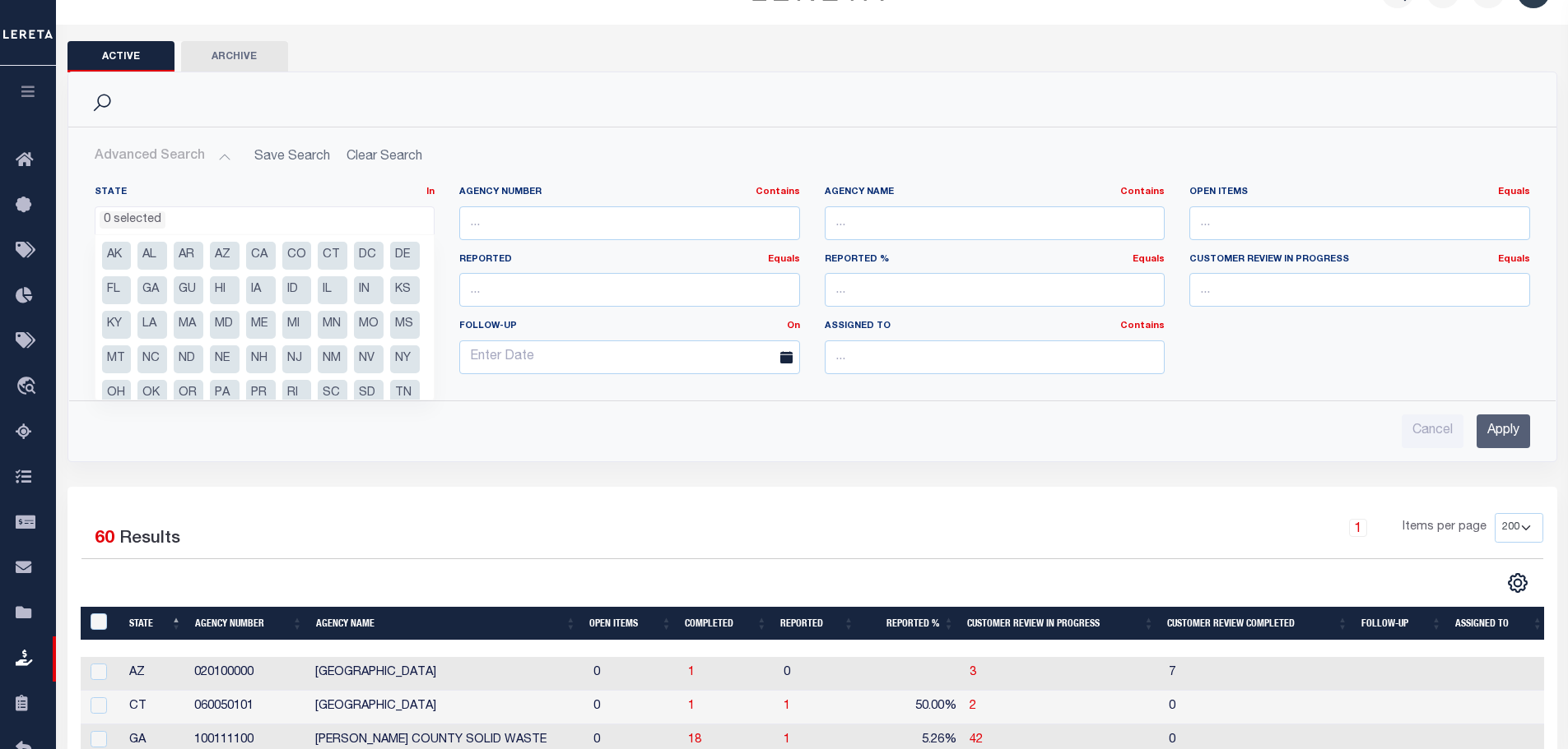
click at [203, 323] on li "MA" at bounding box center [189, 324] width 29 height 28
select select "MA"
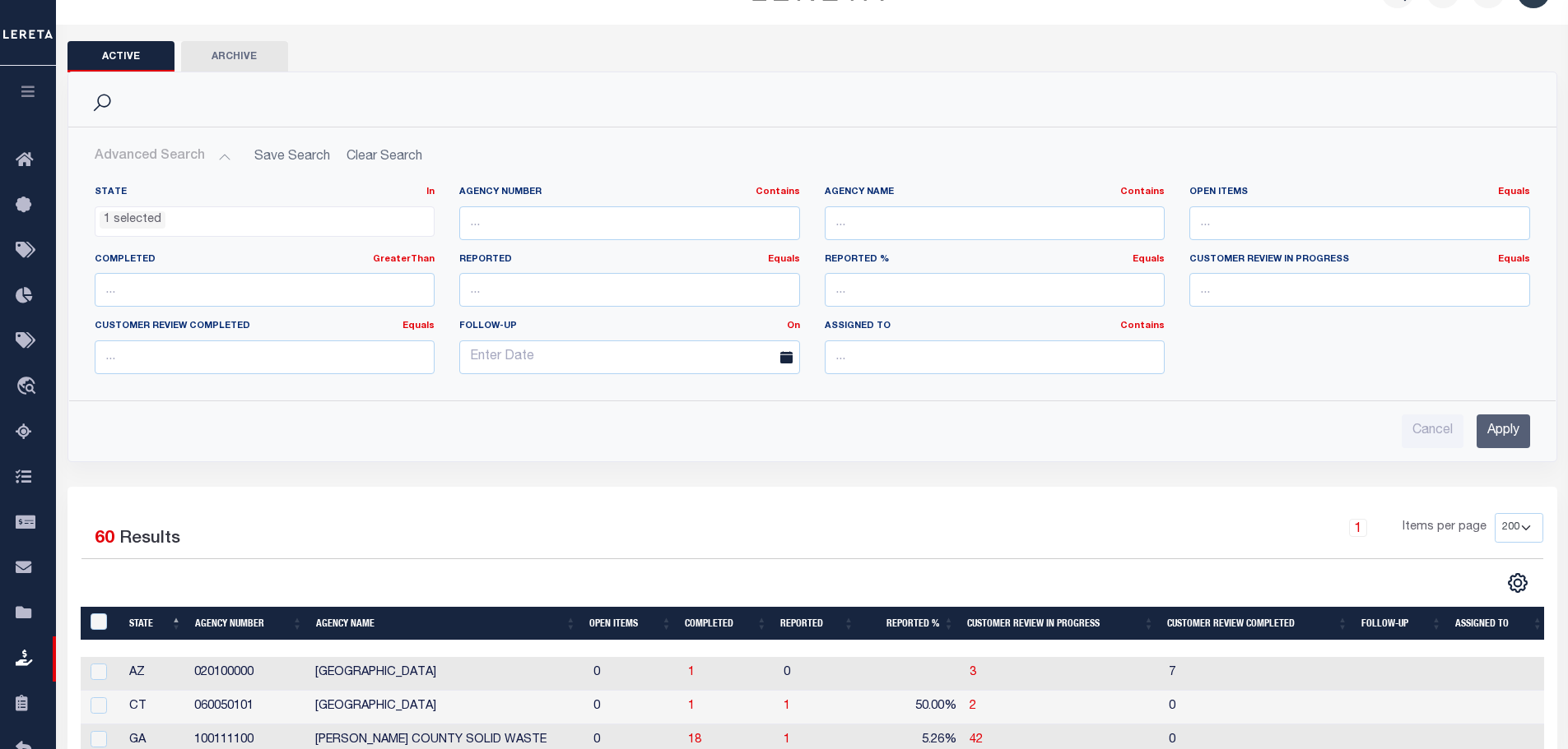
click at [1523, 455] on div "Advanced Search Save Search Clear Search LNDActiveAgencySummaryGridWrapper_dyna…" at bounding box center [812, 294] width 1488 height 334
click at [1499, 429] on input "Apply" at bounding box center [1503, 431] width 54 height 34
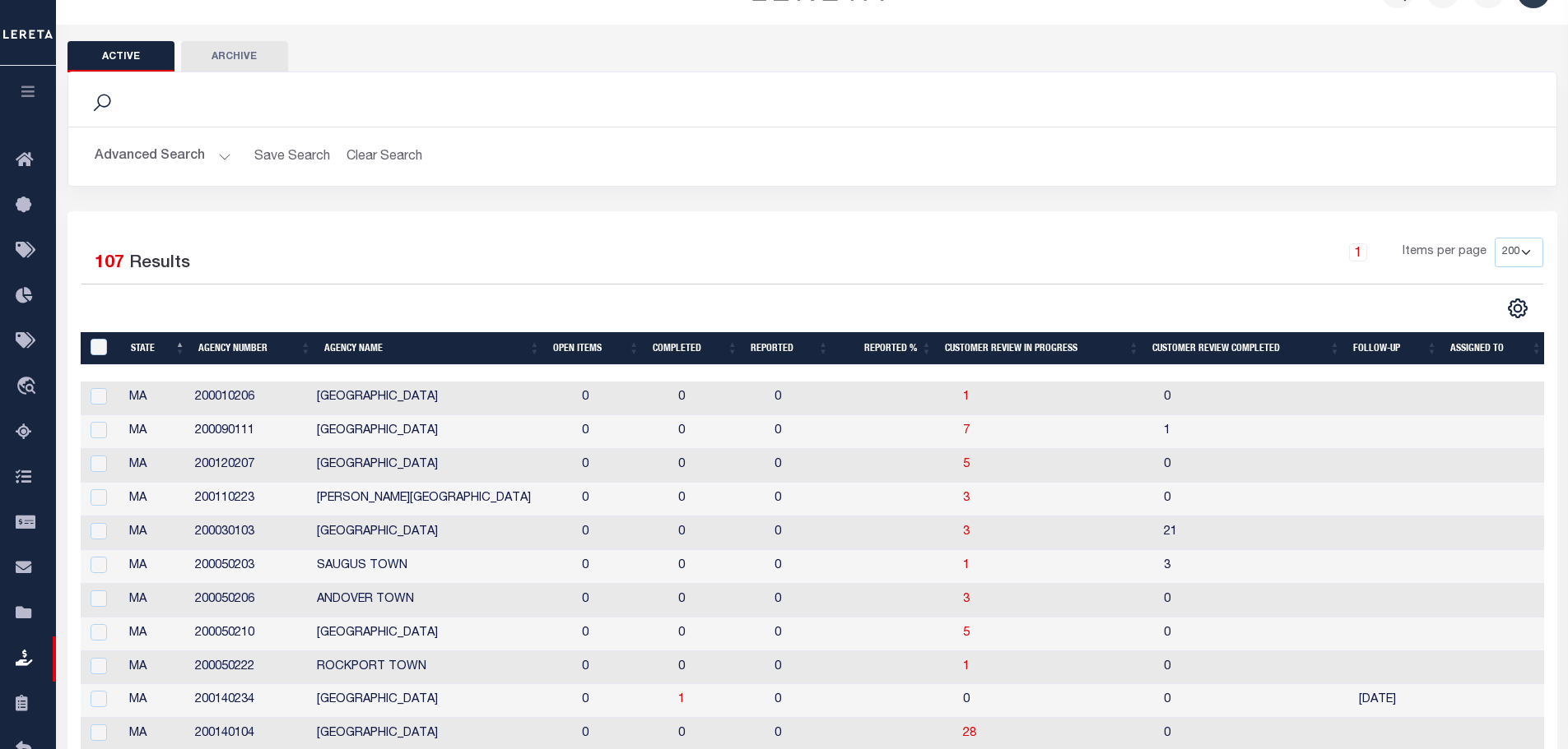
click at [915, 455] on td at bounding box center [906, 465] width 100 height 34
checkbox input "true"
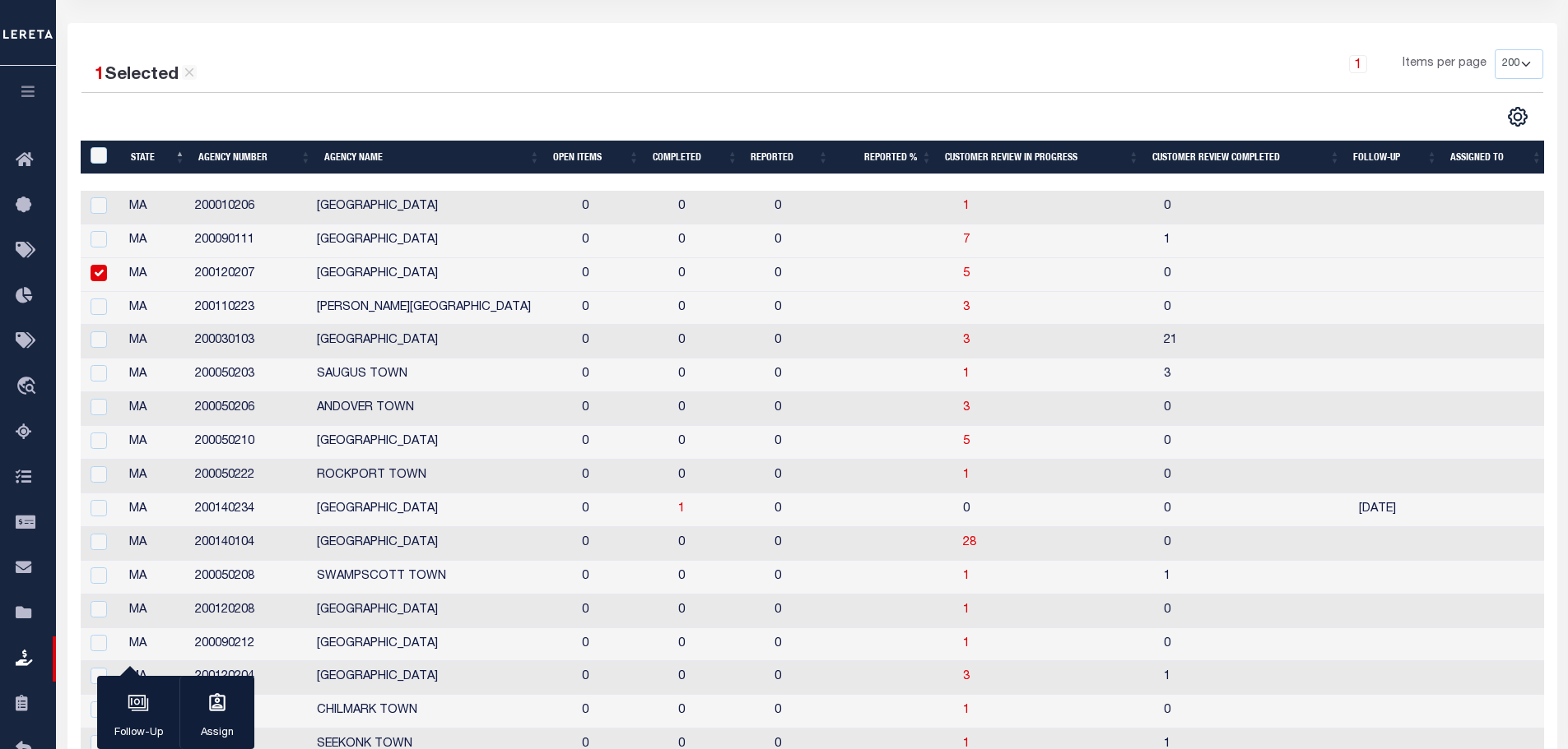
scroll to position [230, 0]
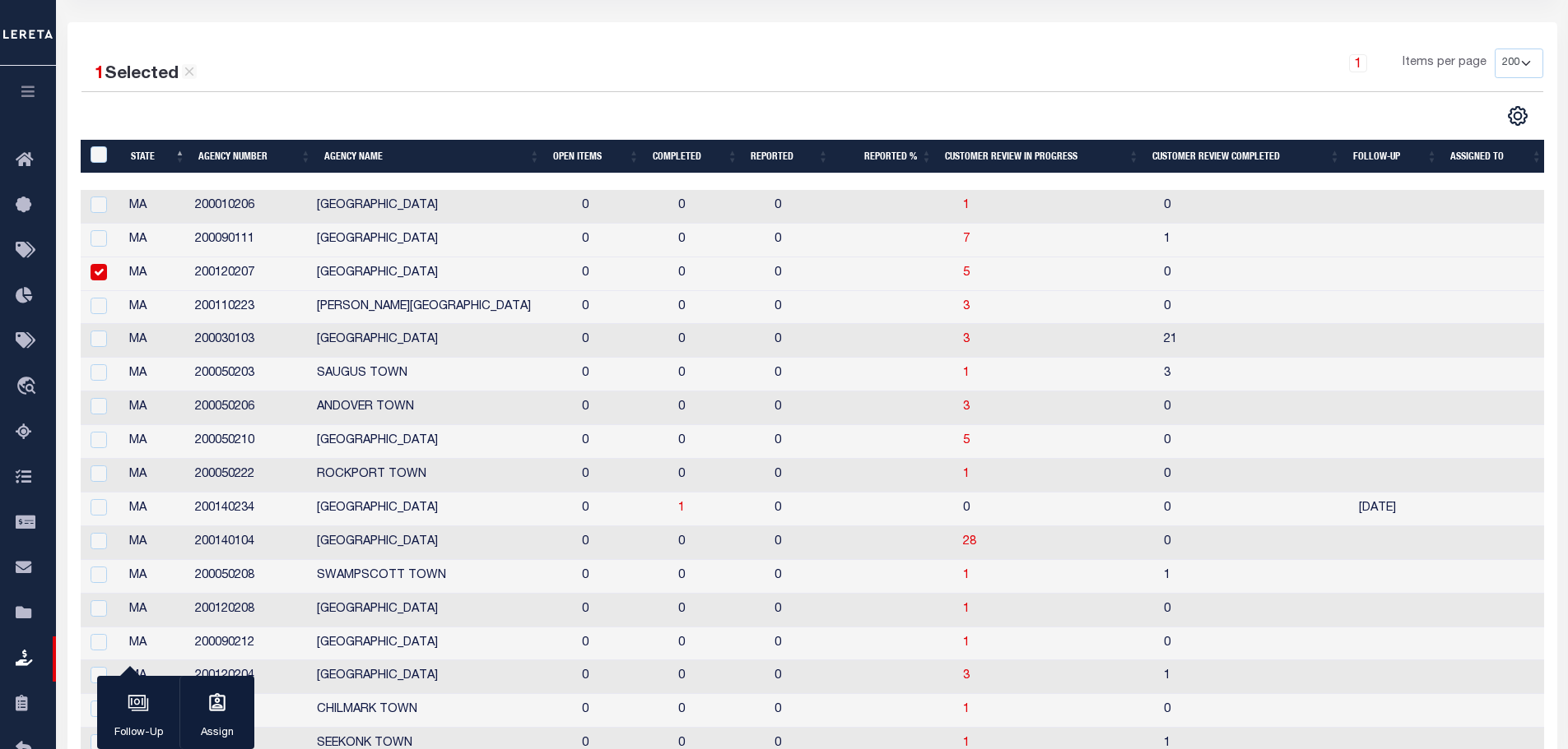
click at [215, 158] on th "Agency Number" at bounding box center [255, 157] width 126 height 34
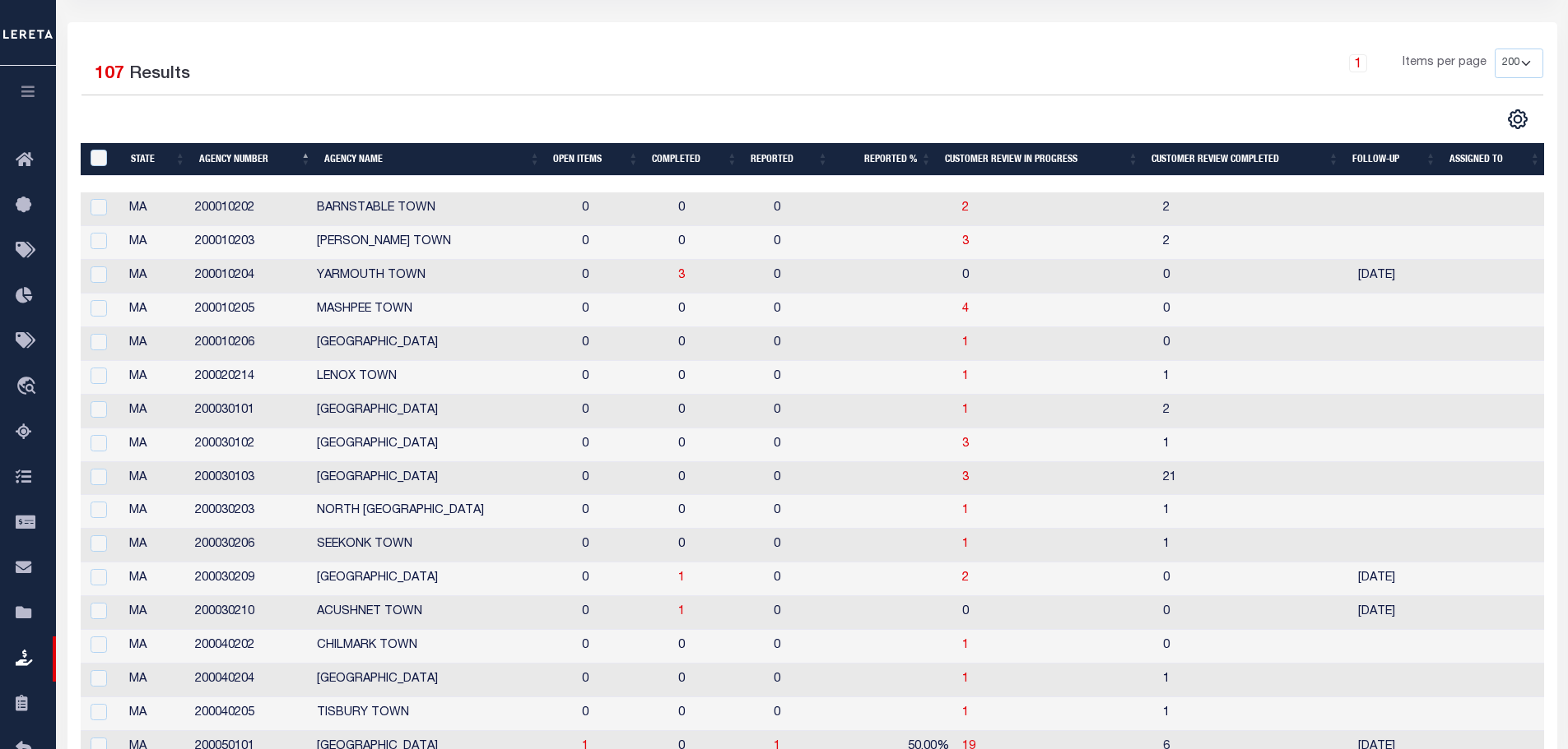
click at [346, 154] on th "Agency Name" at bounding box center [432, 159] width 228 height 34
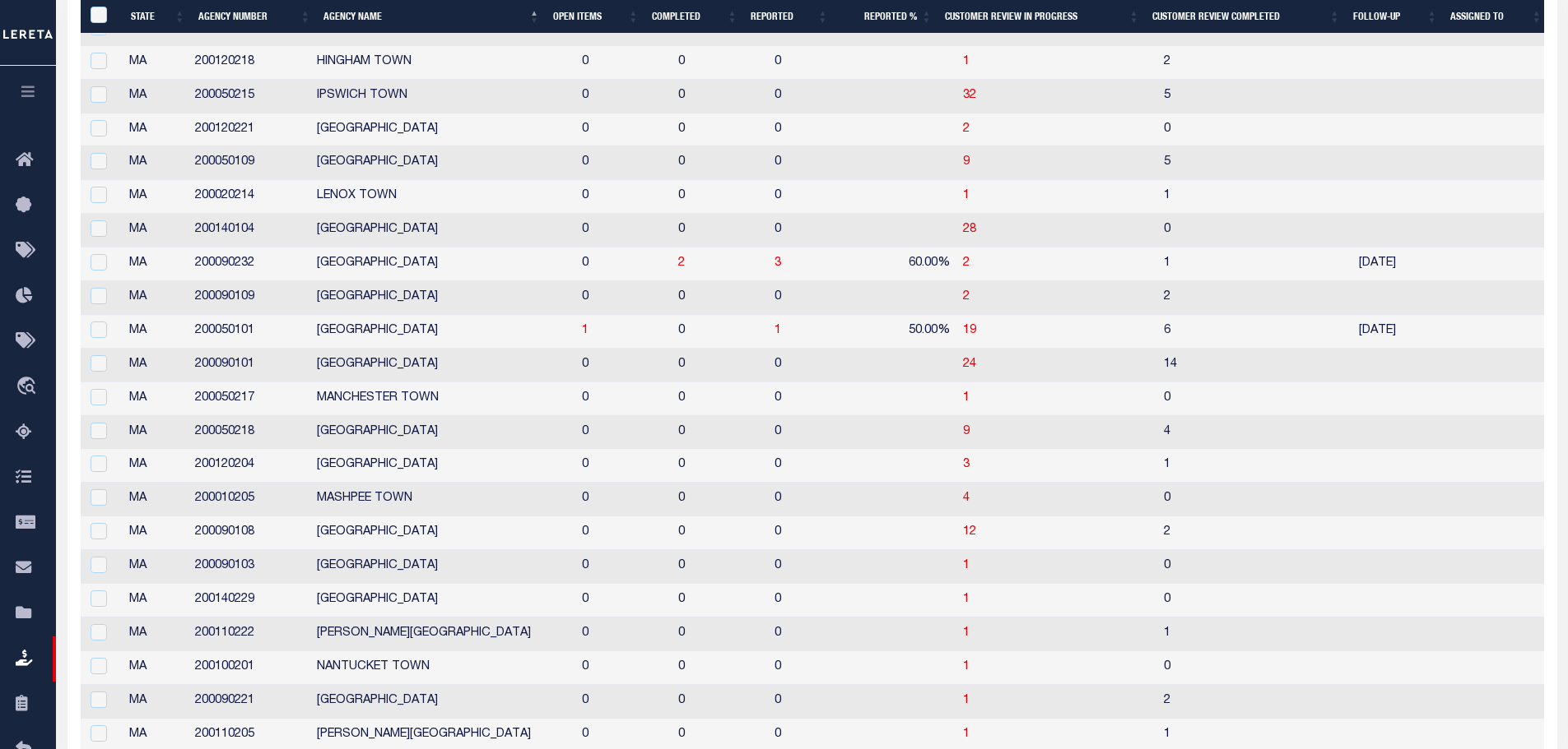
scroll to position [1810, 0]
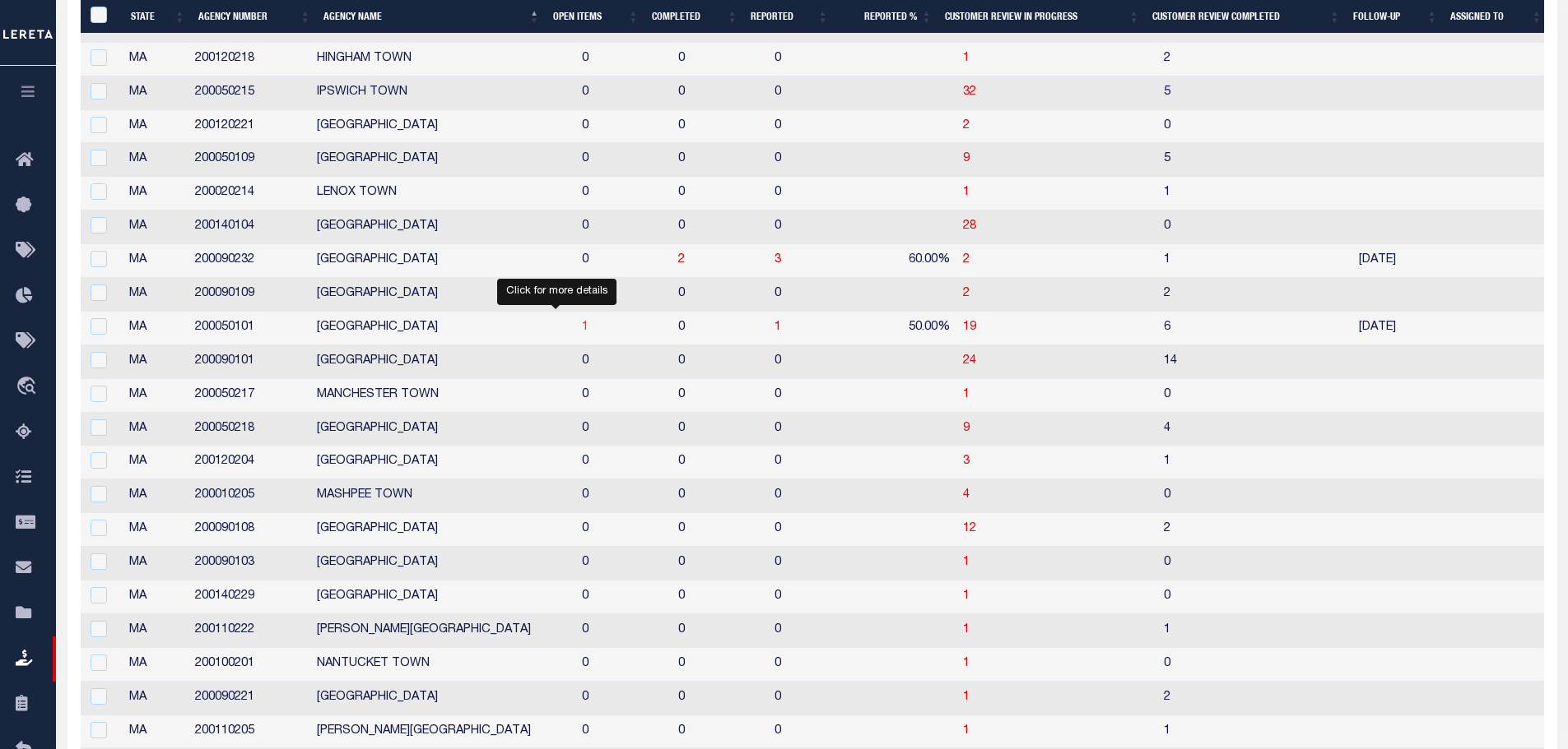
click at [582, 333] on span "1" at bounding box center [585, 327] width 7 height 11
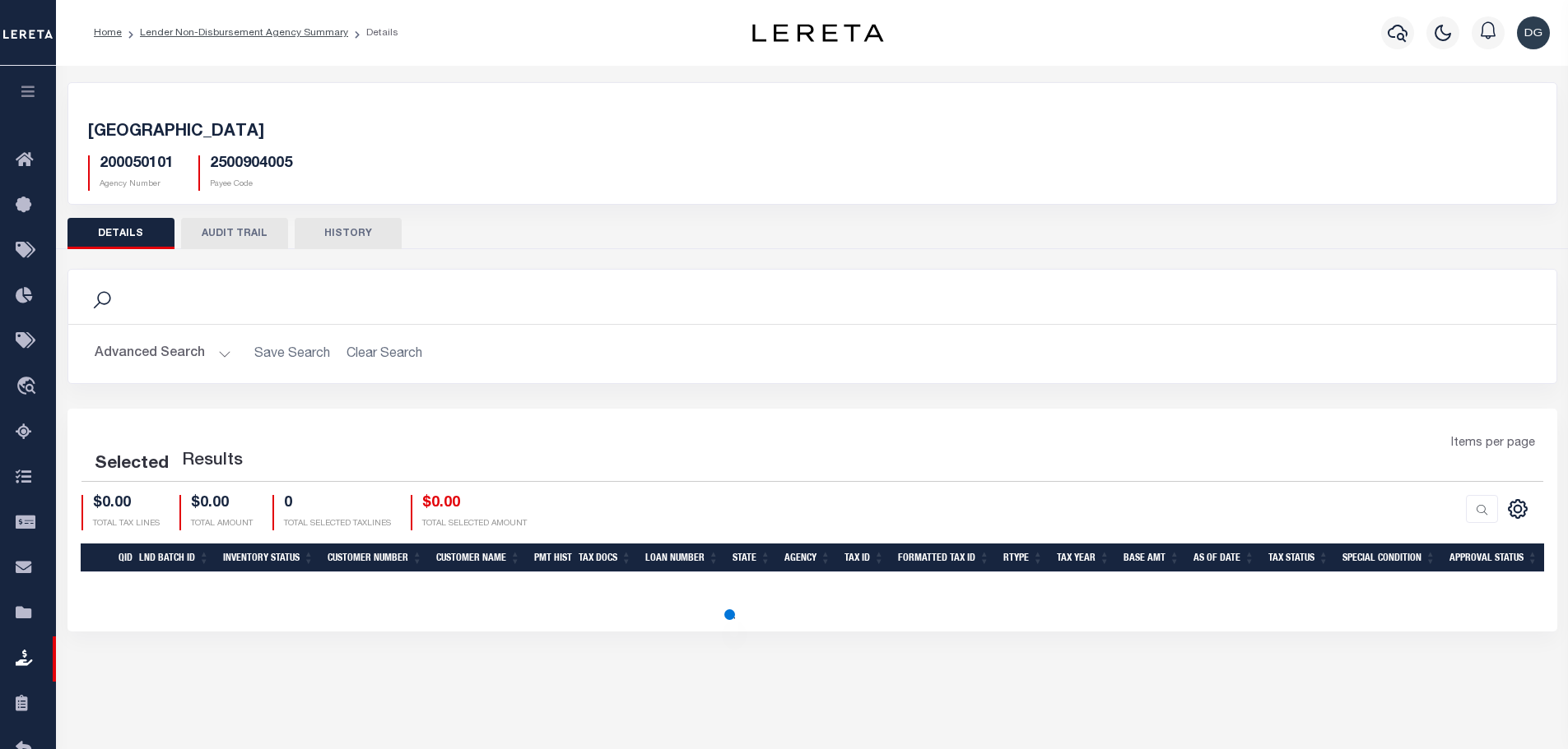
click at [555, 333] on div "Advanced Search Save Search Clear Search LND Batch ID Equals Equals Is Not Equa…" at bounding box center [812, 355] width 1488 height 59
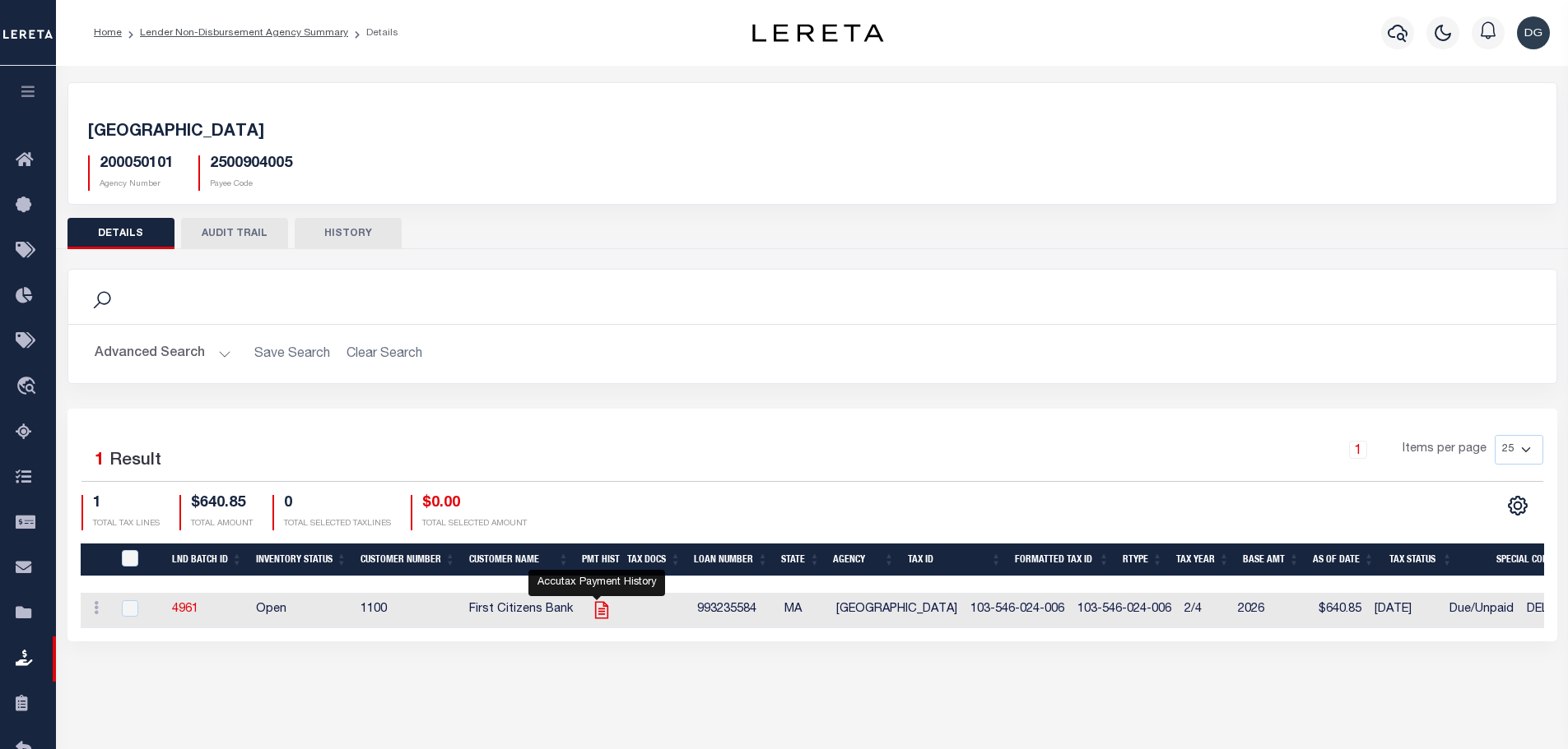
click at [597, 614] on icon "" at bounding box center [601, 610] width 22 height 22
checkbox input "true"
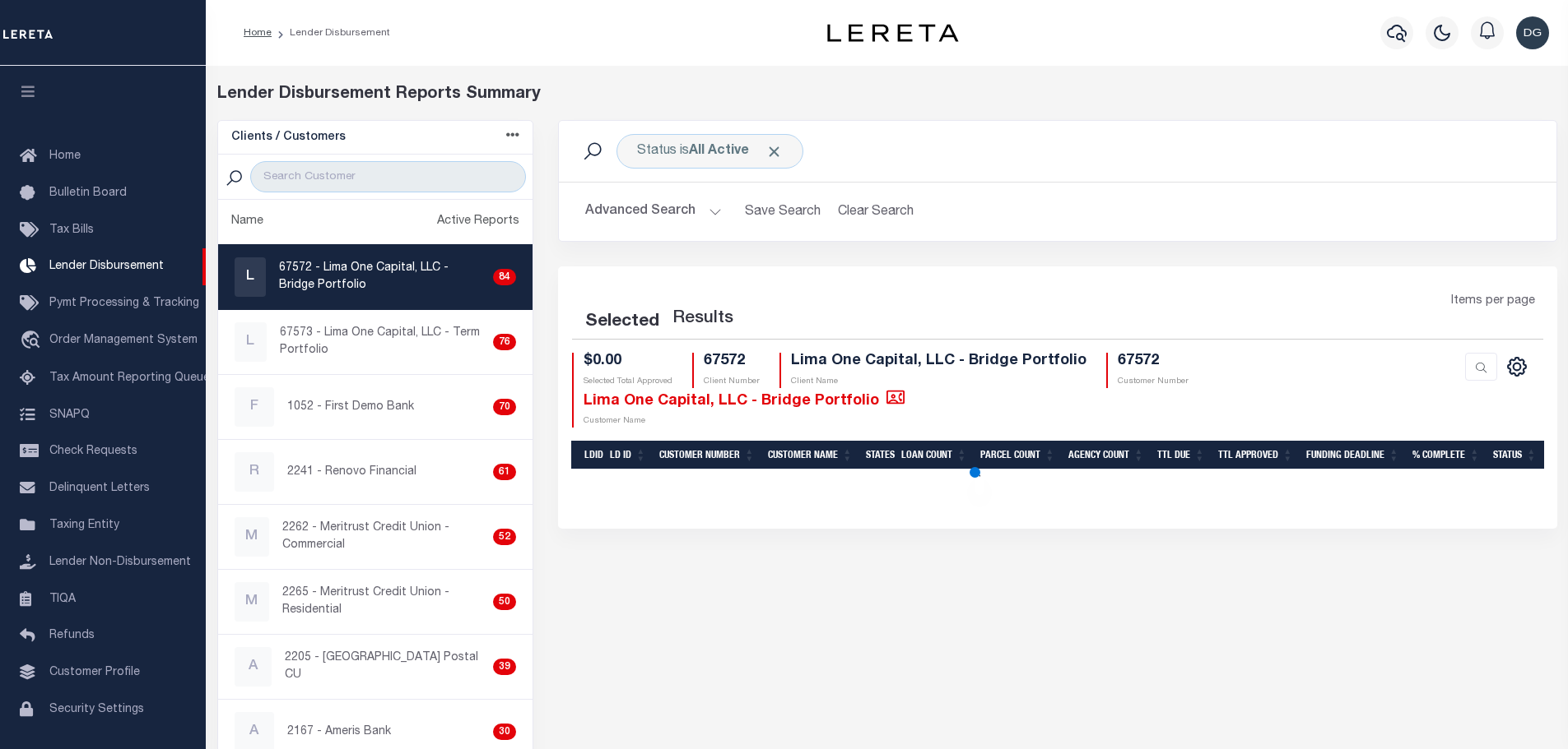
scroll to position [29, 0]
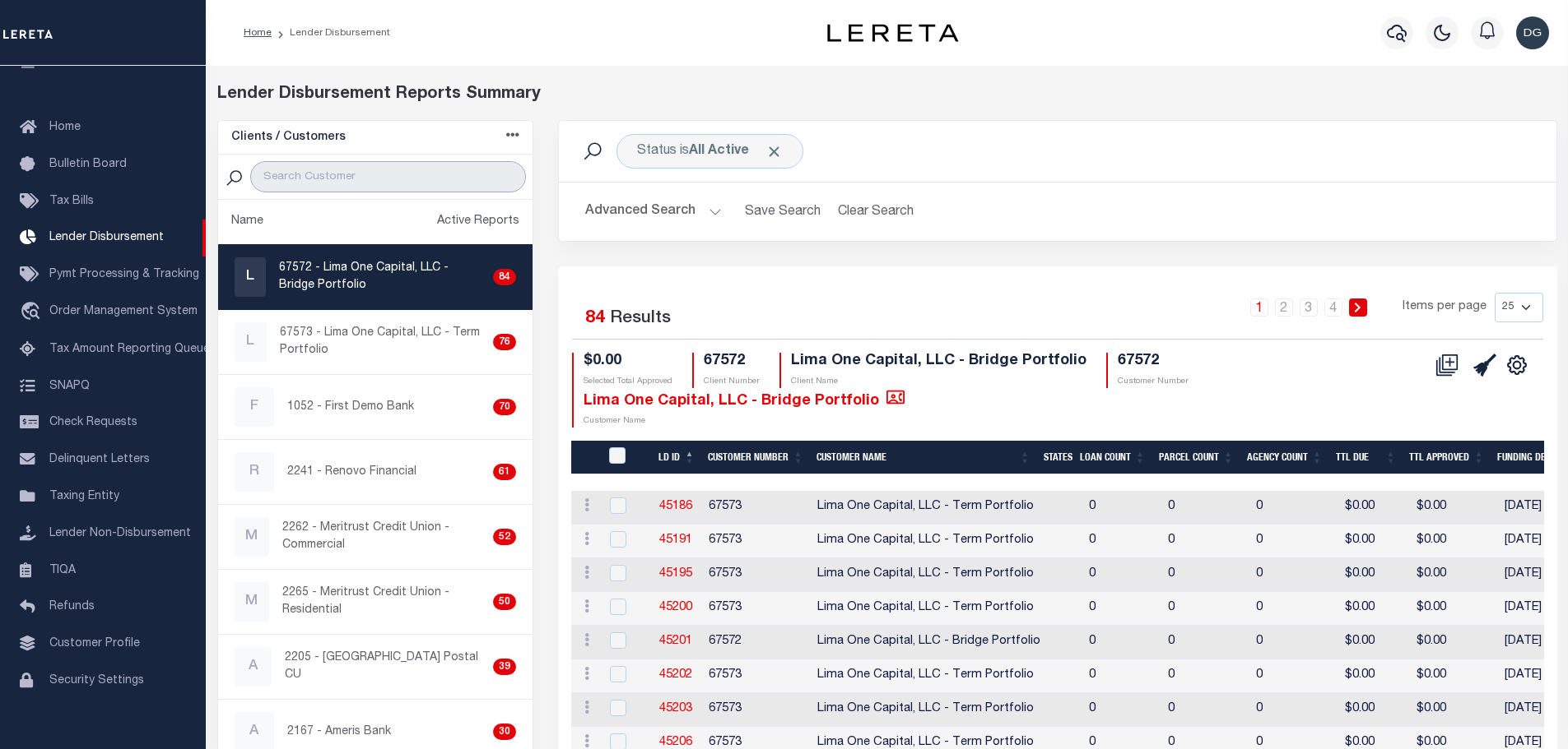
click at [383, 165] on input "search" at bounding box center [388, 176] width 276 height 31
click at [337, 178] on input "search" at bounding box center [388, 176] width 276 height 31
type input "FIRST CITIZENS"
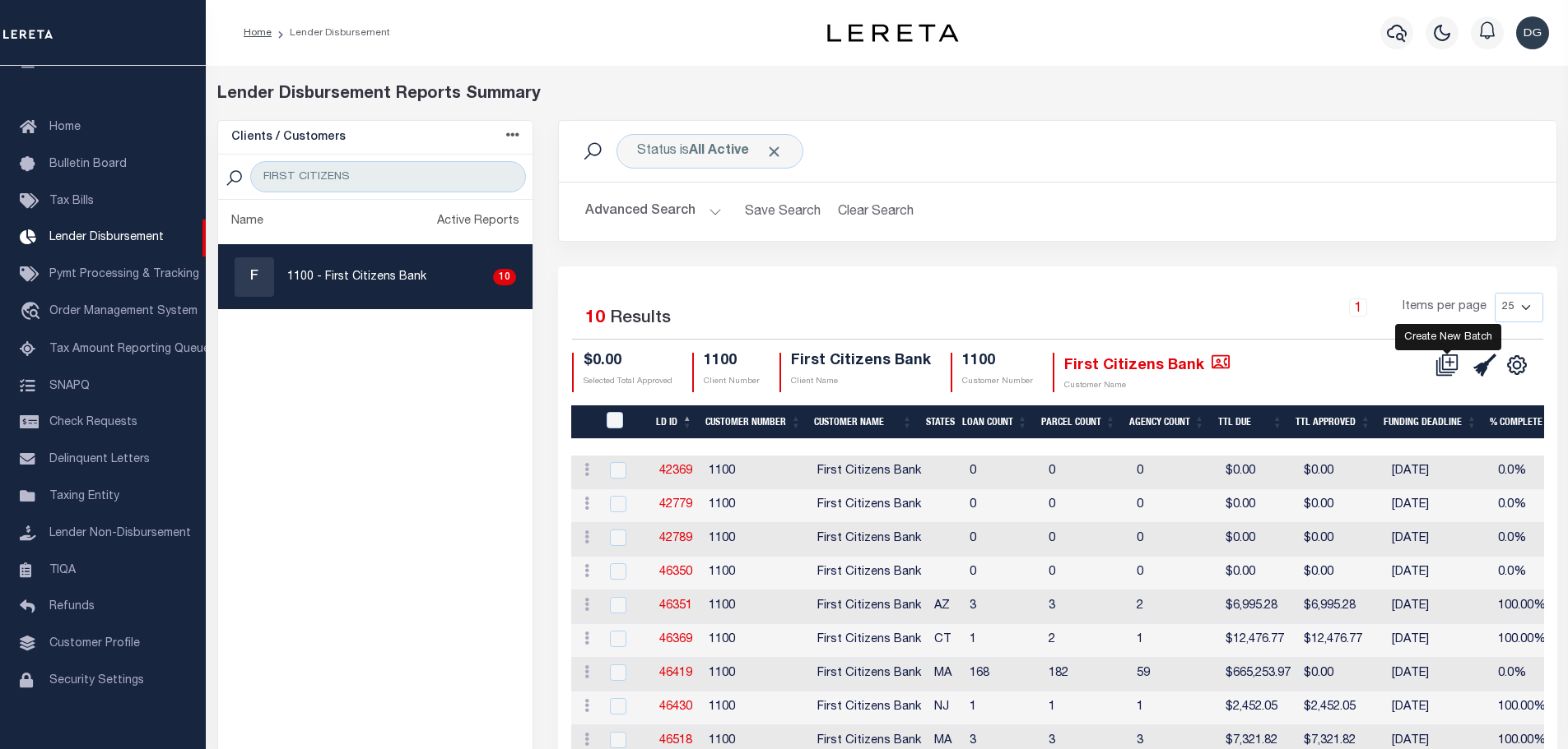
click at [1443, 368] on icon at bounding box center [1449, 362] width 16 height 16
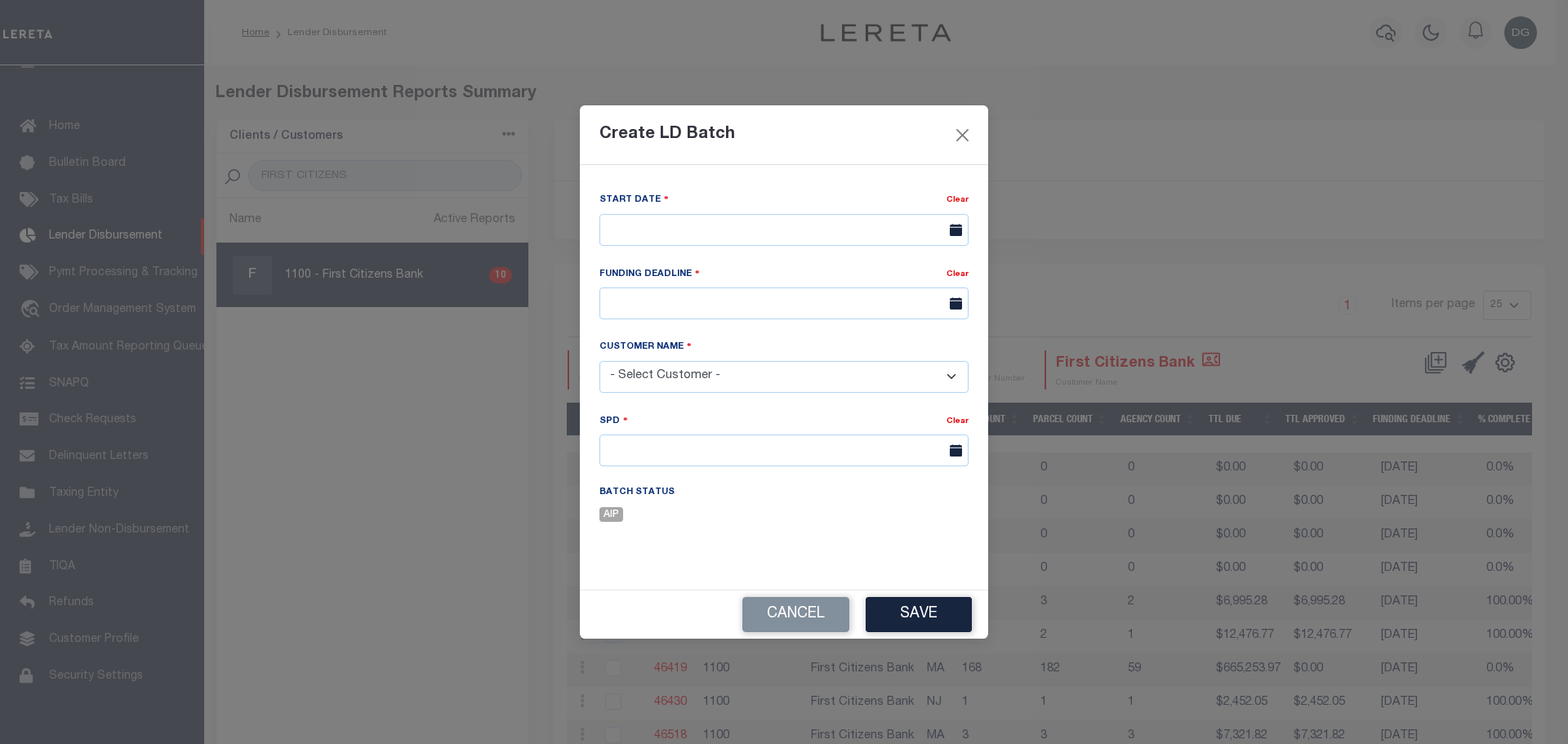
click at [716, 382] on select "- Select Customer - Accumatch - Refunds All In Credit Union Amarillo National B…" at bounding box center [784, 376] width 369 height 32
select select "1100"
click at [599, 361] on select "- Select Customer - Accumatch - Refunds All In Credit Union Amarillo National B…" at bounding box center [784, 376] width 369 height 32
click at [720, 220] on input "text" at bounding box center [784, 229] width 369 height 32
click at [682, 347] on span "7" at bounding box center [689, 352] width 32 height 32
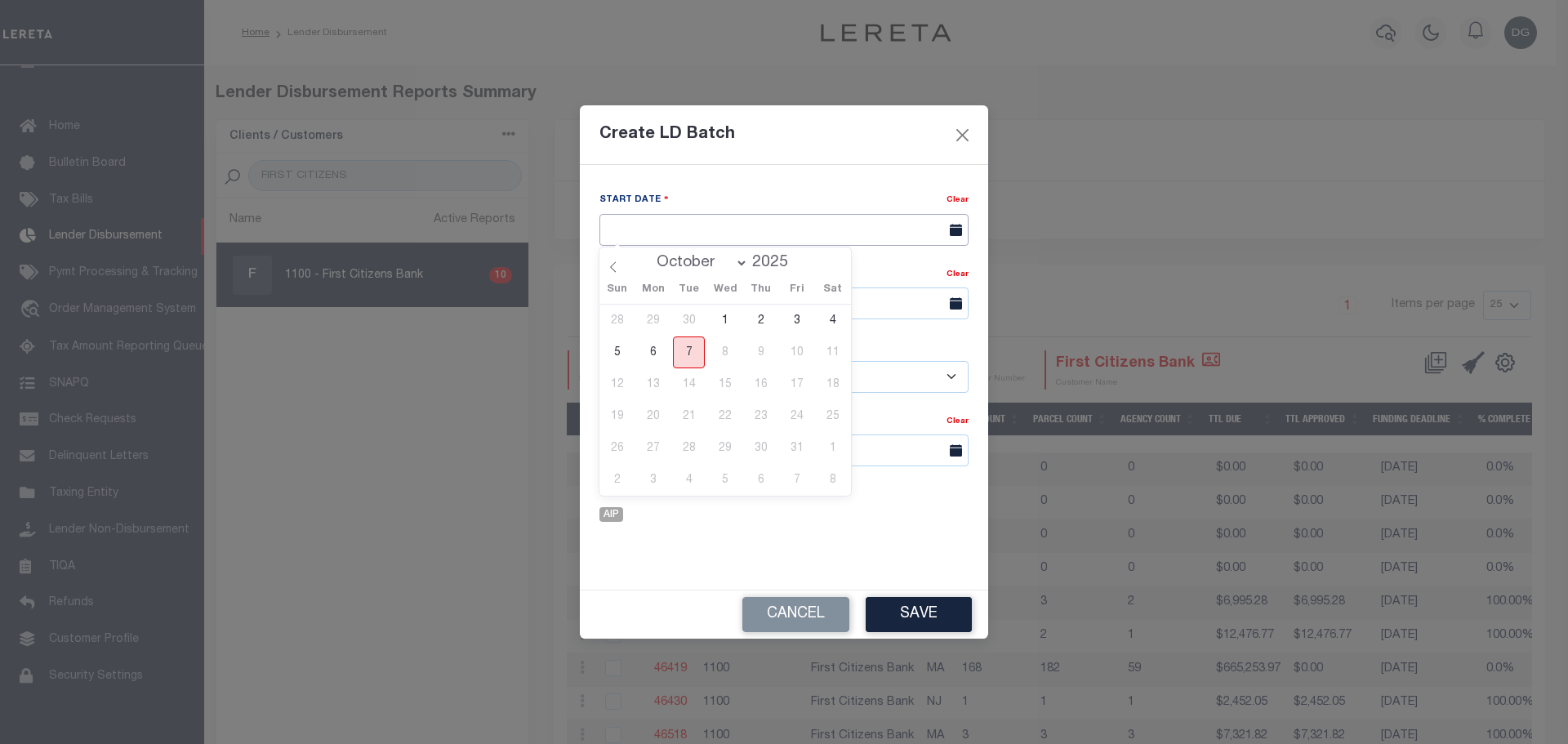
type input "10/07/2025"
click at [672, 304] on input "text" at bounding box center [784, 303] width 369 height 32
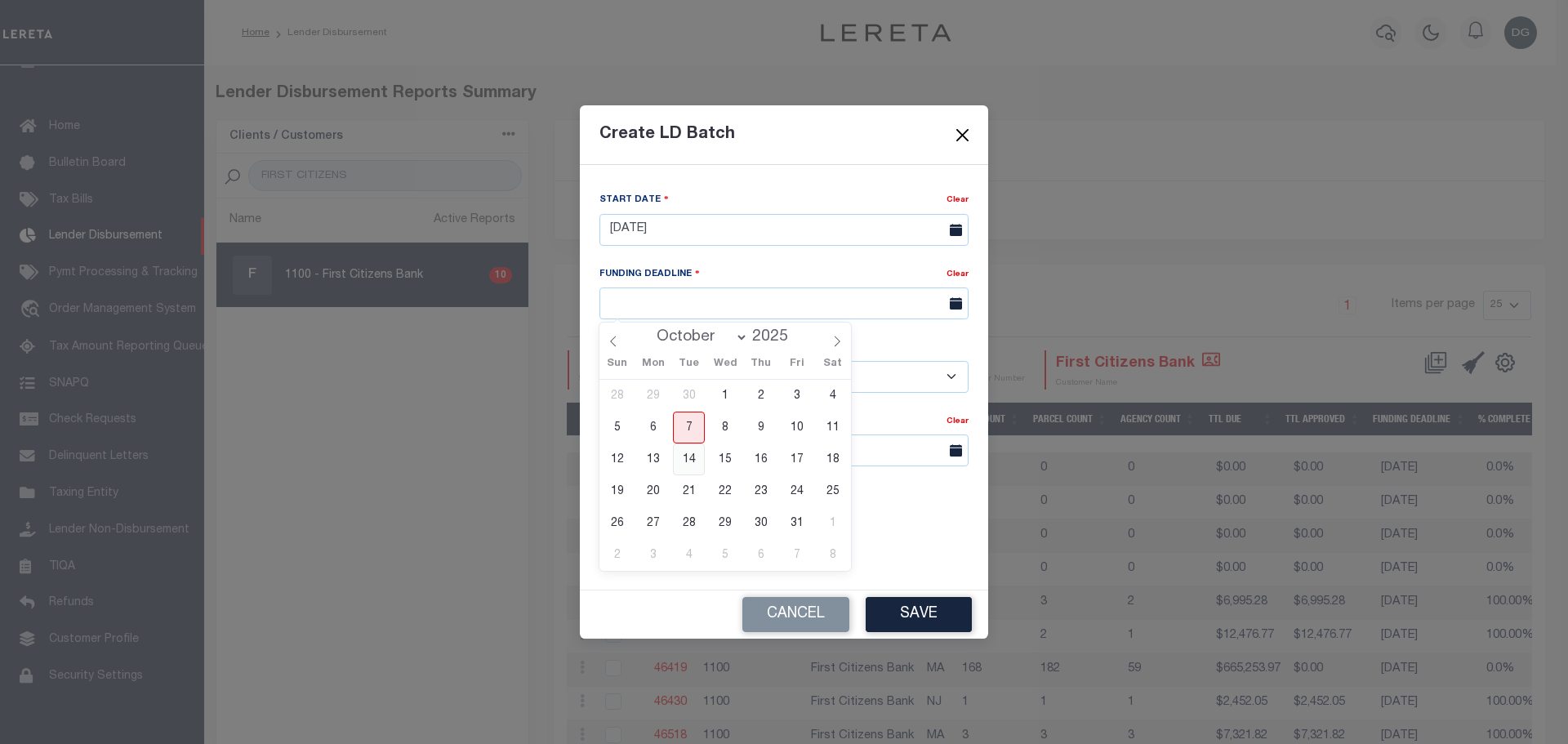
click at [691, 462] on span "14" at bounding box center [689, 459] width 32 height 32
click at [691, 455] on input "text" at bounding box center [784, 450] width 369 height 32
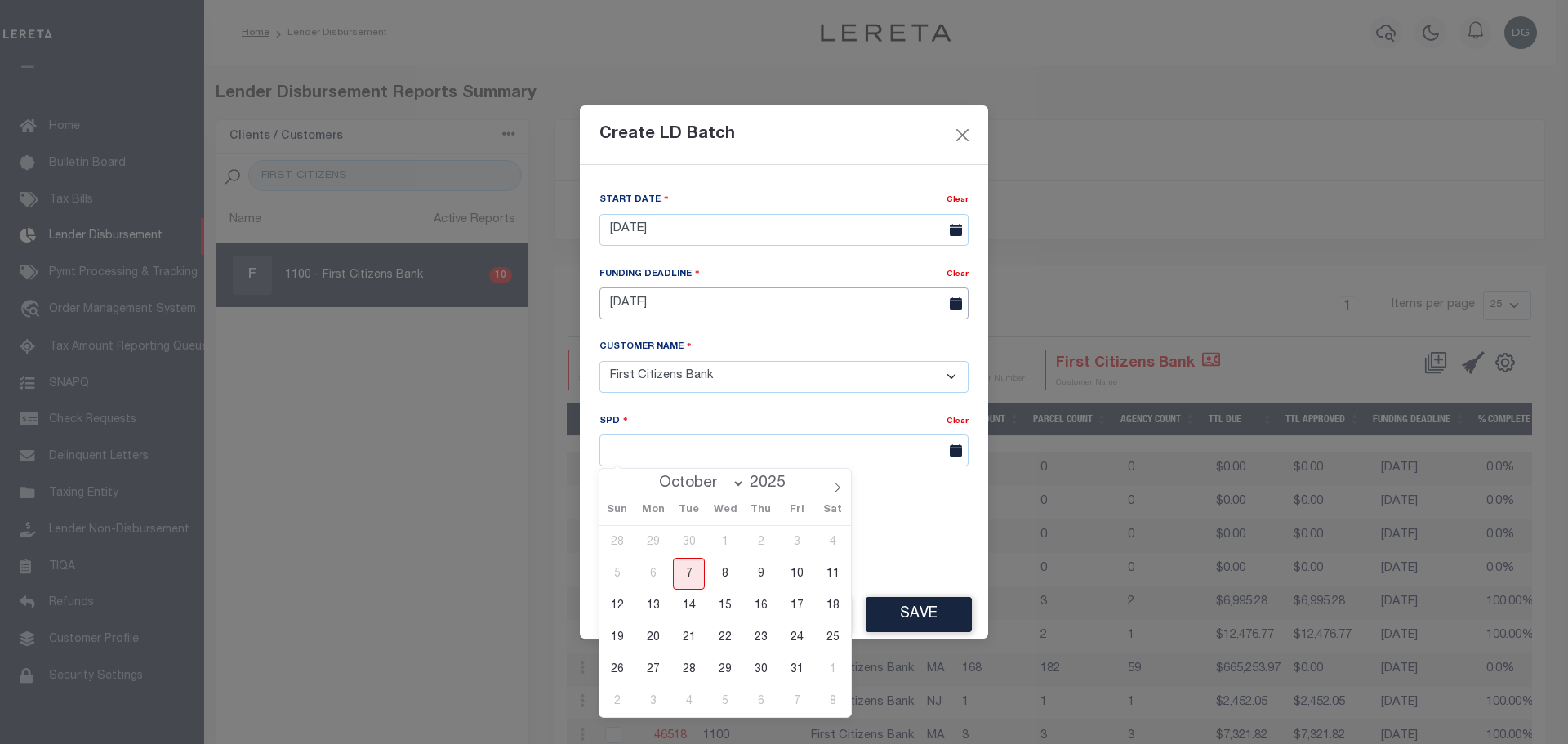
click at [813, 299] on input "10/14/25" at bounding box center [784, 303] width 369 height 32
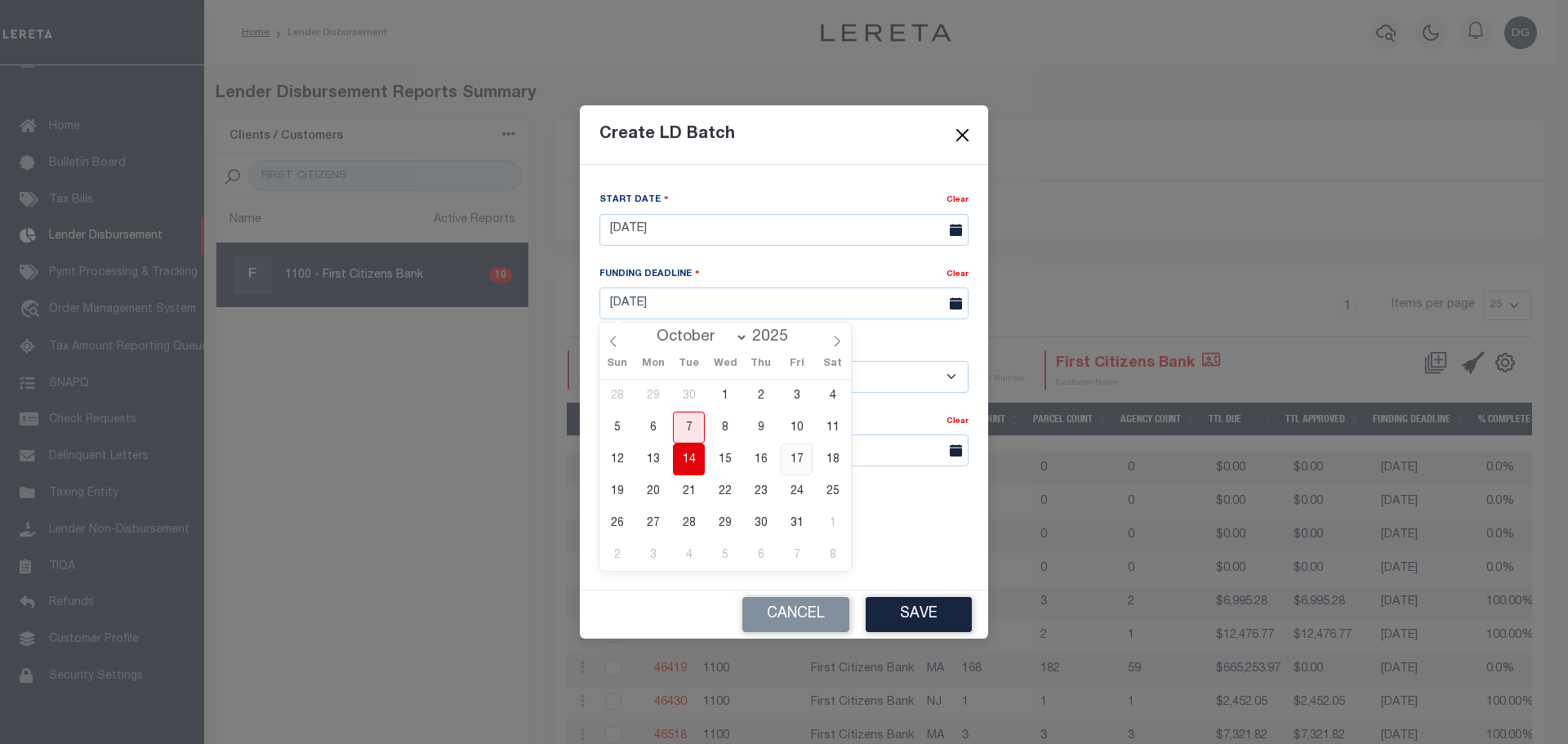
click at [802, 465] on span "17" at bounding box center [796, 459] width 32 height 32
type input "10/17/25"
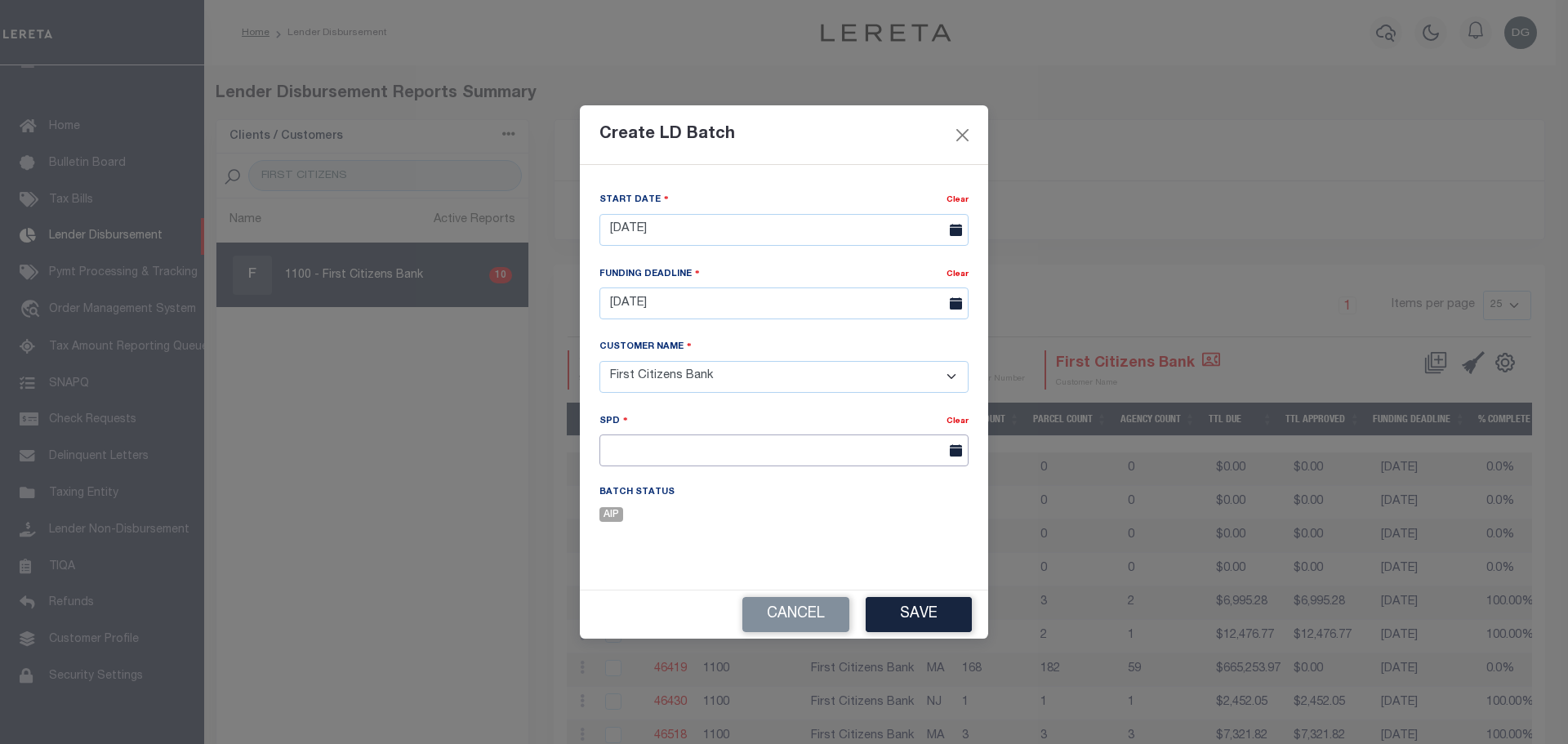
click at [745, 451] on input "text" at bounding box center [784, 450] width 369 height 32
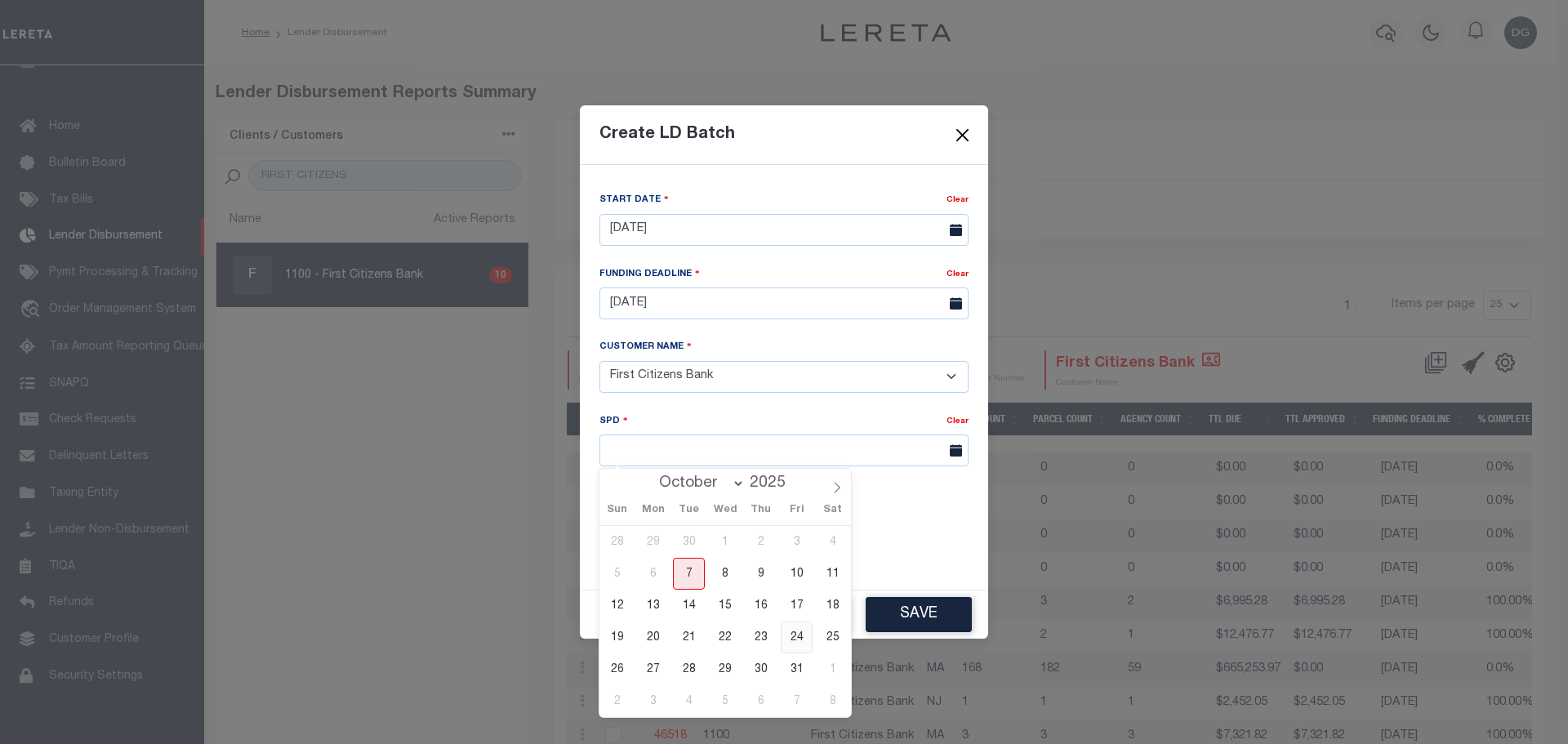
click at [794, 642] on span "24" at bounding box center [796, 637] width 32 height 32
type input "10/24/2025"
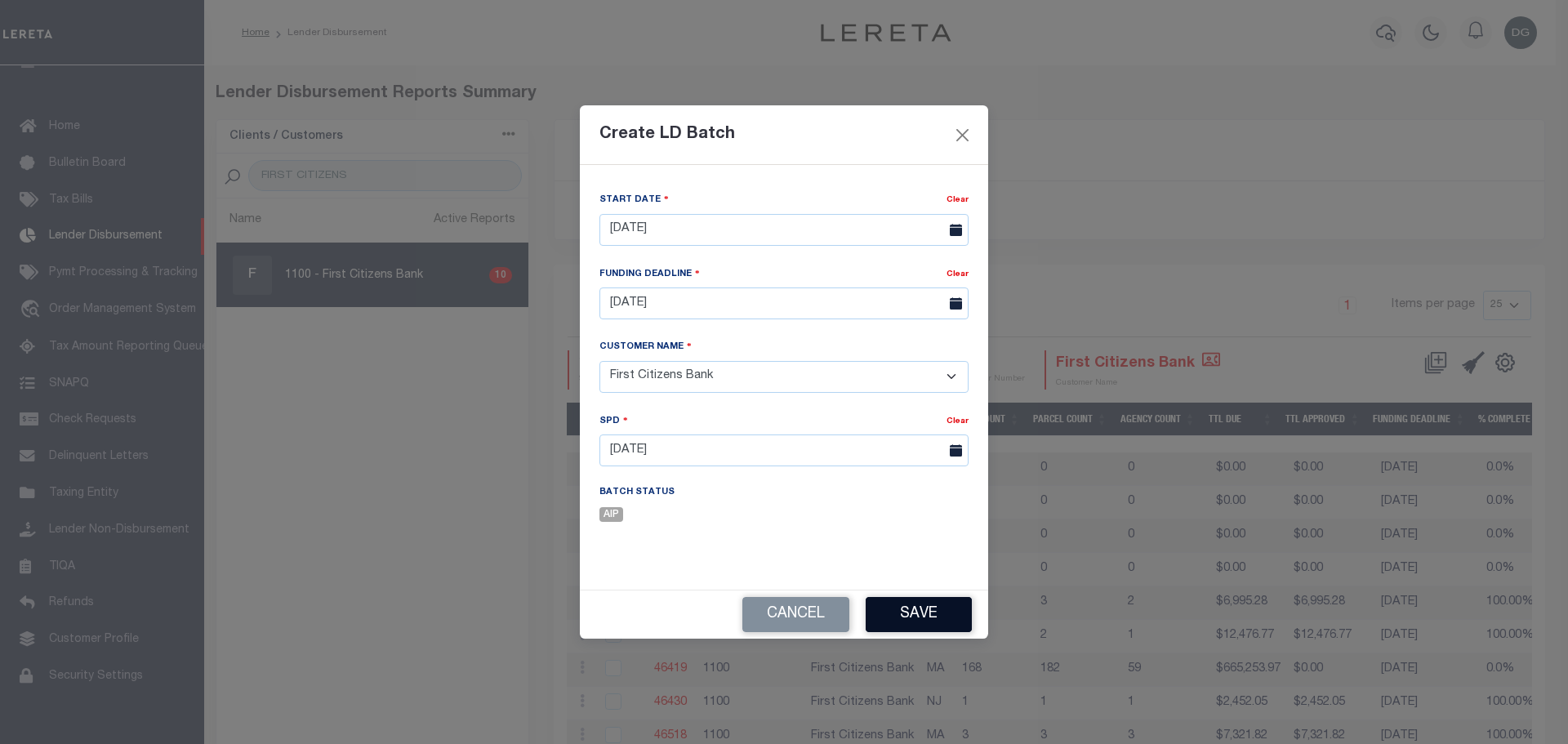
click at [909, 611] on button "Save" at bounding box center [919, 614] width 106 height 35
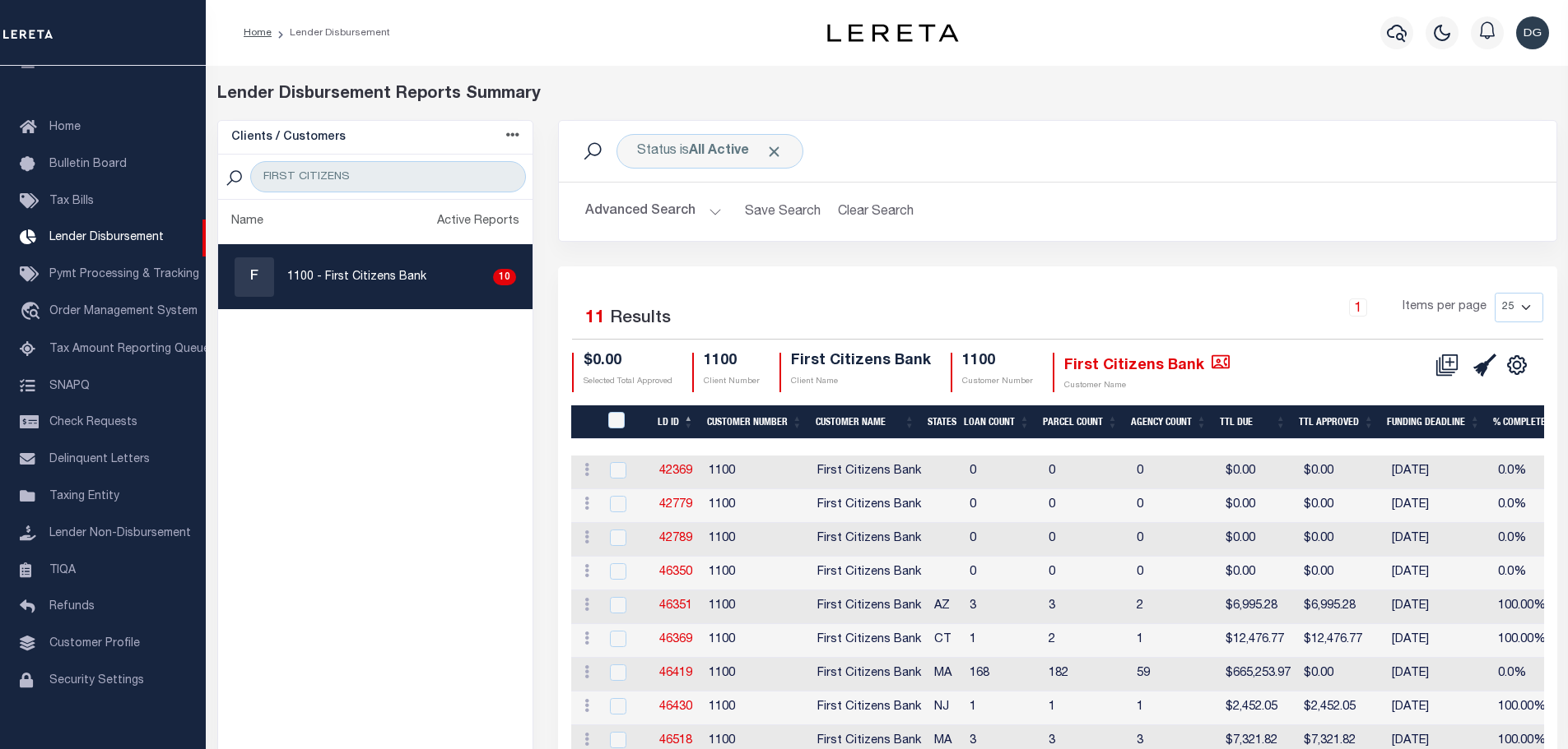
scroll to position [168, 0]
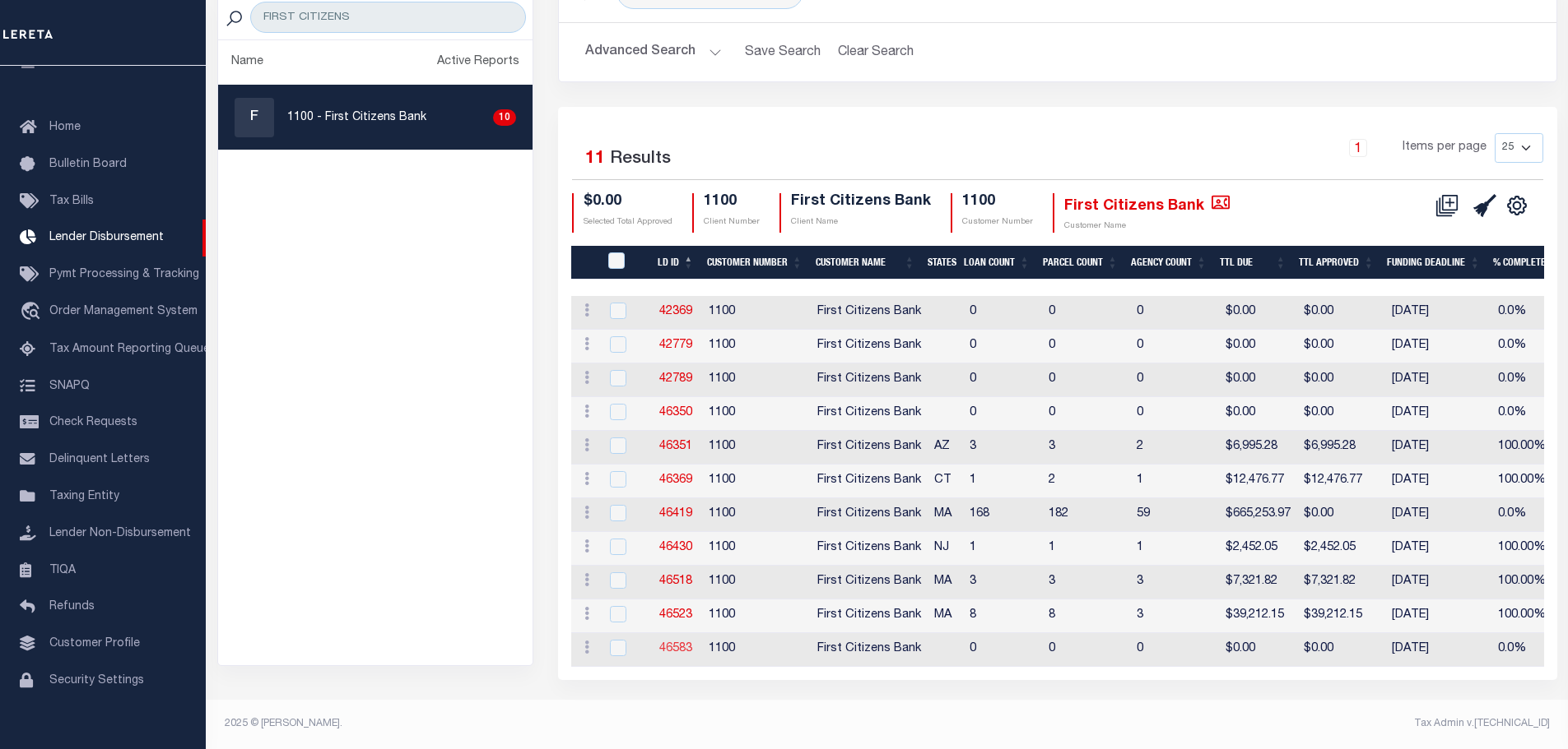
click at [680, 643] on link "46583" at bounding box center [676, 649] width 33 height 11
checkbox input "true"
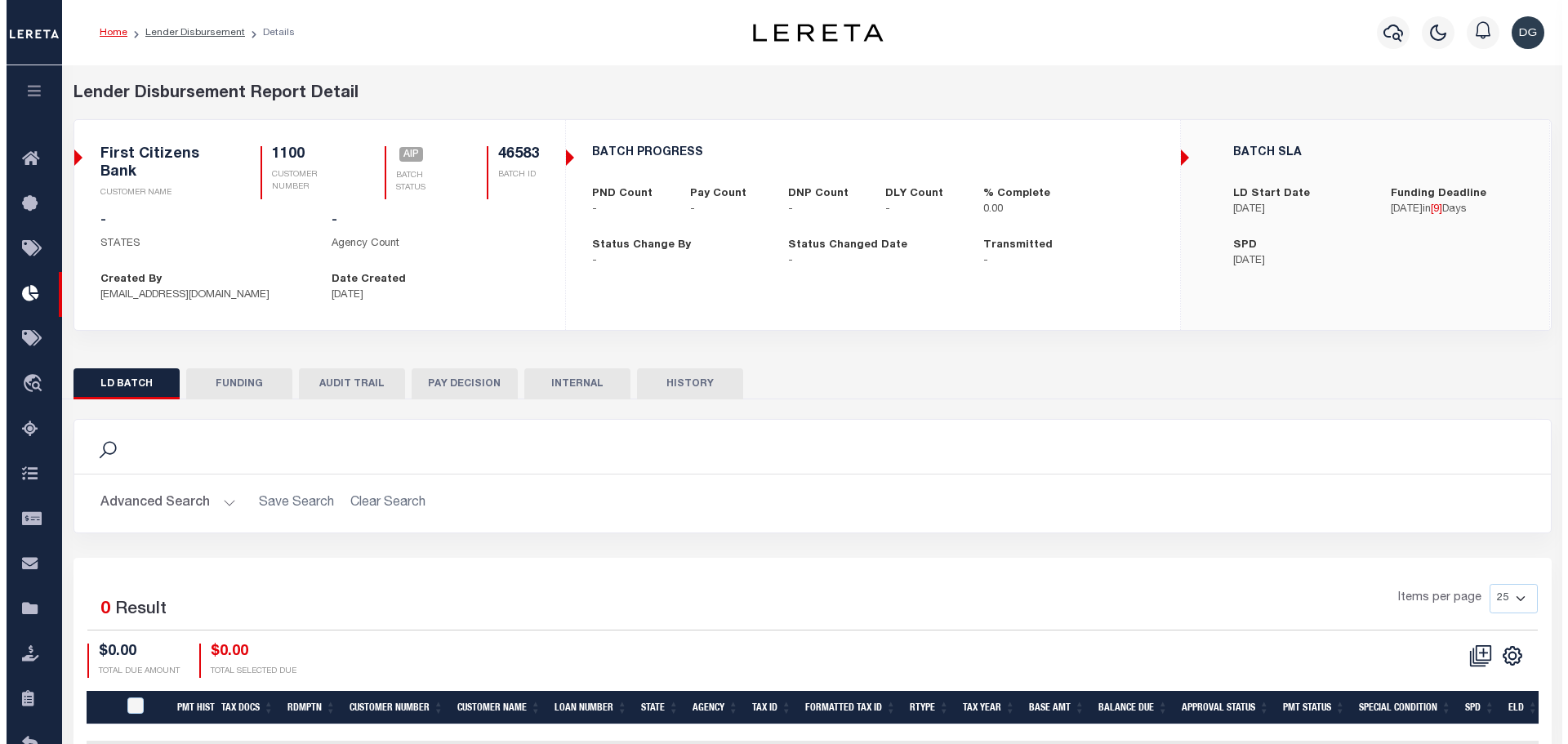
scroll to position [122, 0]
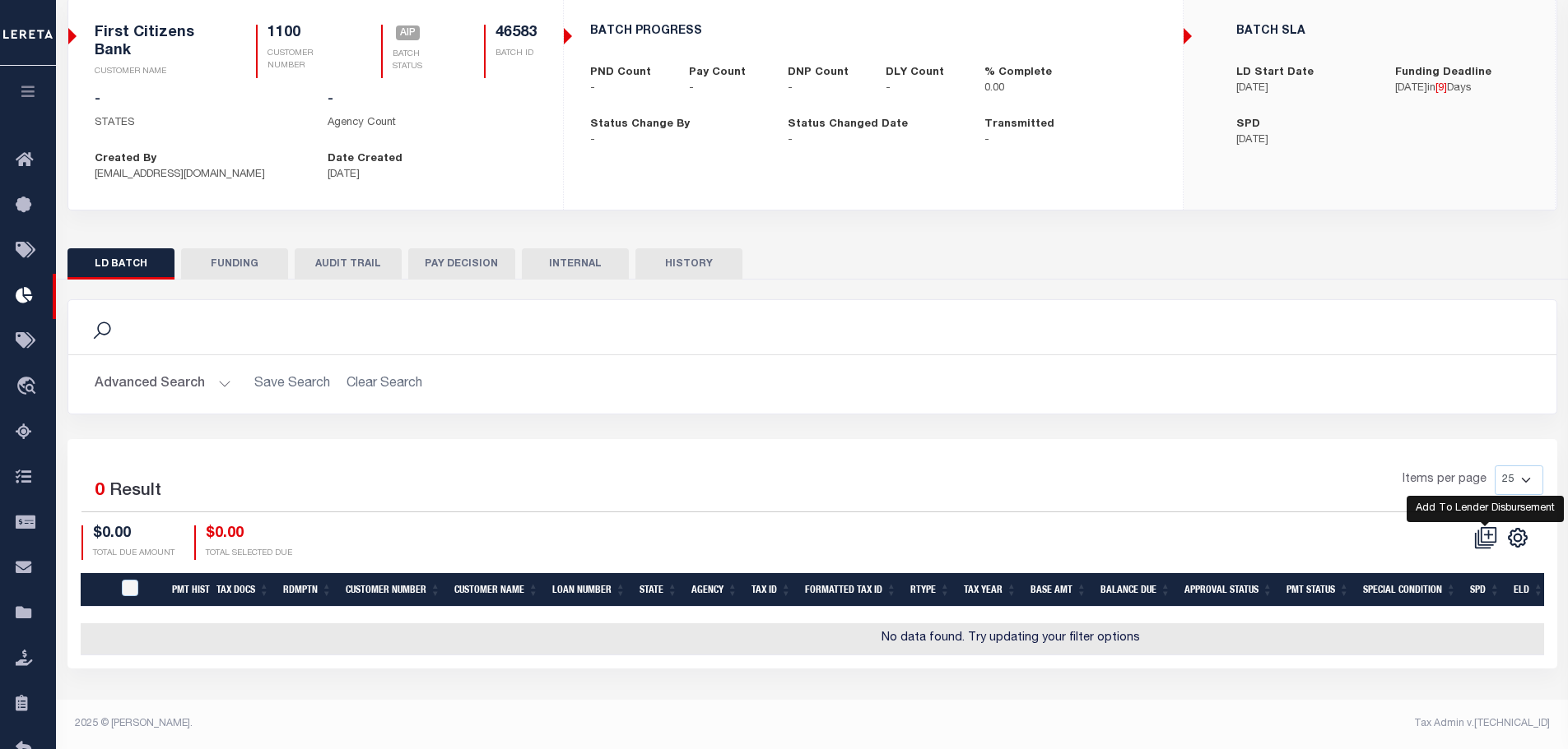
click at [1484, 536] on icon at bounding box center [1488, 534] width 9 height 9
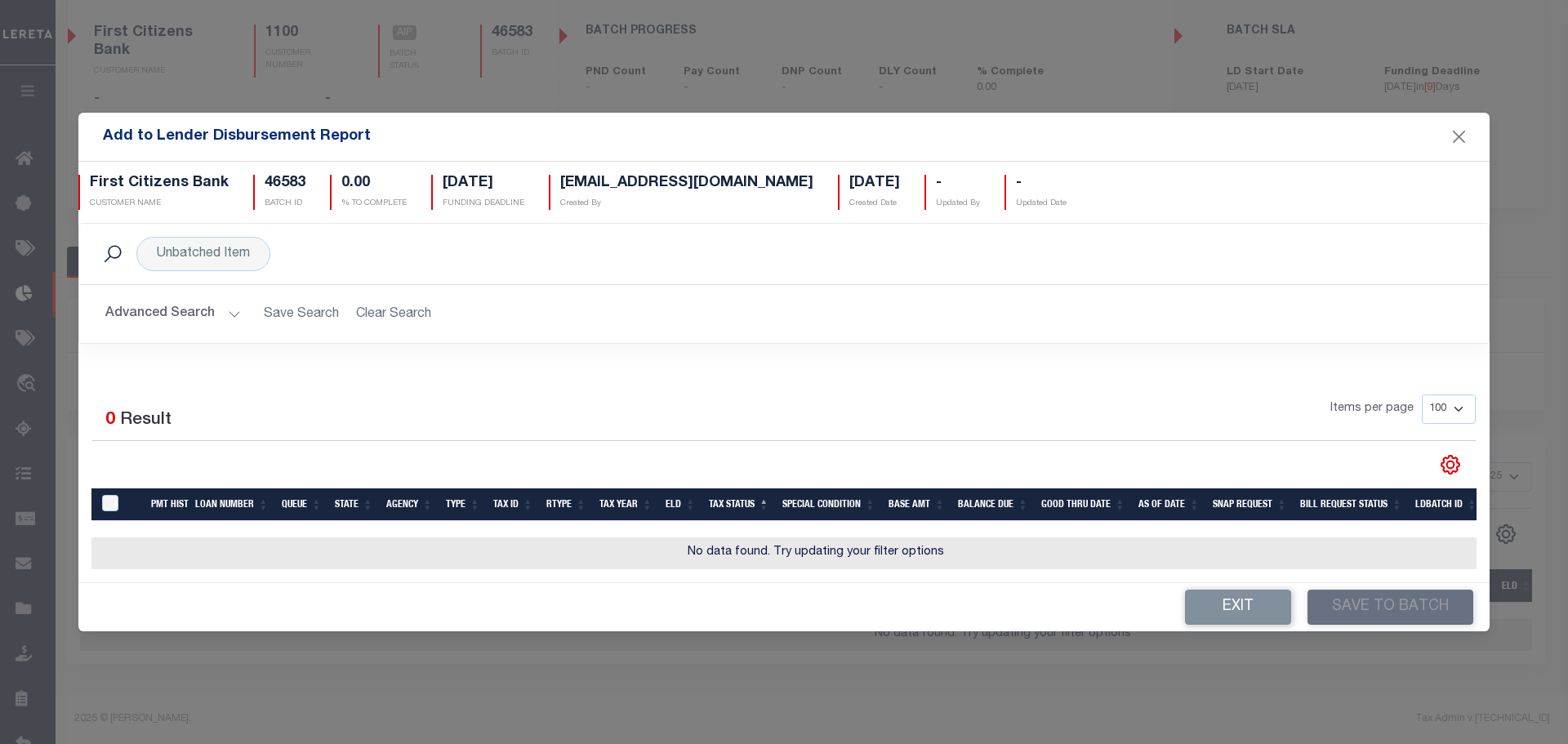
click at [209, 313] on button "Advanced Search" at bounding box center [173, 314] width 136 height 32
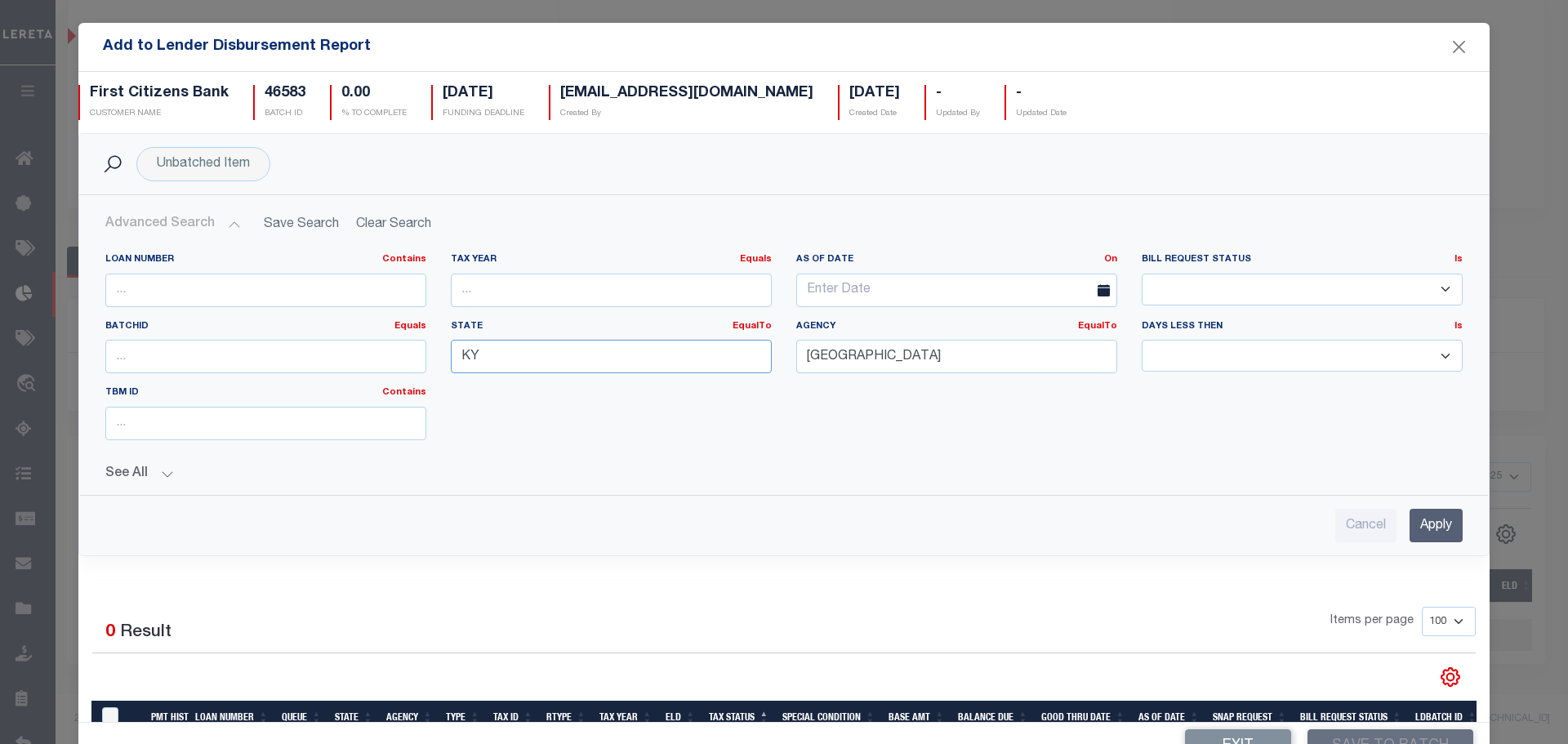
click at [530, 362] on input "KY" at bounding box center [611, 357] width 321 height 34
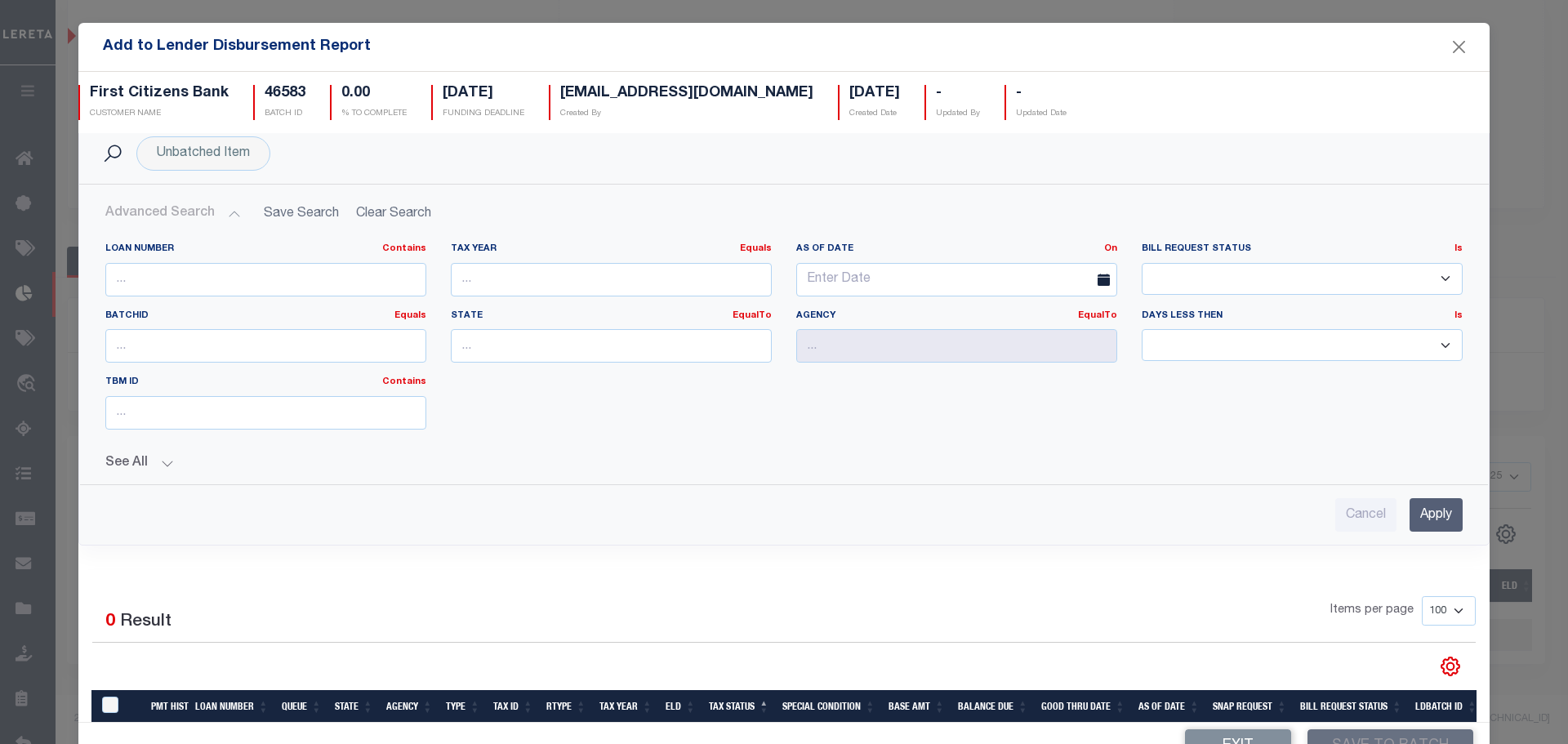
click at [538, 385] on div "Loan Number Contains Contains Is Tax Year Equals Equals Is Not Equal To Is Grea…" at bounding box center [783, 342] width 1382 height 200
click at [290, 280] on input "text" at bounding box center [266, 279] width 321 height 34
paste input "993235584"
type input "993235584"
click at [1415, 517] on input "Apply" at bounding box center [1436, 515] width 53 height 34
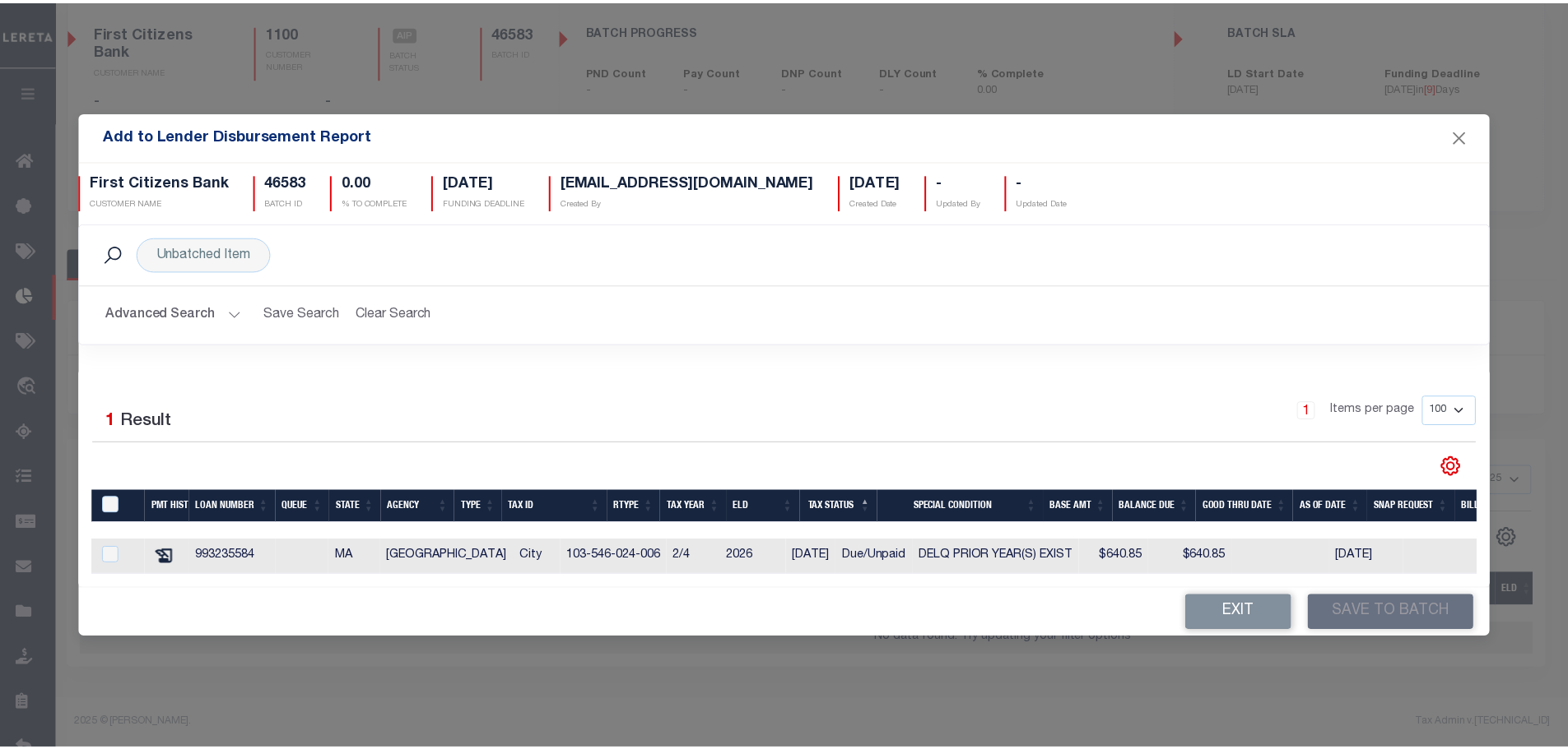
scroll to position [0, 0]
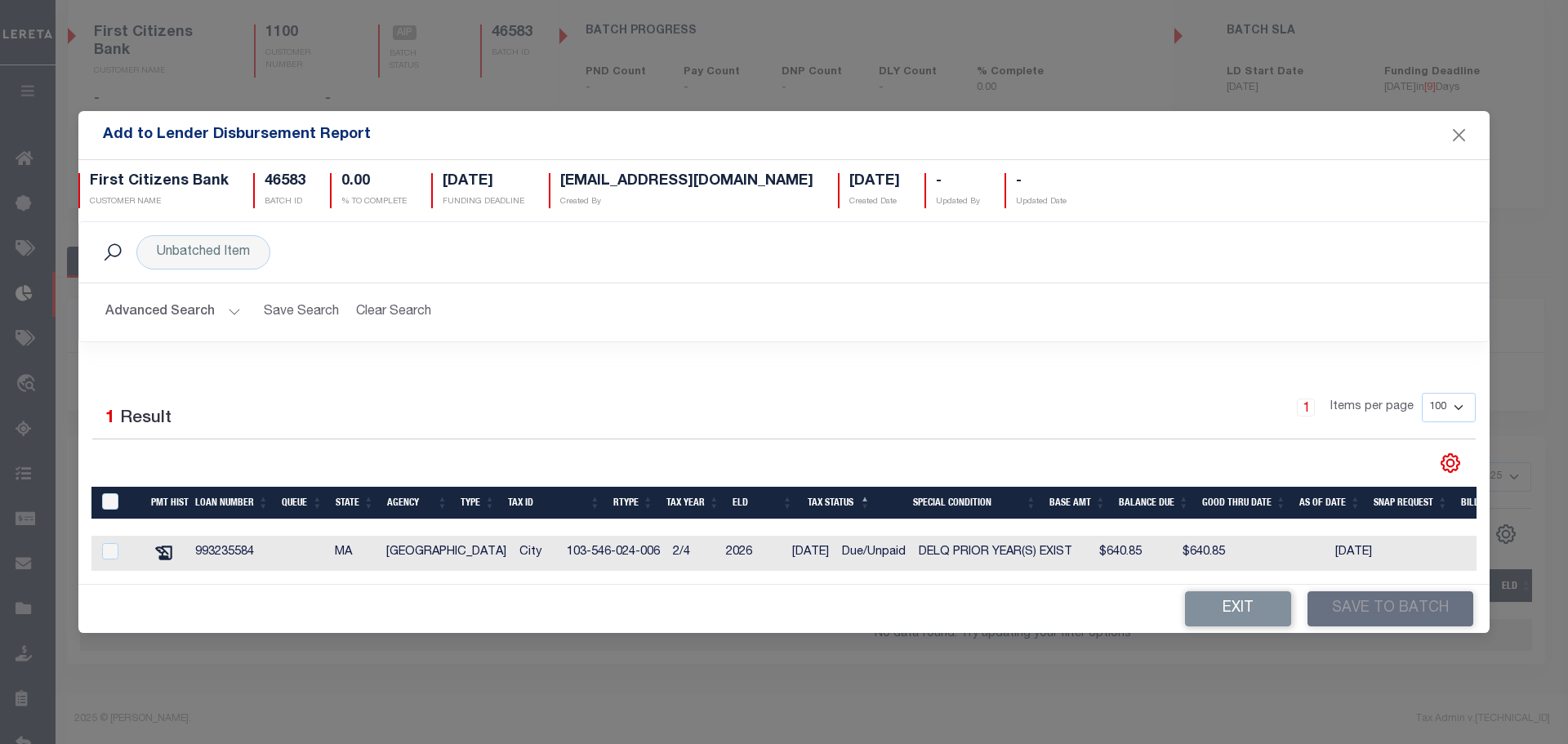
click at [406, 546] on td "[GEOGRAPHIC_DATA]" at bounding box center [446, 553] width 133 height 35
checkbox input "true"
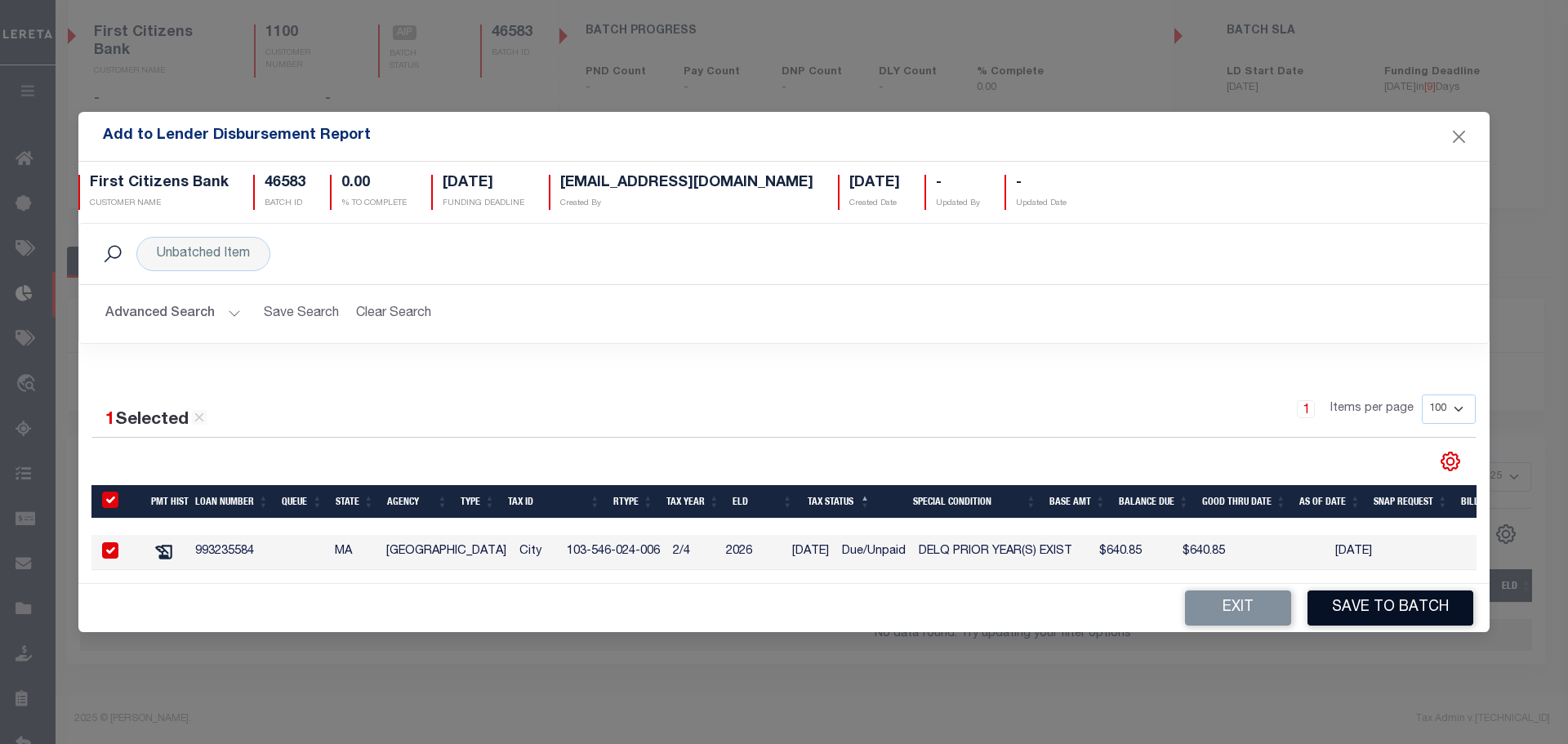
click at [1364, 614] on button "Save to Batch" at bounding box center [1390, 608] width 166 height 35
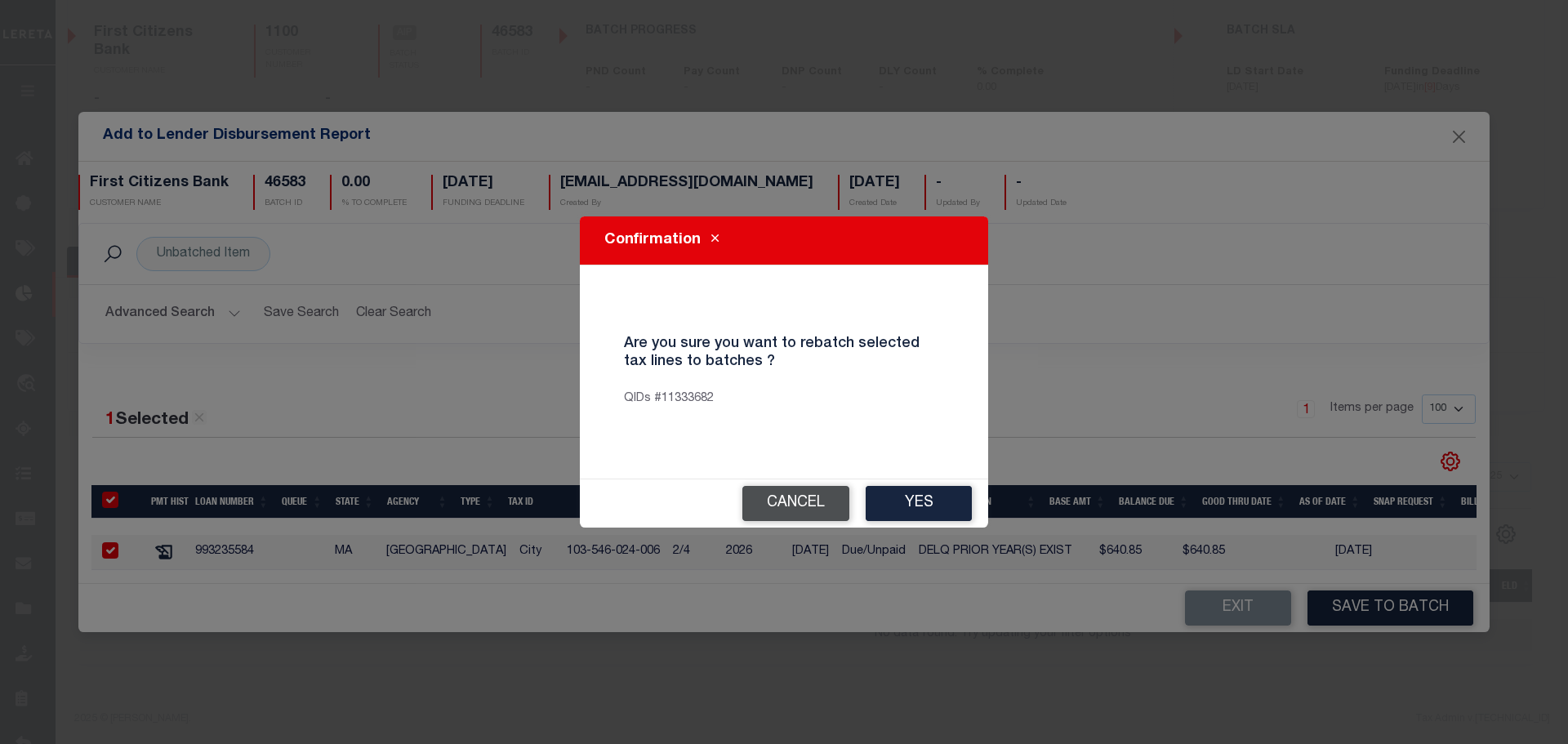
click at [780, 501] on button "Cancel" at bounding box center [795, 503] width 107 height 35
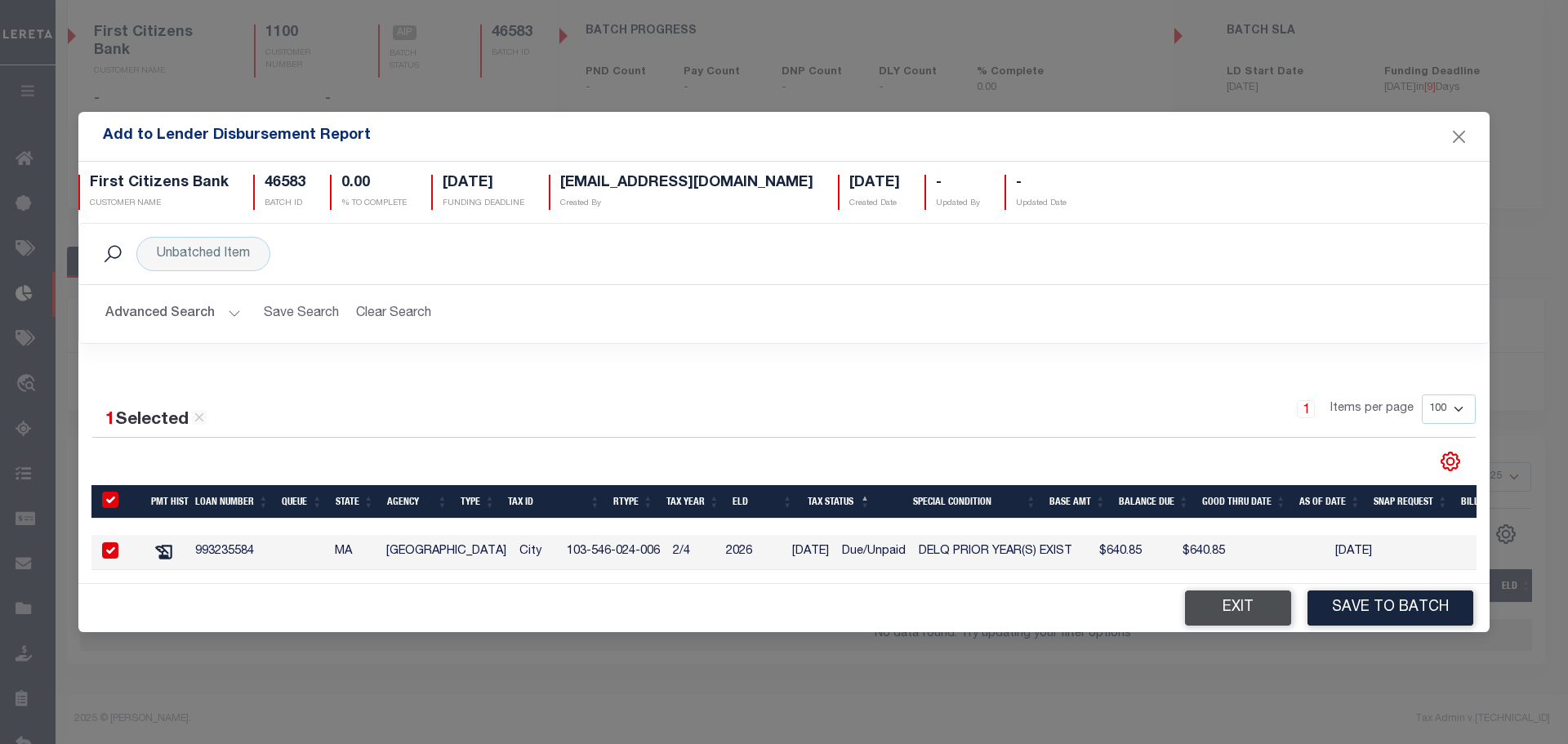
click at [1231, 608] on button "Exit" at bounding box center [1238, 608] width 106 height 35
